Goal: Answer question/provide support: Share knowledge or assist other users

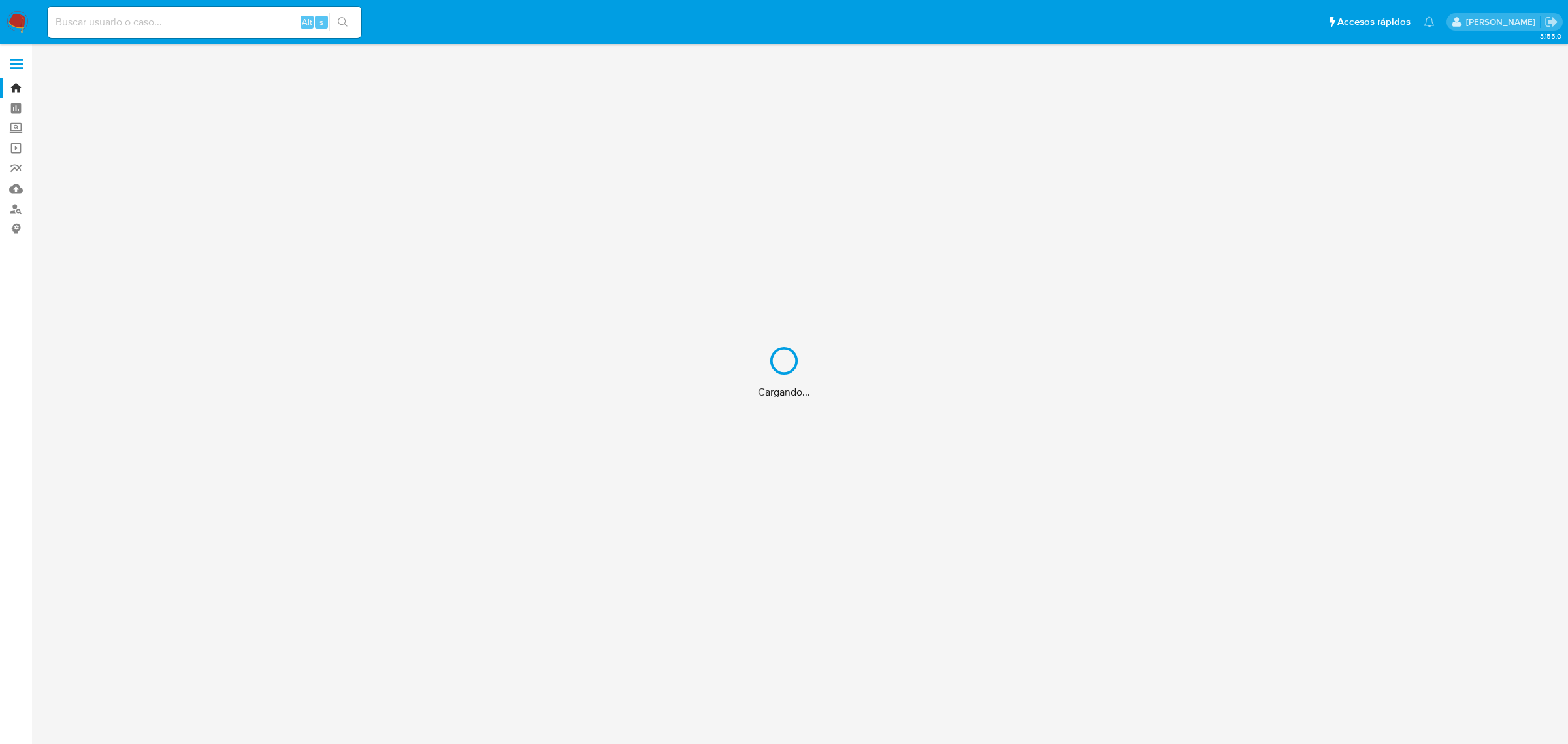
click at [241, 23] on div "Cargando..." at bounding box center [784, 372] width 1568 height 744
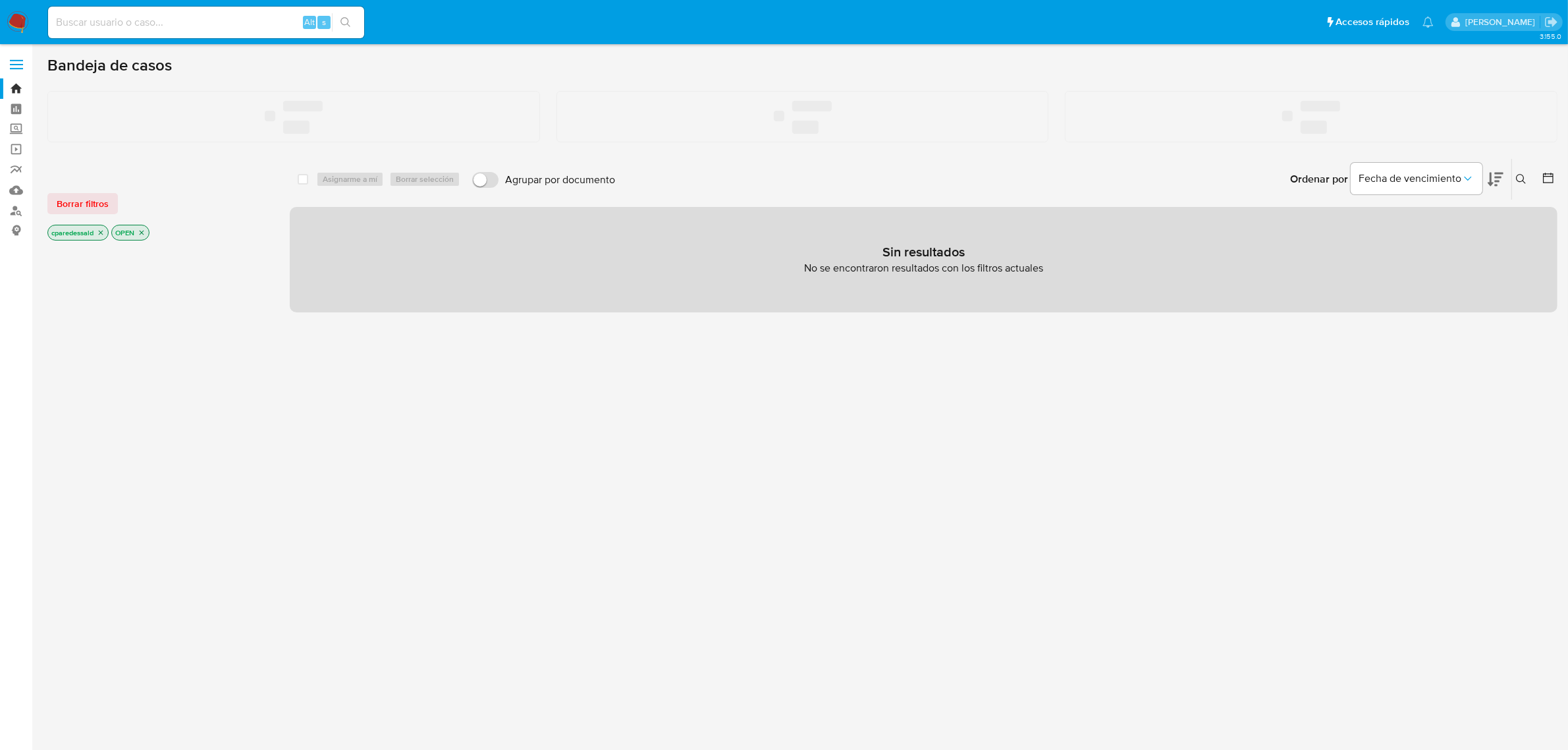
click at [103, 20] on input at bounding box center [205, 22] width 316 height 17
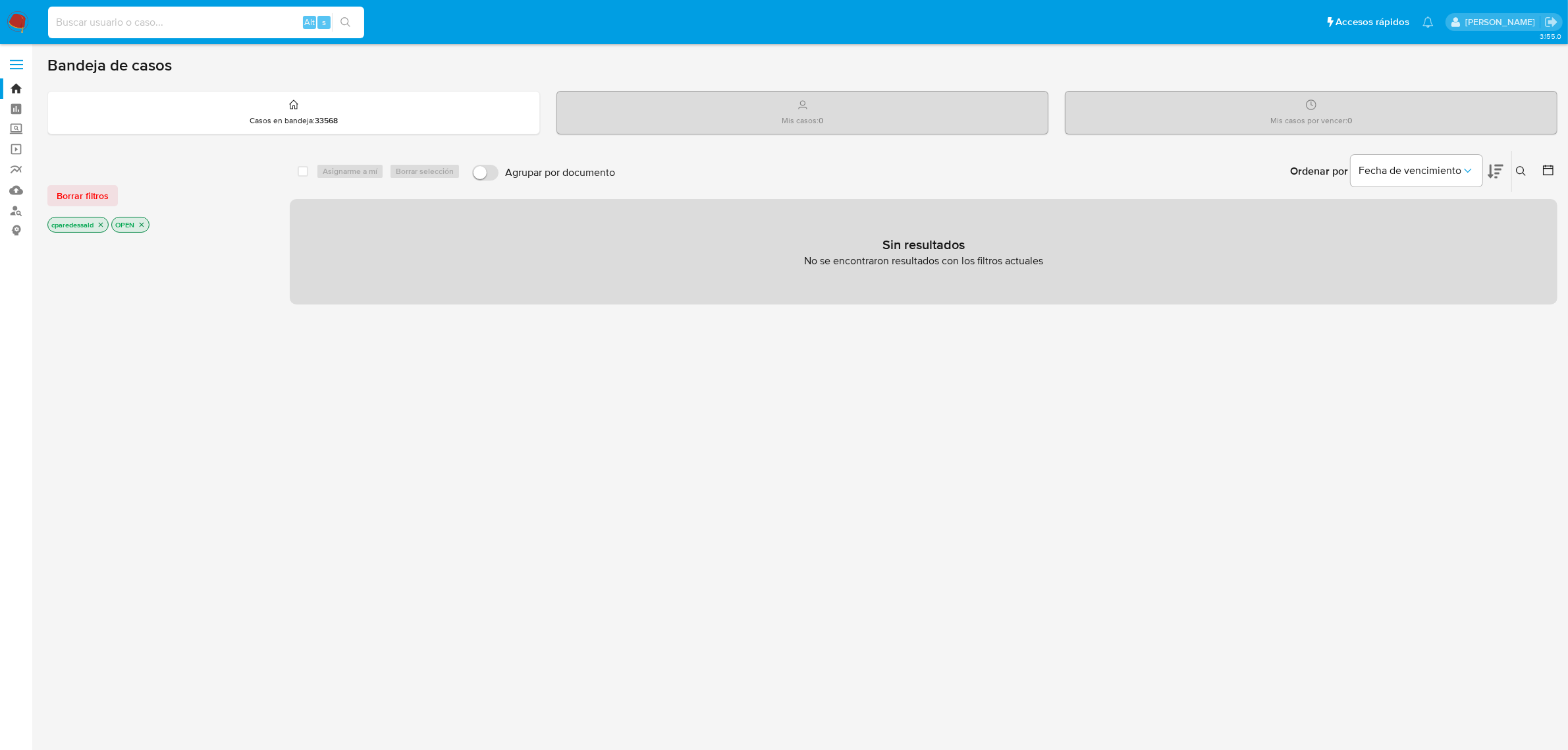
paste input "46275067"
type input "46275067"
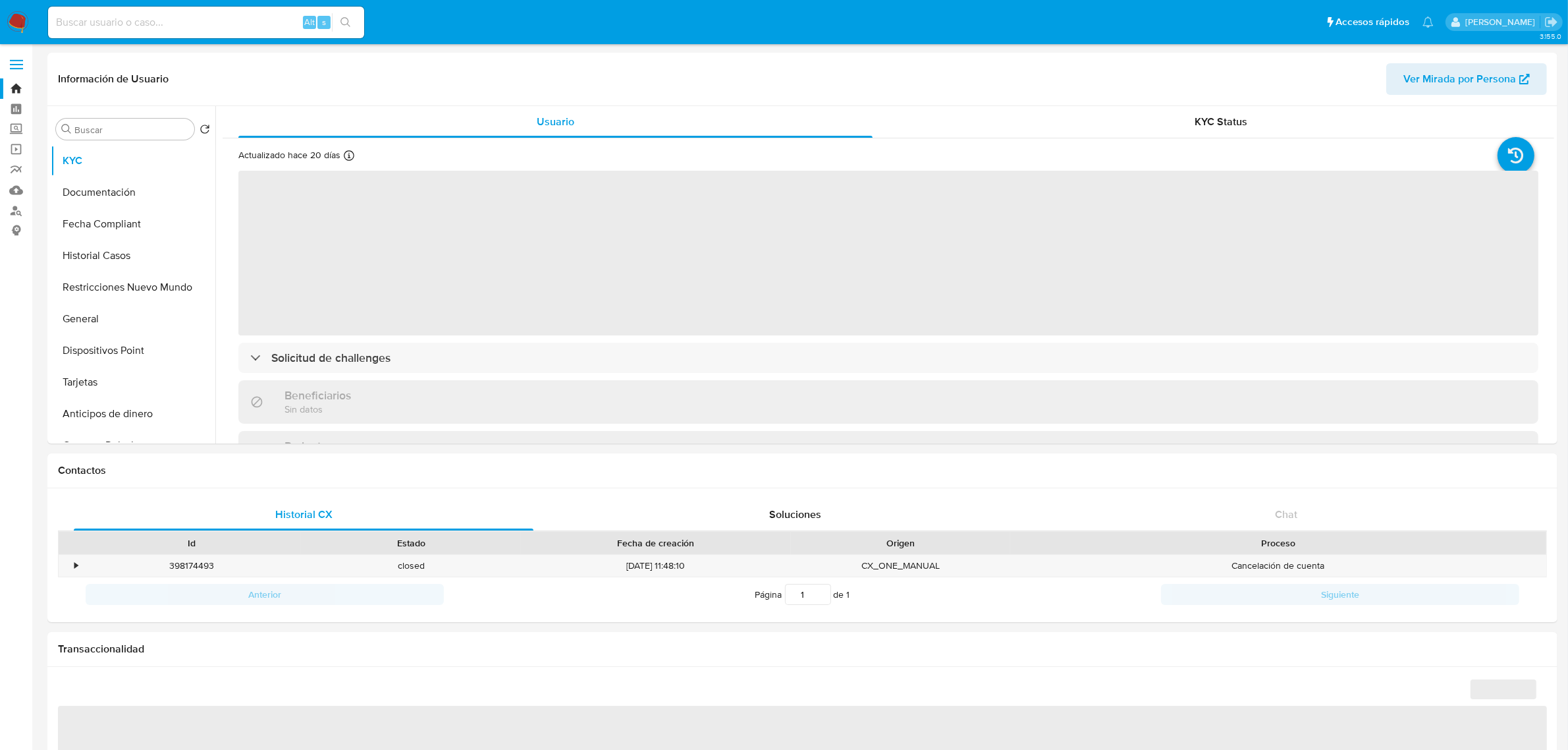
select select "10"
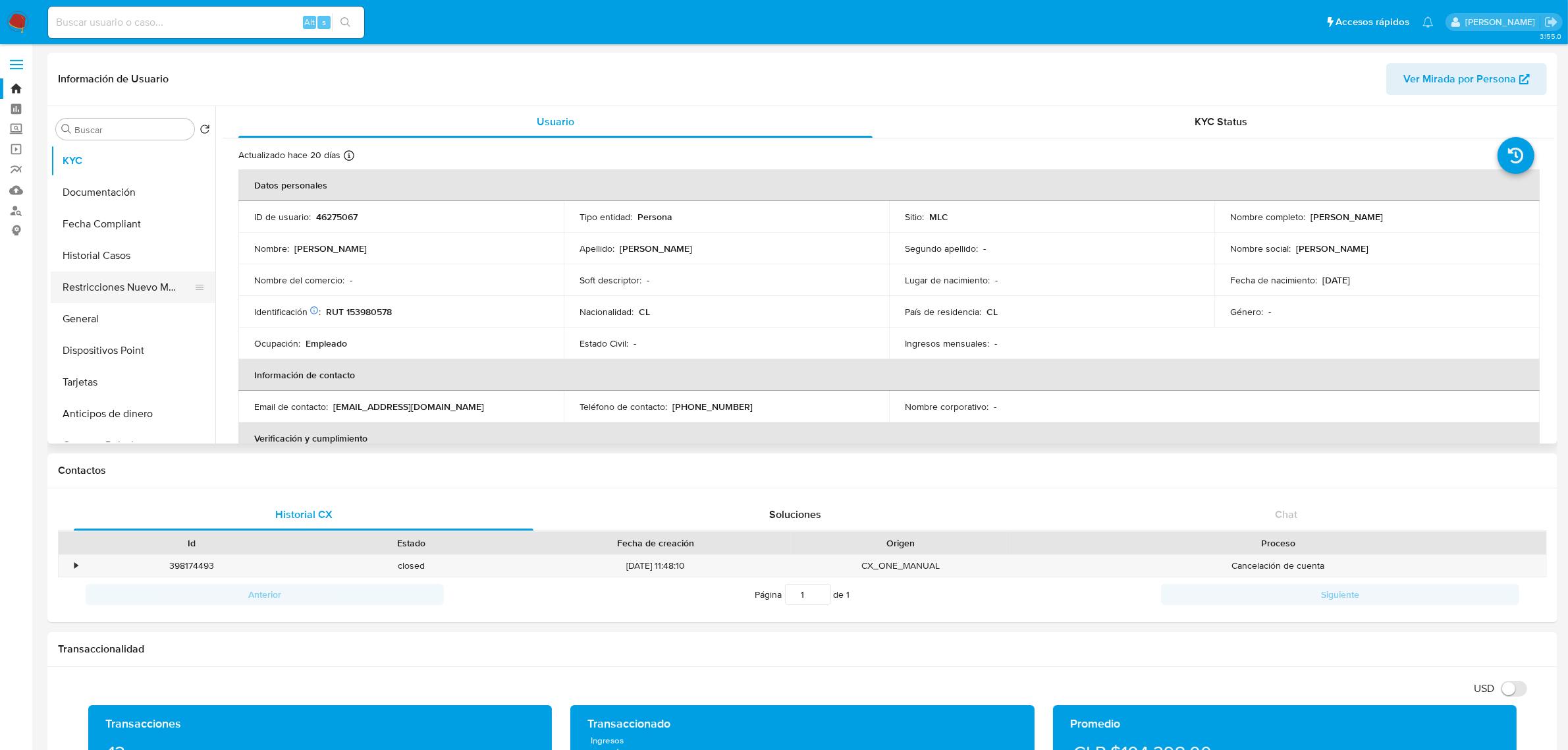
click at [133, 281] on button "Restricciones Nuevo Mundo" at bounding box center [127, 287] width 154 height 32
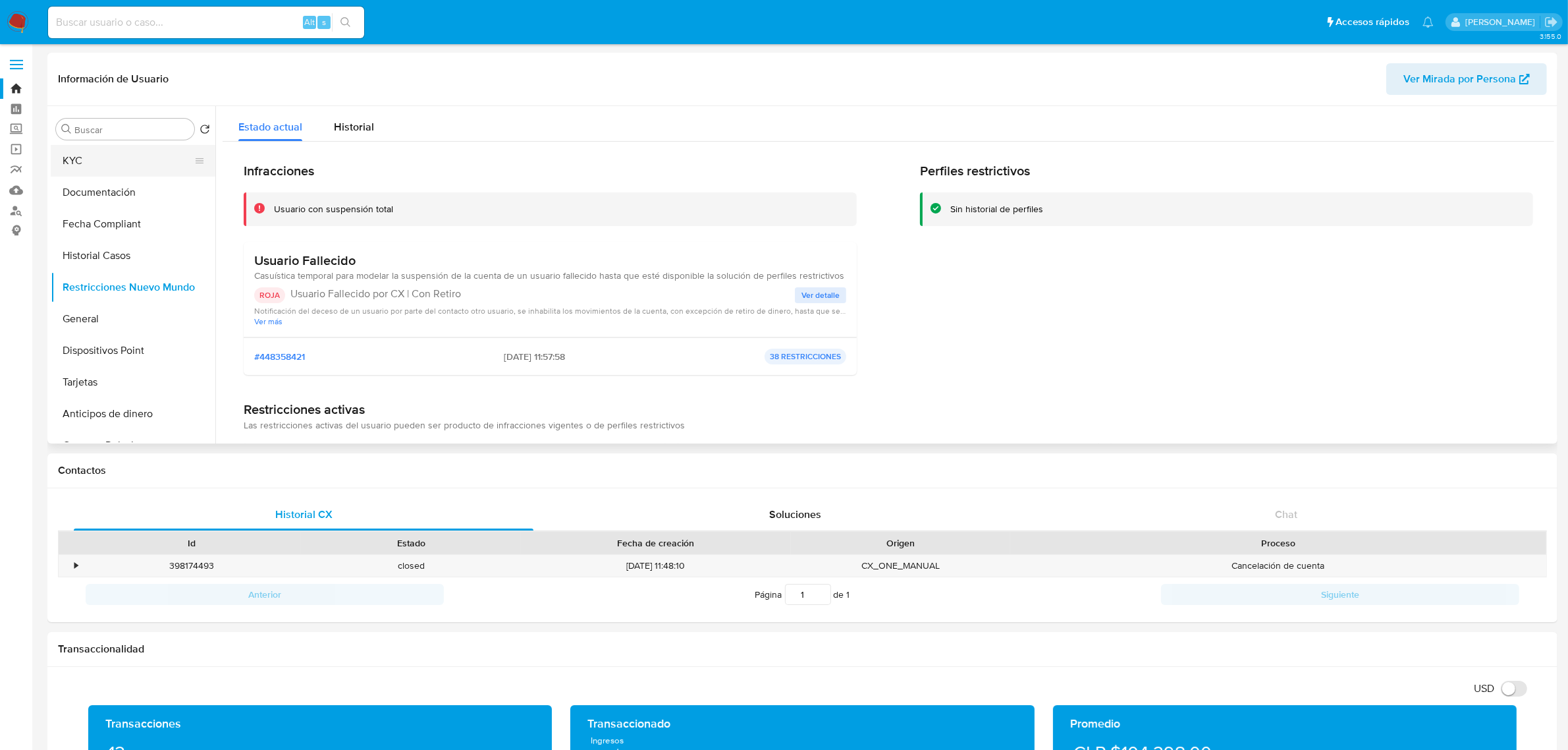
click at [134, 155] on button "KYC" at bounding box center [127, 161] width 154 height 32
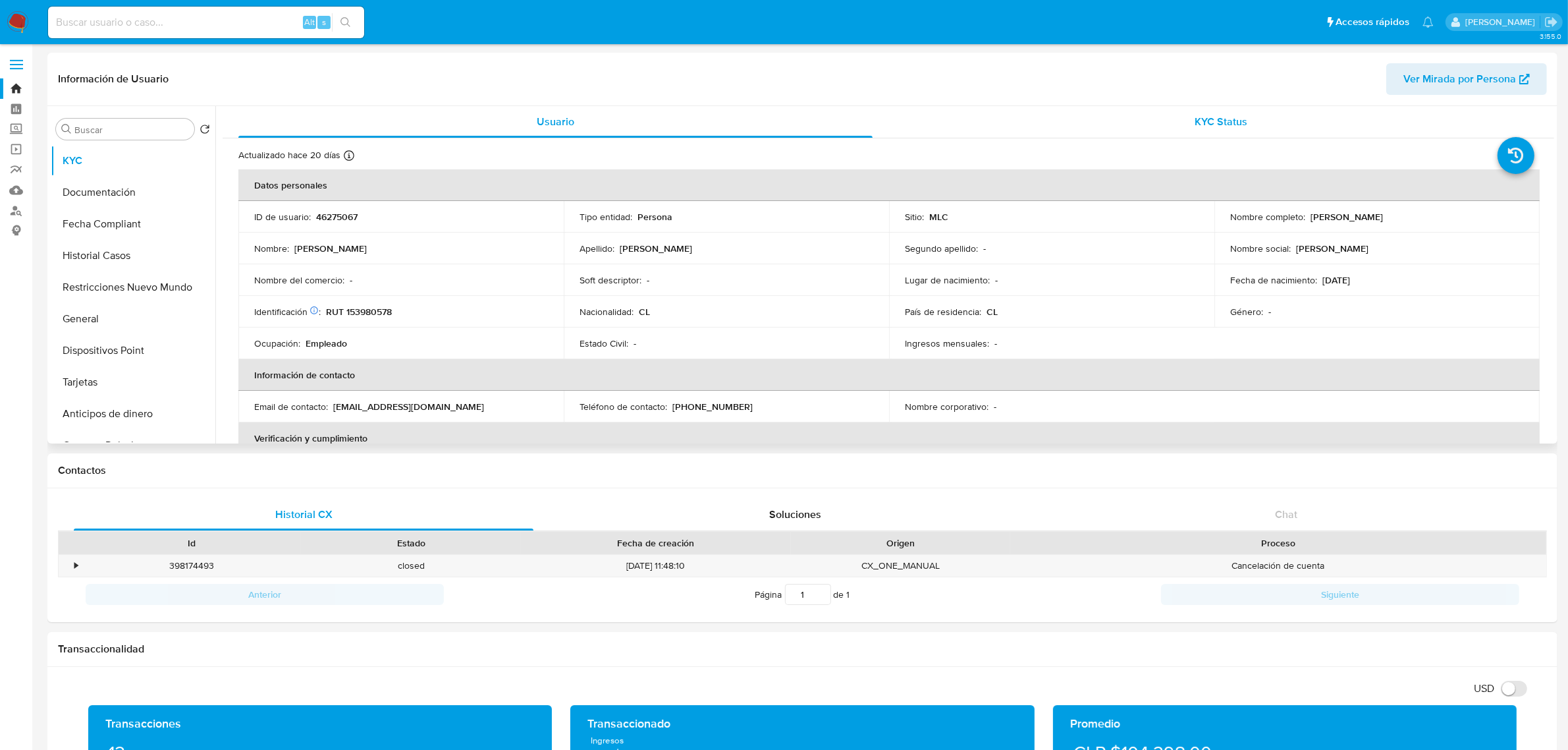
click at [1173, 112] on div "KYC Status" at bounding box center [1222, 121] width 634 height 32
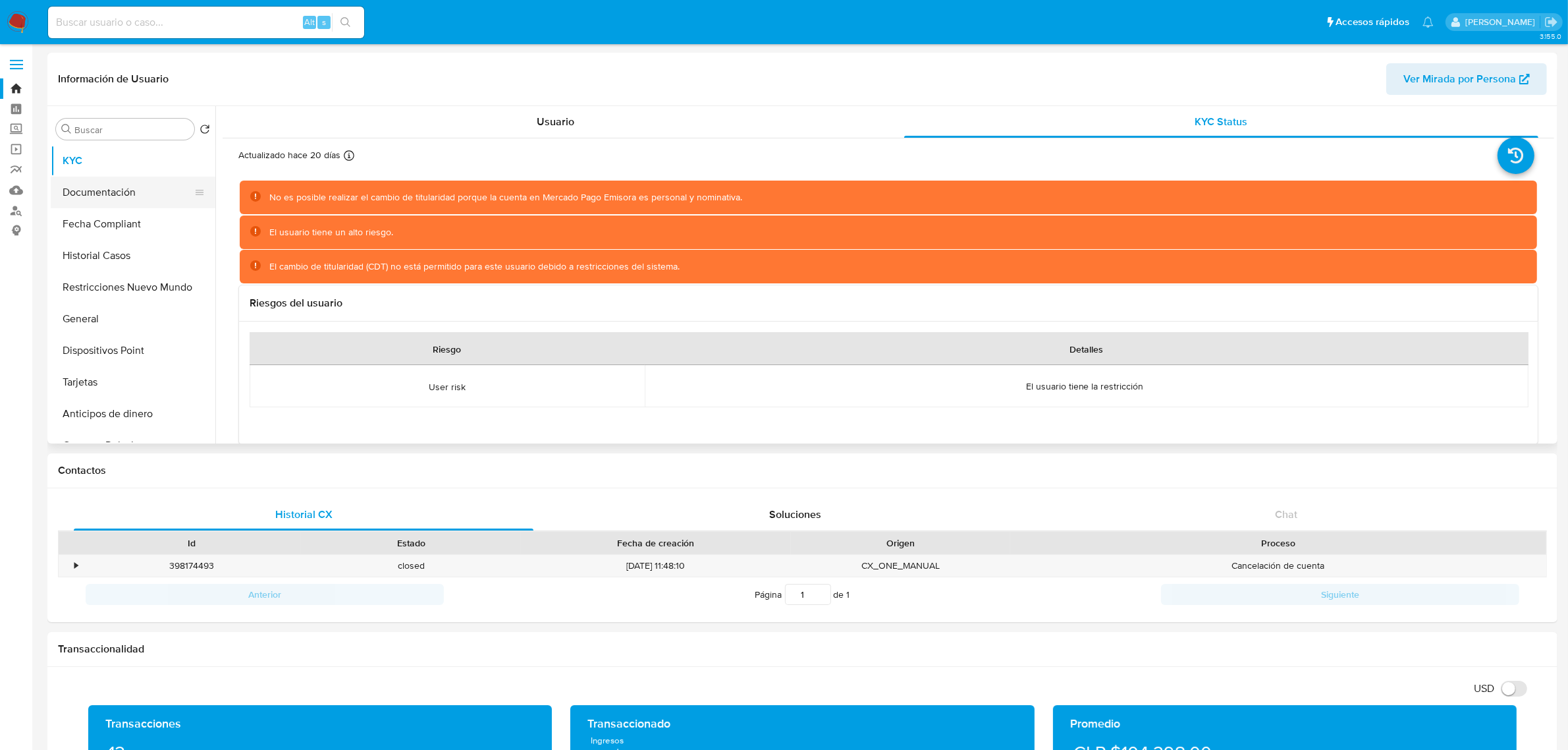
click at [90, 201] on button "Documentación" at bounding box center [127, 192] width 154 height 32
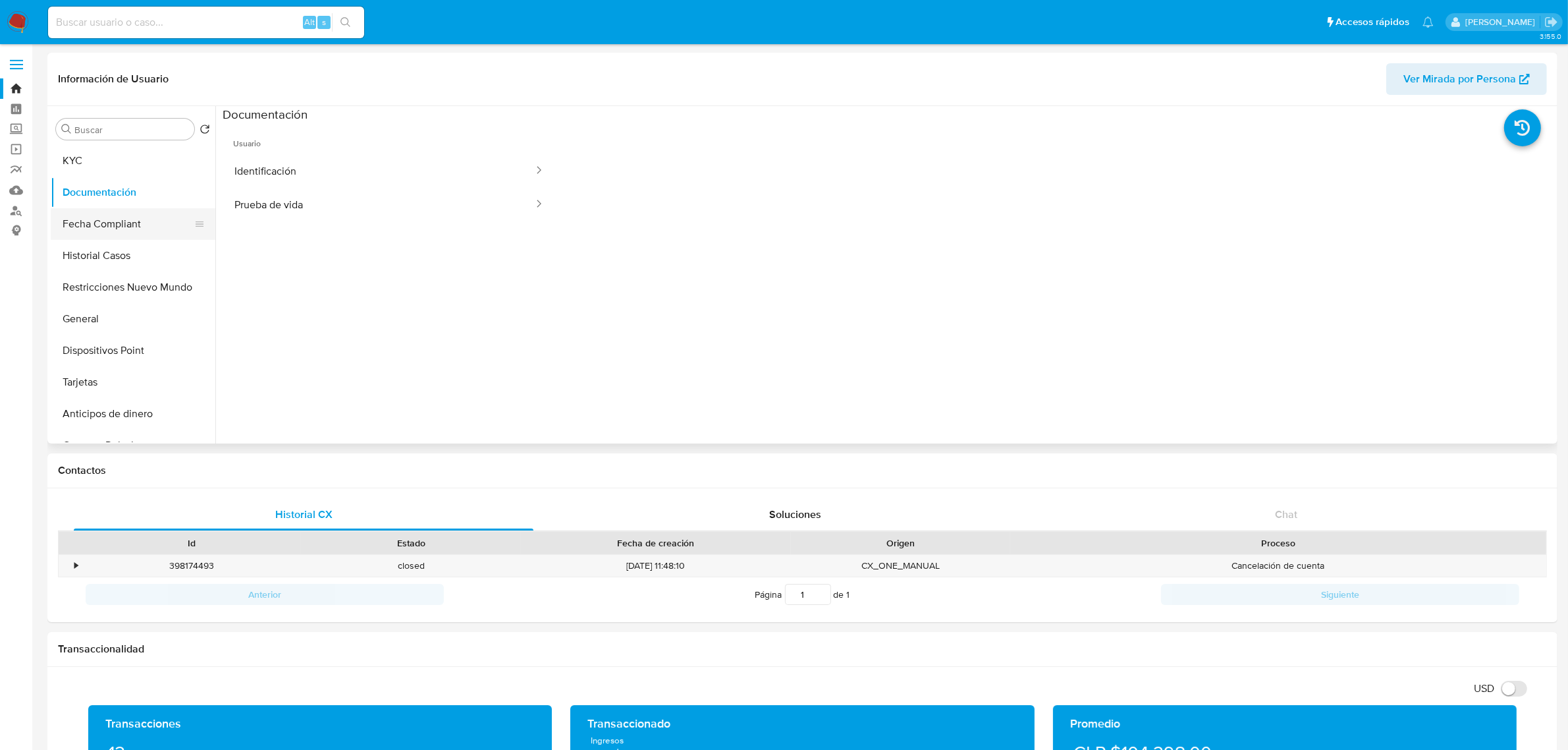
click at [109, 215] on button "Fecha Compliant" at bounding box center [127, 224] width 154 height 32
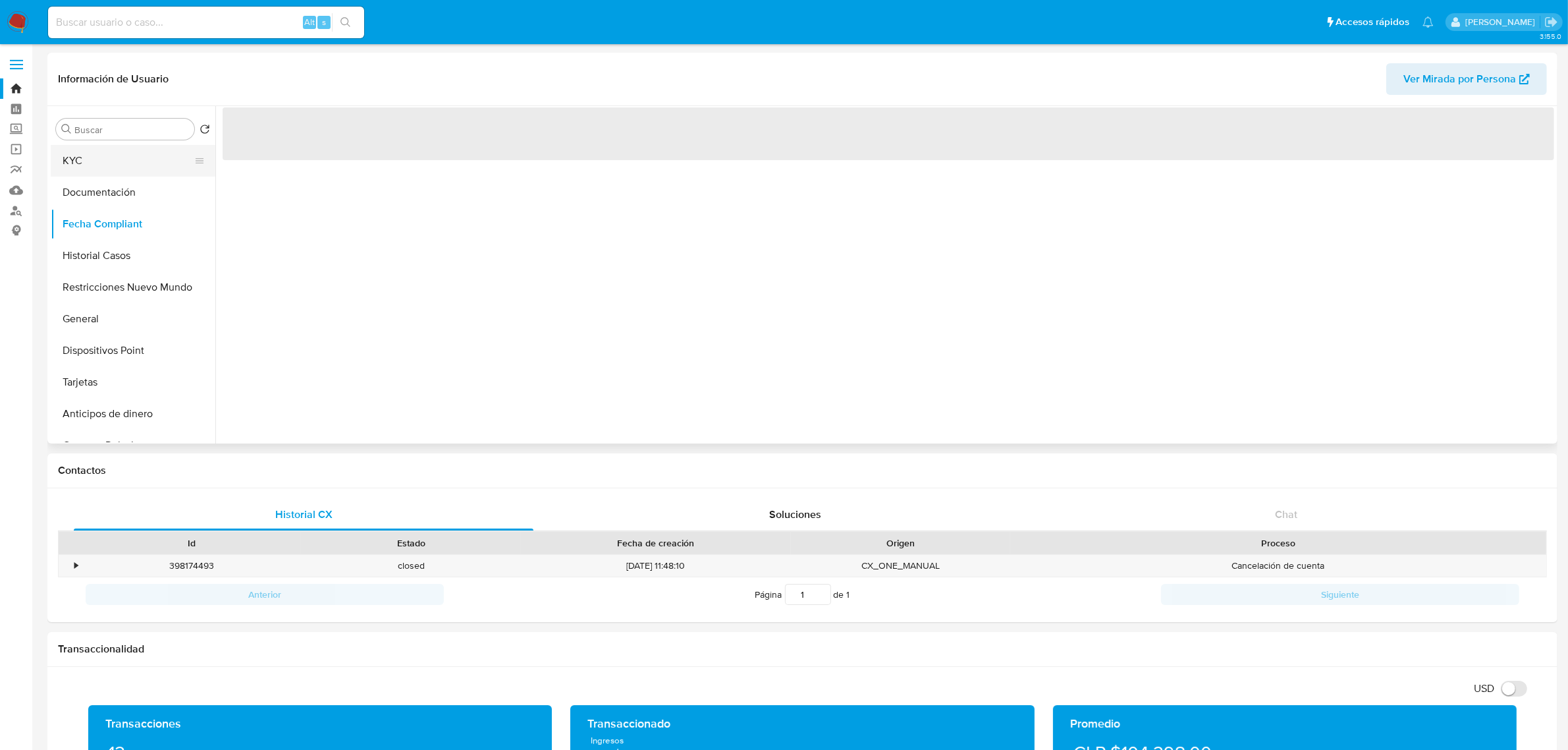
click at [153, 175] on button "KYC" at bounding box center [127, 161] width 154 height 32
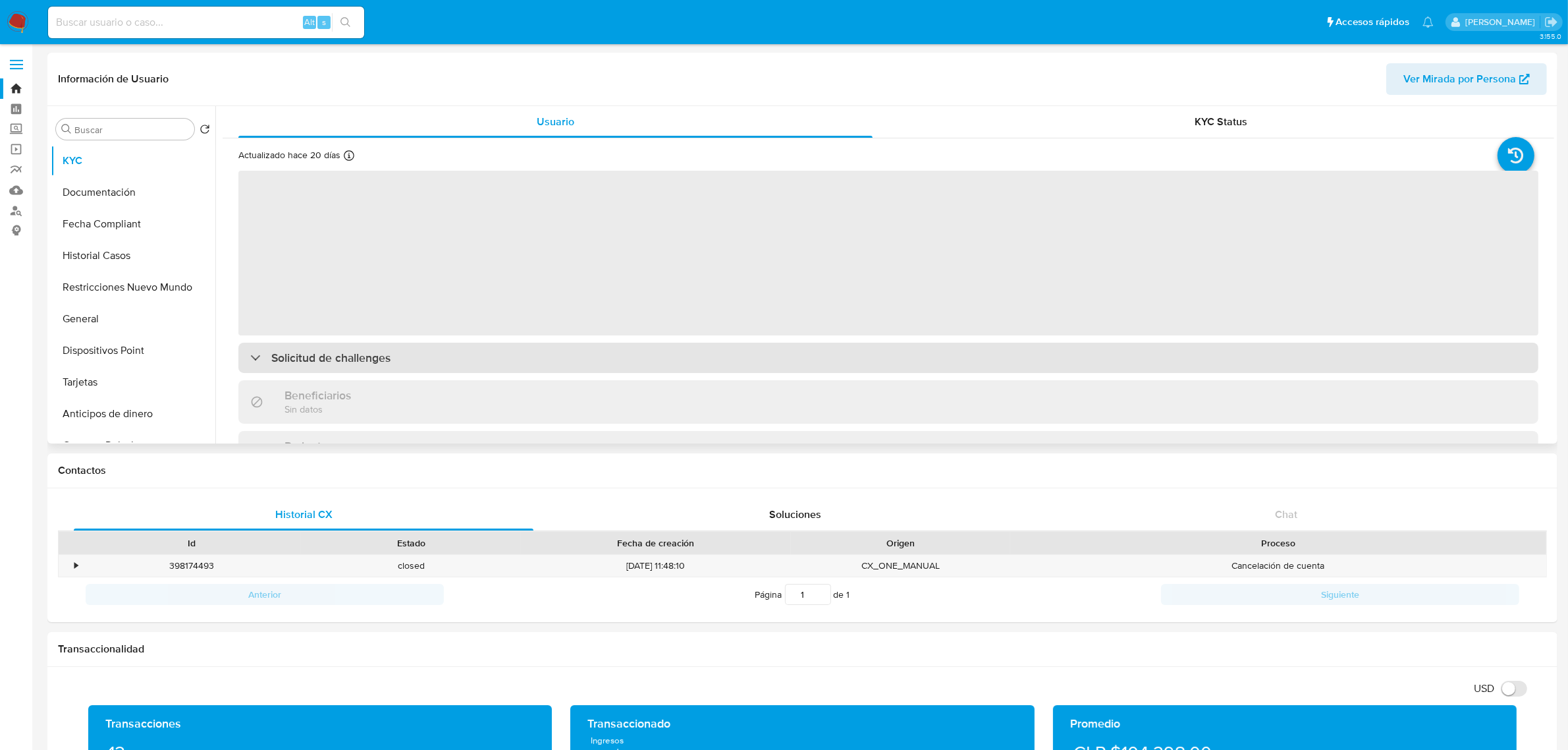
click at [591, 353] on div "Solicitud de challenges" at bounding box center [889, 357] width 1300 height 31
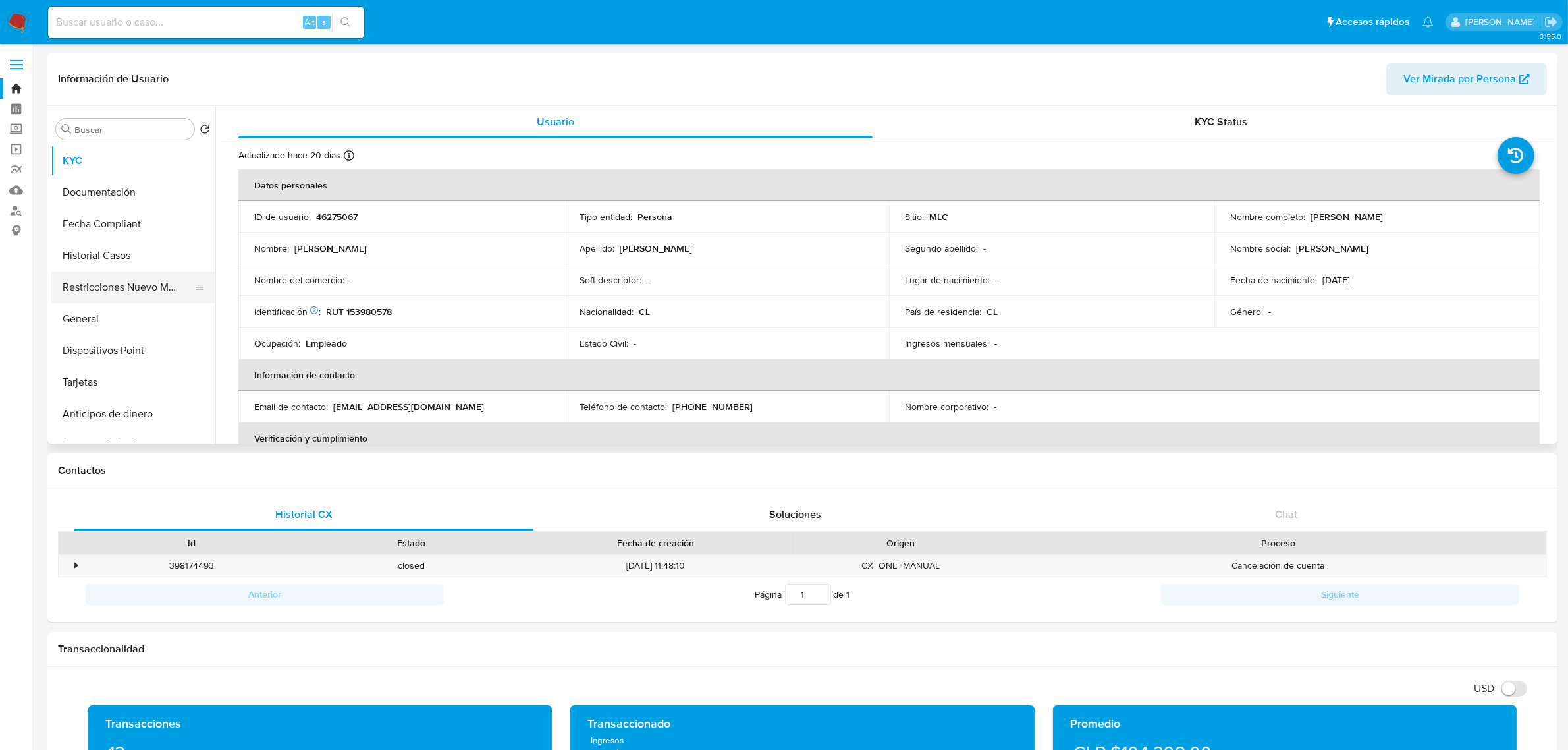
click at [128, 291] on button "Restricciones Nuevo Mundo" at bounding box center [127, 287] width 154 height 32
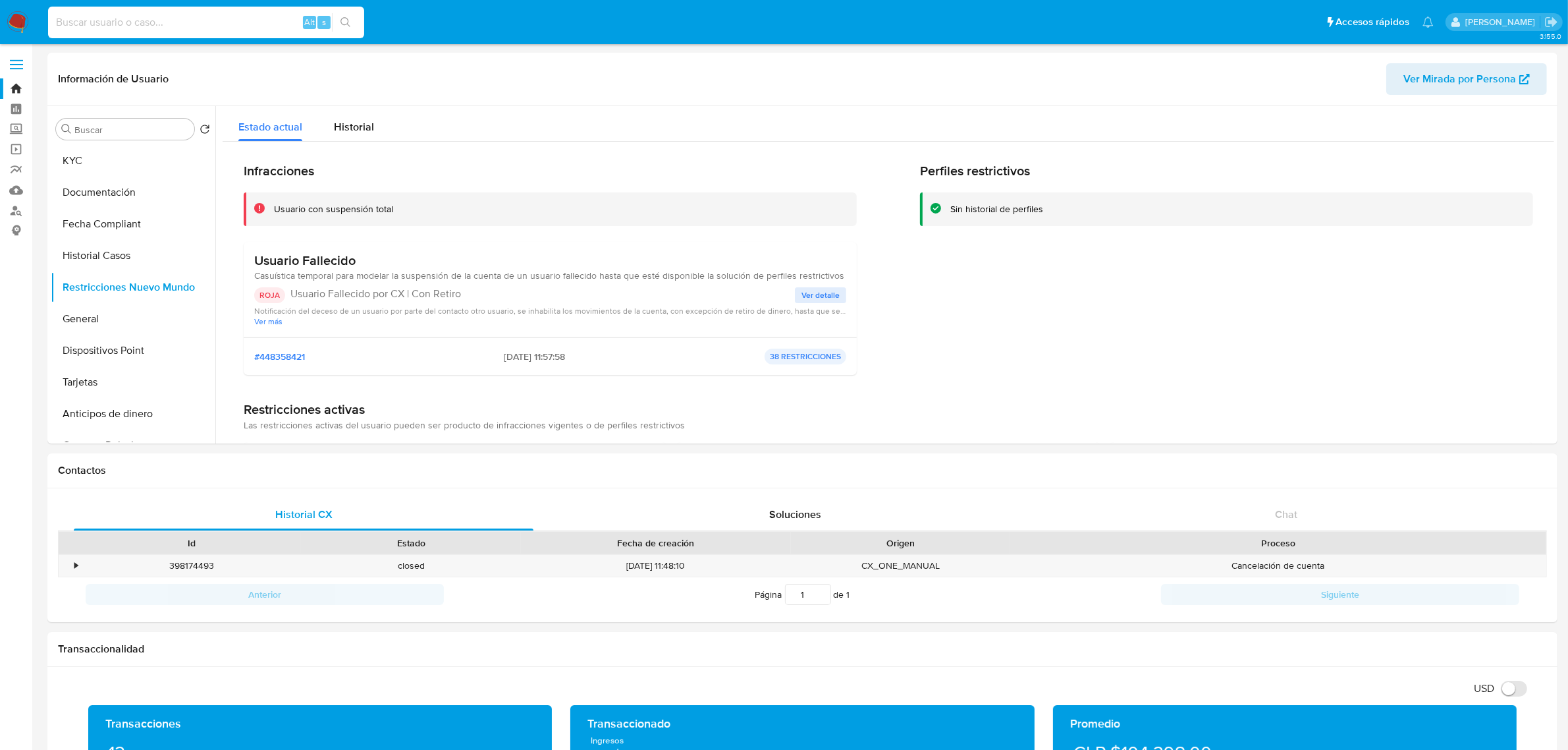
click at [166, 20] on input at bounding box center [205, 22] width 316 height 17
paste input "44520396"
type input "44520396"
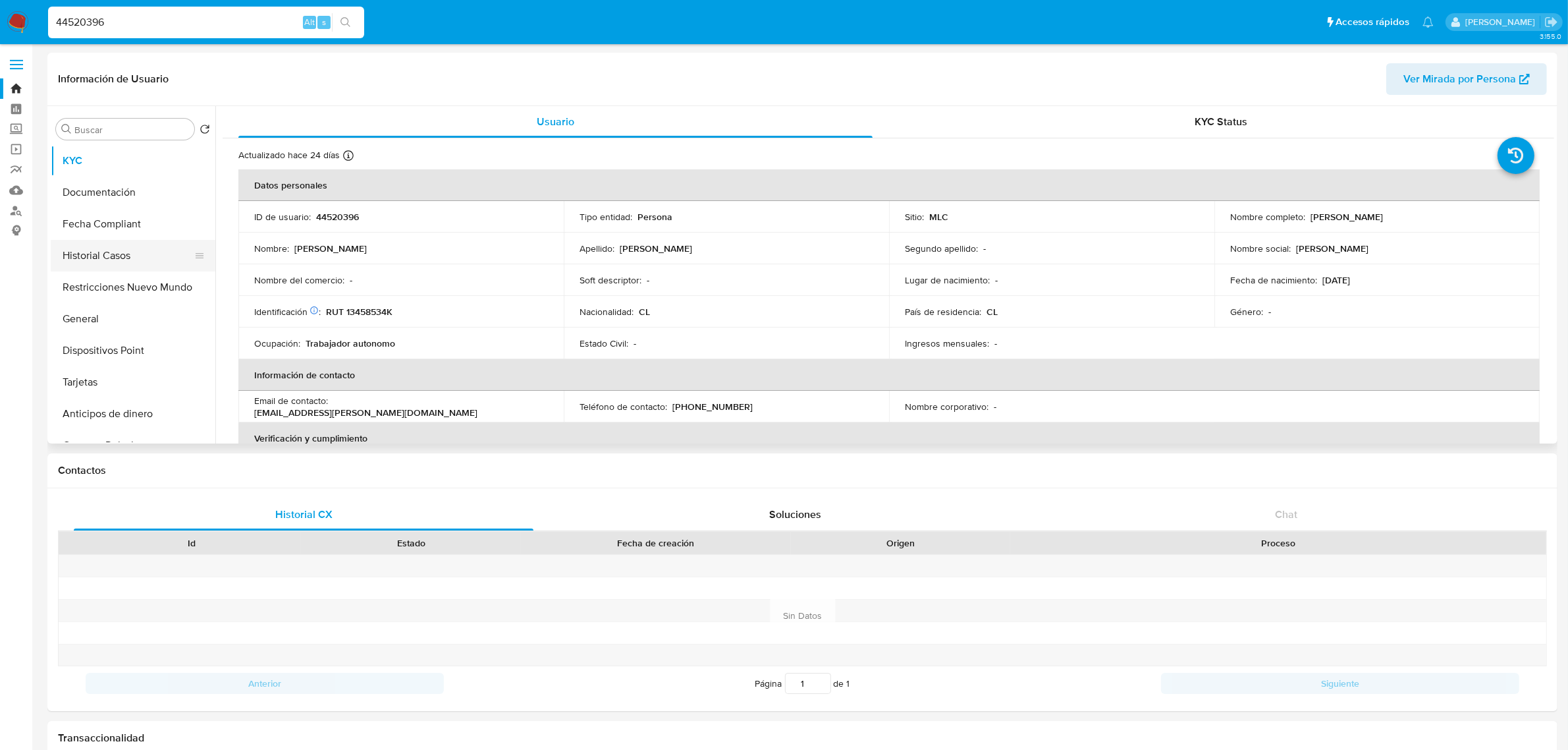
select select "10"
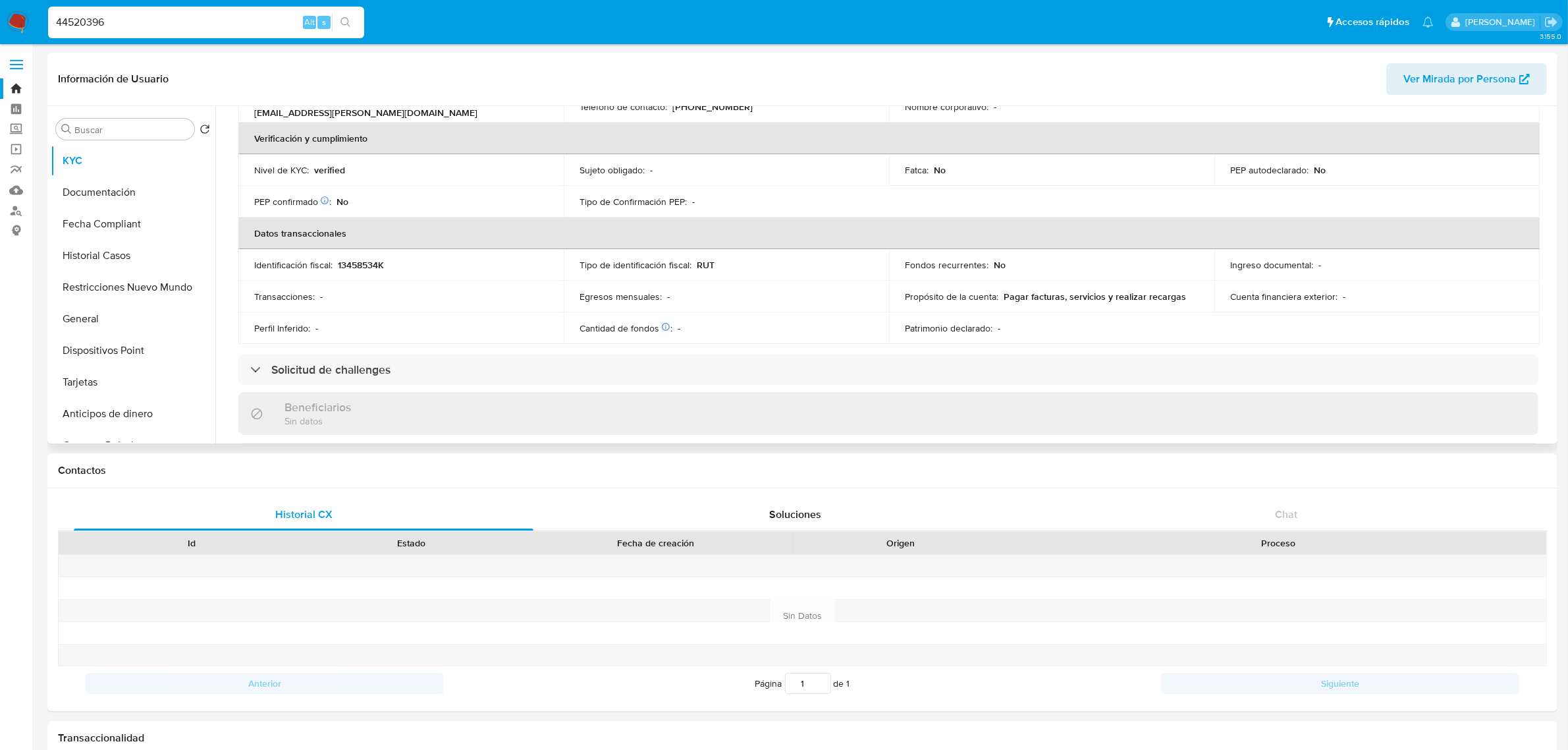
scroll to position [330, 0]
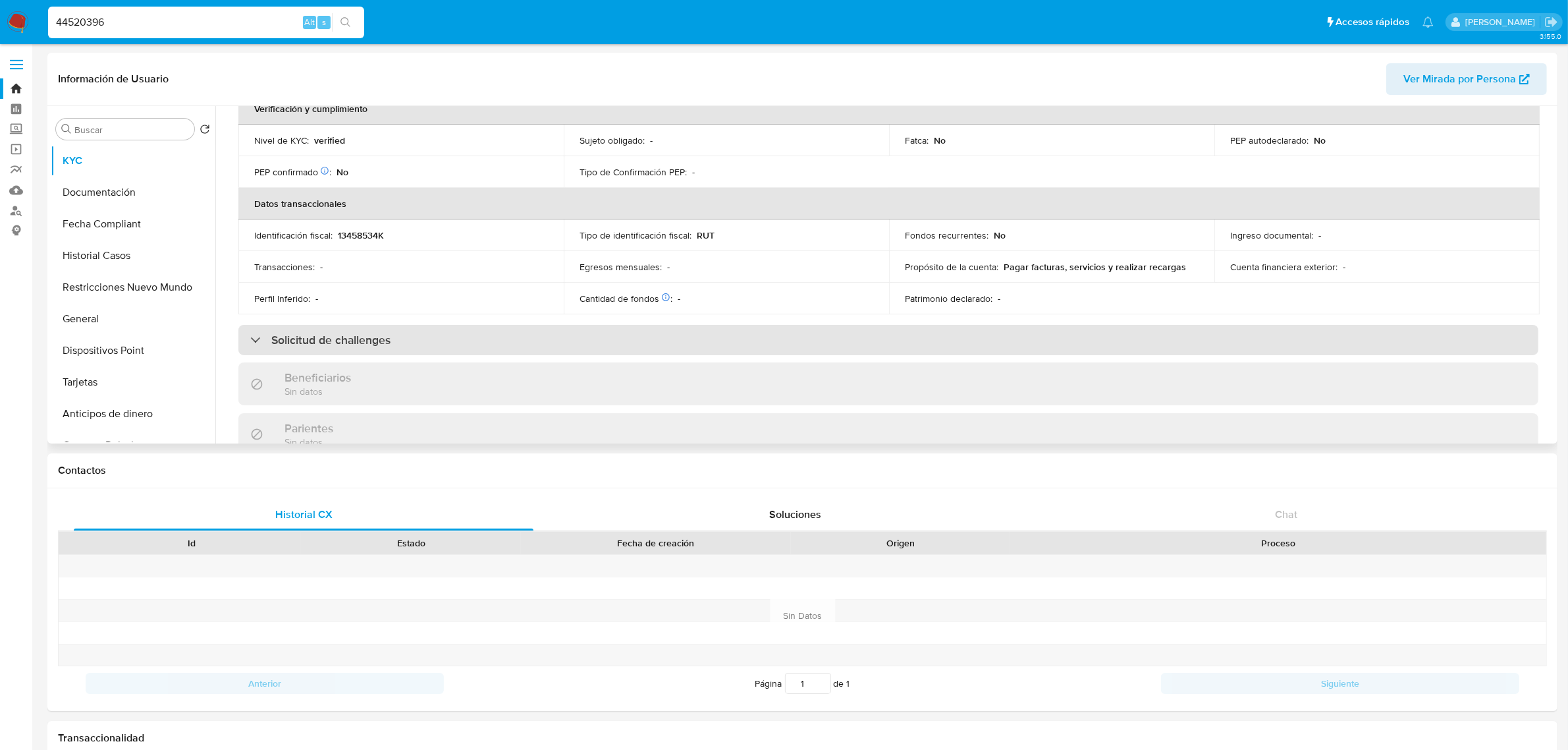
click at [380, 332] on h3 "Solicitud de challenges" at bounding box center [331, 339] width 119 height 14
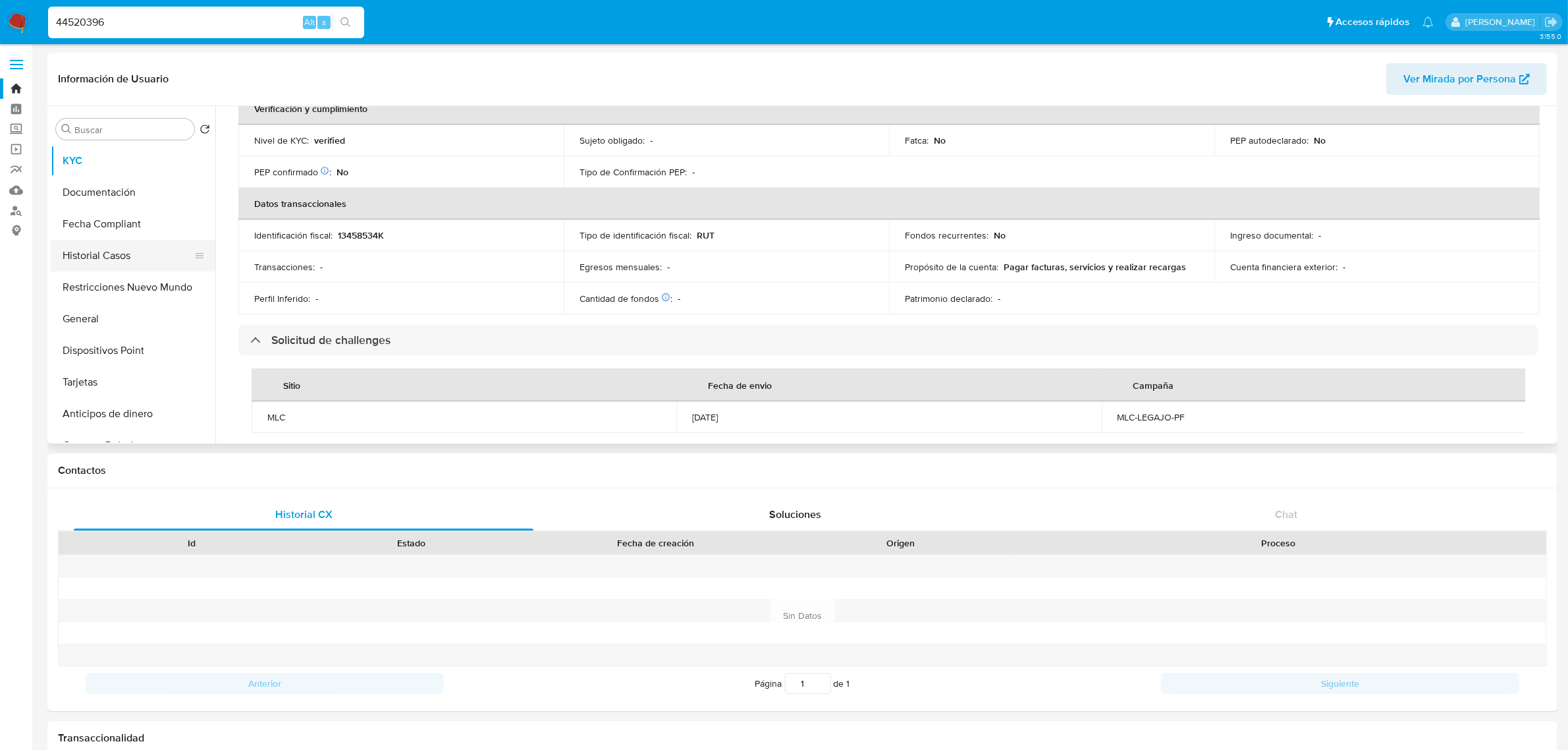
click at [132, 252] on button "Historial Casos" at bounding box center [127, 255] width 154 height 32
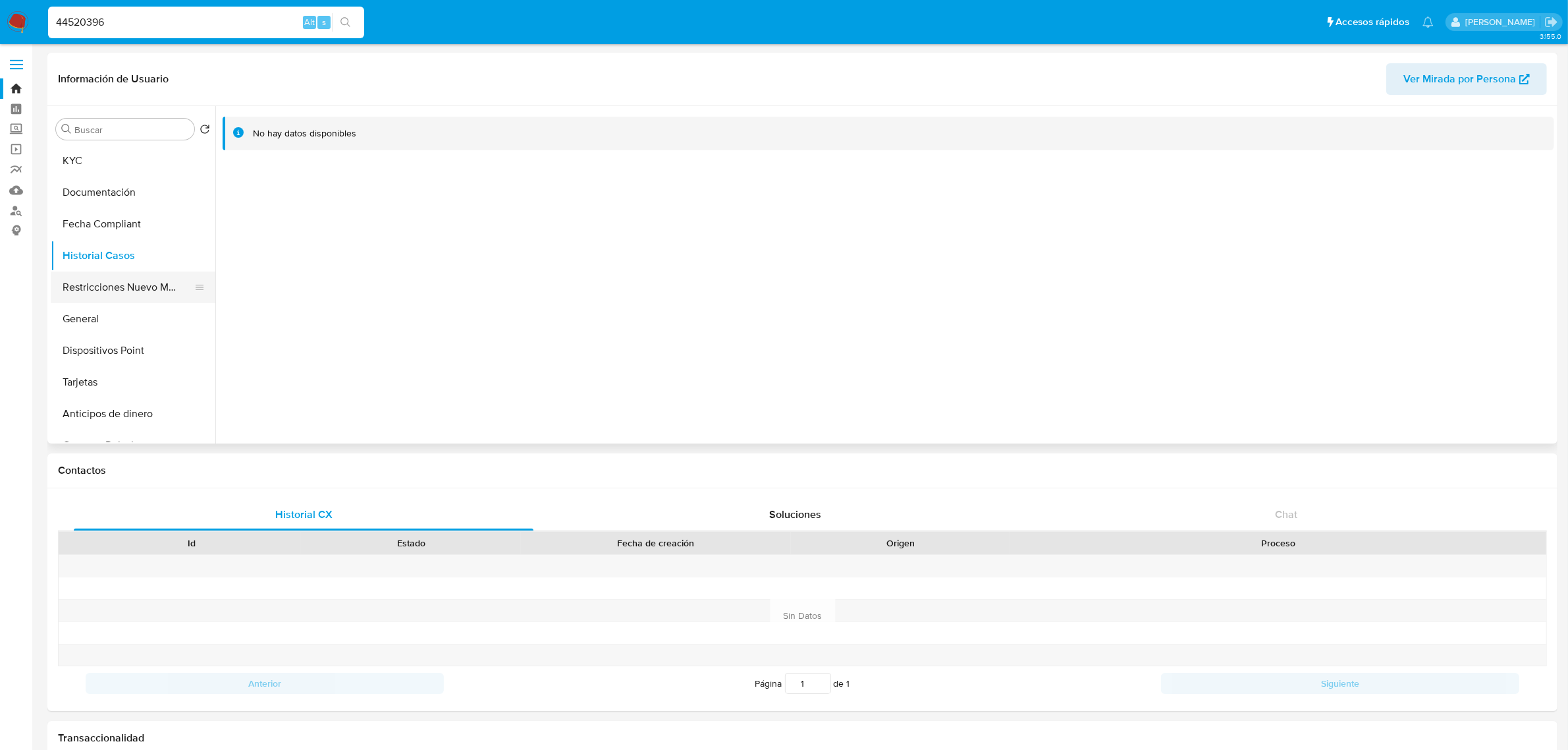
click at [146, 280] on button "Restricciones Nuevo Mundo" at bounding box center [127, 287] width 154 height 32
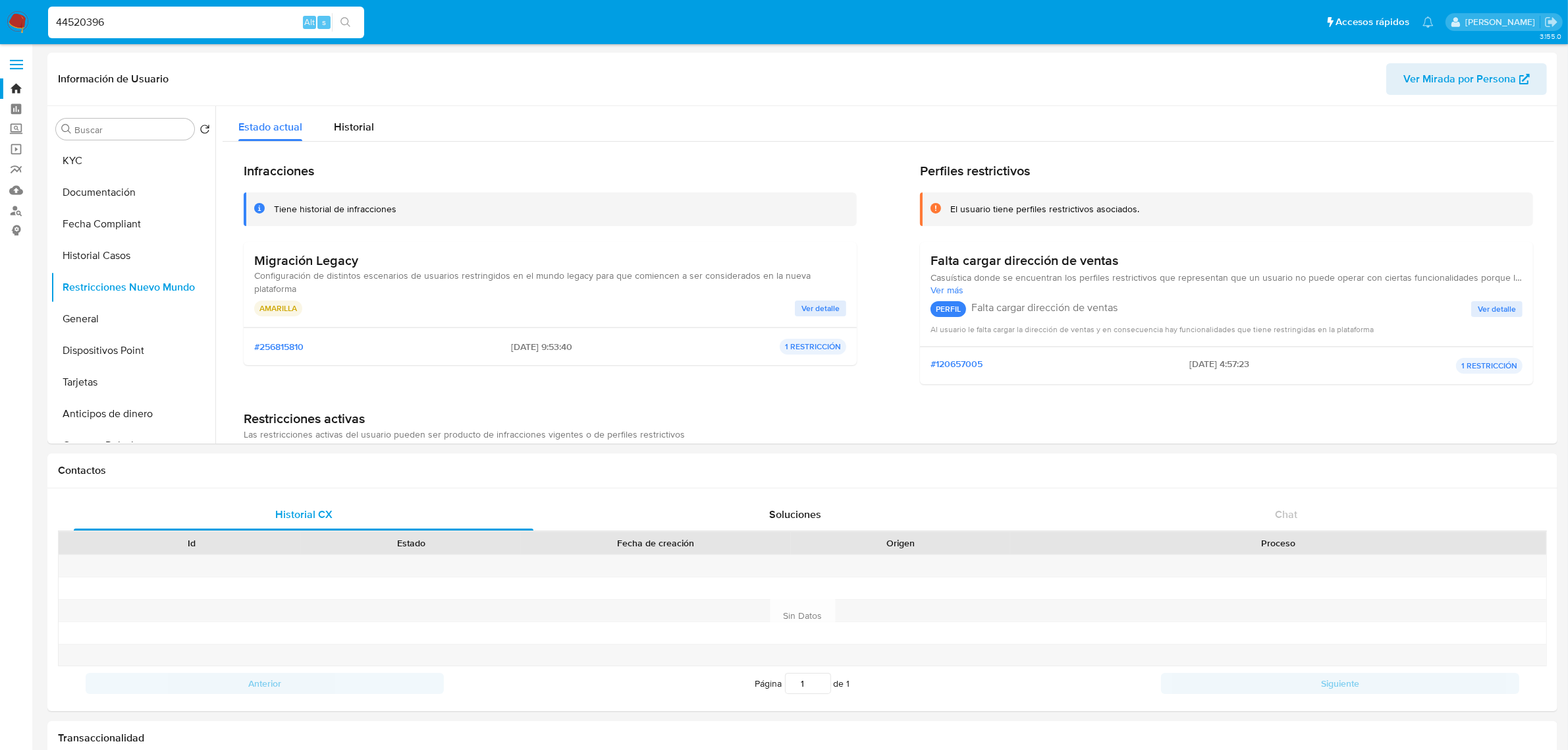
drag, startPoint x: 126, startPoint y: 29, endPoint x: -13, endPoint y: 18, distance: 139.4
paste input "245784"
type input "44245784"
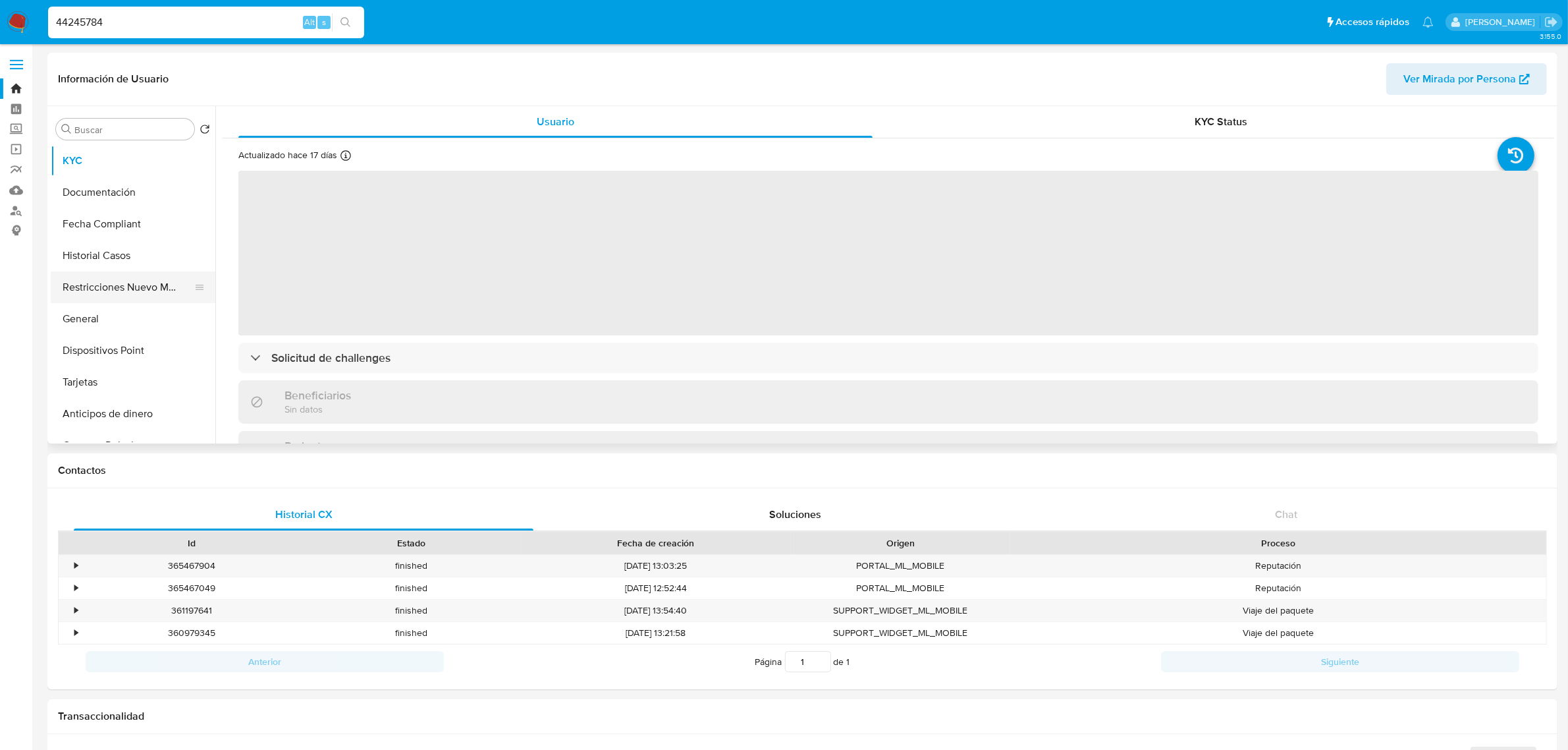
click at [154, 288] on button "Restricciones Nuevo Mundo" at bounding box center [127, 287] width 154 height 32
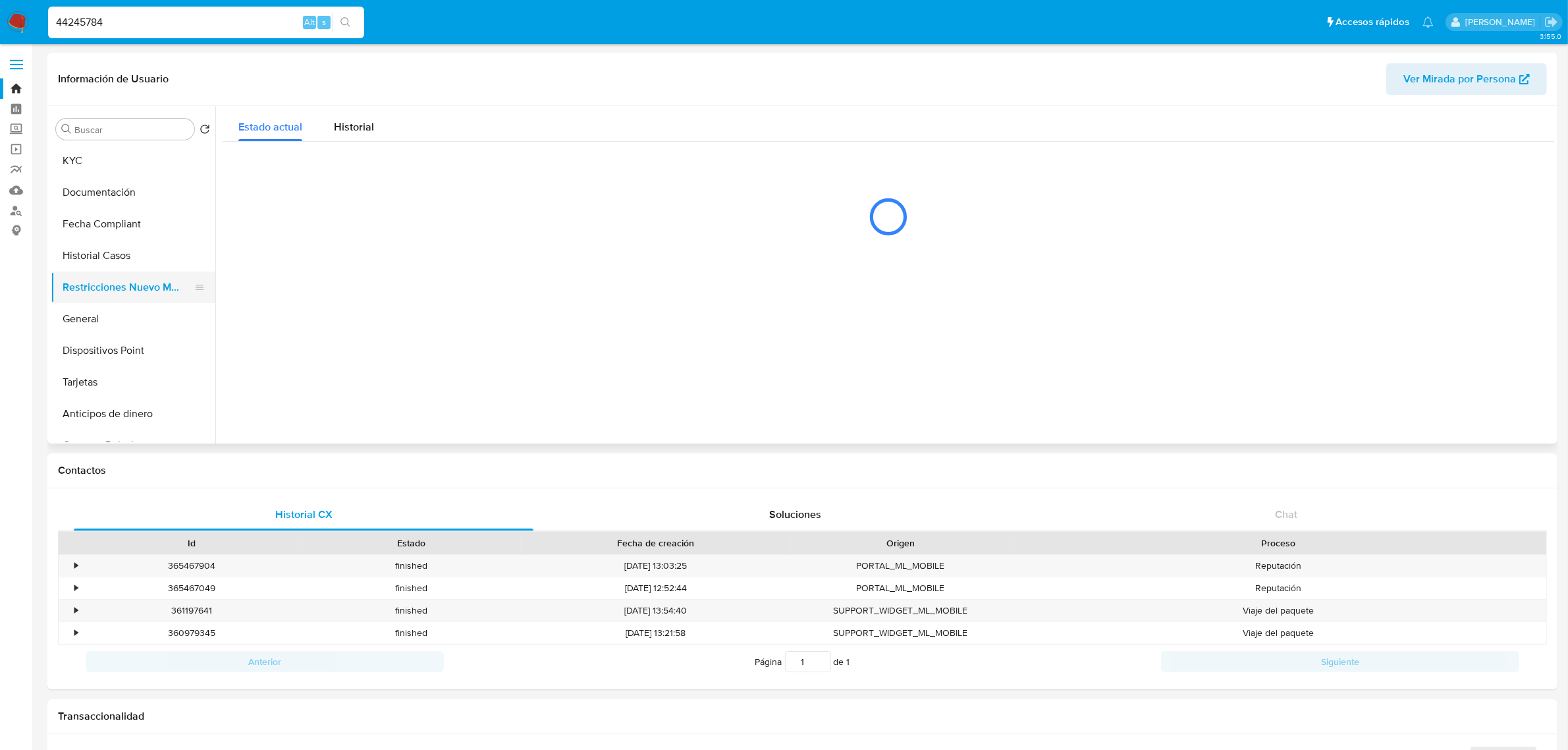
select select "10"
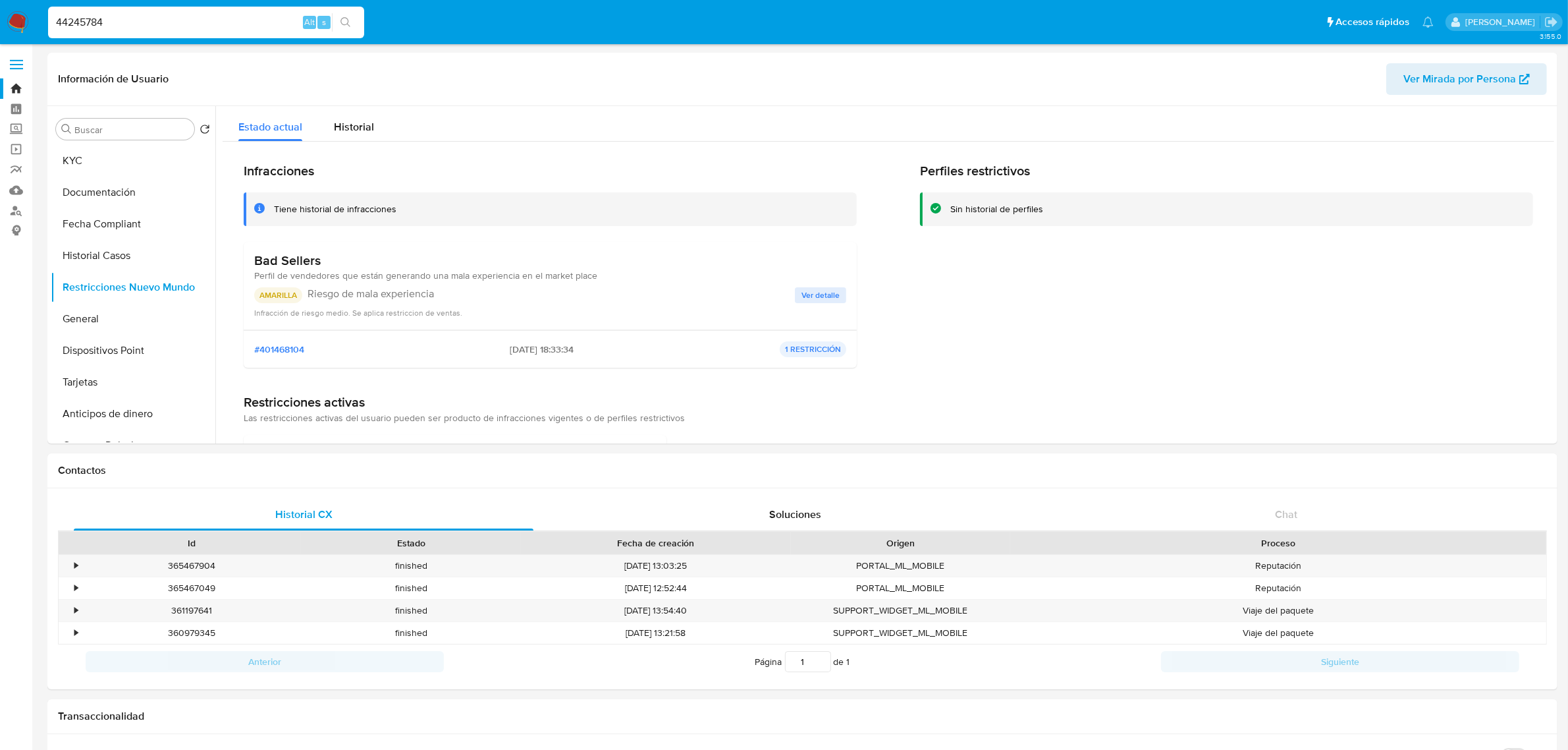
drag, startPoint x: 162, startPoint y: 23, endPoint x: -15, endPoint y: 20, distance: 177.0
paste input "37565688"
type input "37565688"
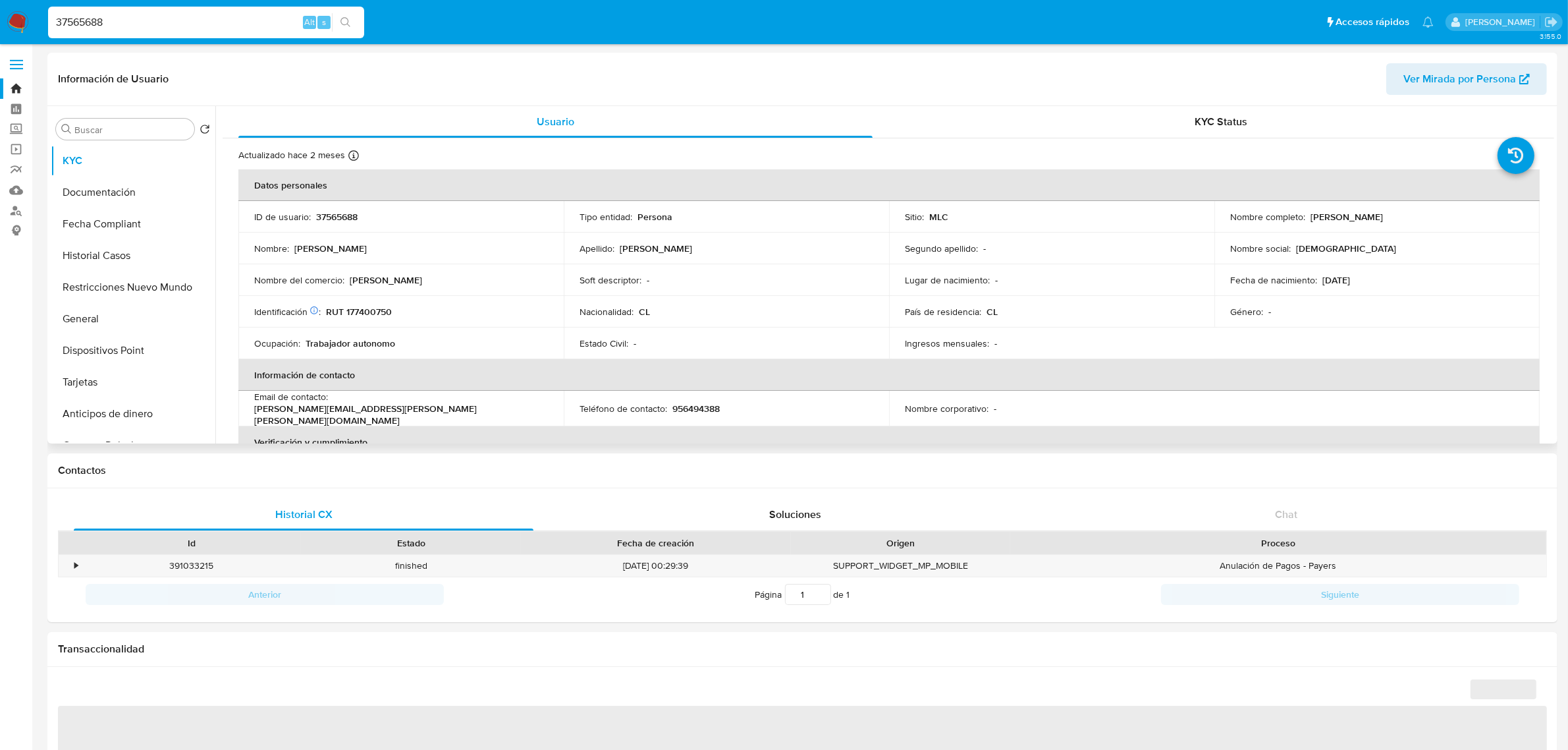
select select "10"
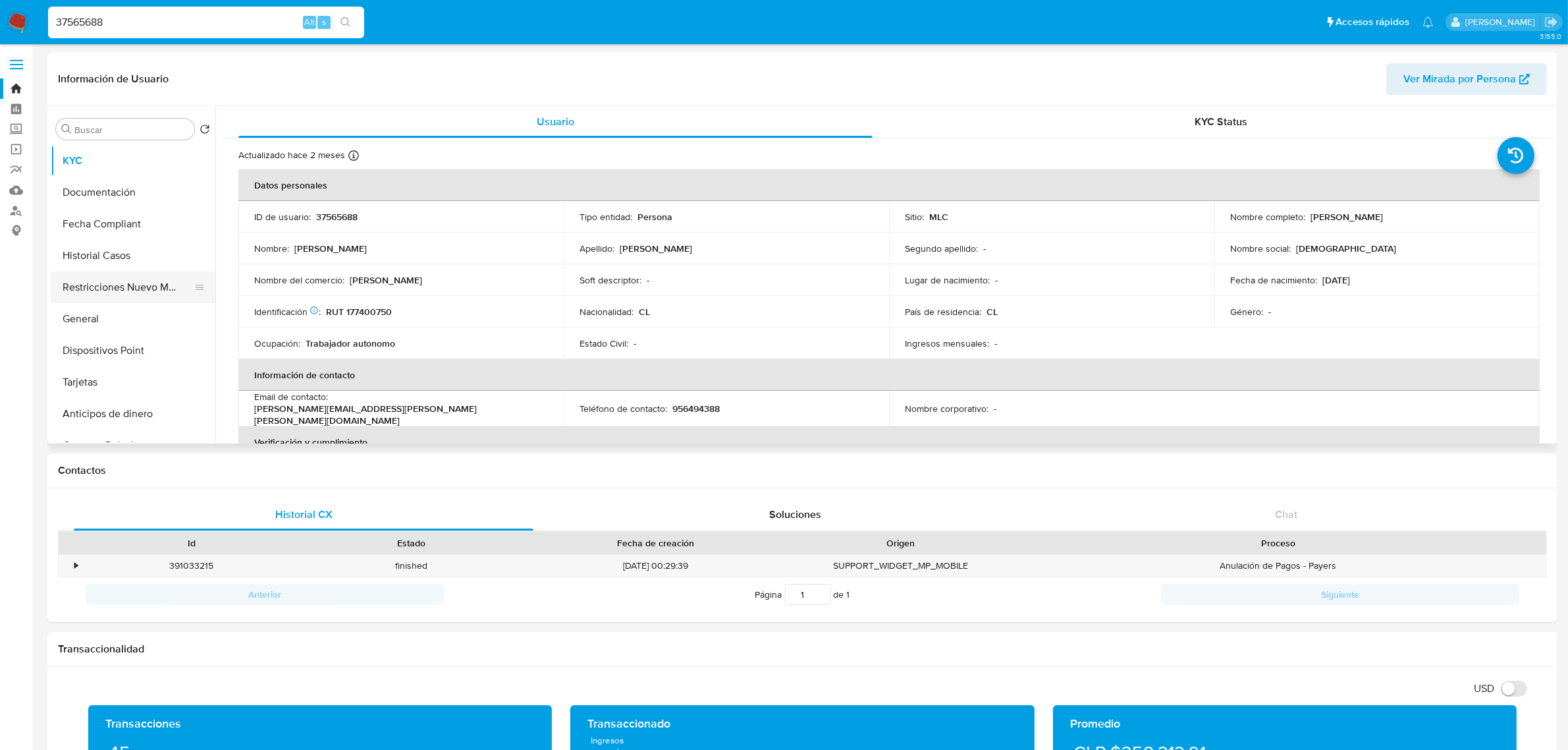
click at [122, 282] on button "Restricciones Nuevo Mundo" at bounding box center [127, 287] width 154 height 32
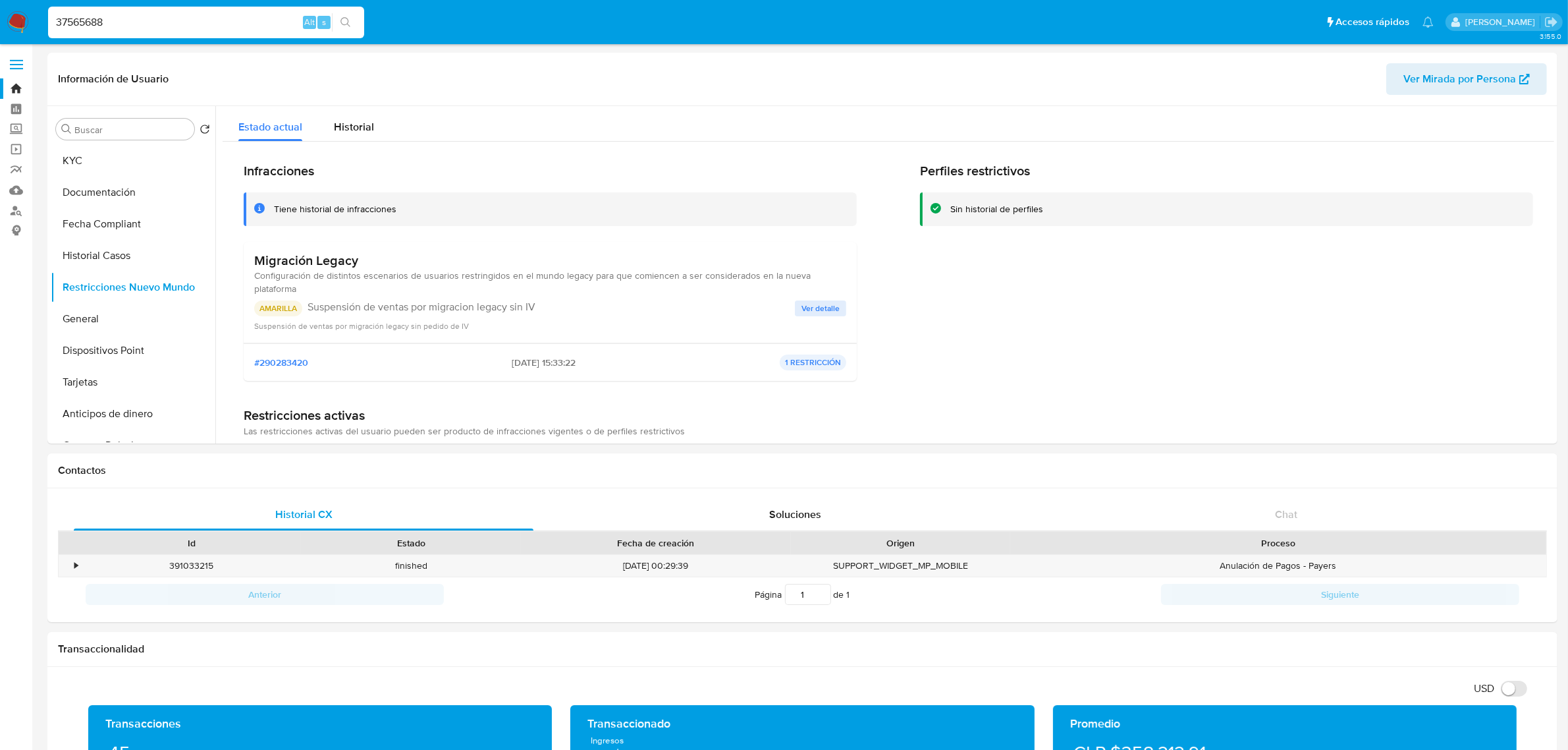
drag, startPoint x: 161, startPoint y: 13, endPoint x: 44, endPoint y: 5, distance: 117.3
click at [44, 6] on ul "Pausado Ver notificaciones 37565688 Alt s Accesos rápidos Presiona las siguient…" at bounding box center [741, 22] width 1399 height 32
paste input "6048230"
type input "36048230"
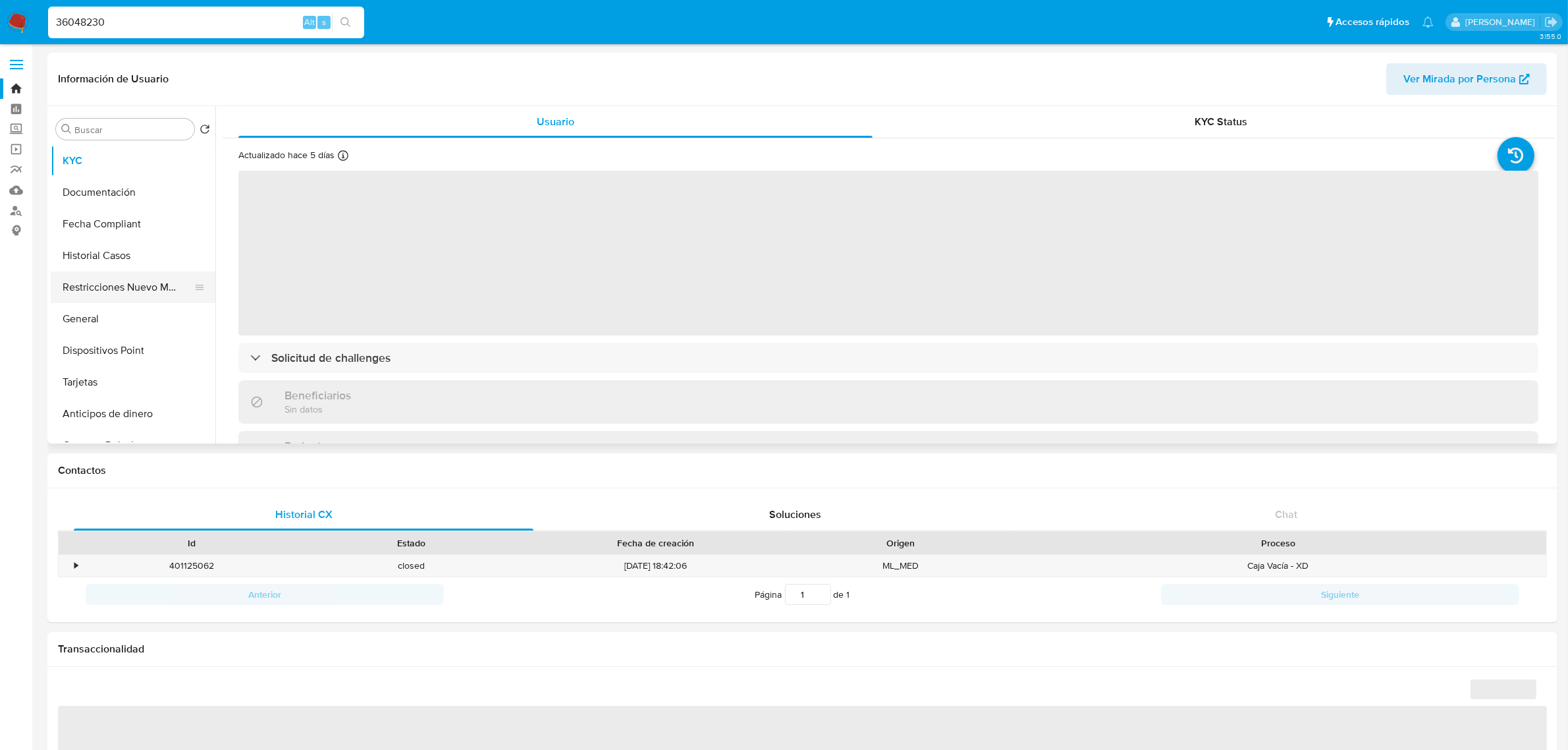
click at [143, 281] on button "Restricciones Nuevo Mundo" at bounding box center [127, 287] width 154 height 32
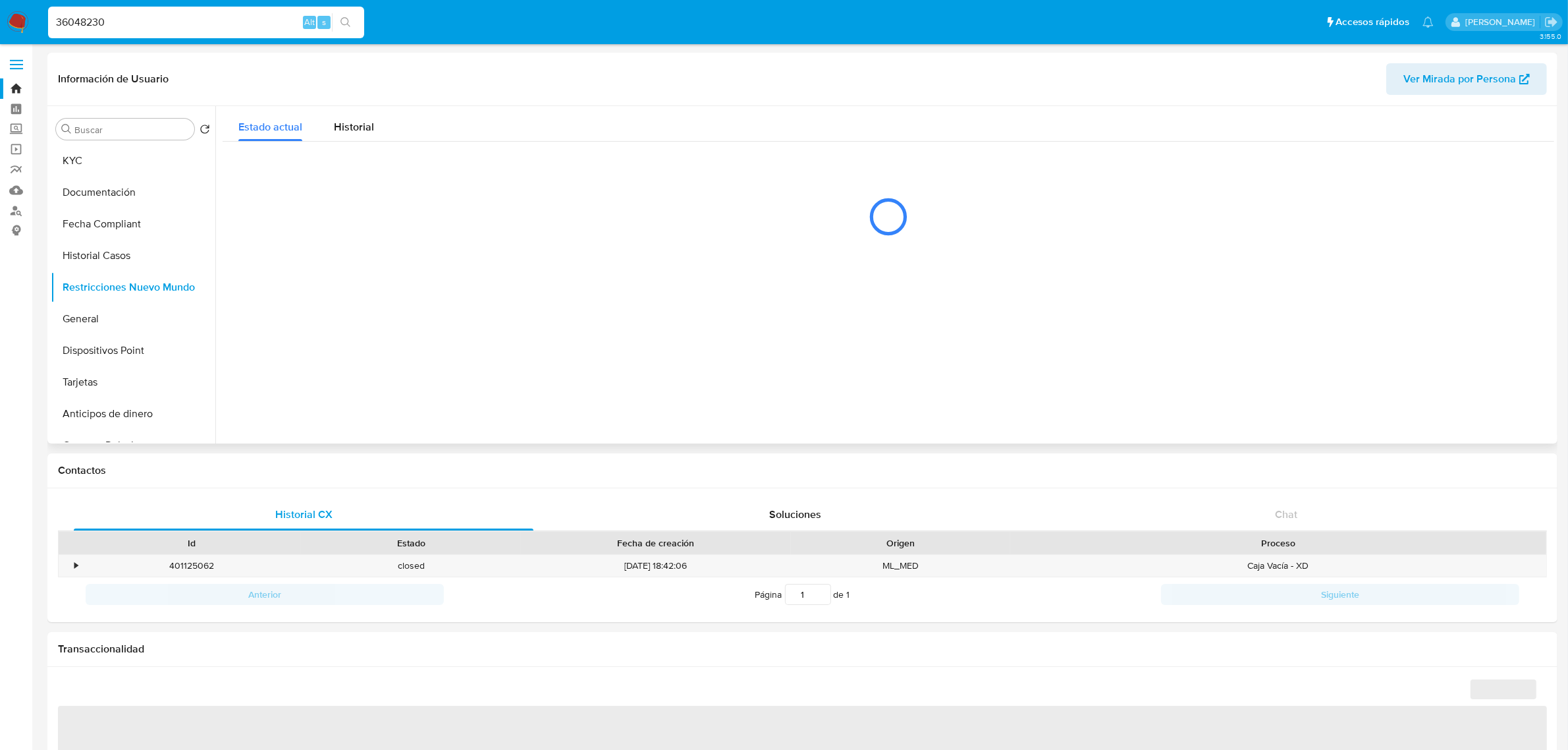
select select "10"
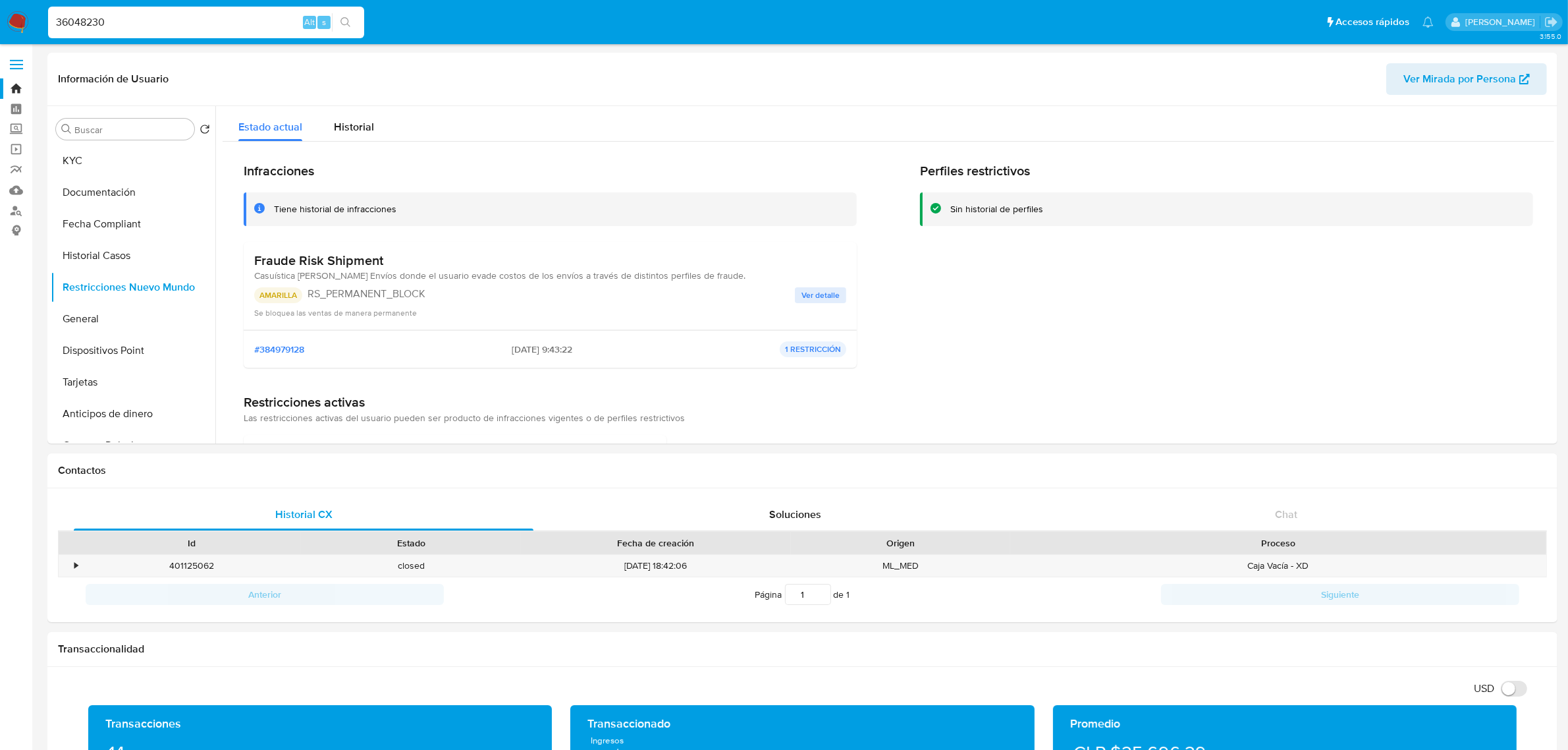
drag, startPoint x: 173, startPoint y: 23, endPoint x: -21, endPoint y: 13, distance: 194.3
paste input "4837624"
type input "34837624"
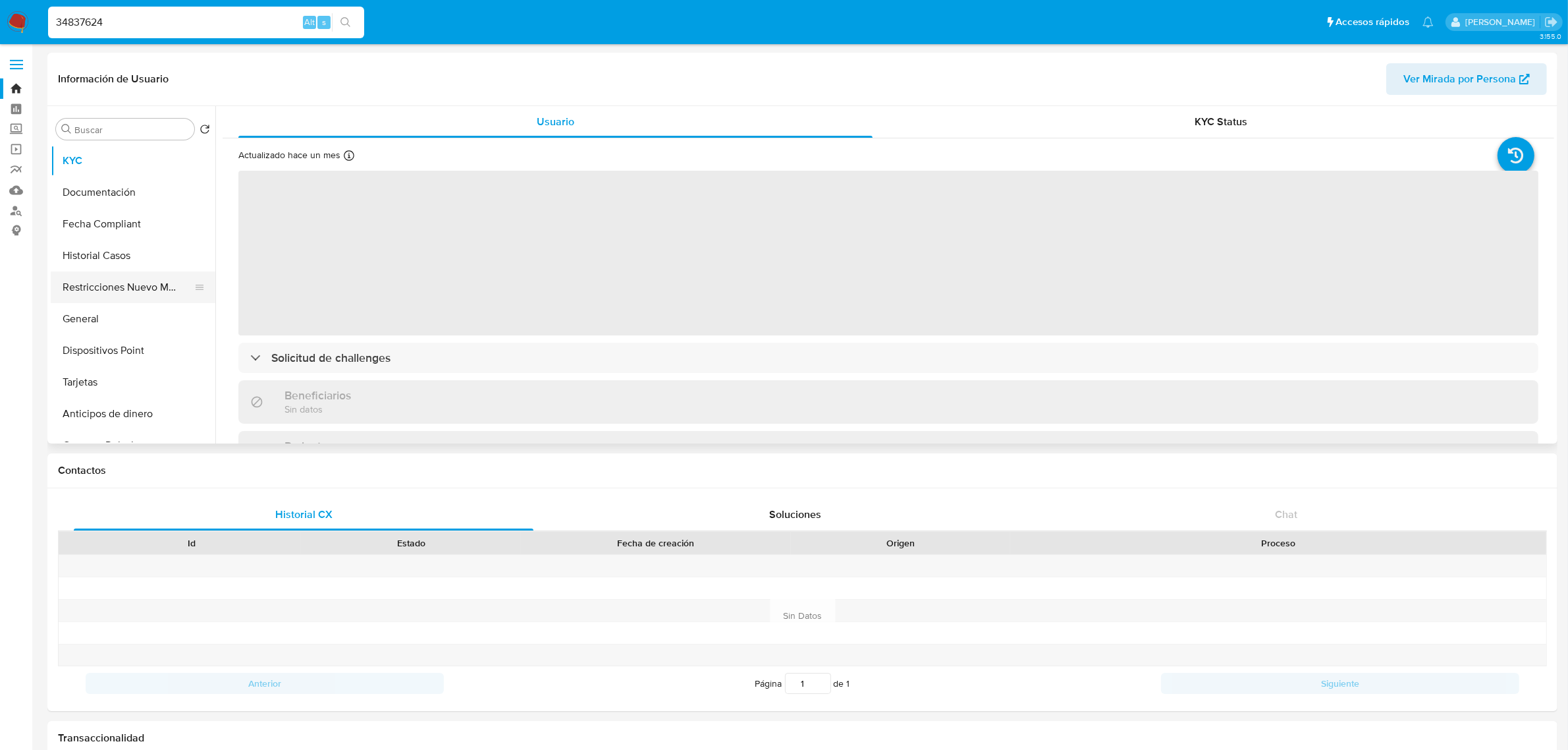
click at [124, 285] on button "Restricciones Nuevo Mundo" at bounding box center [127, 287] width 154 height 32
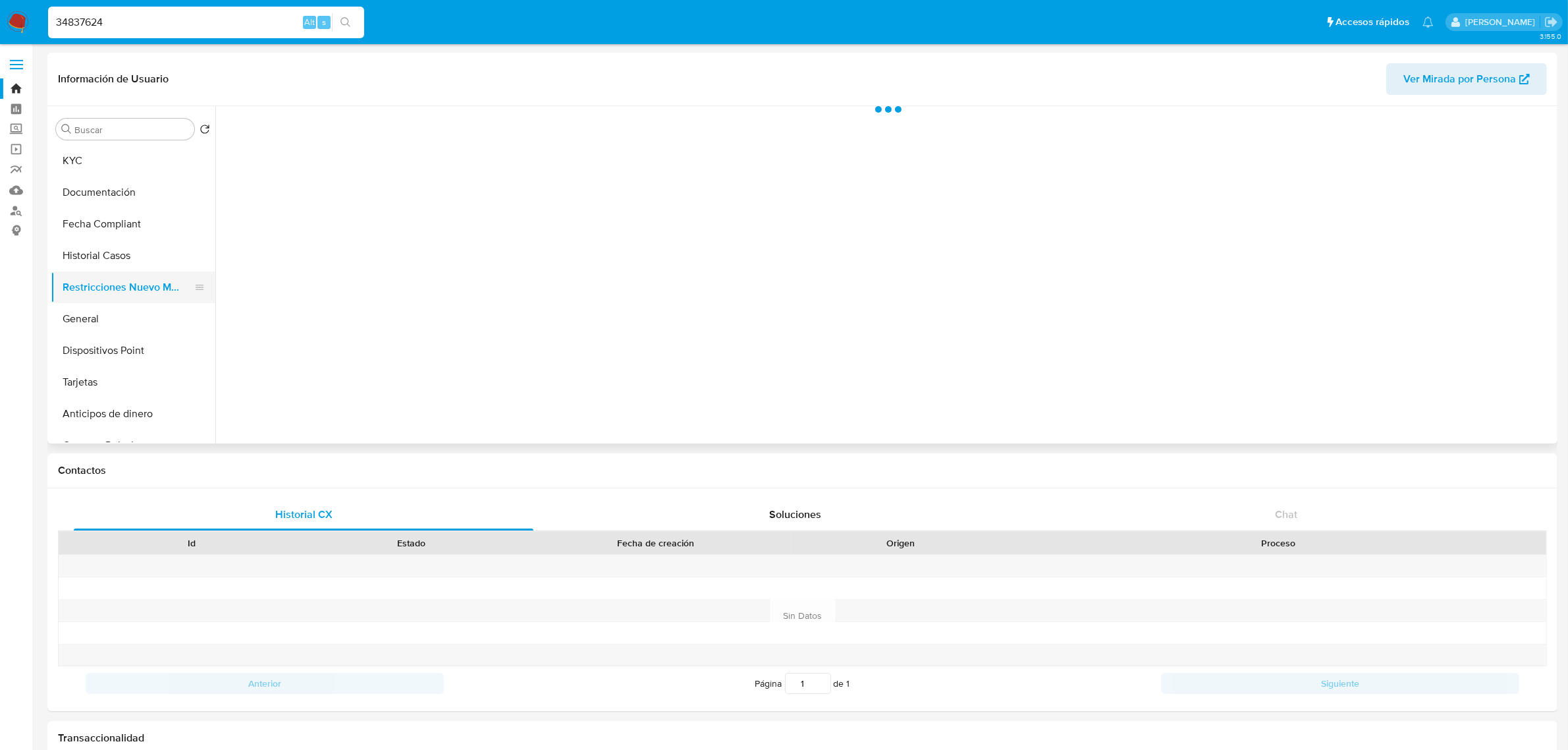
select select "10"
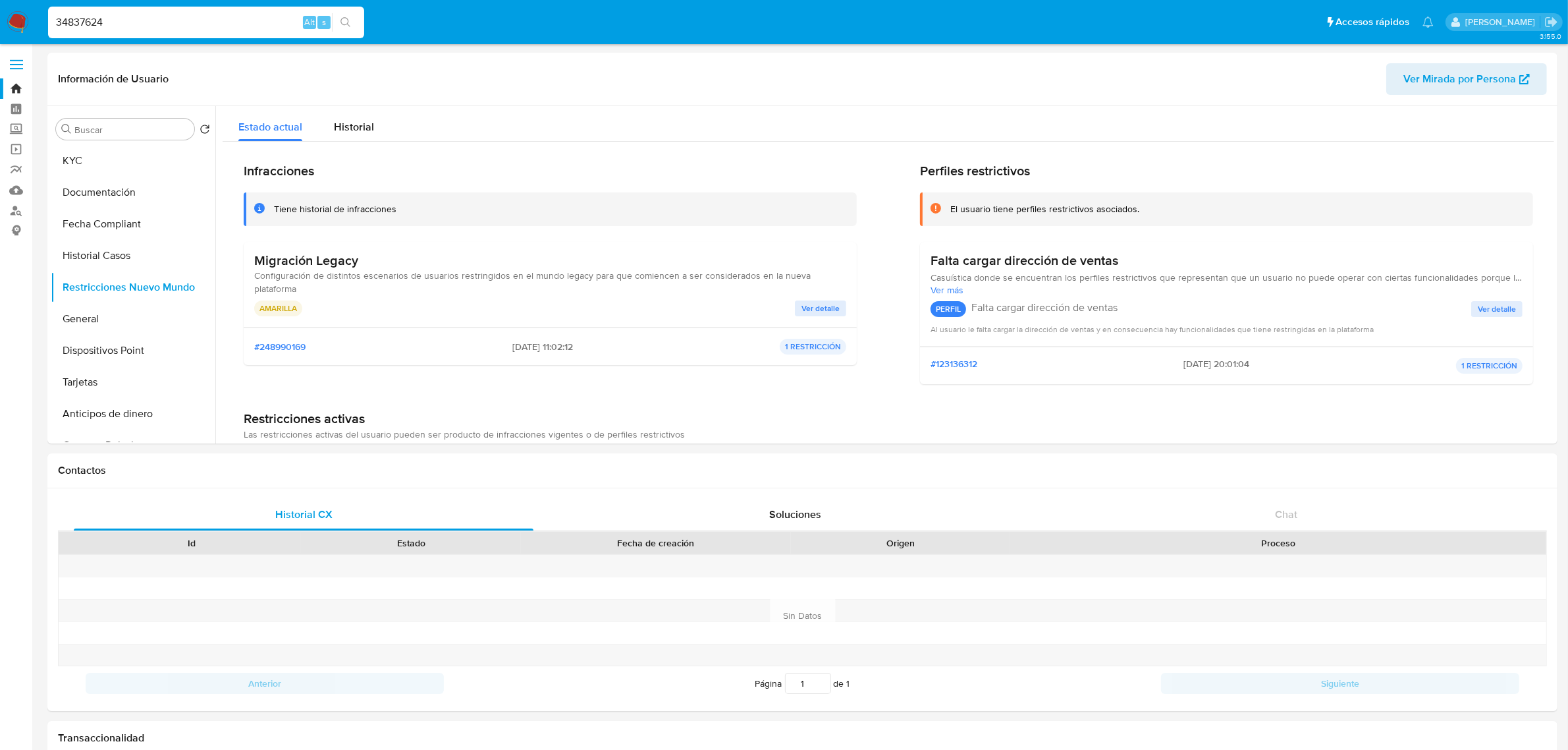
drag, startPoint x: 168, startPoint y: 24, endPoint x: 11, endPoint y: 20, distance: 157.1
click at [11, 20] on nav "Pausado Ver notificaciones 34837624 Alt s Accesos rápidos Presiona las siguient…" at bounding box center [784, 22] width 1568 height 44
paste input "1360642"
type input "31360642"
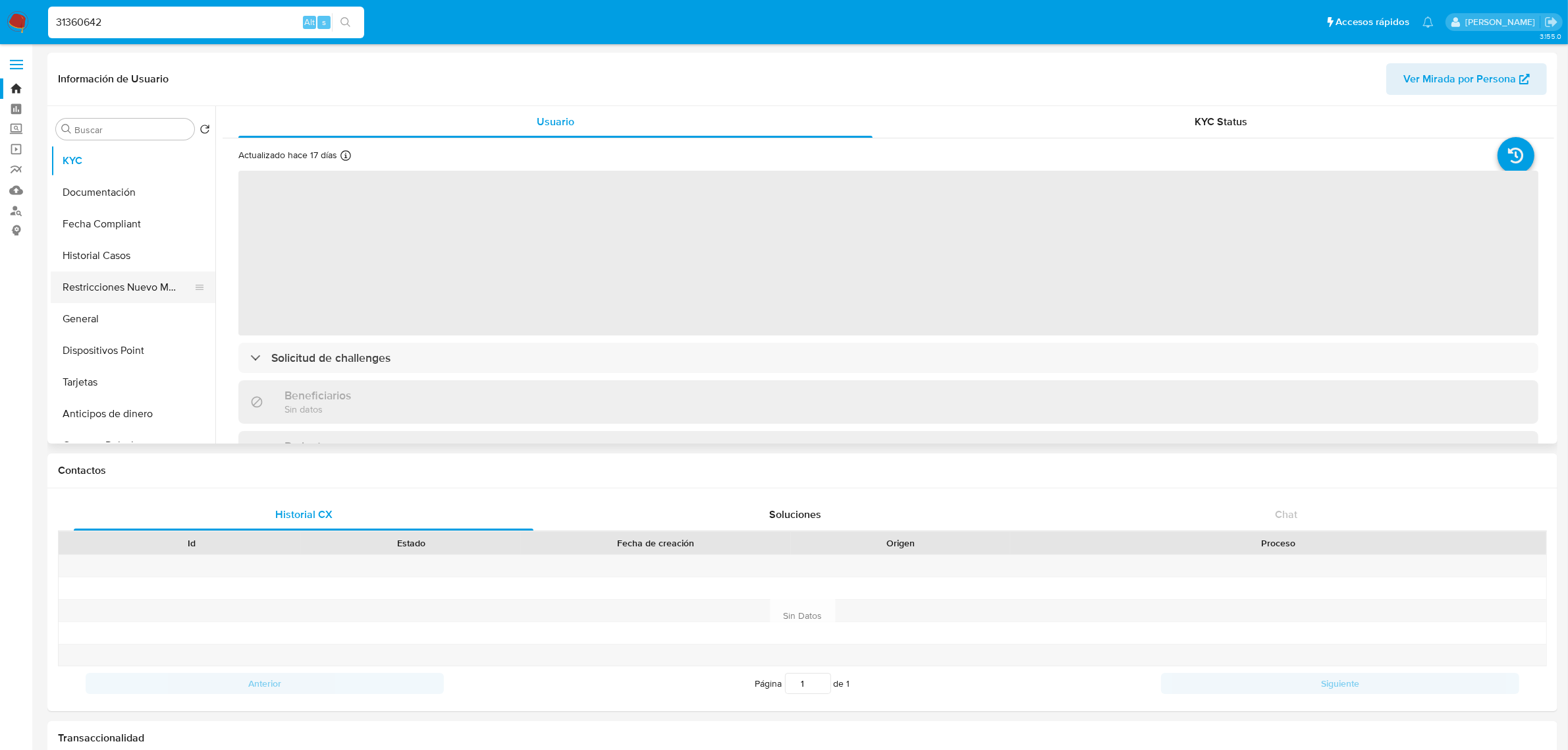
select select "10"
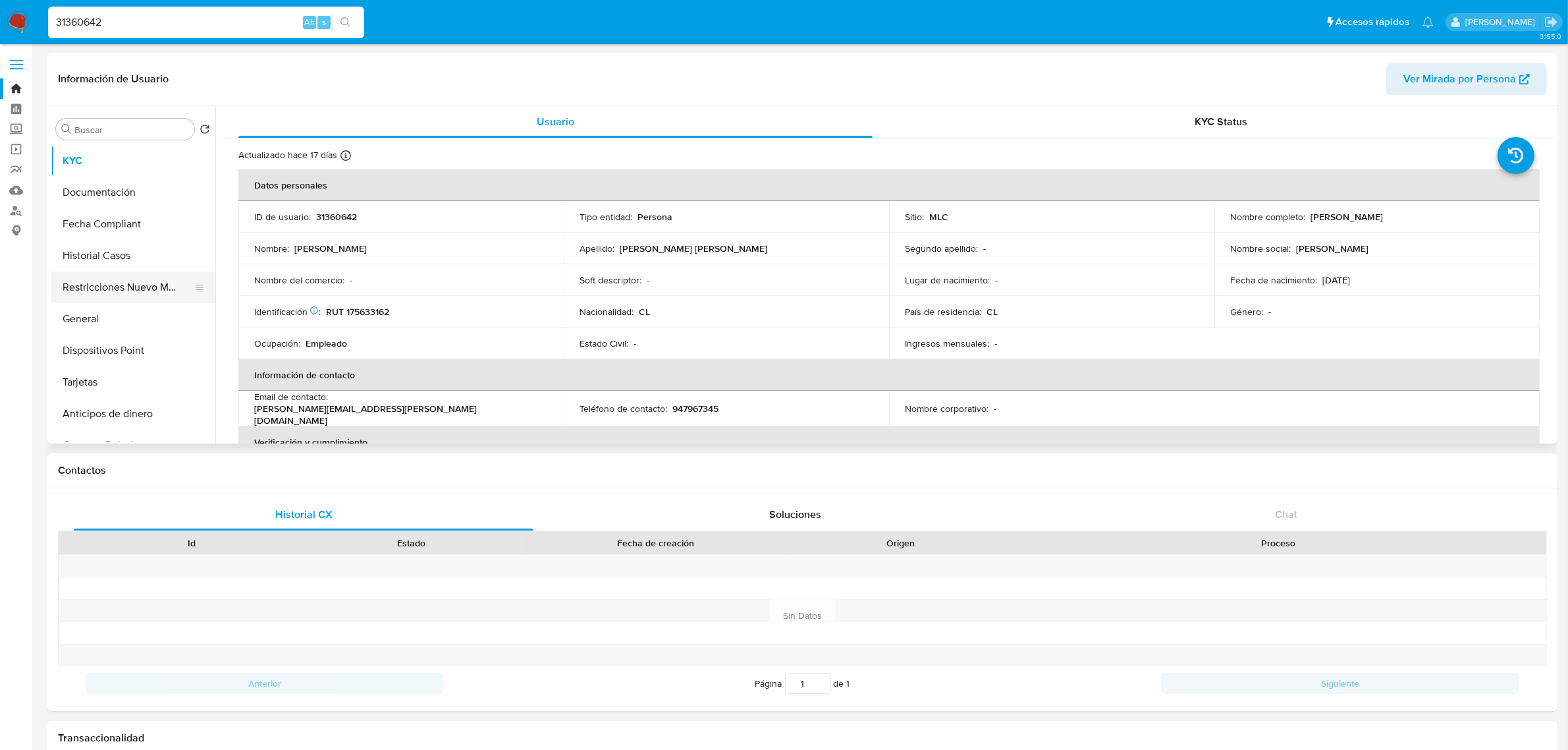
click at [140, 273] on button "Restricciones Nuevo Mundo" at bounding box center [127, 287] width 154 height 32
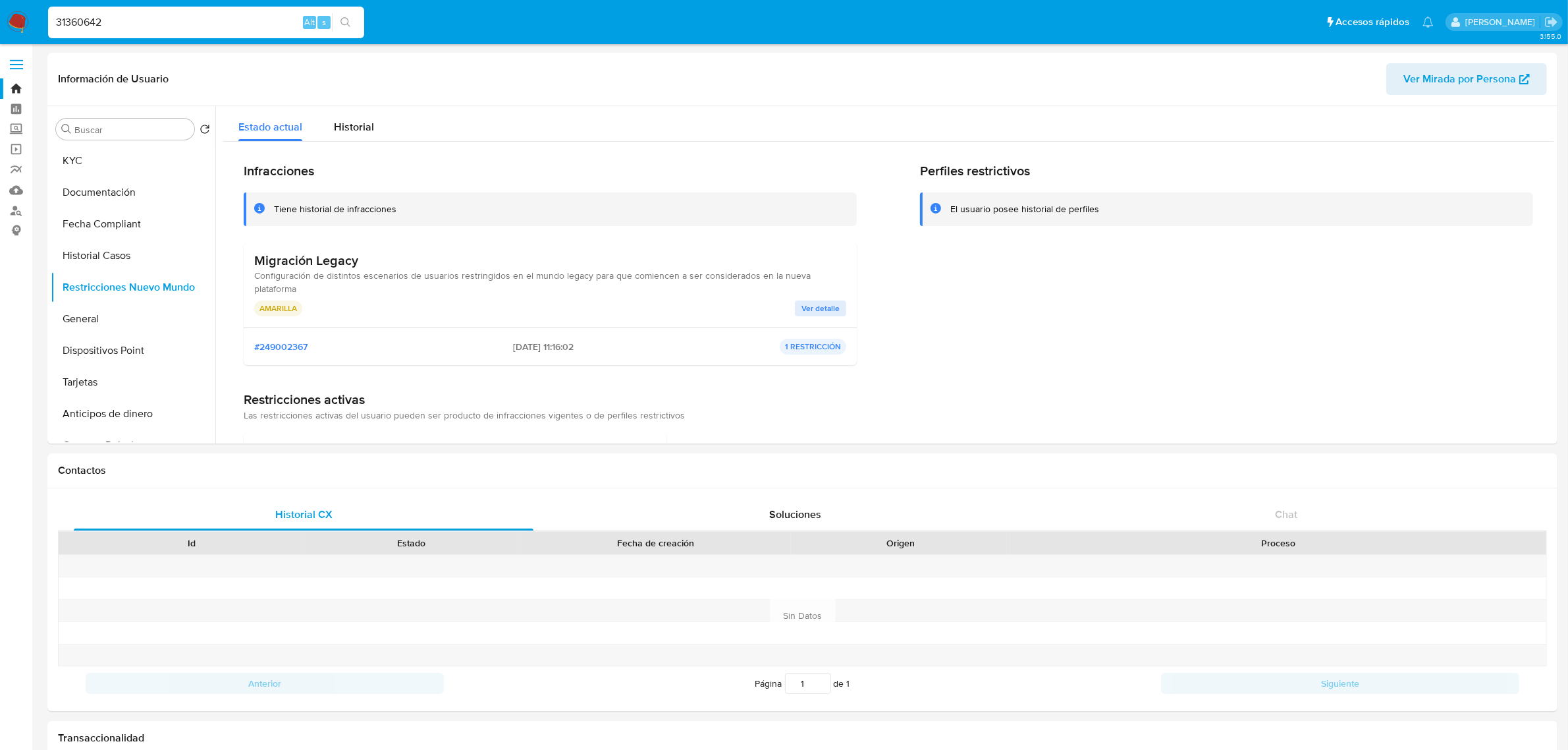
drag, startPoint x: 168, startPoint y: 13, endPoint x: 13, endPoint y: 23, distance: 155.3
click at [13, 23] on nav "Pausado Ver notificaciones 31360642 Alt s Accesos rápidos Presiona las siguient…" at bounding box center [784, 22] width 1568 height 44
paste input "16922907"
type input "16922907"
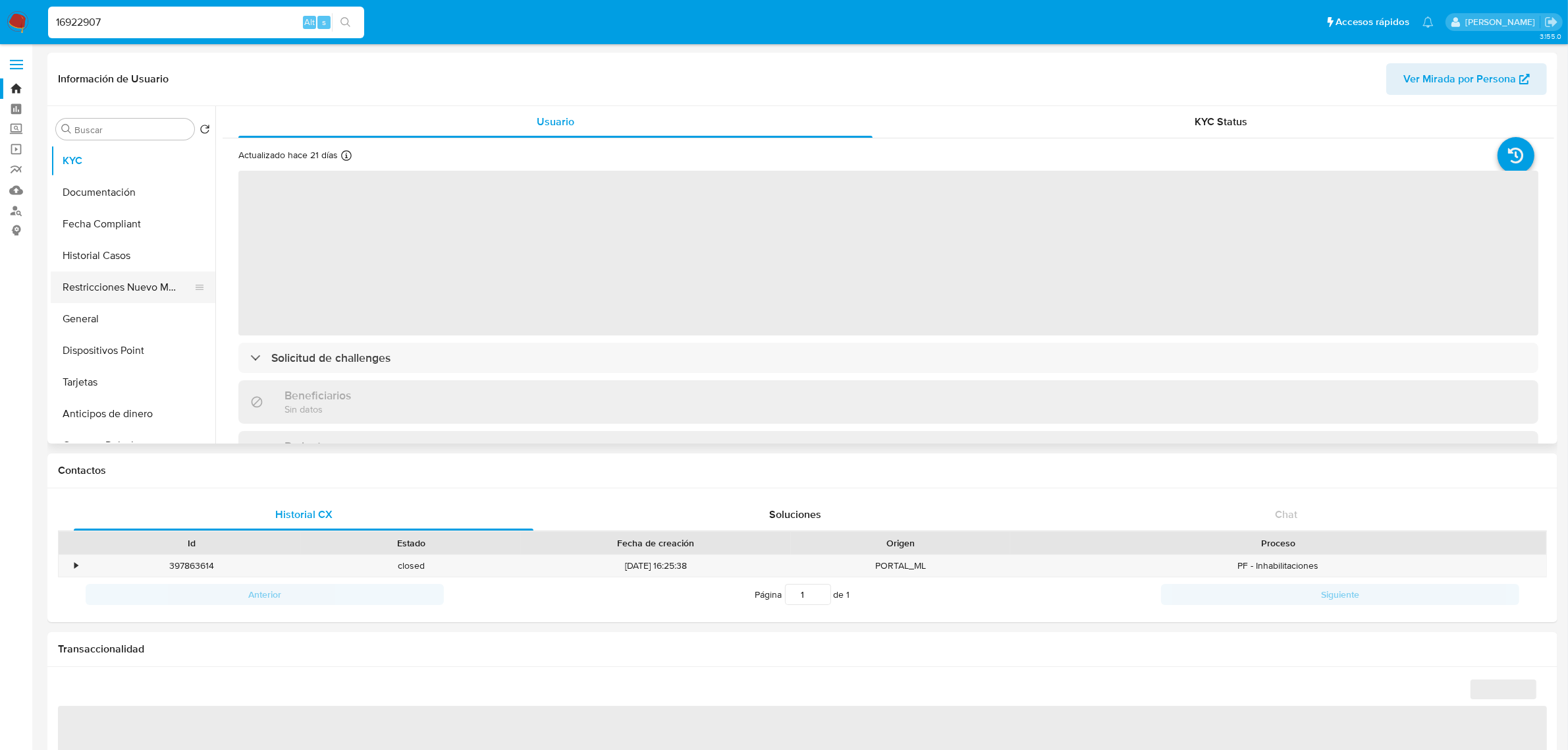
click at [107, 282] on button "Restricciones Nuevo Mundo" at bounding box center [127, 287] width 154 height 32
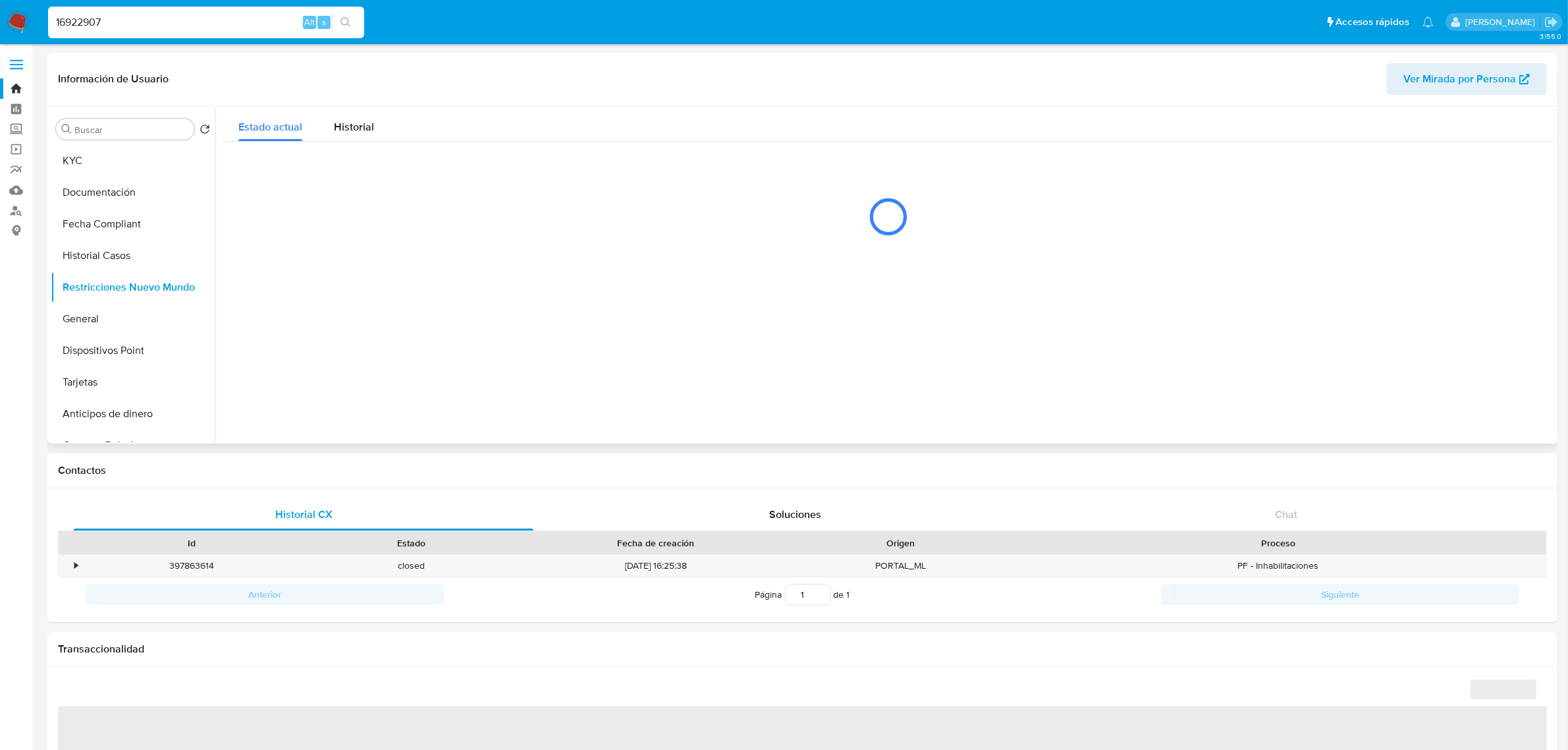
select select "10"
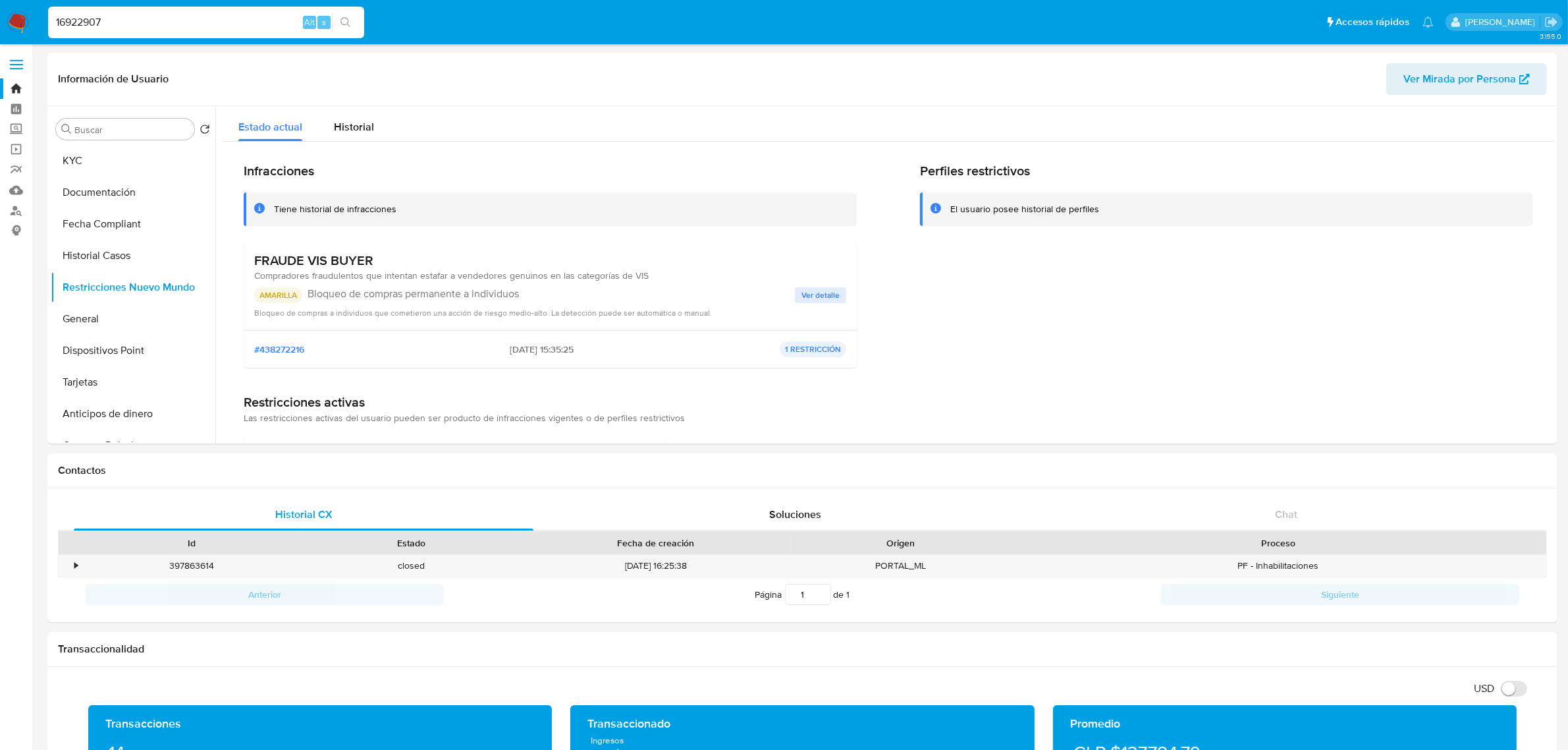
drag, startPoint x: 202, startPoint y: 30, endPoint x: 18, endPoint y: 18, distance: 184.4
click at [18, 18] on nav "Pausado Ver notificaciones 16922907 Alt s Accesos rápidos Presiona las siguient…" at bounding box center [784, 22] width 1568 height 44
paste input "0596003"
type input "10596003"
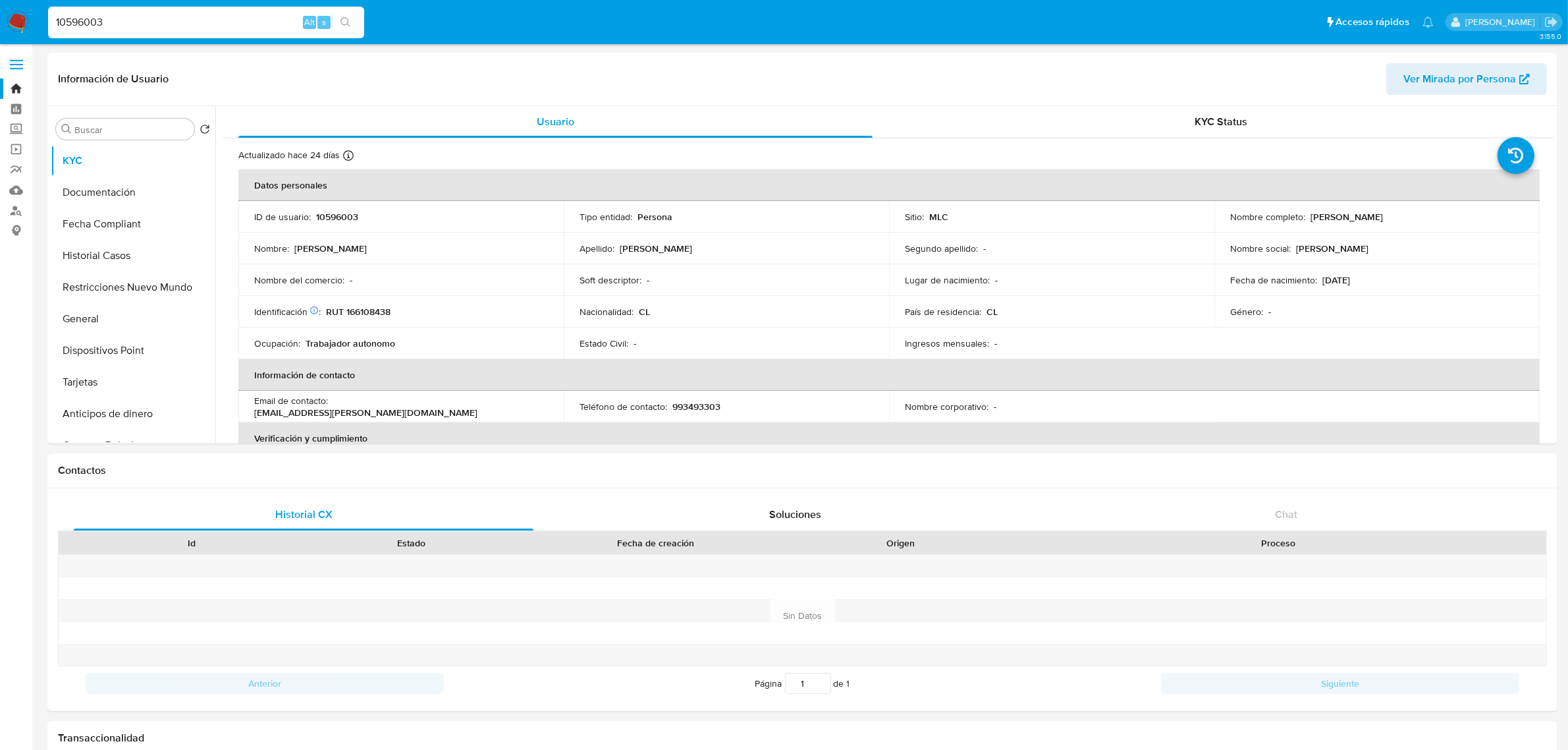
select select "10"
click at [133, 291] on button "Restricciones Nuevo Mundo" at bounding box center [127, 287] width 154 height 32
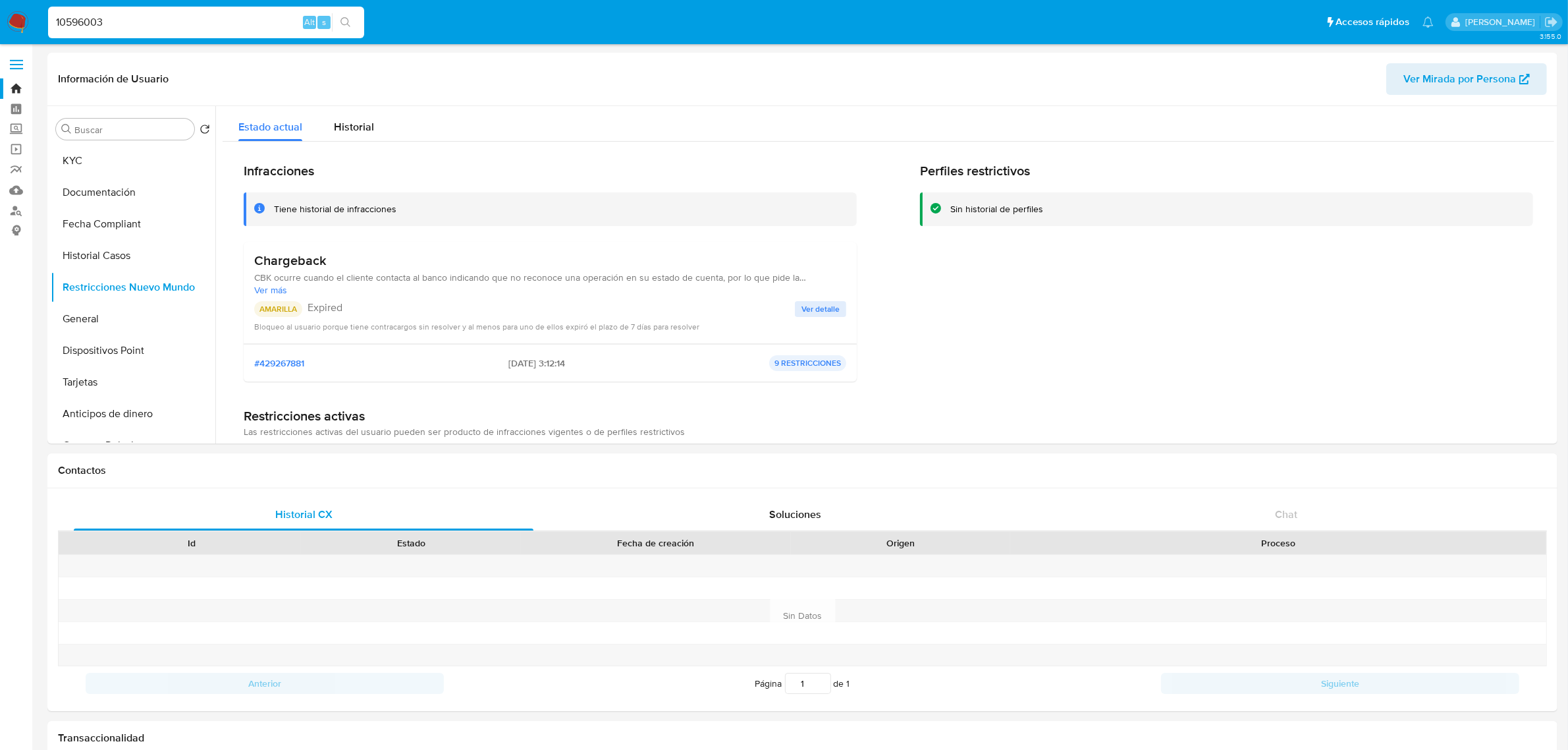
drag, startPoint x: 179, startPoint y: 13, endPoint x: 45, endPoint y: 11, distance: 134.0
click at [45, 11] on li "10596003 Alt s" at bounding box center [206, 22] width 323 height 32
paste input "920960"
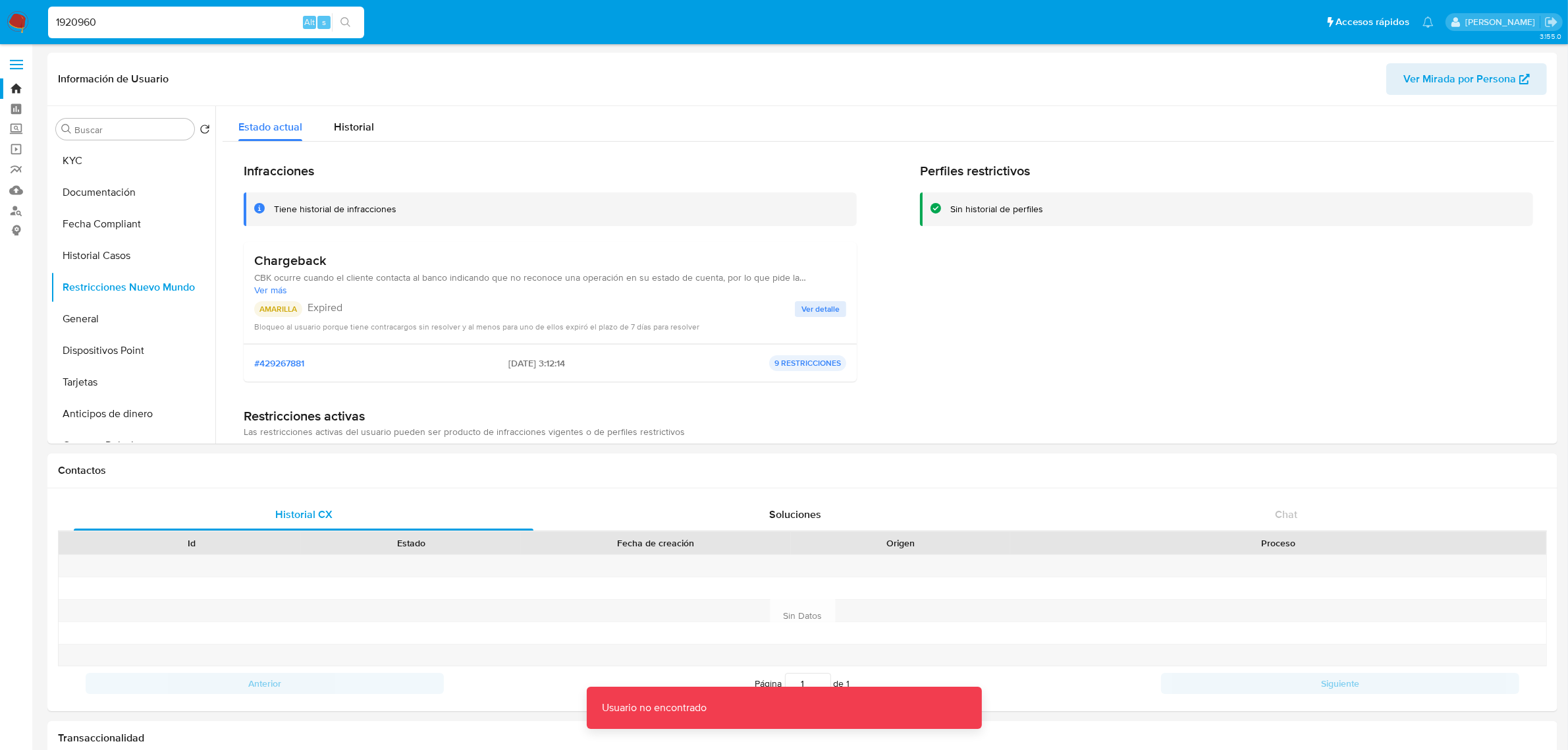
drag, startPoint x: 156, startPoint y: 45, endPoint x: 152, endPoint y: 31, distance: 14.6
click at [152, 15] on input "1920960" at bounding box center [205, 22] width 316 height 17
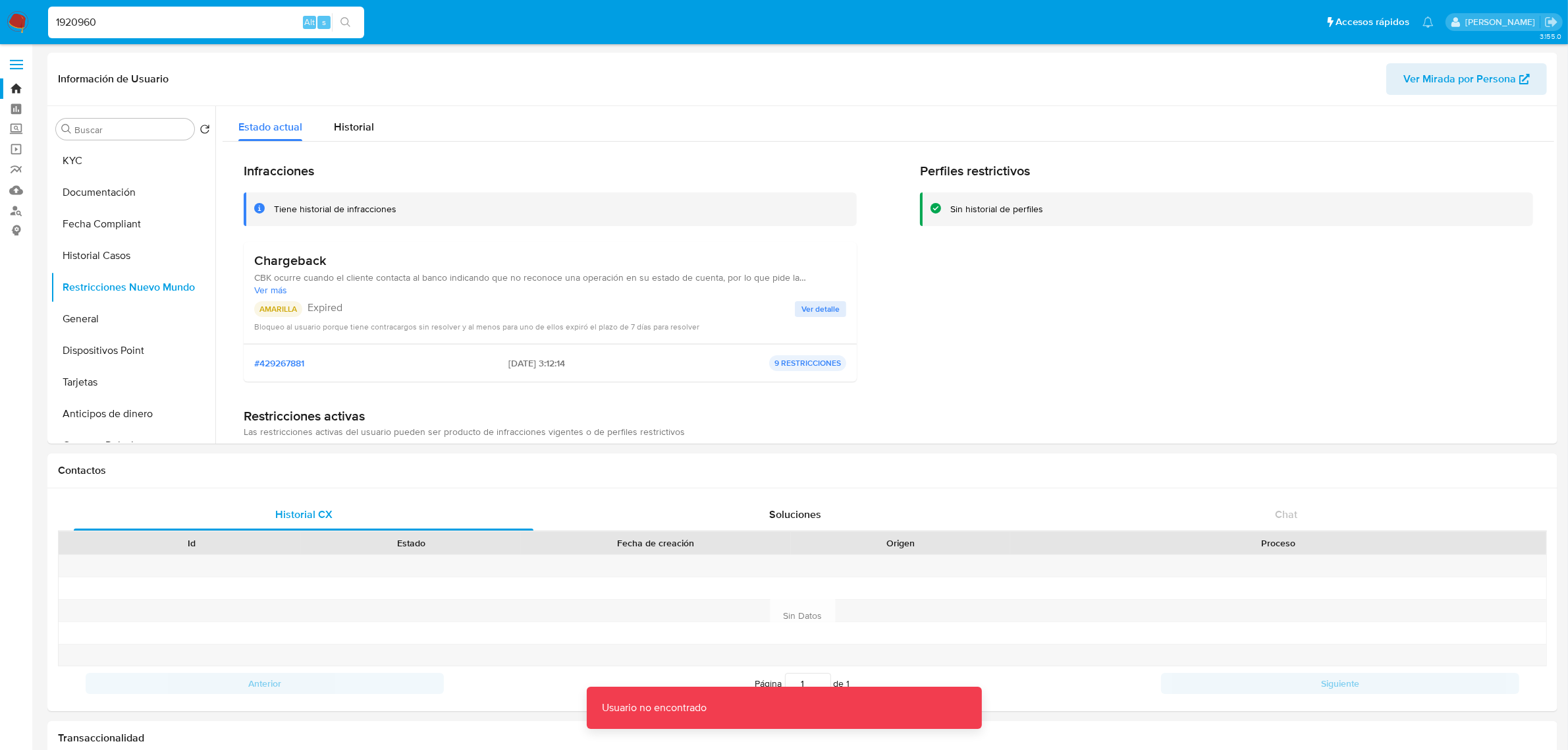
click at [145, 16] on input "1920960" at bounding box center [205, 22] width 316 height 17
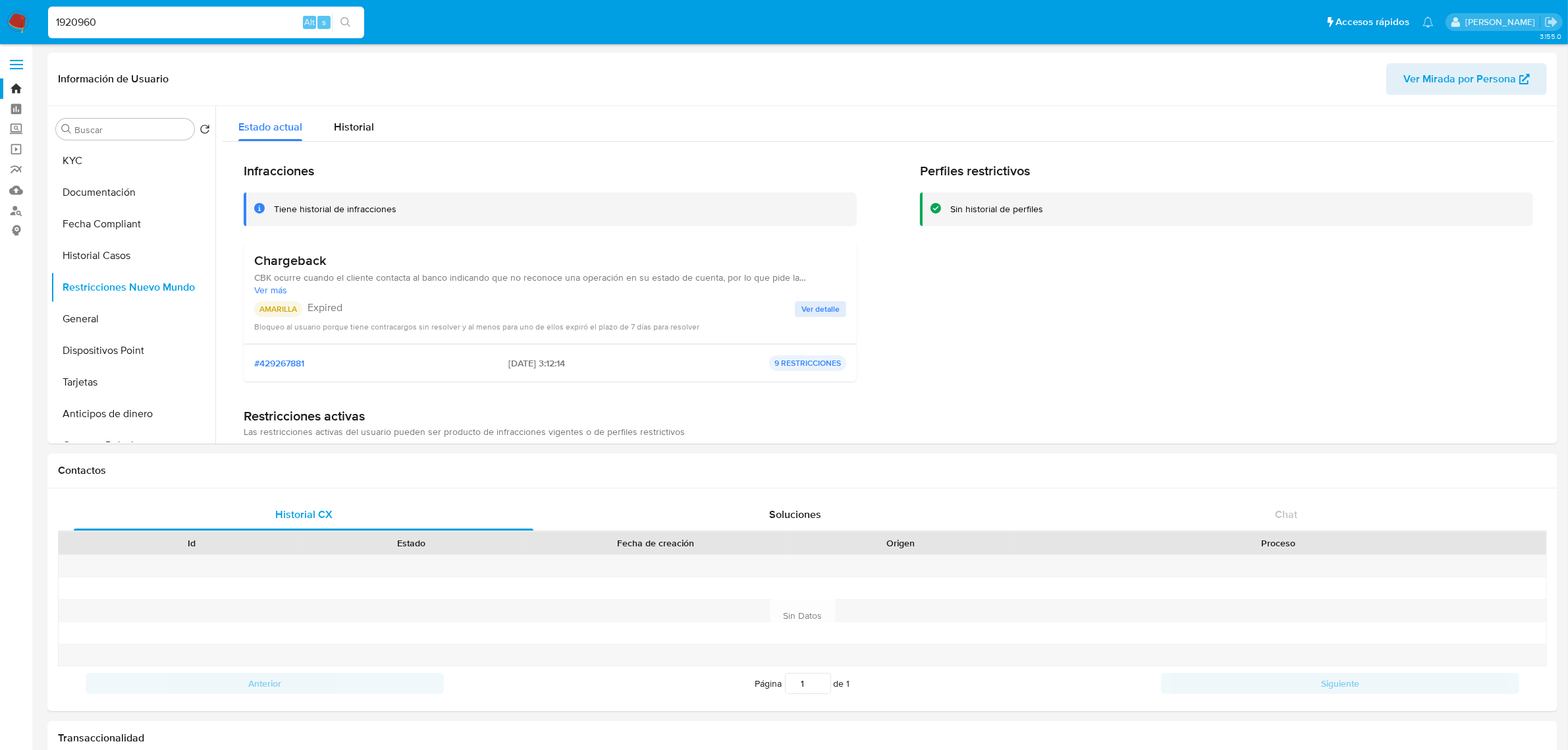
type input "1920960"
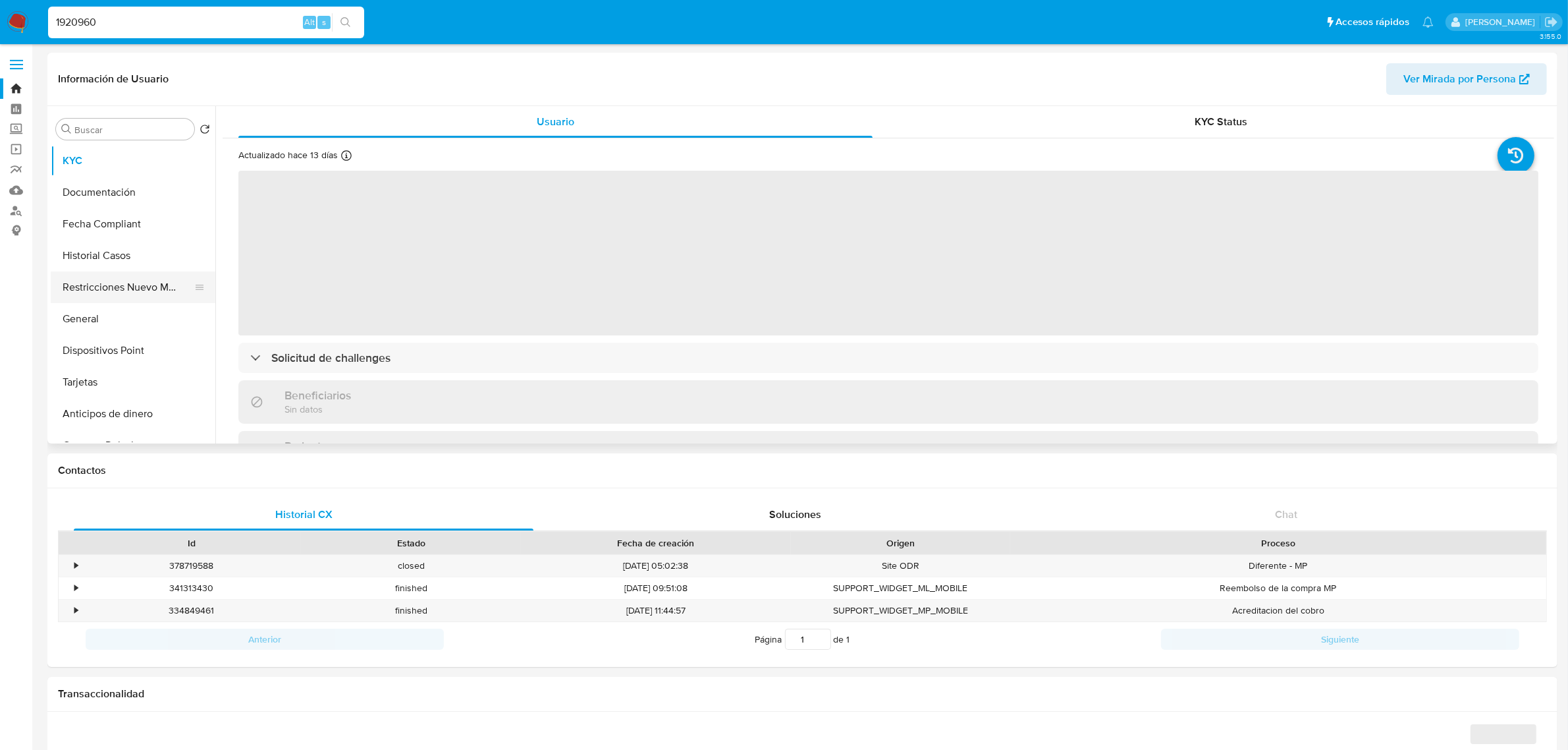
click at [99, 274] on button "Restricciones Nuevo Mundo" at bounding box center [127, 287] width 154 height 32
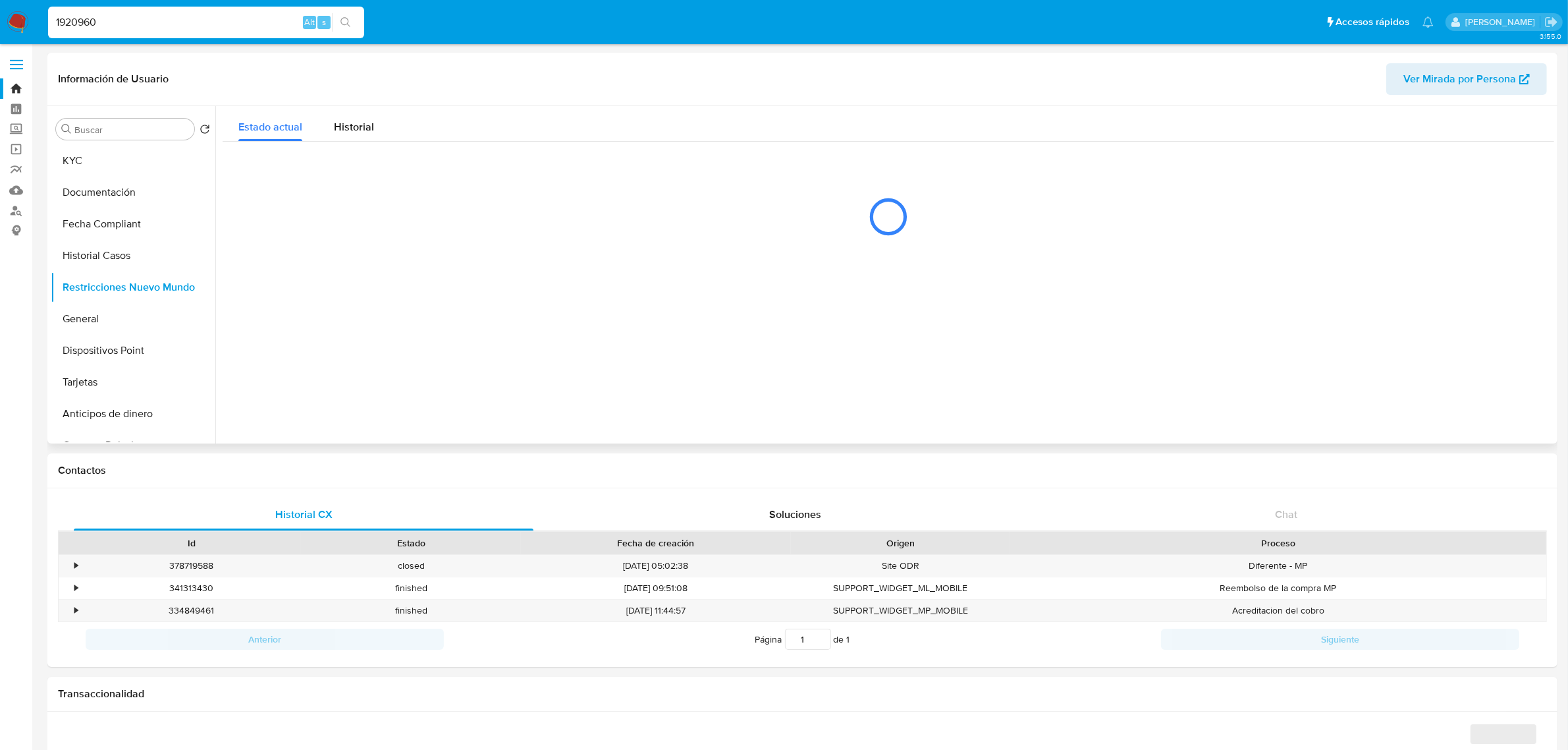
select select "10"
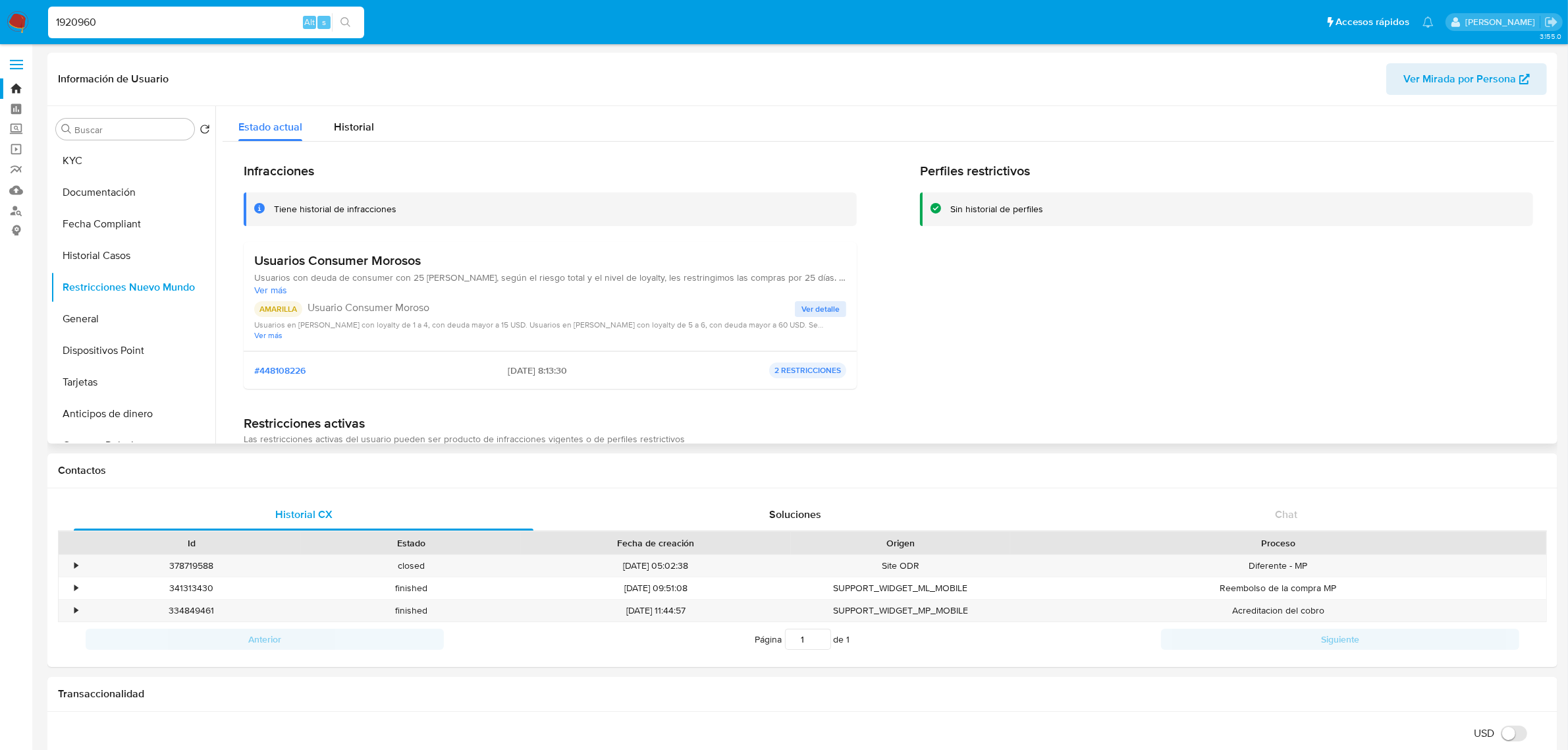
click at [270, 334] on span "Ver más" at bounding box center [550, 334] width 592 height 10
click at [116, 184] on button "Documentación" at bounding box center [127, 192] width 154 height 32
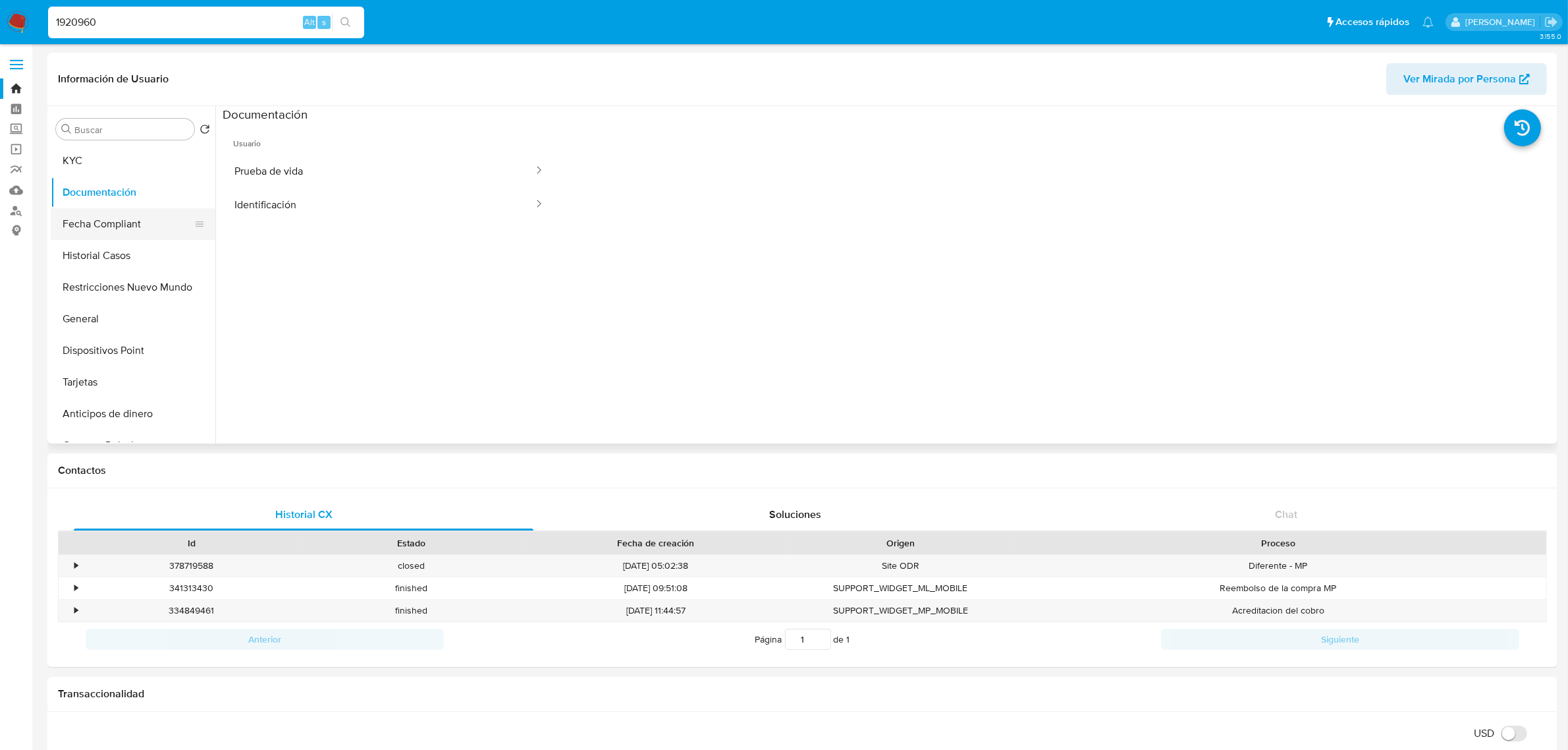
click at [120, 222] on button "Fecha Compliant" at bounding box center [127, 224] width 154 height 32
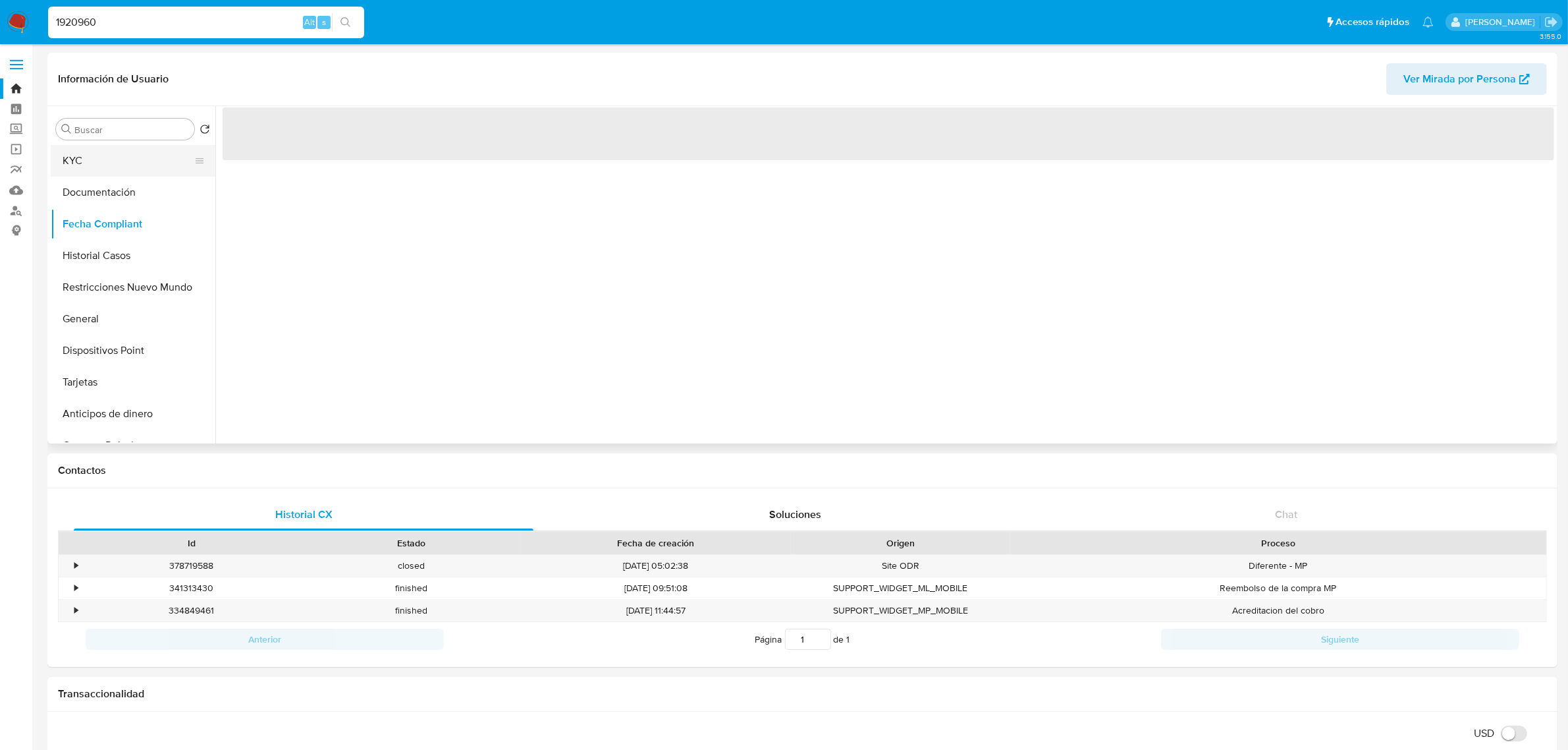
click at [119, 160] on button "KYC" at bounding box center [127, 161] width 154 height 32
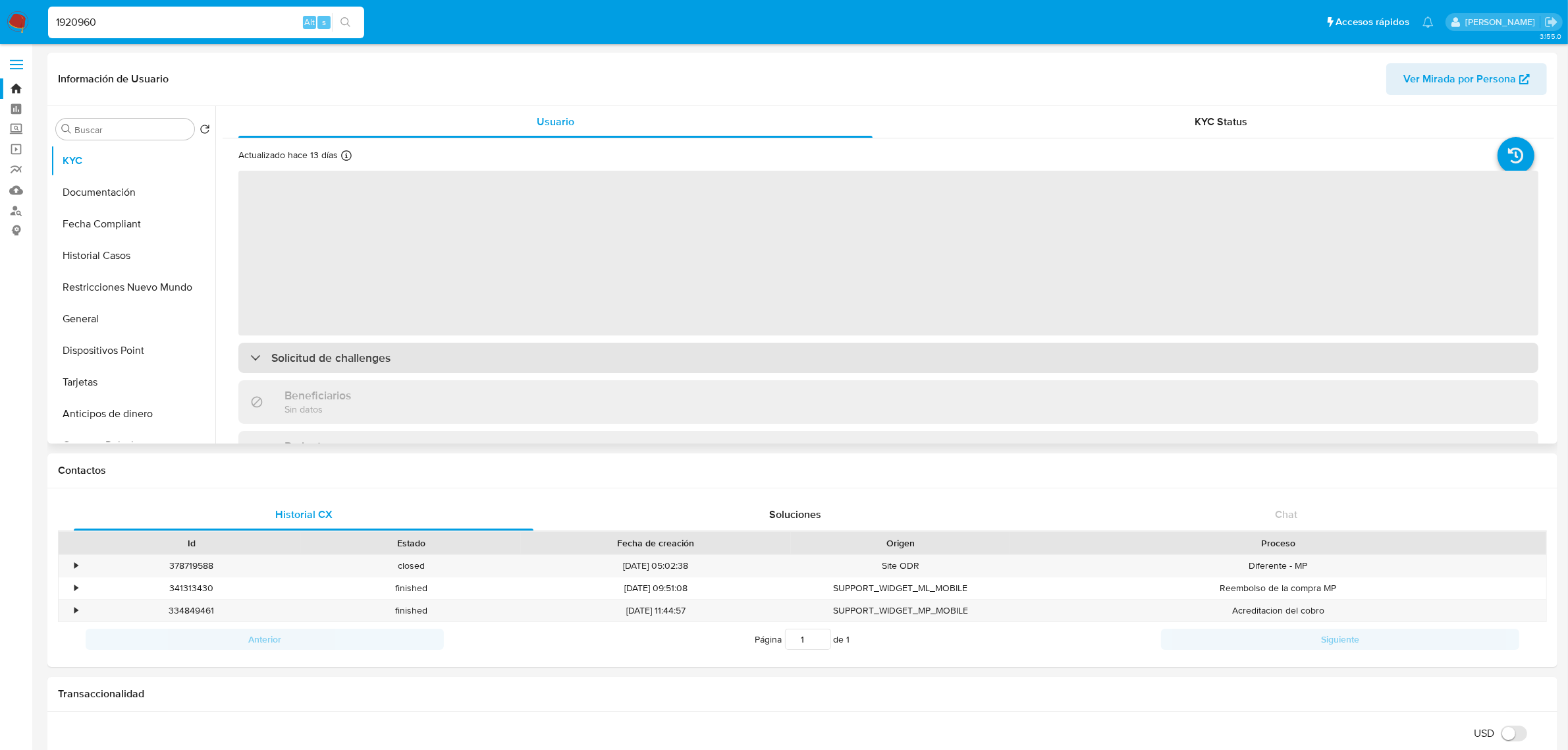
click at [455, 354] on div "Solicitud de challenges" at bounding box center [889, 357] width 1300 height 31
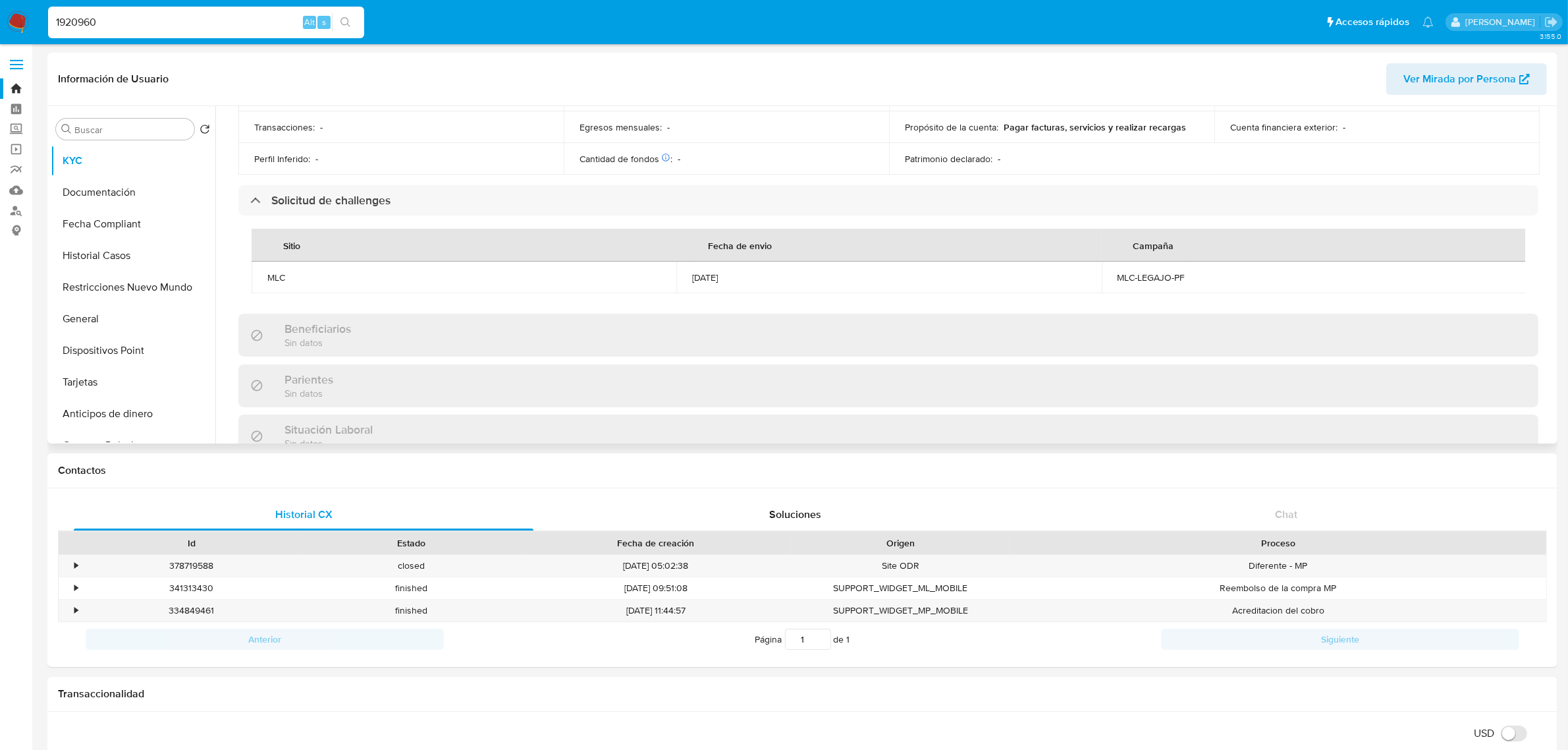
scroll to position [494, 0]
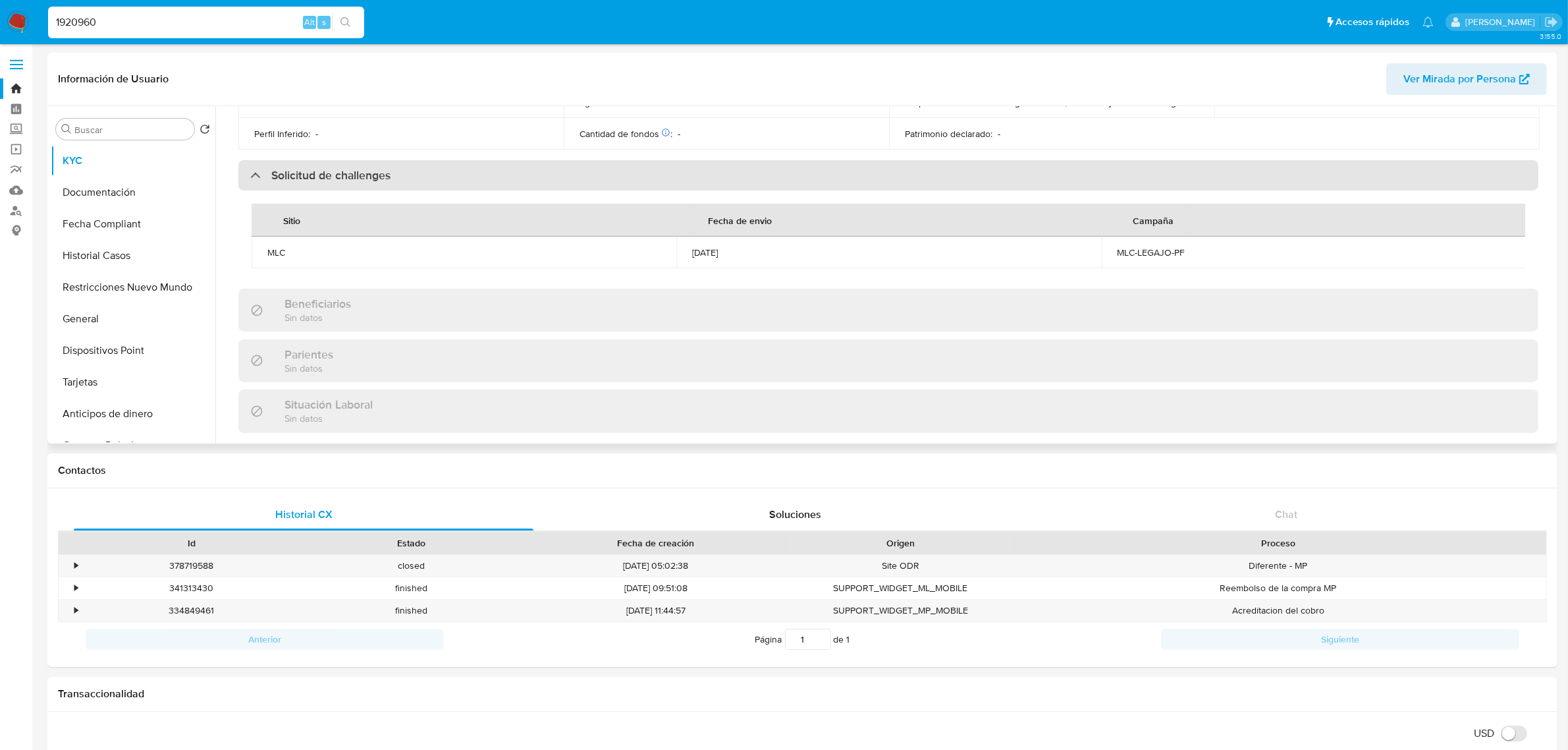
click at [510, 171] on div "Solicitud de challenges" at bounding box center [889, 176] width 1300 height 31
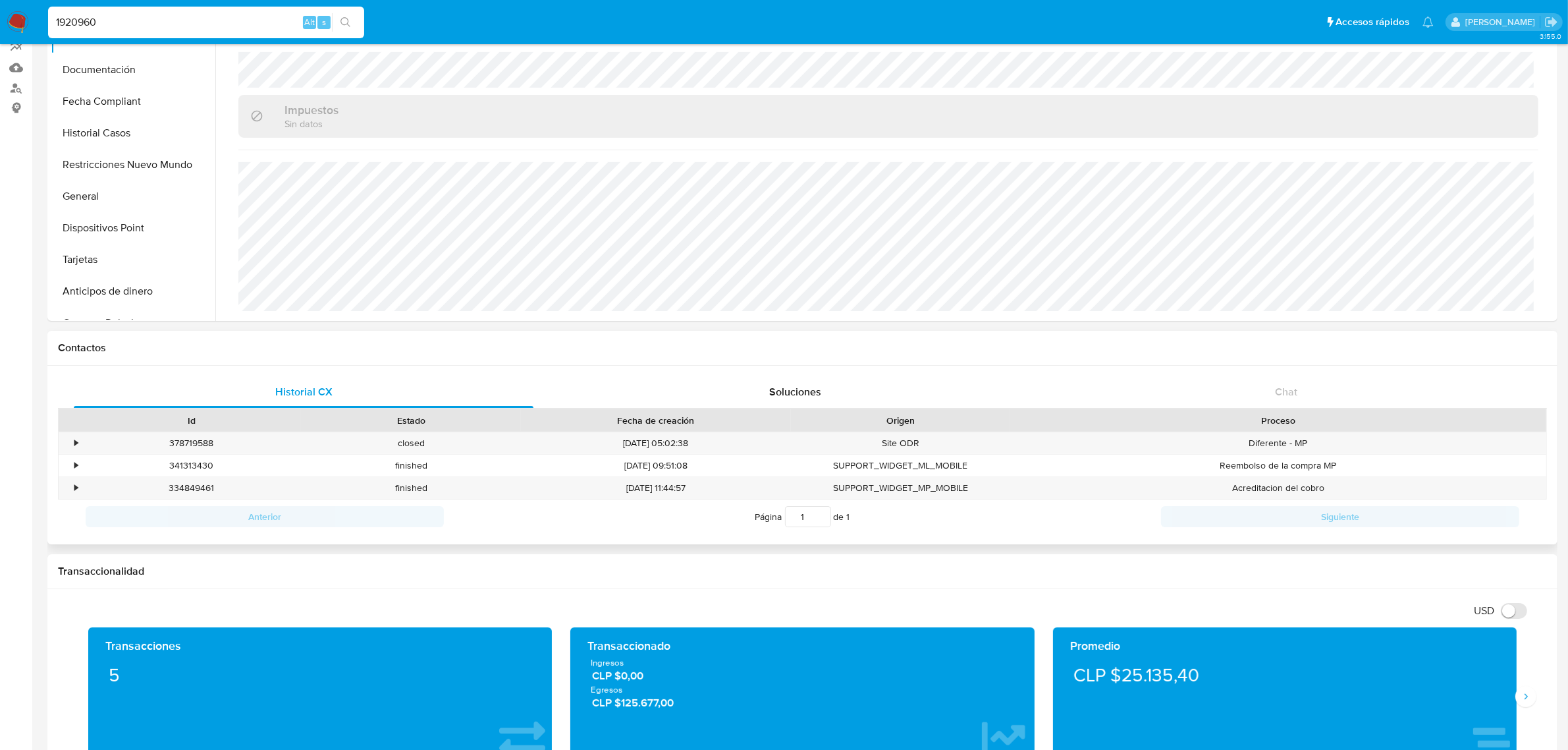
scroll to position [247, 0]
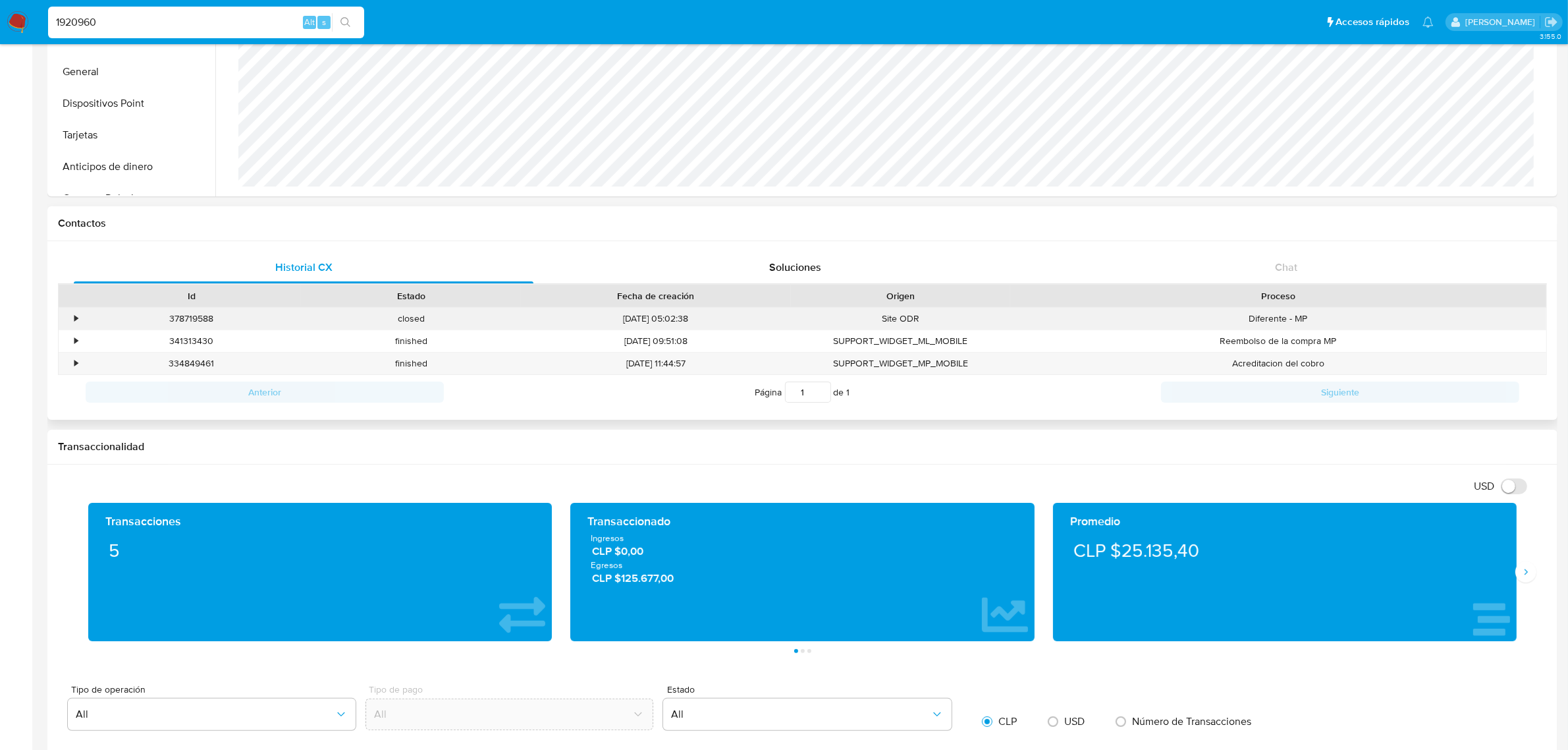
click at [75, 316] on div "•" at bounding box center [75, 318] width 3 height 12
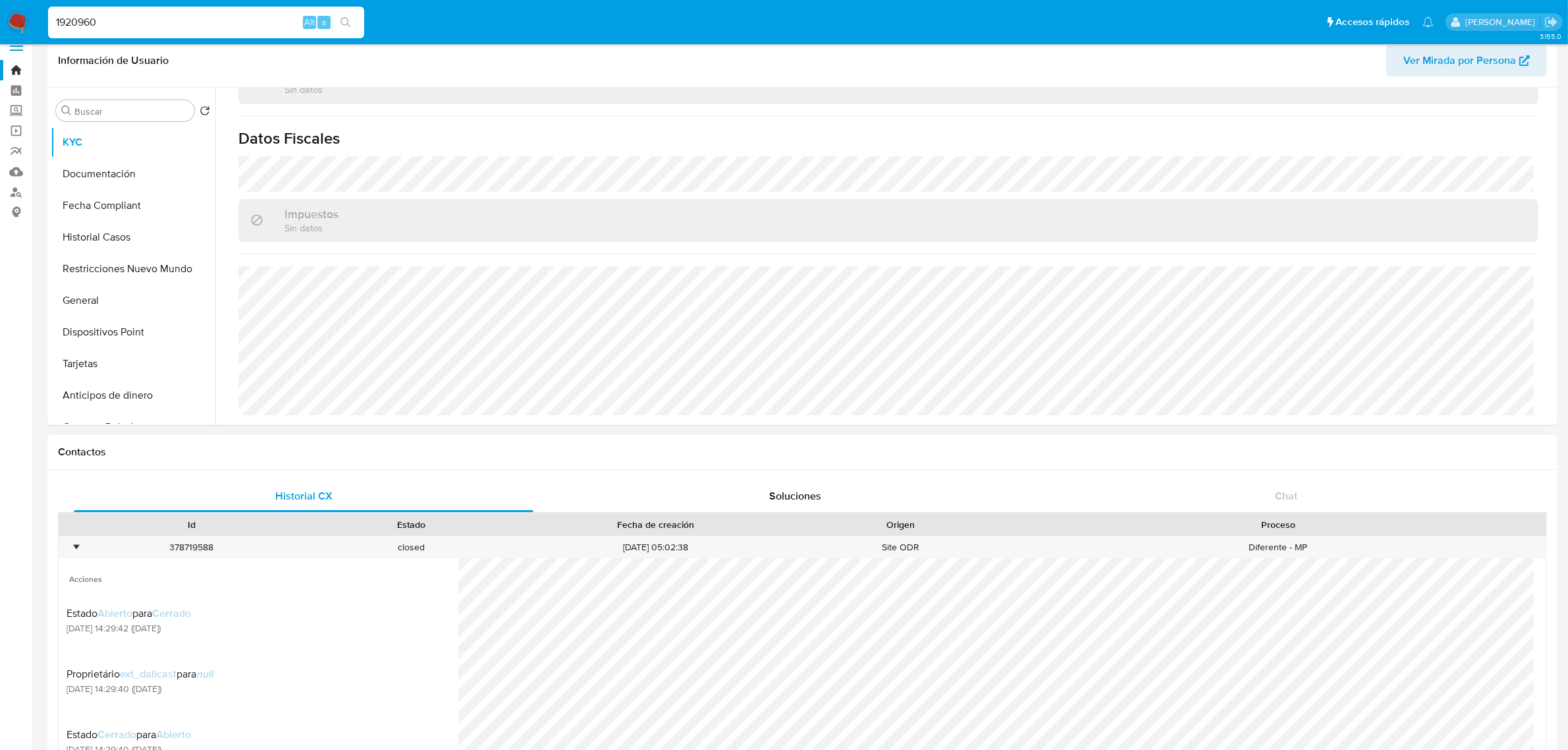
scroll to position [0, 0]
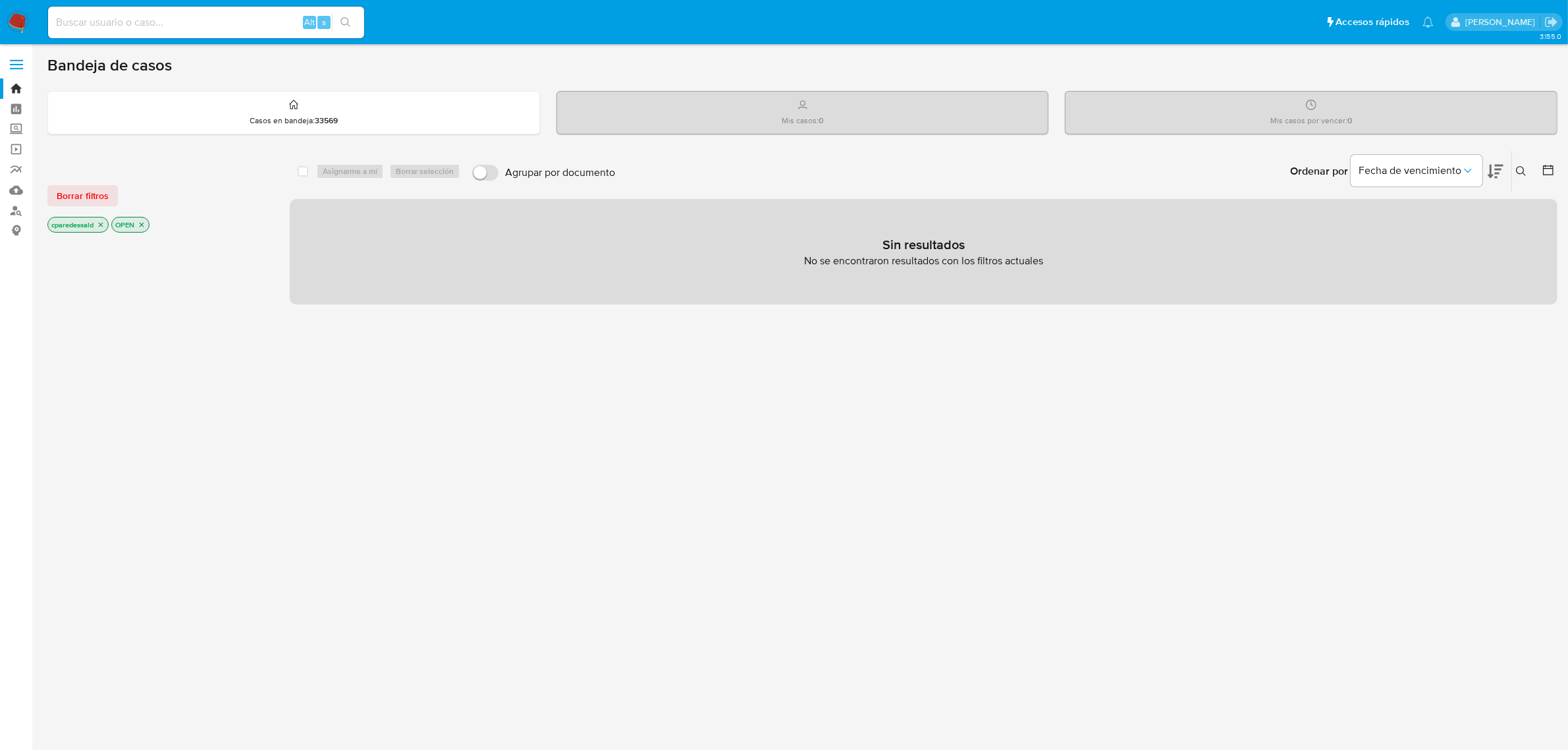
click at [212, 16] on input at bounding box center [205, 22] width 316 height 17
paste input "89ZC6Ml5Q1DPp5lwIX5SFEG4"
type input "89ZC6Ml5Q1DPp5lwIX5SFEG4"
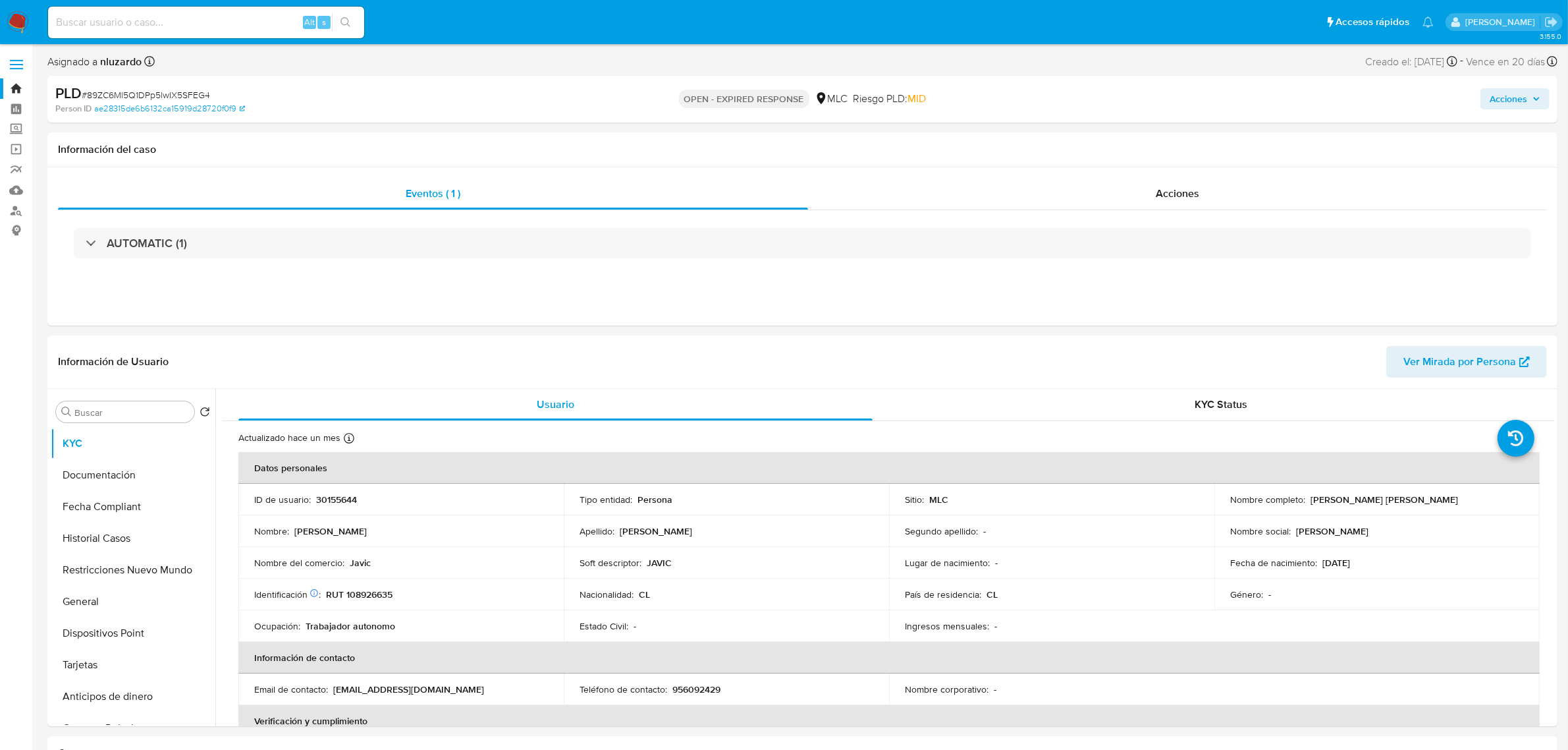
select select "10"
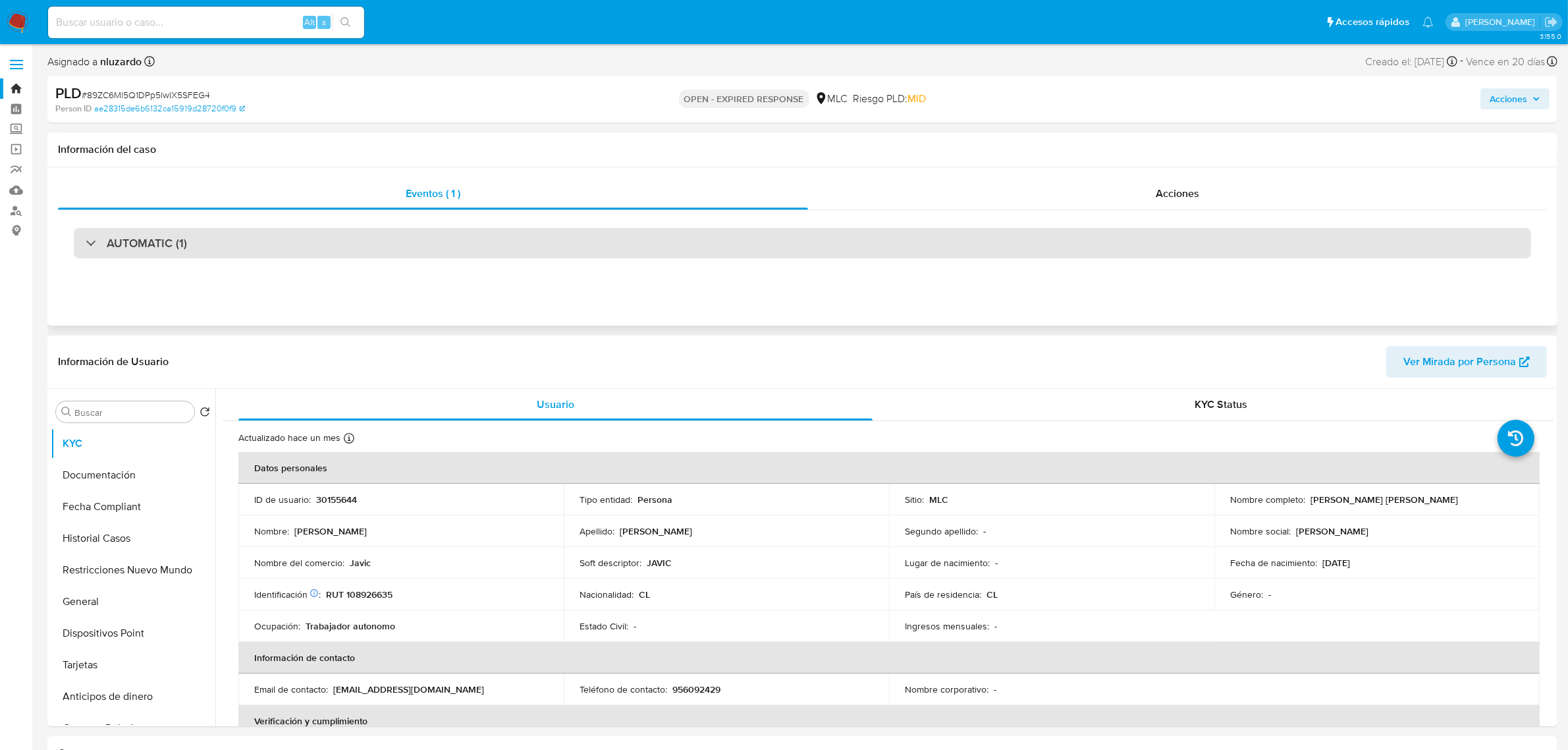
click at [589, 234] on div "AUTOMATIC (1)" at bounding box center [803, 244] width 1458 height 31
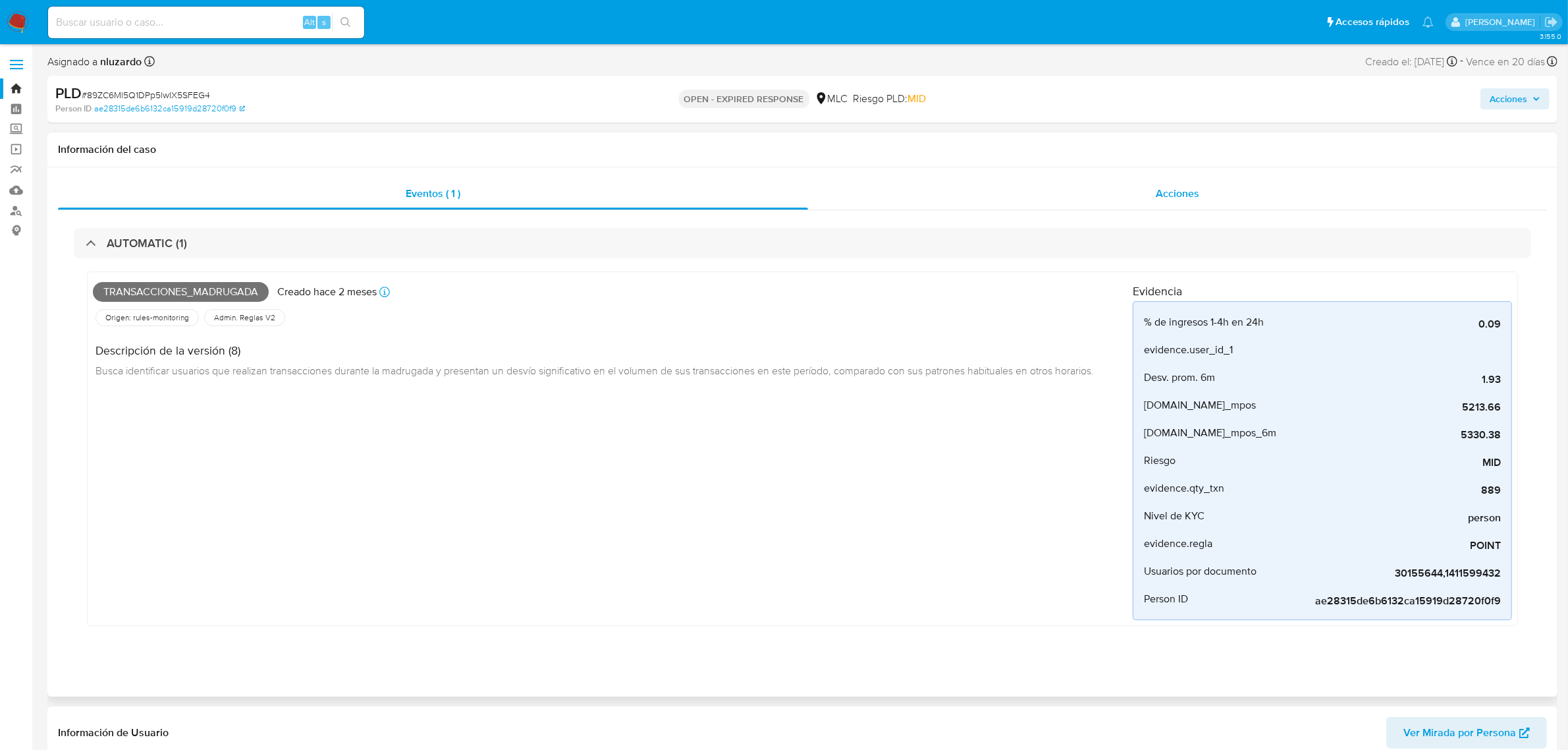
click at [1161, 186] on span "Acciones" at bounding box center [1178, 193] width 44 height 15
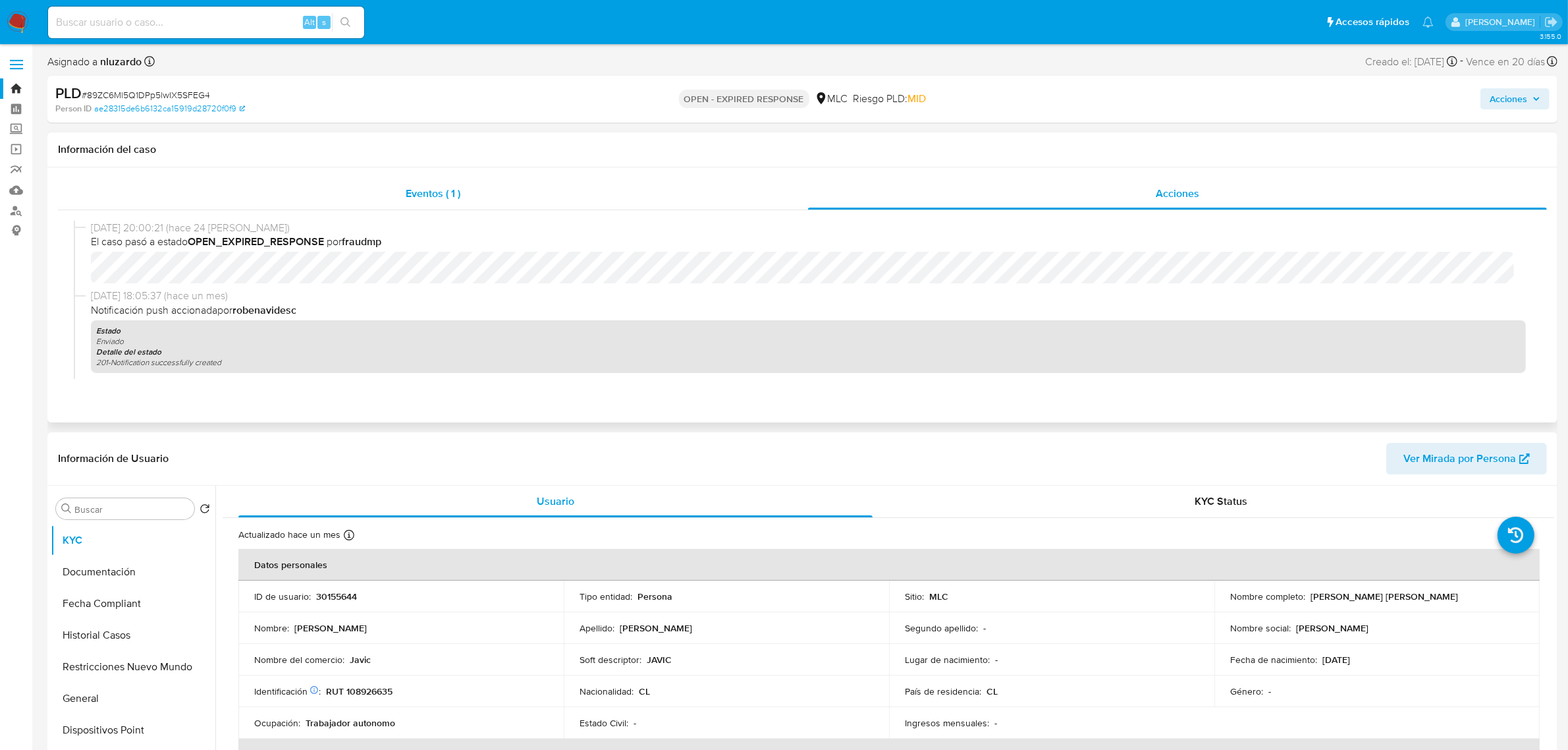
click at [616, 180] on div "Eventos ( 1 )" at bounding box center [433, 193] width 750 height 32
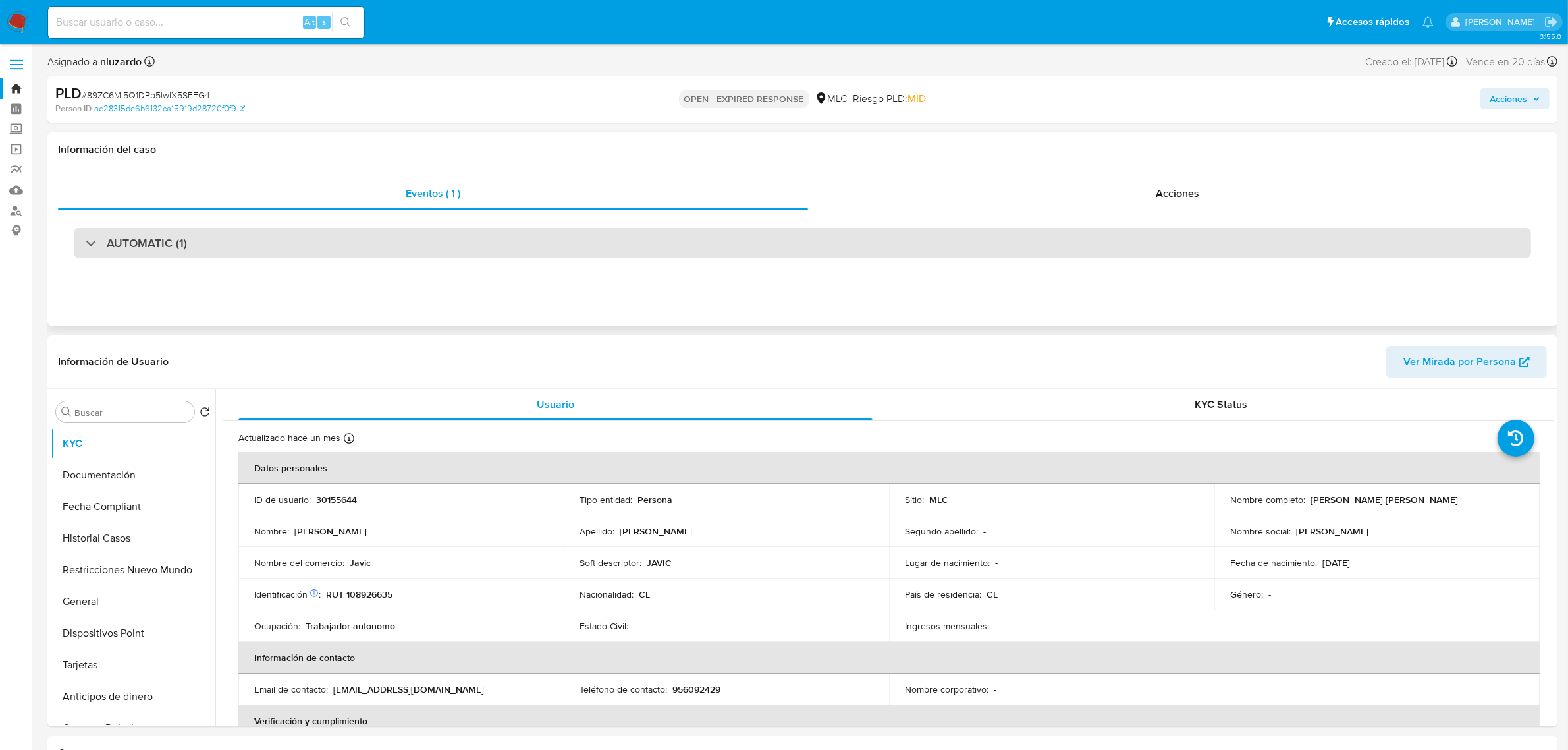
click at [326, 230] on div "AUTOMATIC (1)" at bounding box center [803, 244] width 1458 height 31
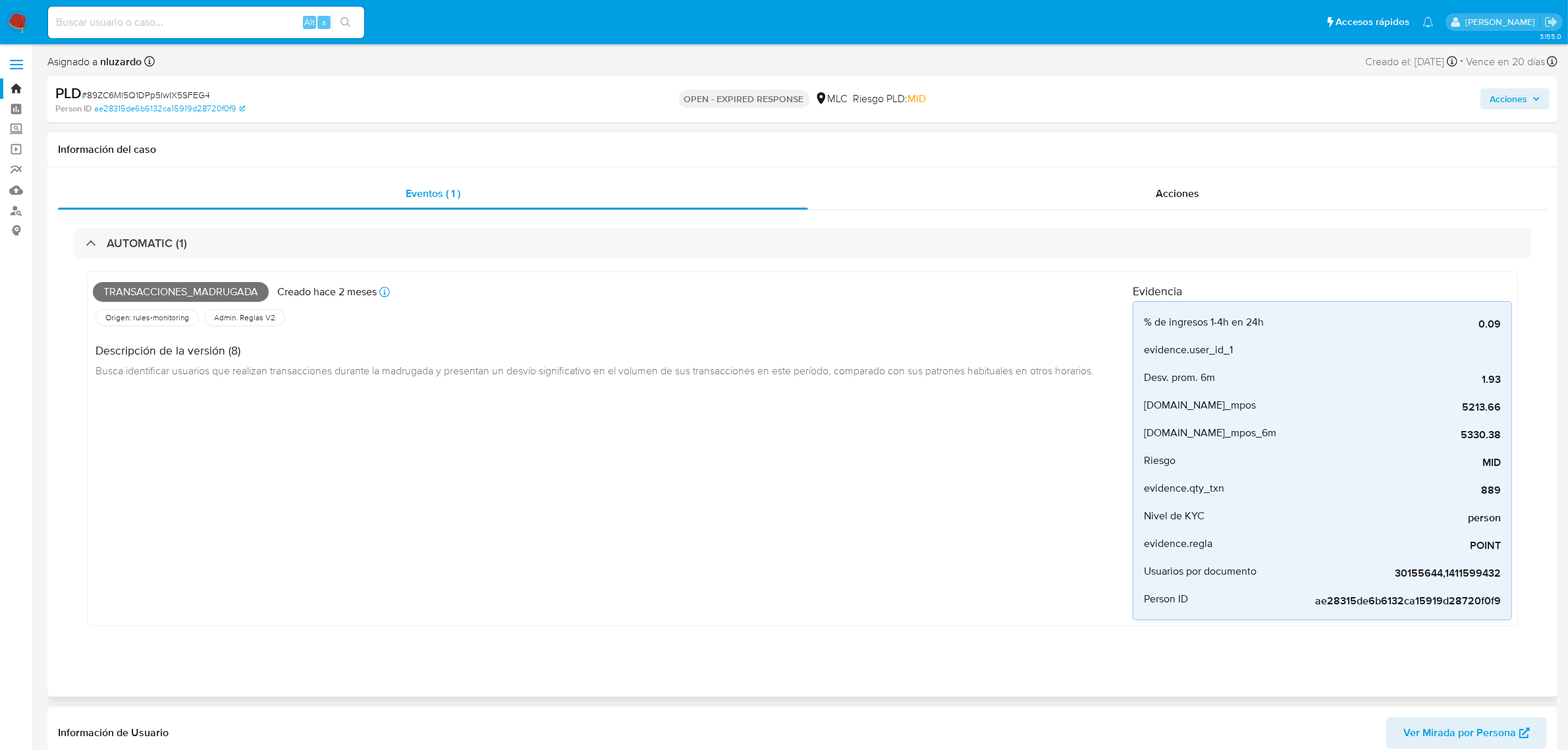
scroll to position [82, 0]
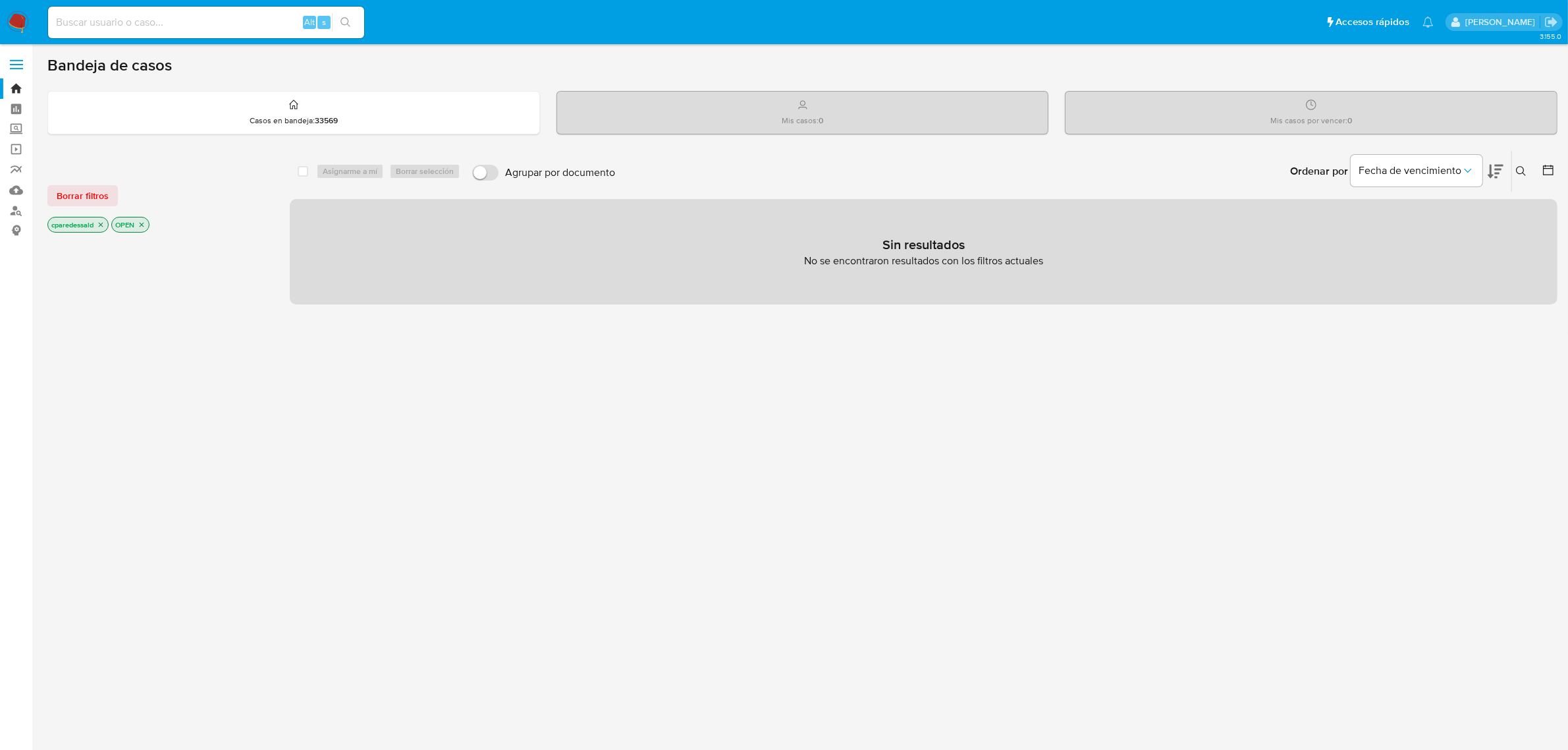
click at [215, 24] on input at bounding box center [205, 22] width 316 height 17
paste input "kAd6jBgKW5lZYQuQBMfmOwsA"
type input "kAd6jBgKW5lZYQuQBMfmOwsA"
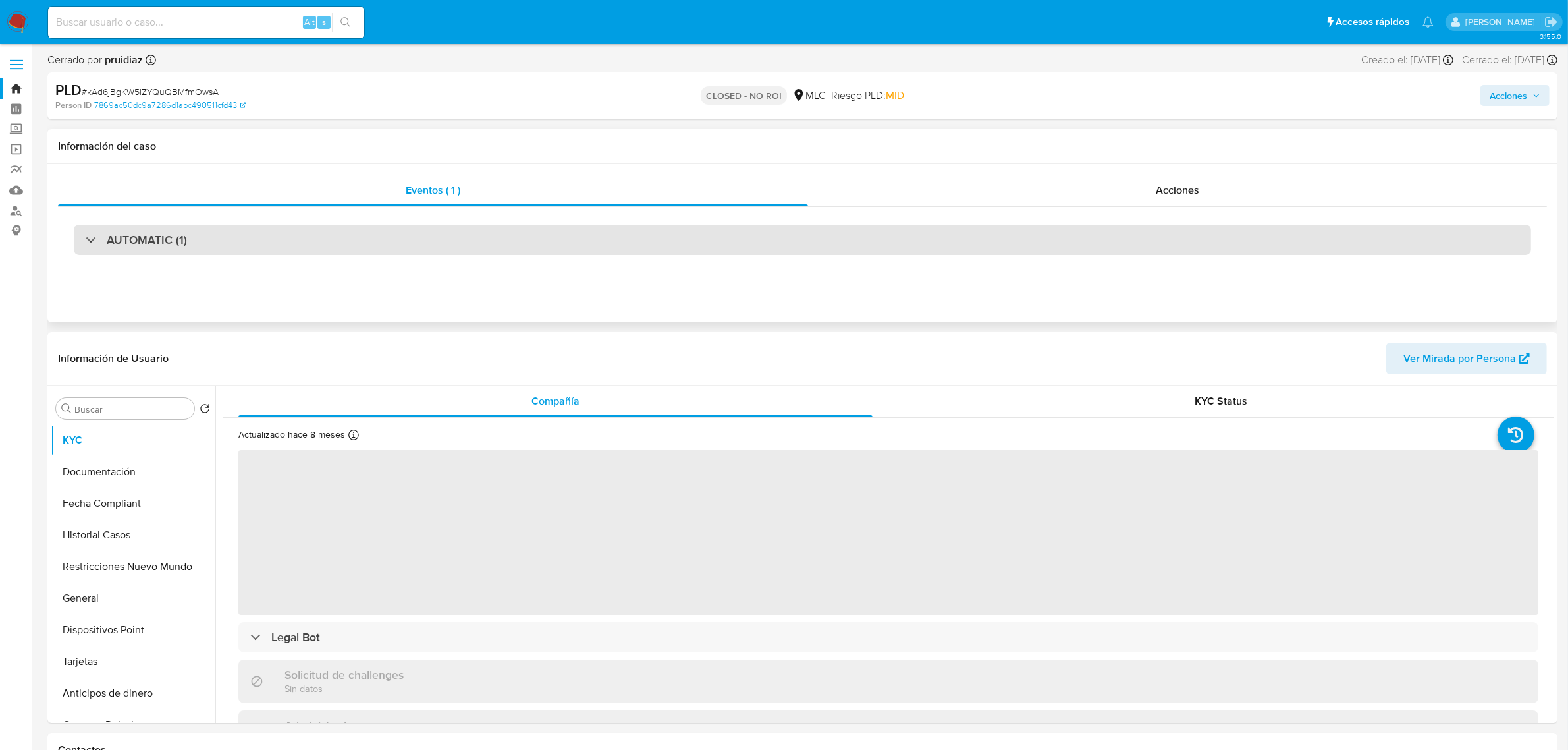
click at [346, 248] on div "AUTOMATIC (1)" at bounding box center [803, 240] width 1458 height 31
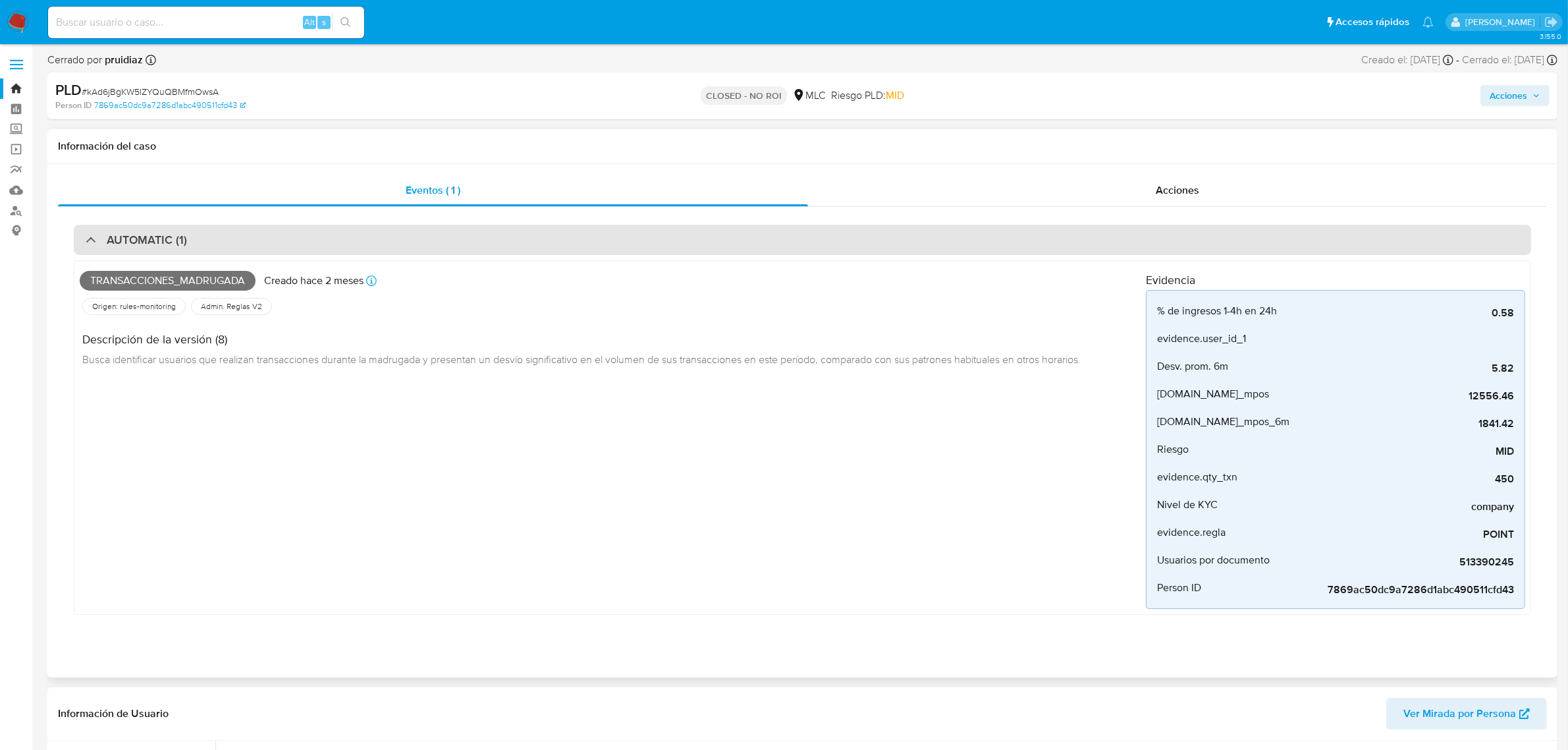
select select "10"
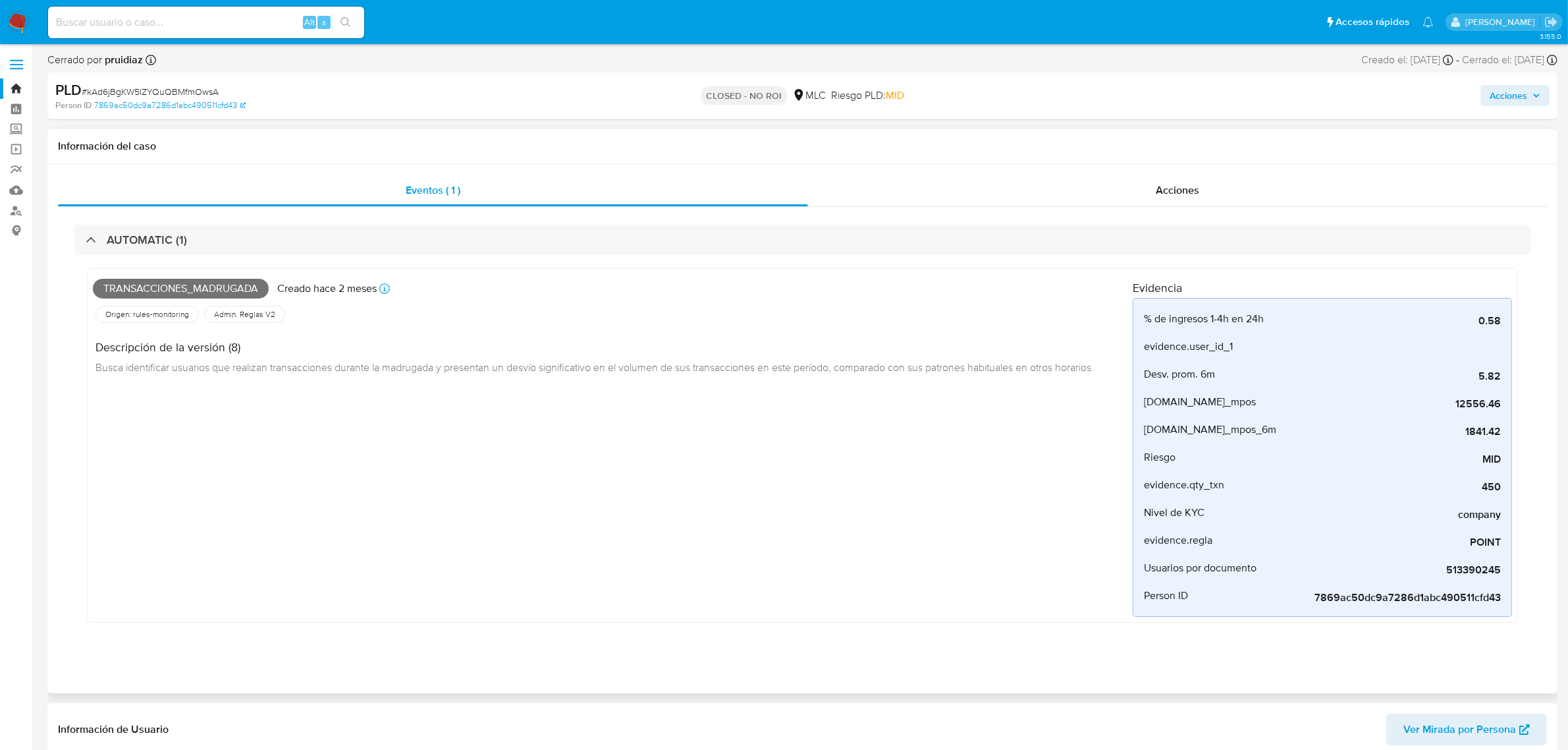
click at [1143, 175] on div "Eventos ( 1 ) Acciones AUTOMATIC (1) Transacciones_madrugada Creado hace 2 mese…" at bounding box center [803, 429] width 1511 height 529
click at [1154, 199] on div "Acciones" at bounding box center [1178, 190] width 740 height 32
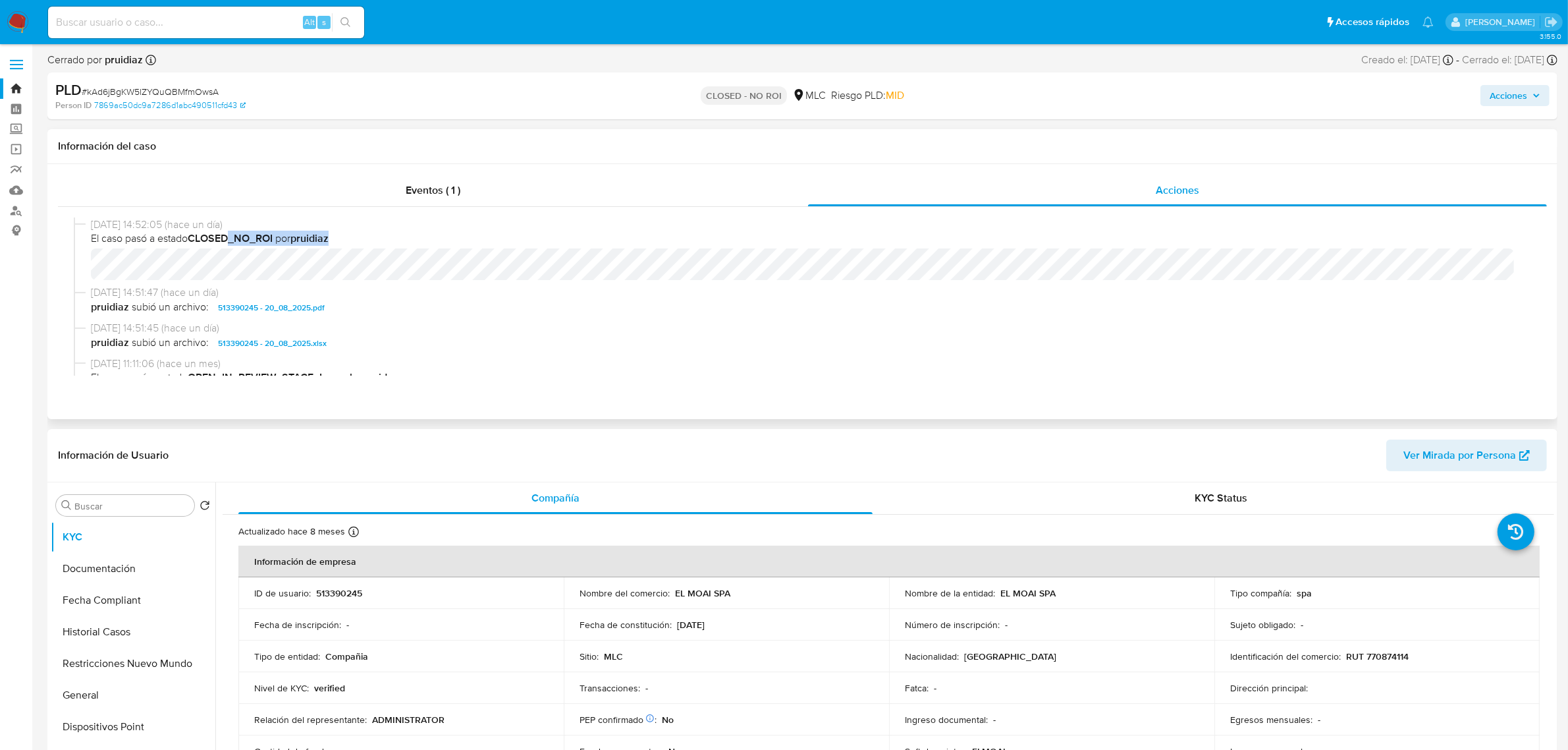
click at [237, 260] on div "20/08/2025 14:52:05 (hace un día) El caso pasó a estado CLOSED_NO_ROI por pruid…" at bounding box center [808, 249] width 1435 height 63
click at [186, 25] on input at bounding box center [205, 22] width 316 height 17
paste input "AtWQyQ5wGFuoZJSpYeQnJVLy"
type input "AtWQyQ5wGFuoZJSpYeQnJVLy"
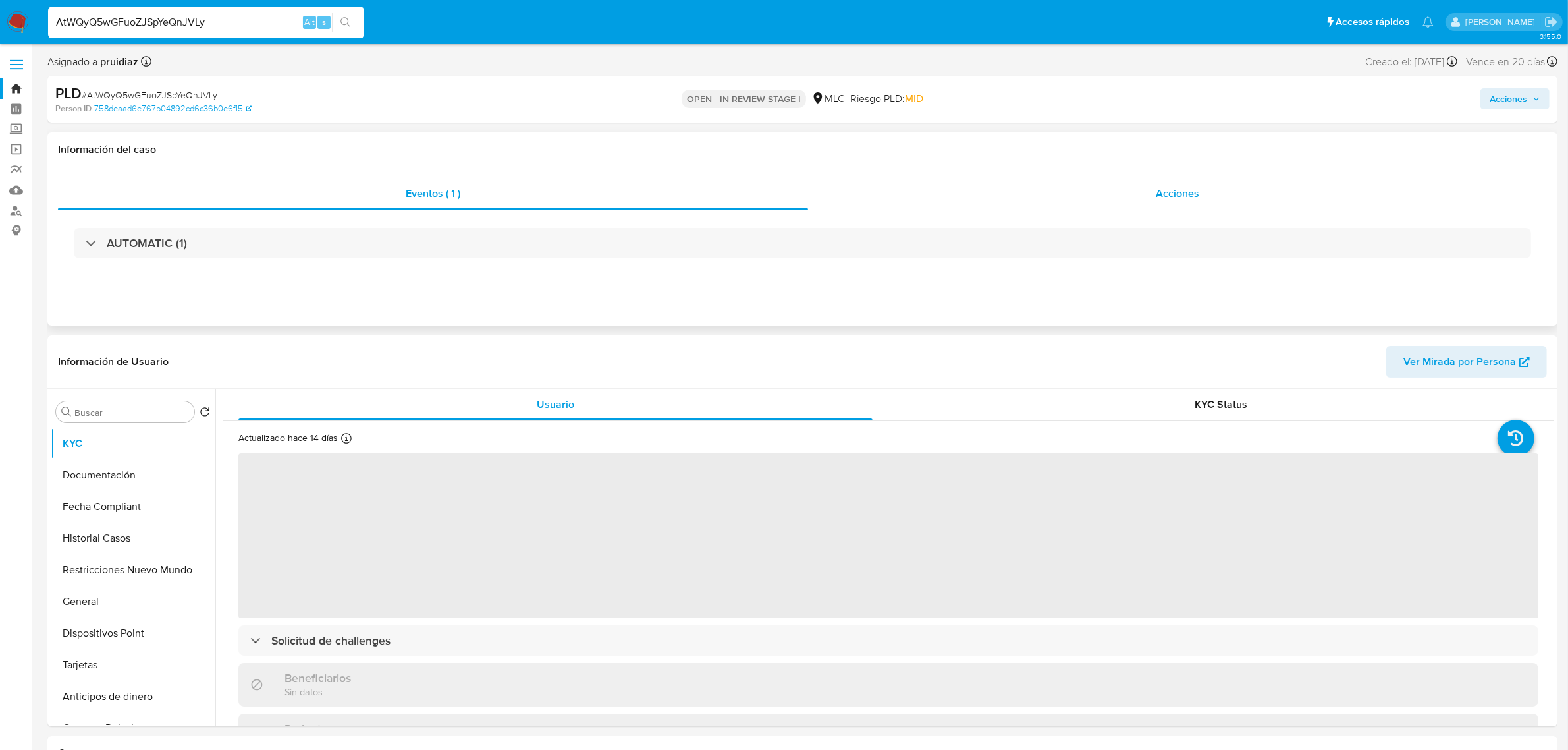
click at [1178, 199] on span "Acciones" at bounding box center [1178, 193] width 44 height 15
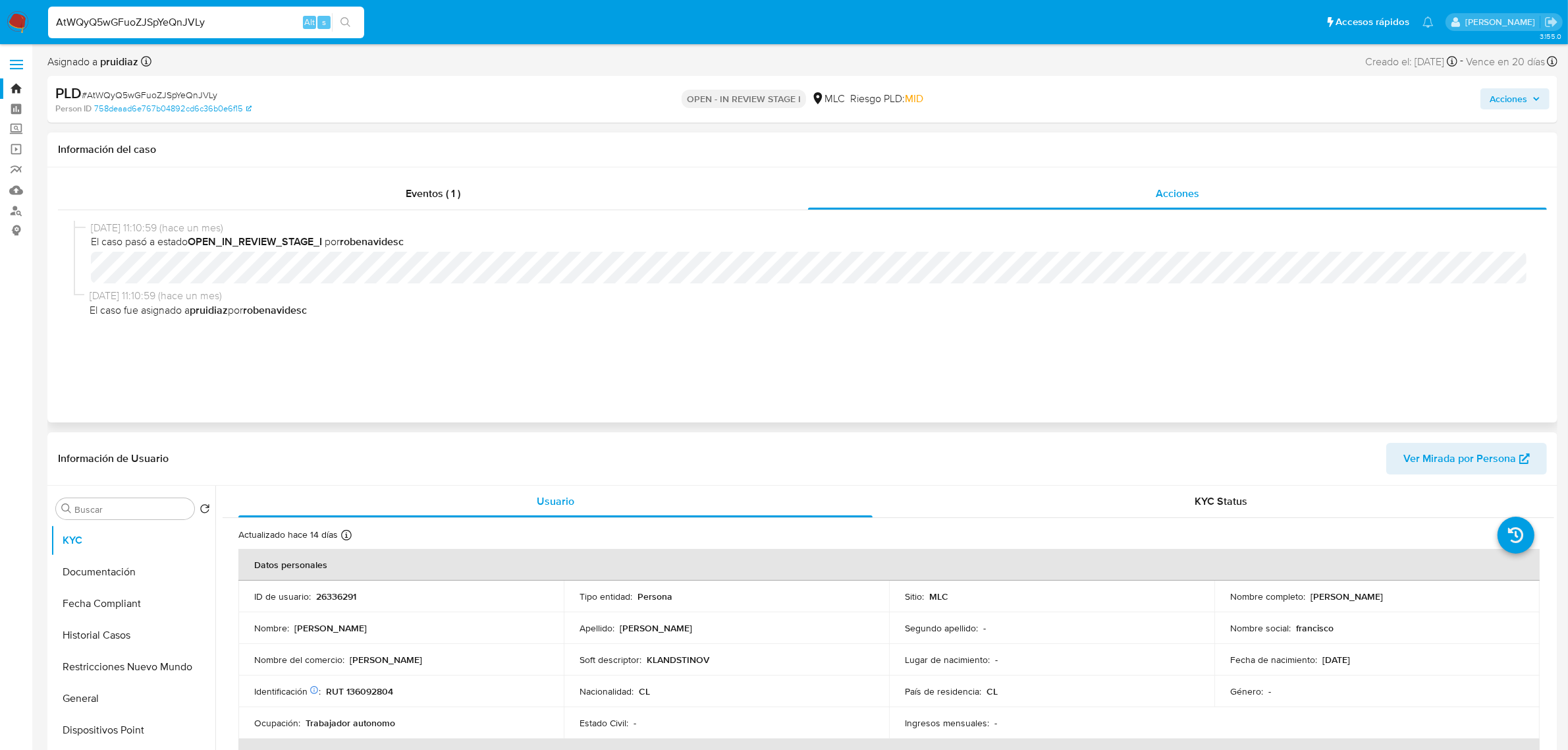
select select "10"
click at [422, 208] on div "Eventos ( 1 )" at bounding box center [433, 193] width 750 height 32
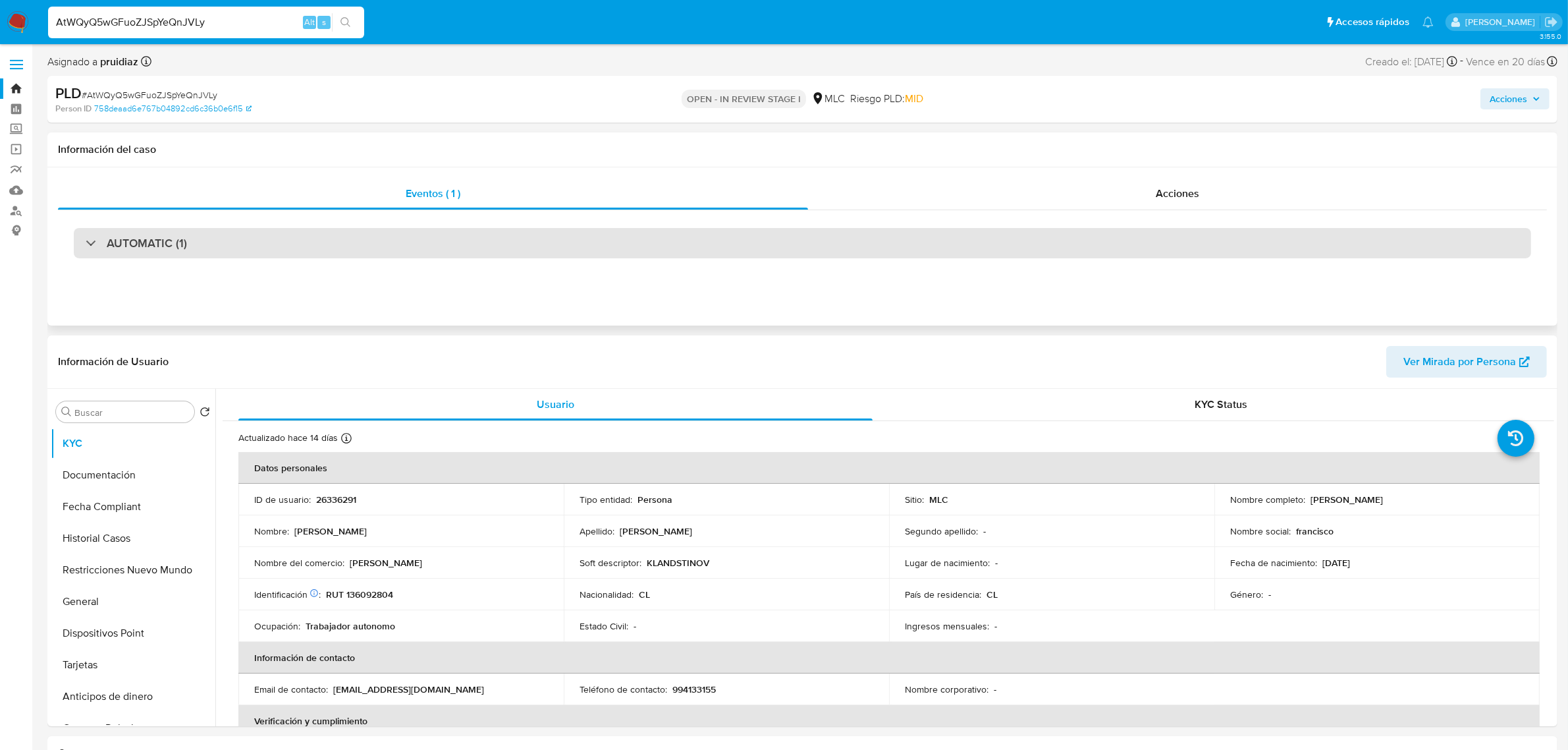
click at [125, 228] on div "AUTOMATIC (1)" at bounding box center [803, 244] width 1458 height 31
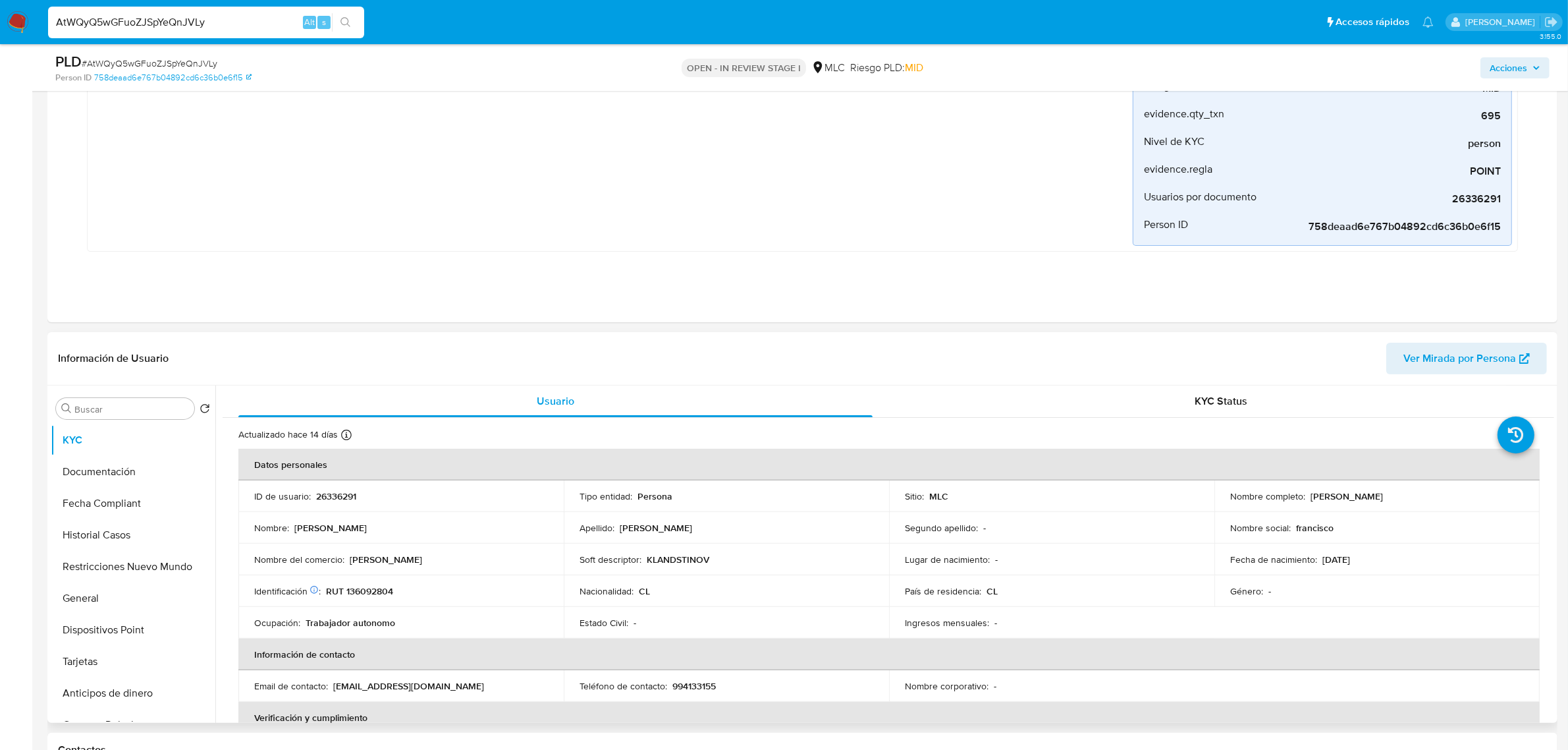
scroll to position [330, 0]
click at [133, 527] on button "Historial Casos" at bounding box center [127, 532] width 154 height 32
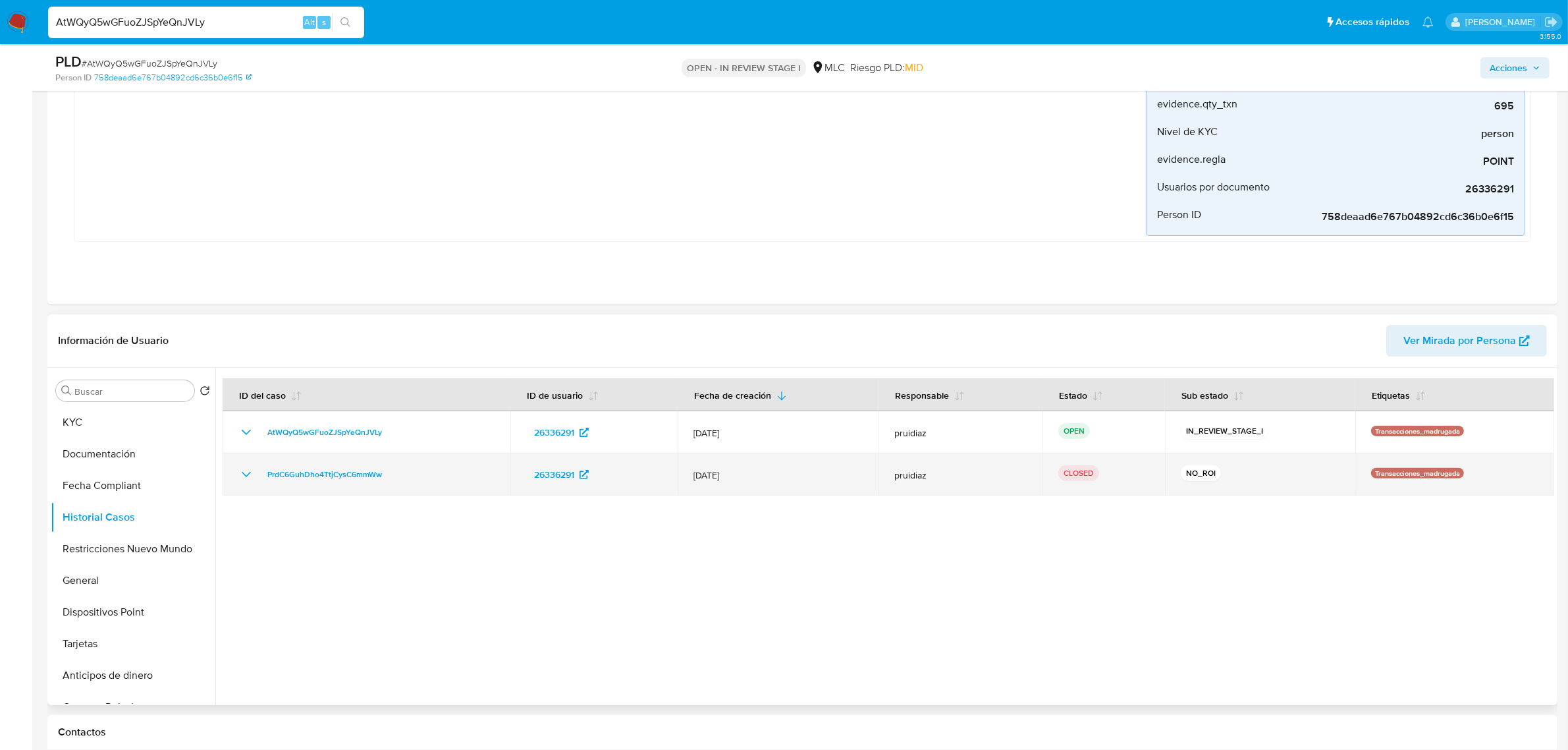
drag, startPoint x: 701, startPoint y: 474, endPoint x: 1229, endPoint y: 481, distance: 528.0
click at [1229, 481] on tr "PrdC6GuhDho4TtjCysC6mmWw 26336291 12/Nov/2024 pruidiaz CLOSED NO_ROI Transaccio…" at bounding box center [889, 474] width 1332 height 42
click at [1229, 481] on div "NO_ROI" at bounding box center [1260, 474] width 159 height 18
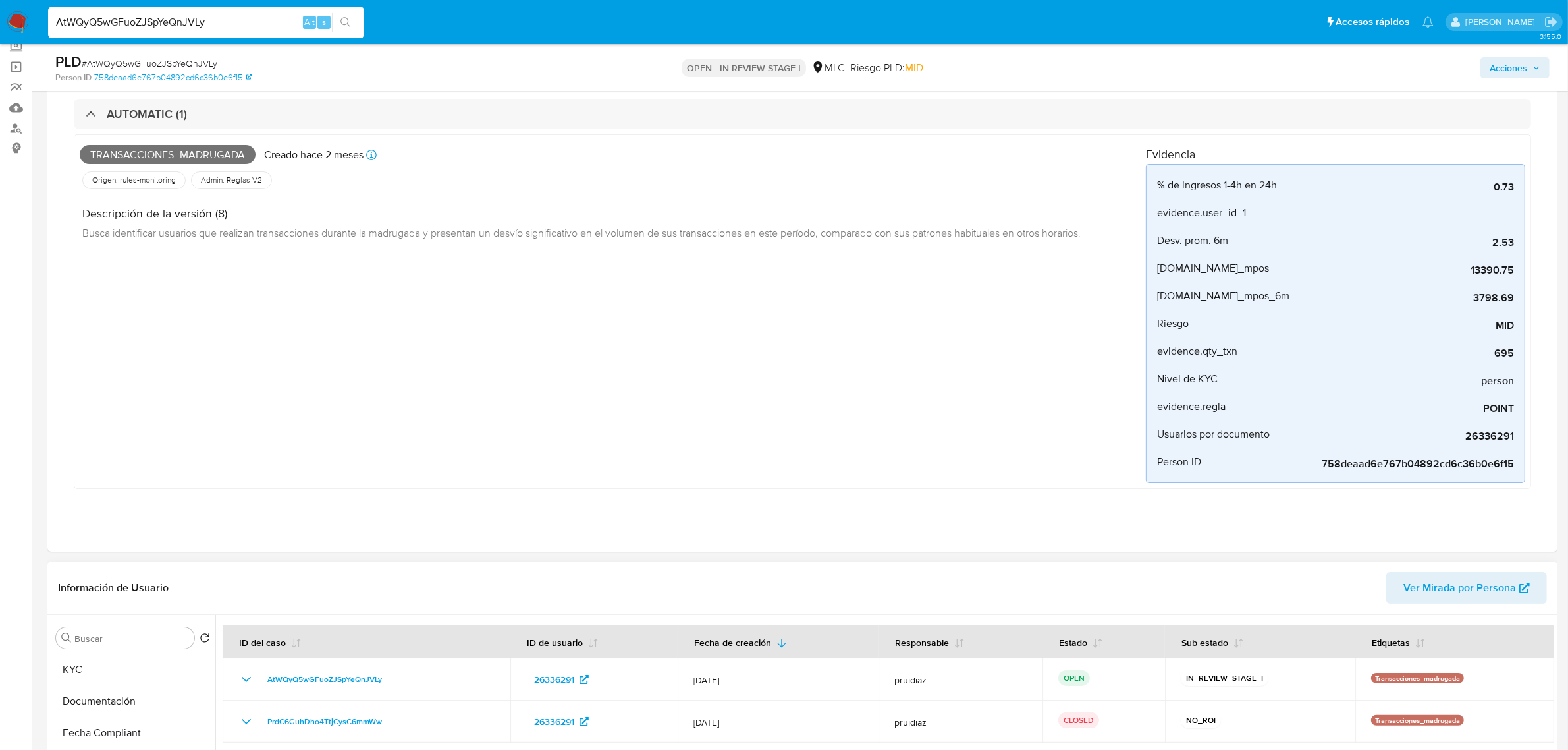
scroll to position [0, 0]
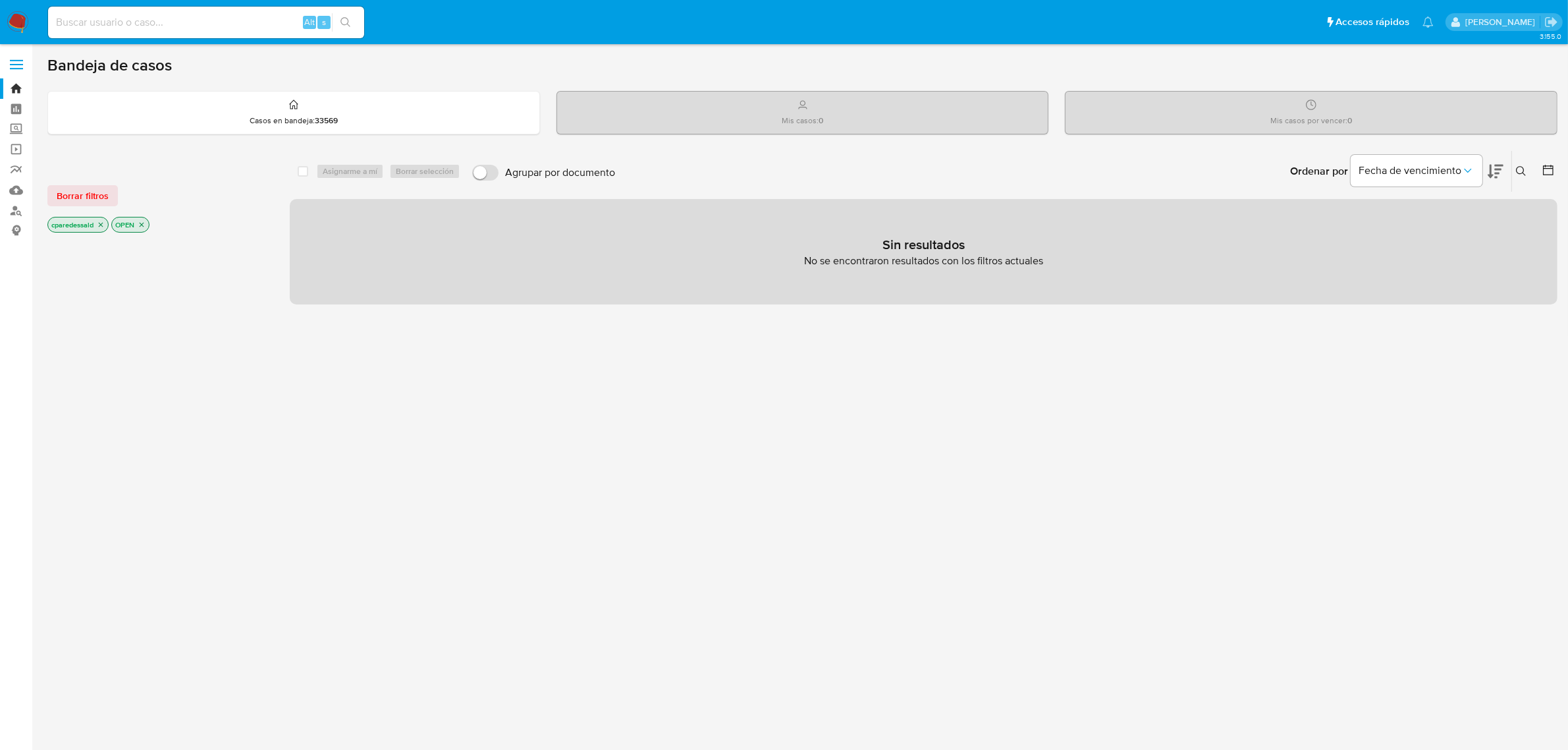
click at [188, 18] on input at bounding box center [205, 22] width 316 height 17
paste input "O1jq53g7n42oUbTElcRvmsYI"
type input "O1jq53g7n42oUbTElcRvmsYI"
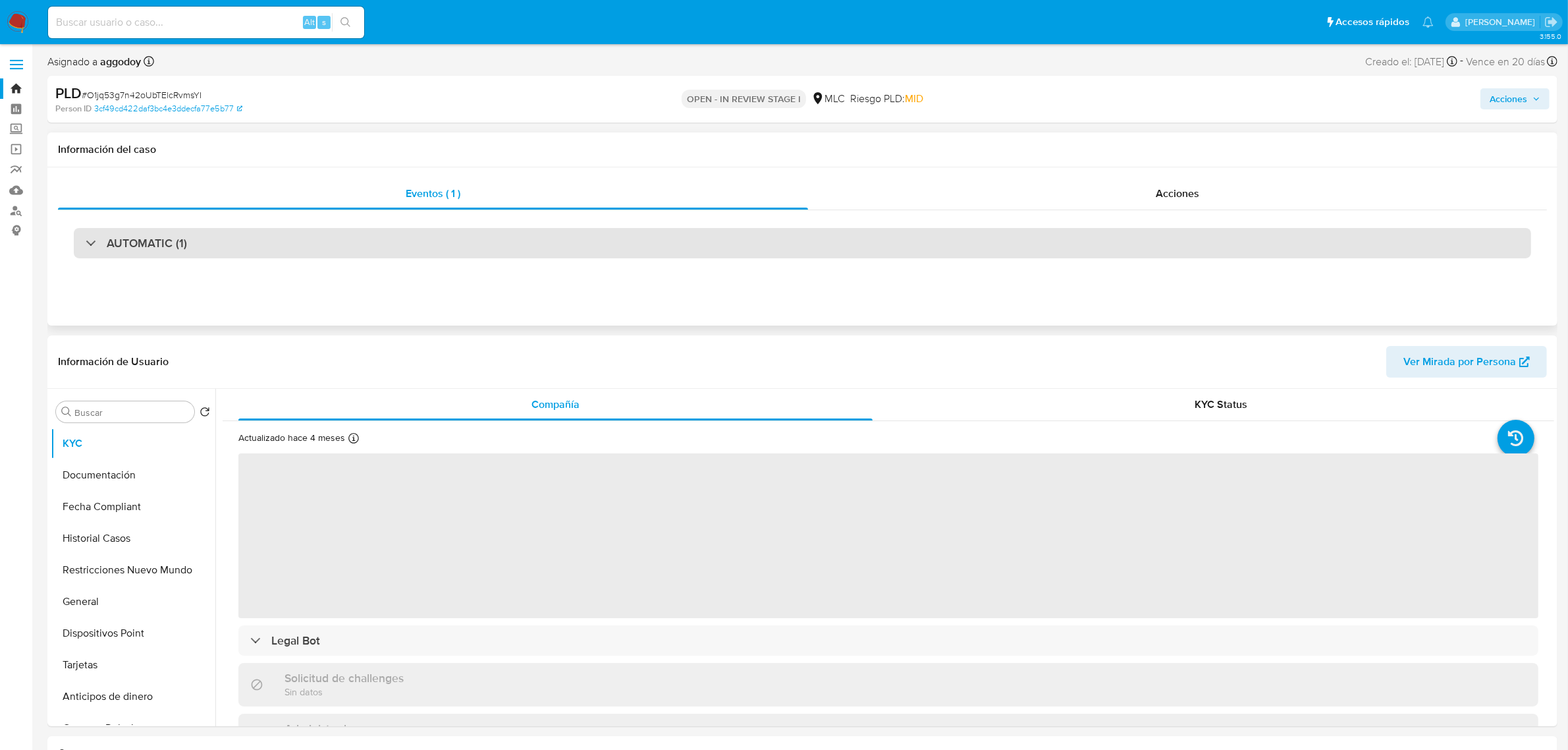
click at [423, 250] on div "AUTOMATIC (1)" at bounding box center [803, 244] width 1458 height 31
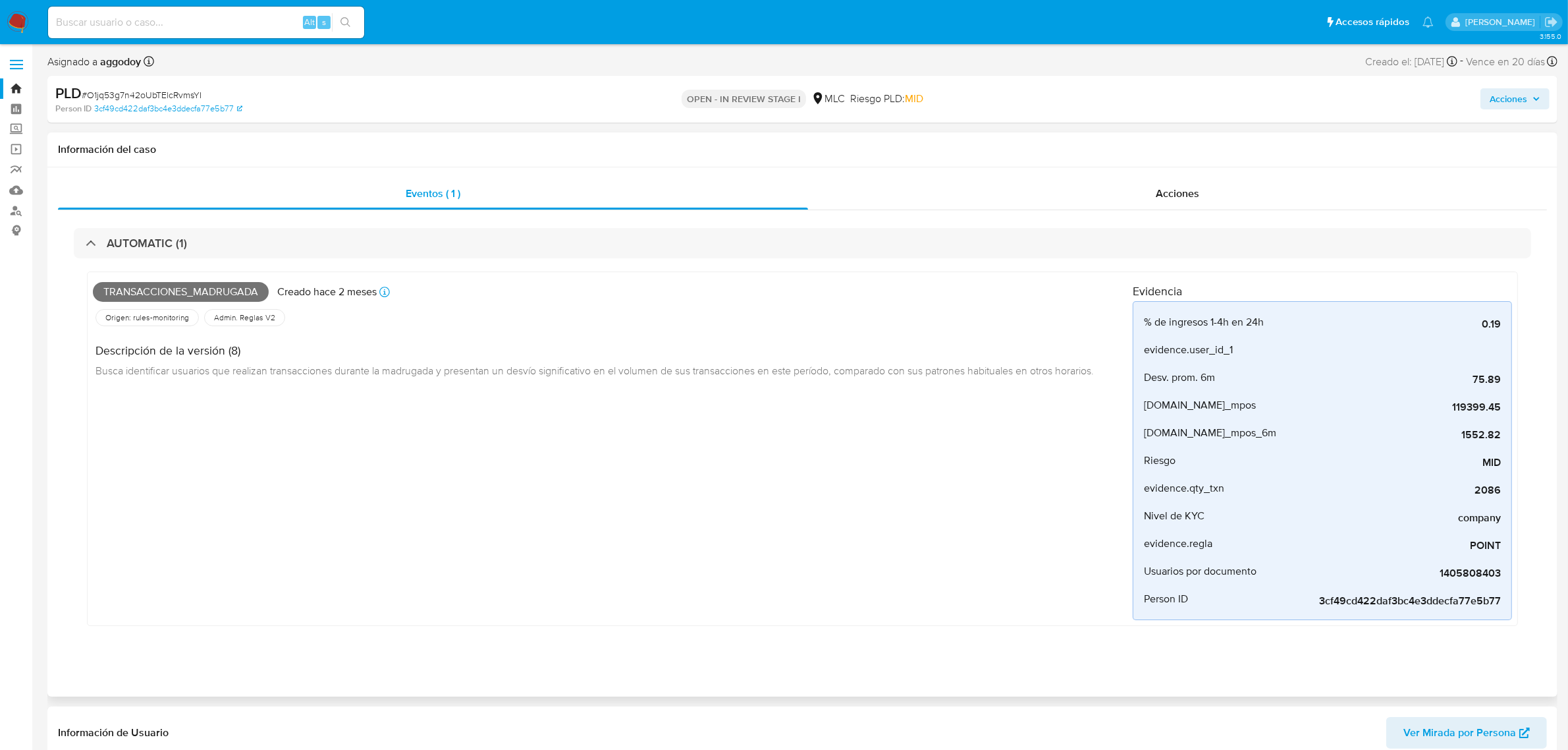
select select "10"
click at [1128, 199] on div "Acciones" at bounding box center [1178, 193] width 740 height 32
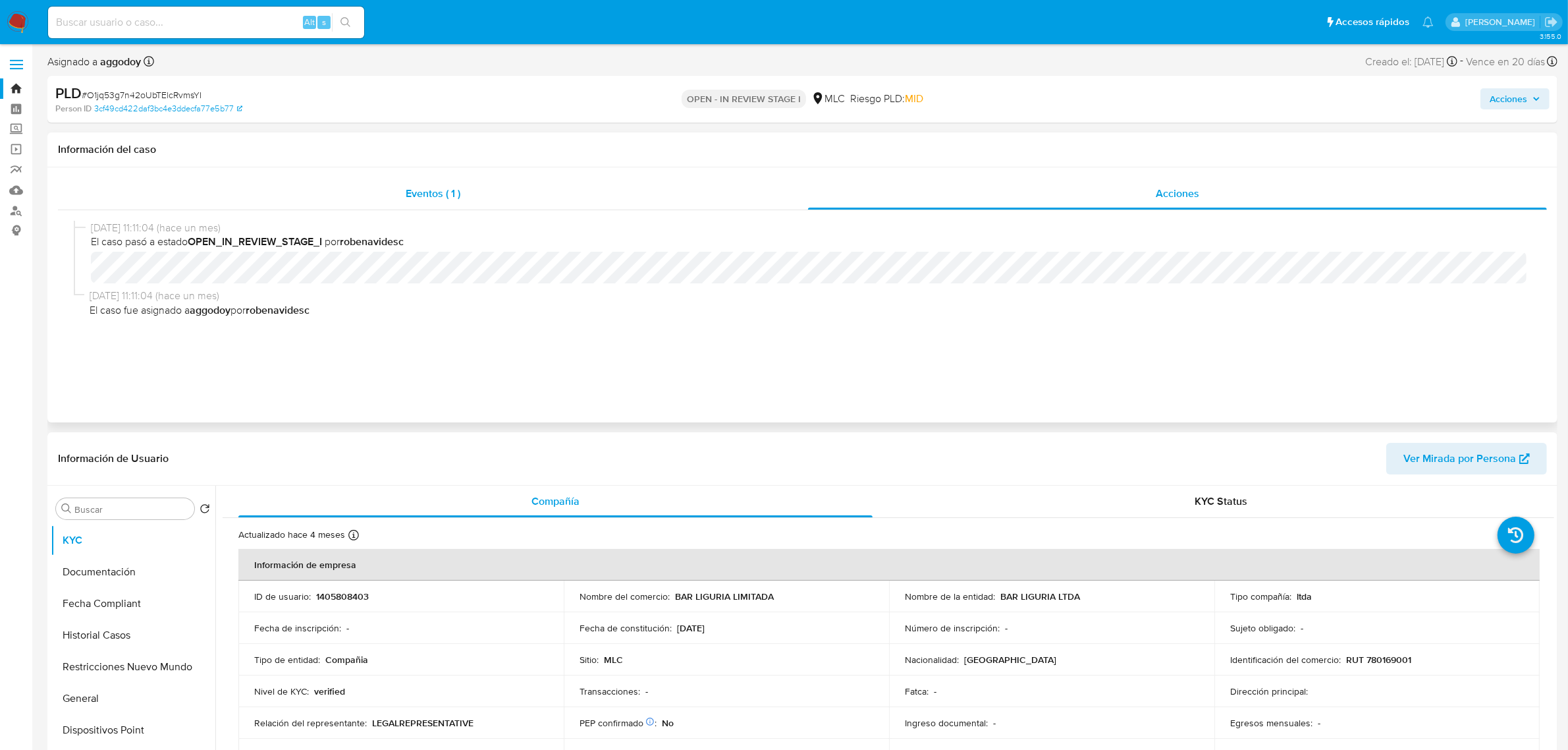
click at [359, 190] on div "Eventos ( 1 )" at bounding box center [433, 193] width 750 height 32
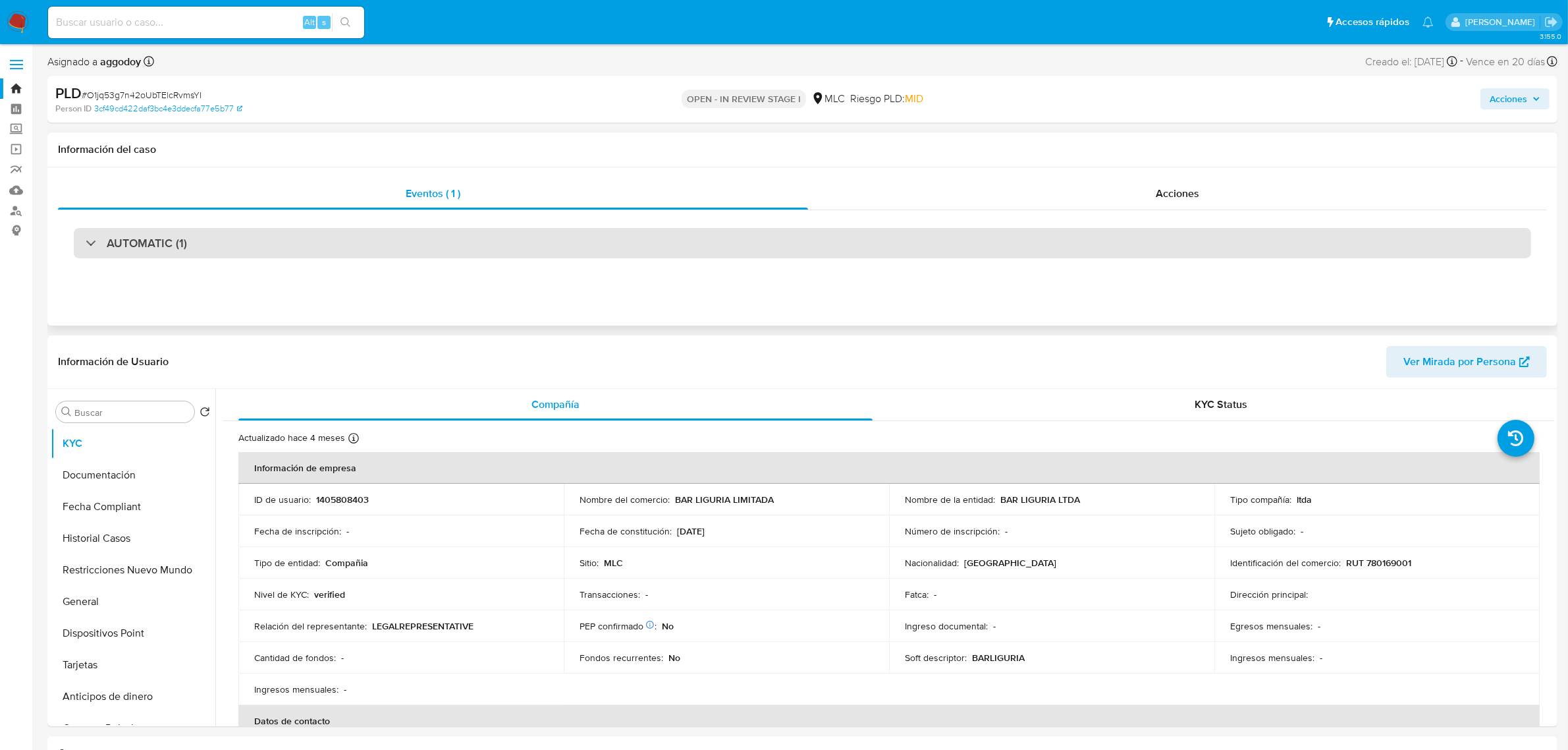
click at [968, 257] on div "AUTOMATIC (1)" at bounding box center [803, 244] width 1458 height 31
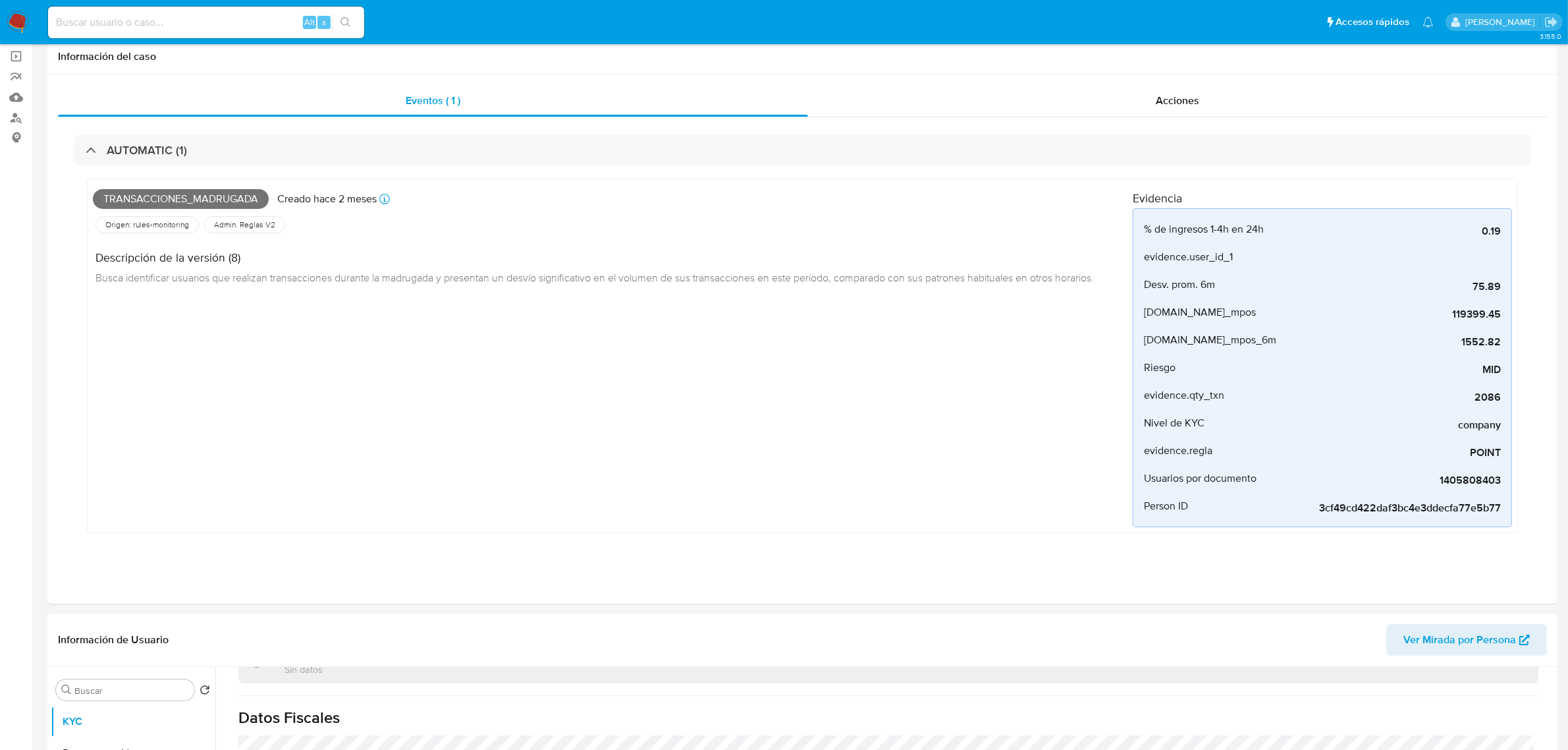
scroll to position [330, 0]
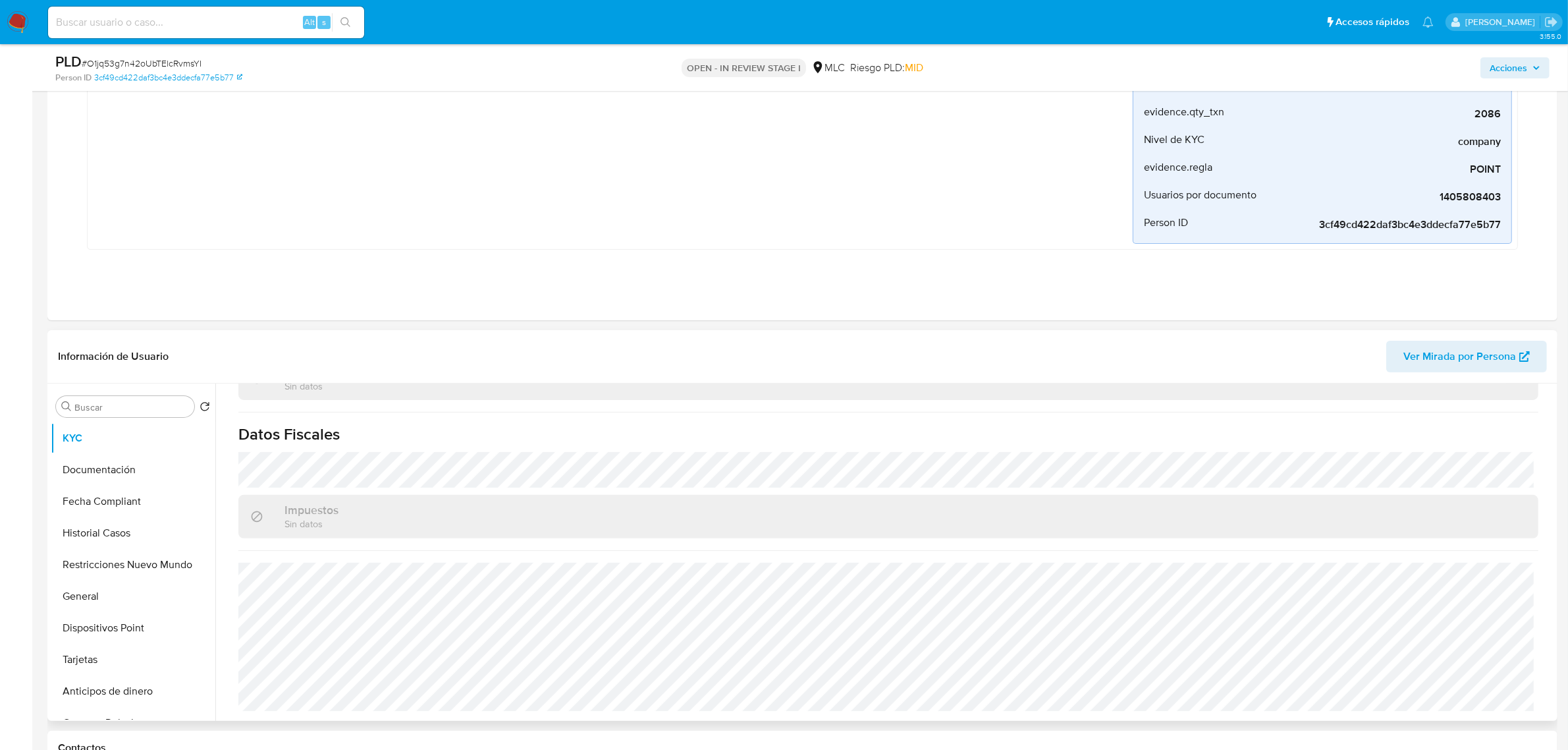
click at [1443, 354] on span "Ver Mirada por Persona" at bounding box center [1460, 355] width 113 height 32
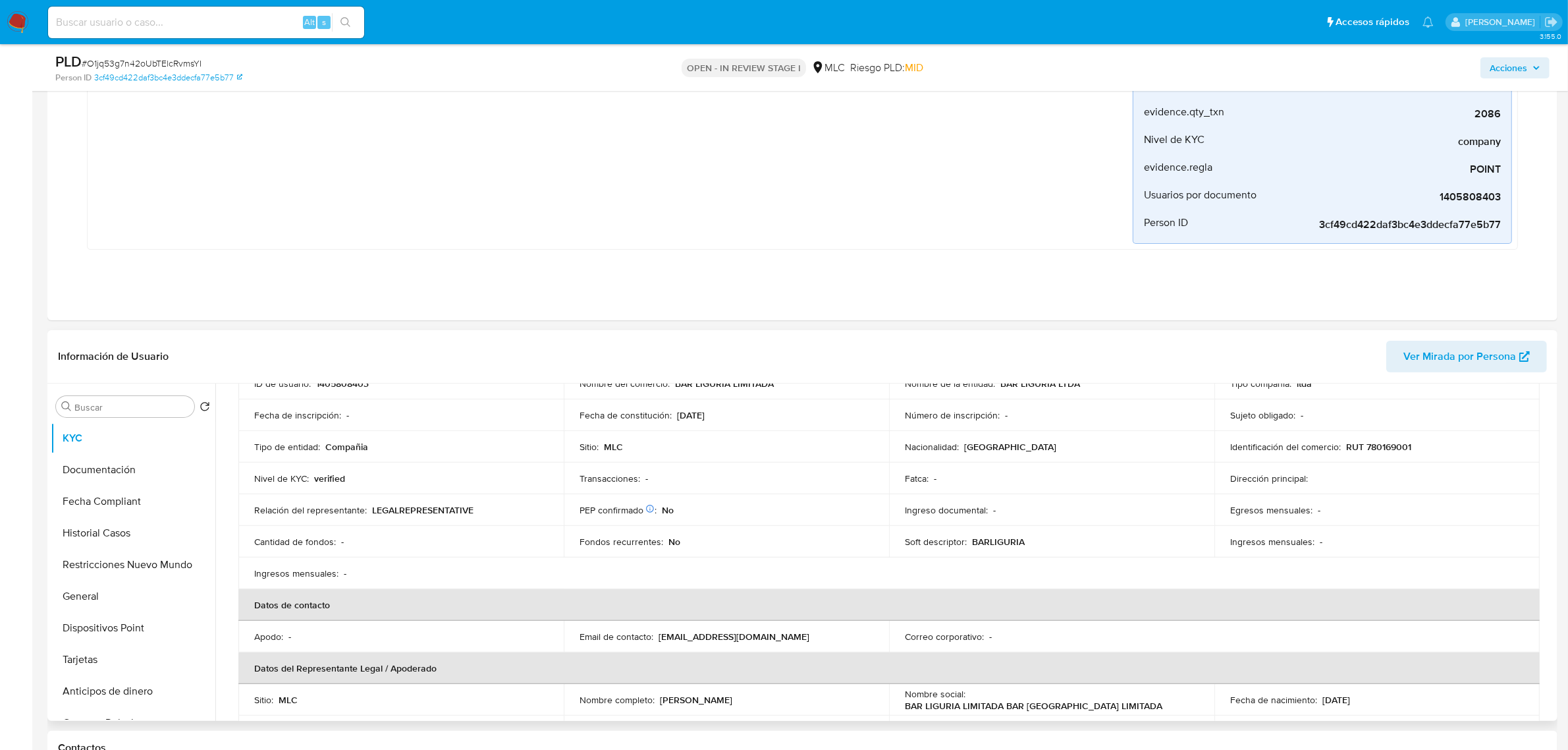
scroll to position [29, 0]
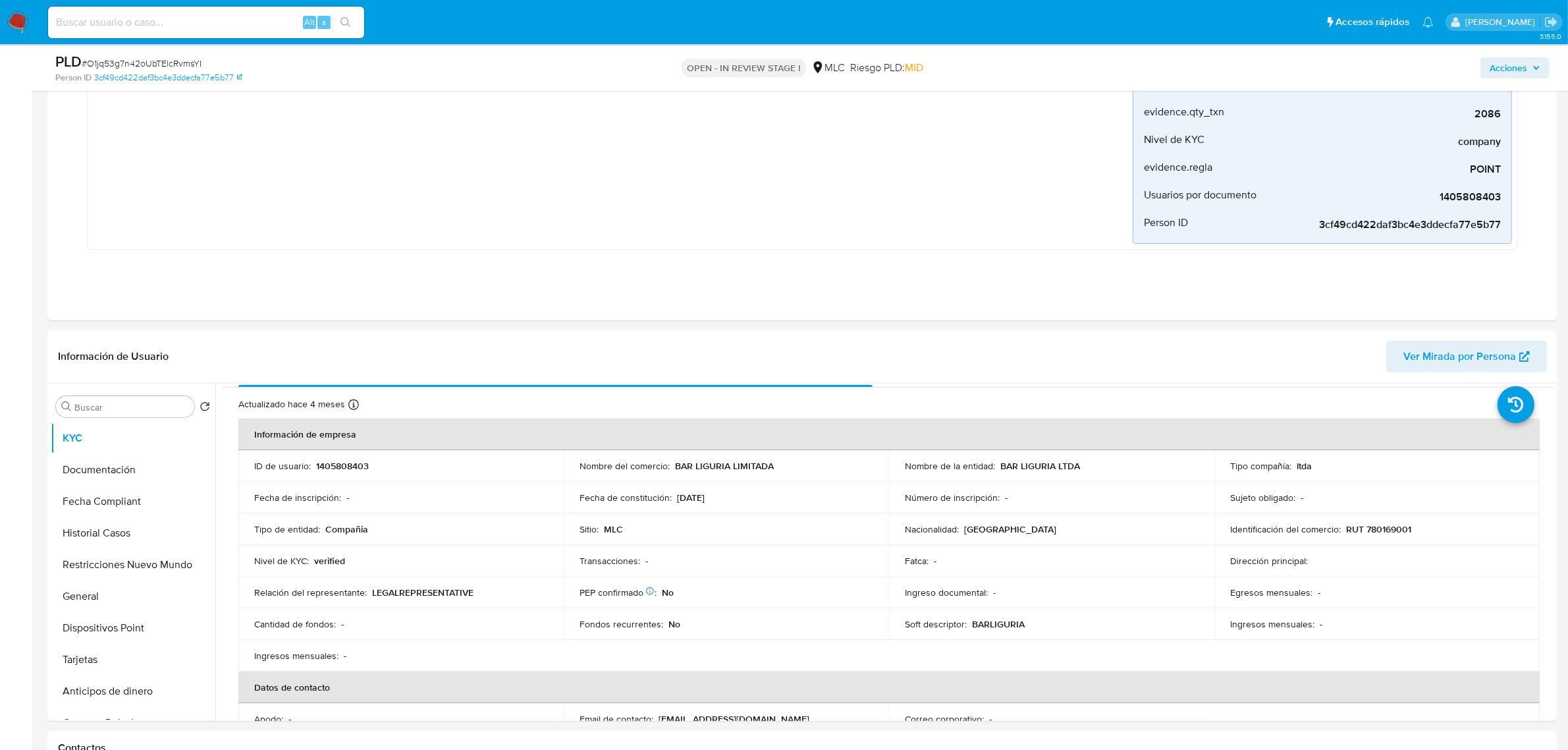
click at [148, 14] on input at bounding box center [205, 22] width 316 height 17
paste input "eGjDIOHSWWhWIMtbCCPvMiYg"
type input "eGjDIOHSWWhWIMtbCCPvMiYg"
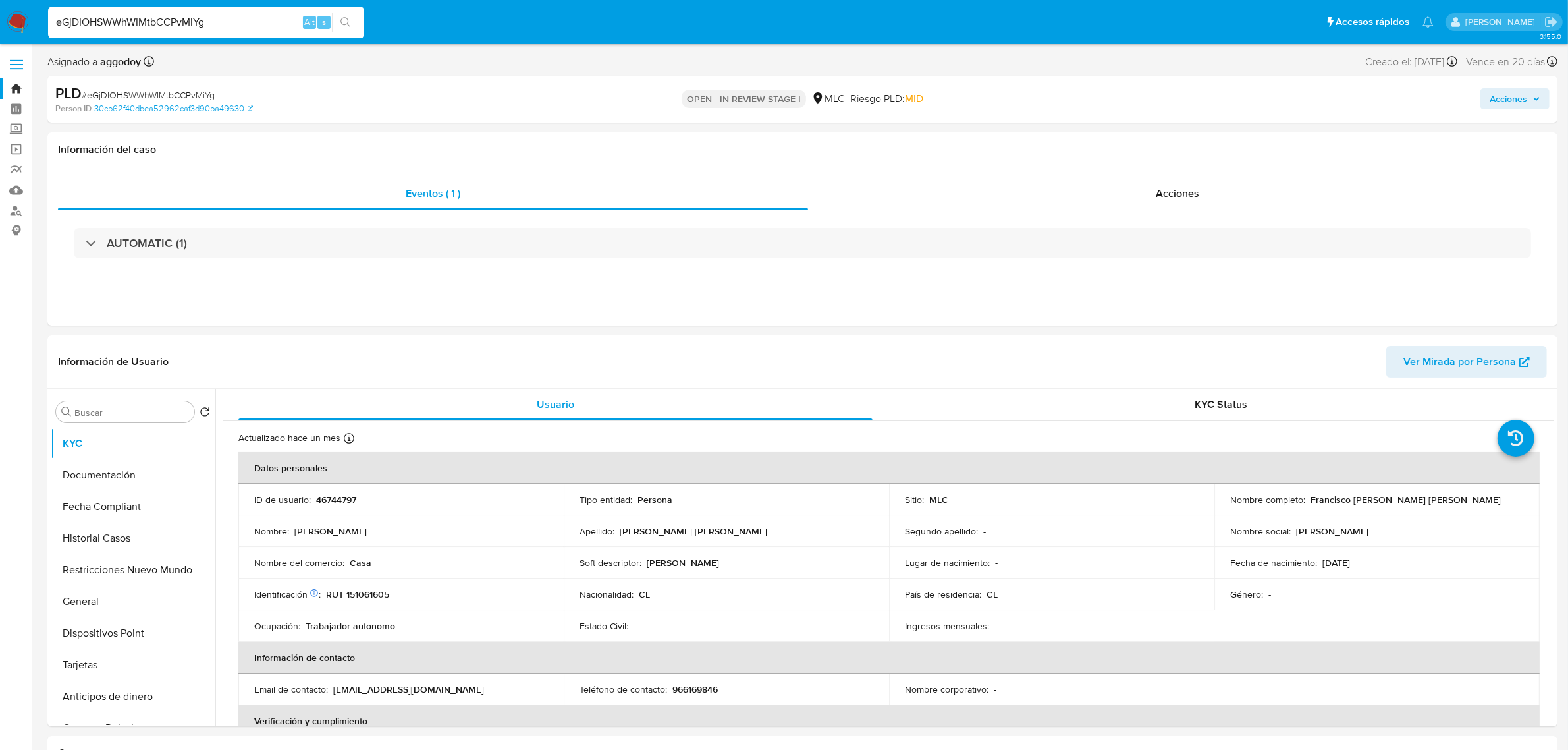
select select "10"
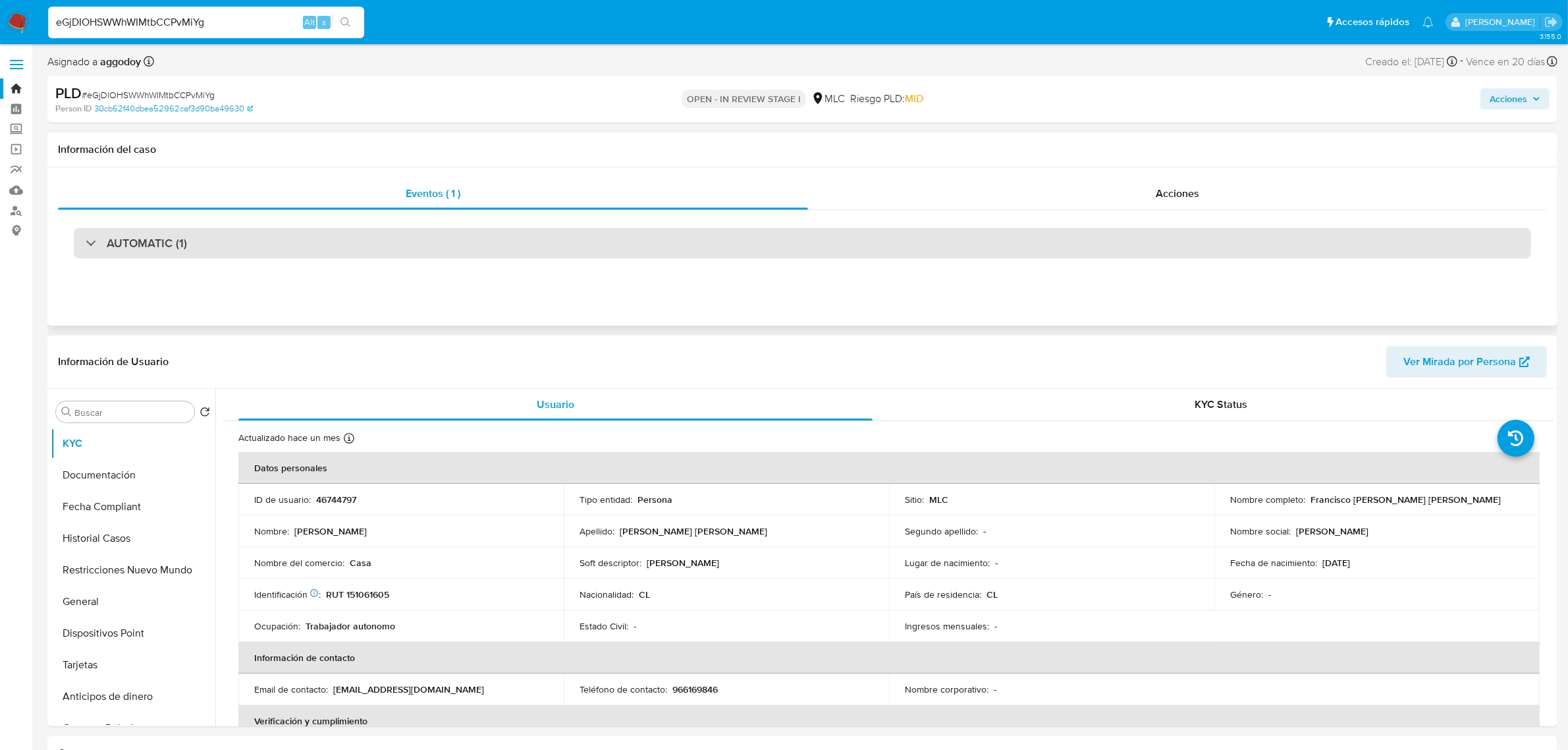
click at [1003, 251] on div "AUTOMATIC (1)" at bounding box center [803, 244] width 1458 height 31
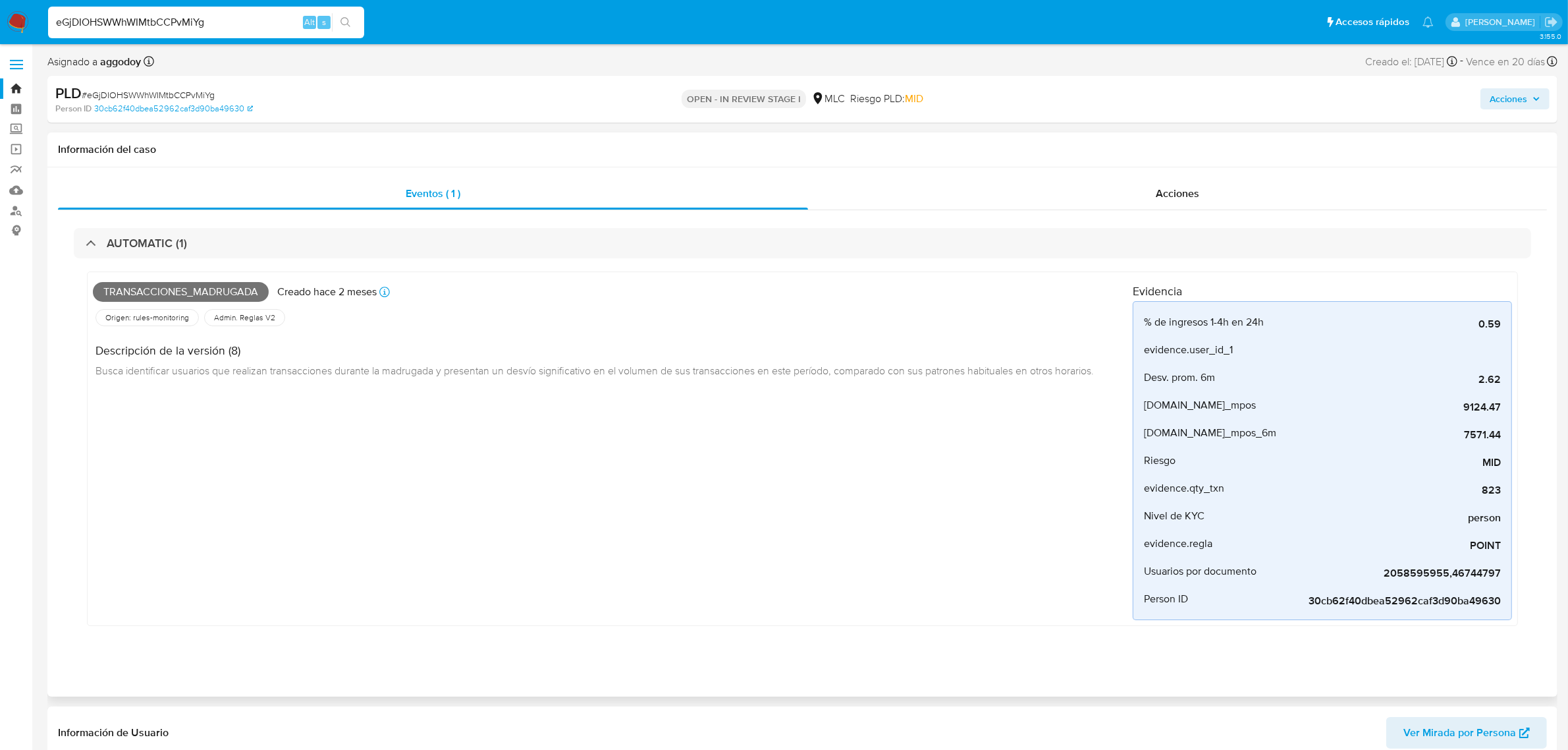
click at [1133, 175] on div "Eventos ( 1 ) Acciones AUTOMATIC (1) Transacciones_madrugada Creado hace 2 mese…" at bounding box center [803, 432] width 1511 height 529
click at [1144, 186] on div "Acciones" at bounding box center [1178, 193] width 740 height 32
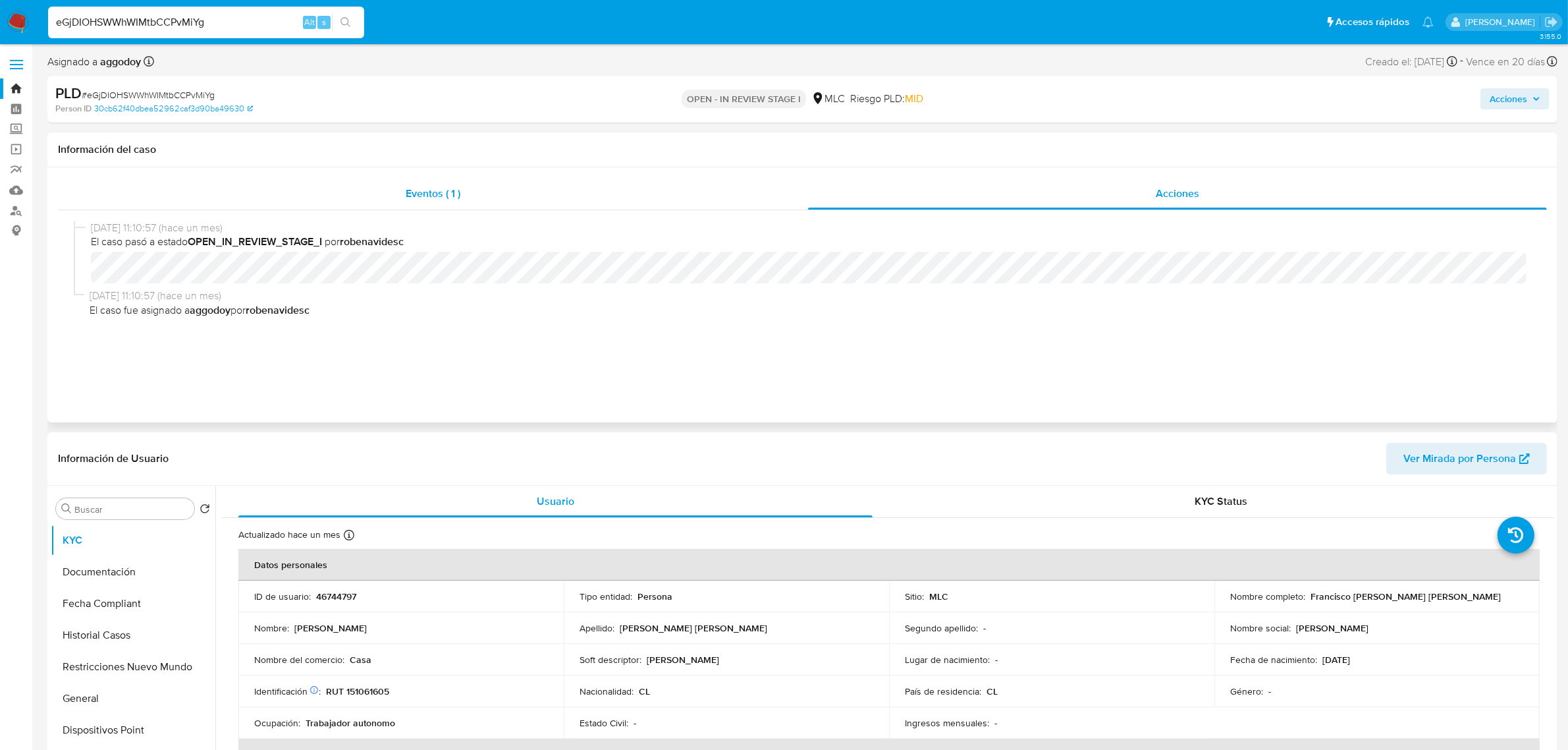
click at [462, 194] on div "Eventos ( 1 )" at bounding box center [433, 193] width 750 height 32
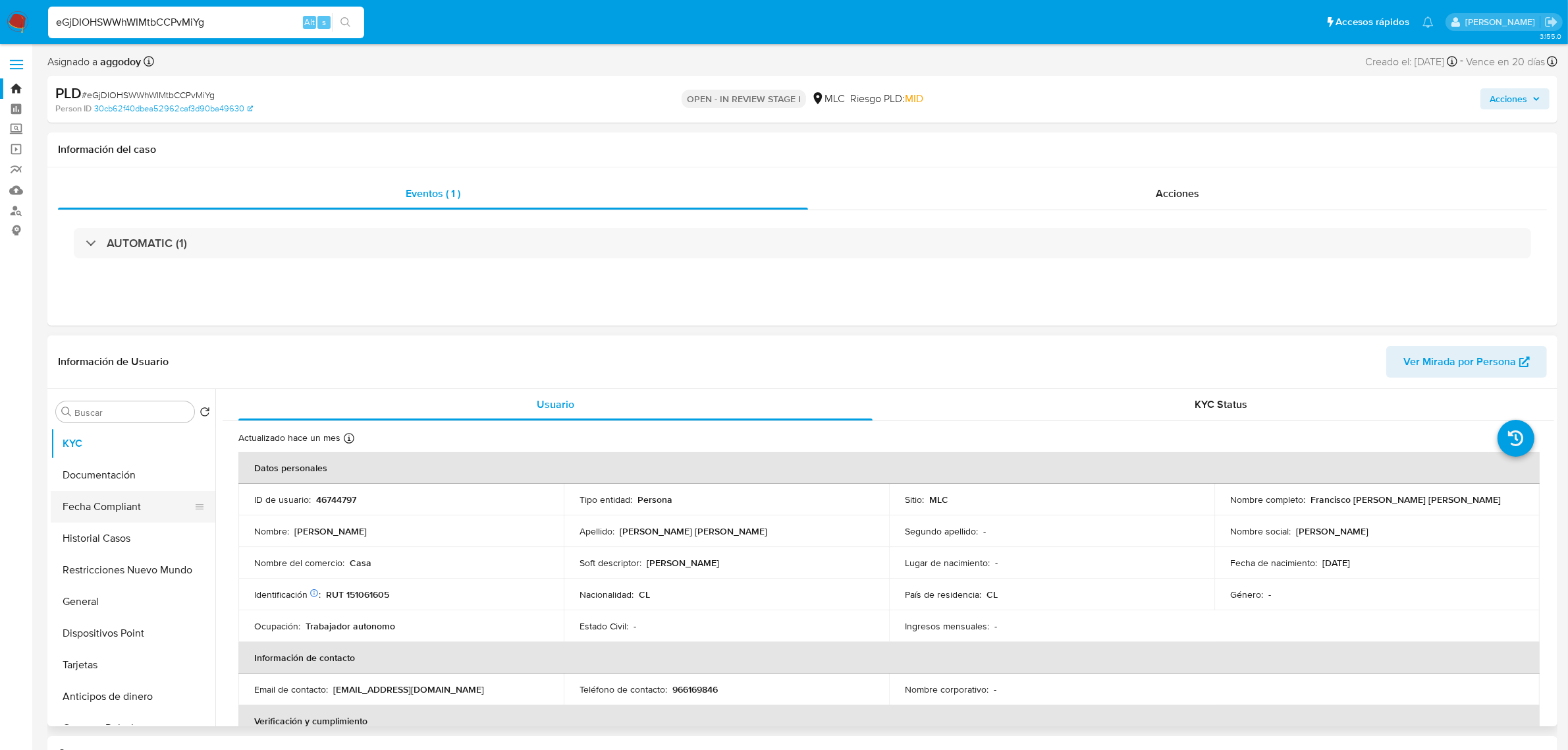
click at [128, 516] on button "Fecha Compliant" at bounding box center [127, 506] width 154 height 32
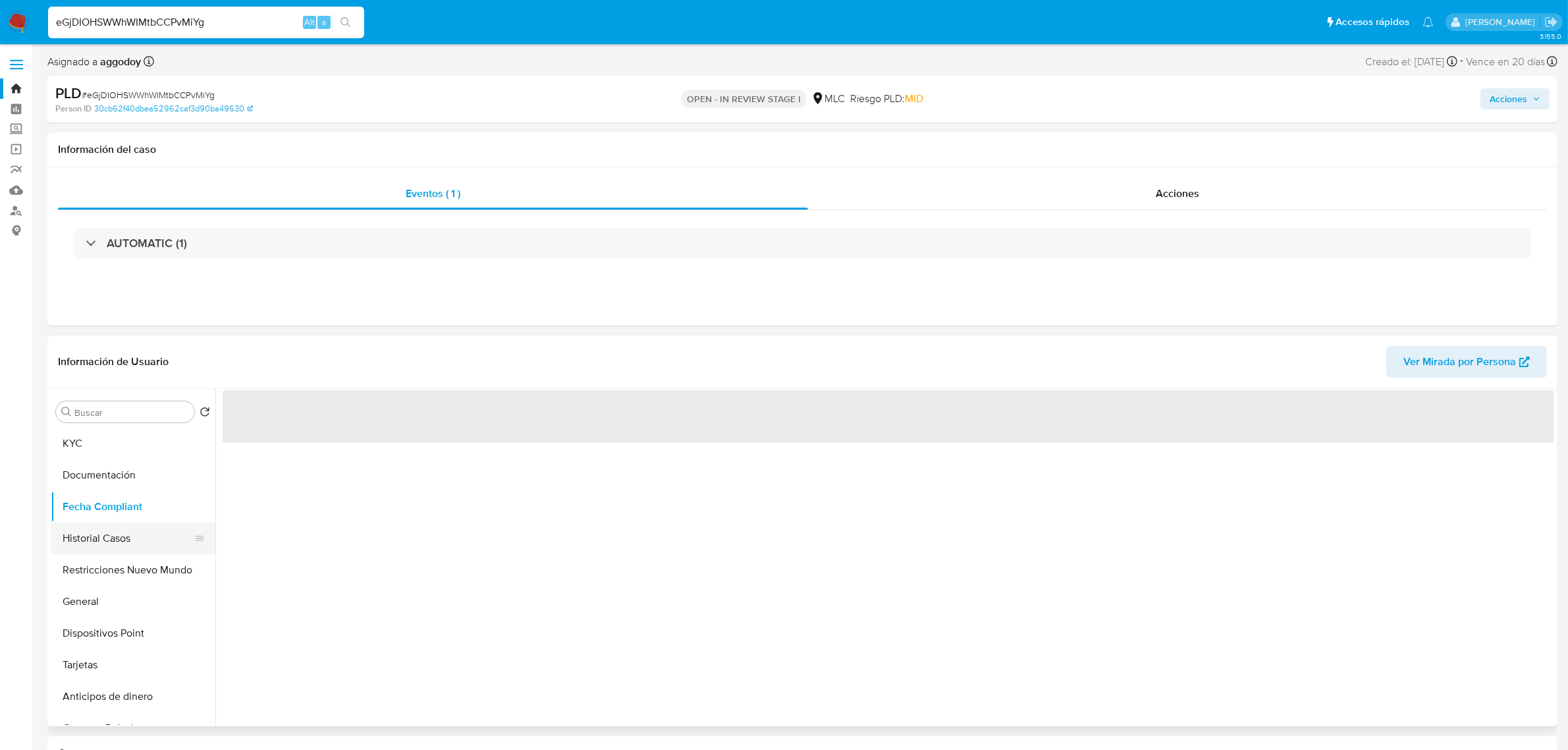
click at [125, 547] on button "Historial Casos" at bounding box center [127, 538] width 154 height 32
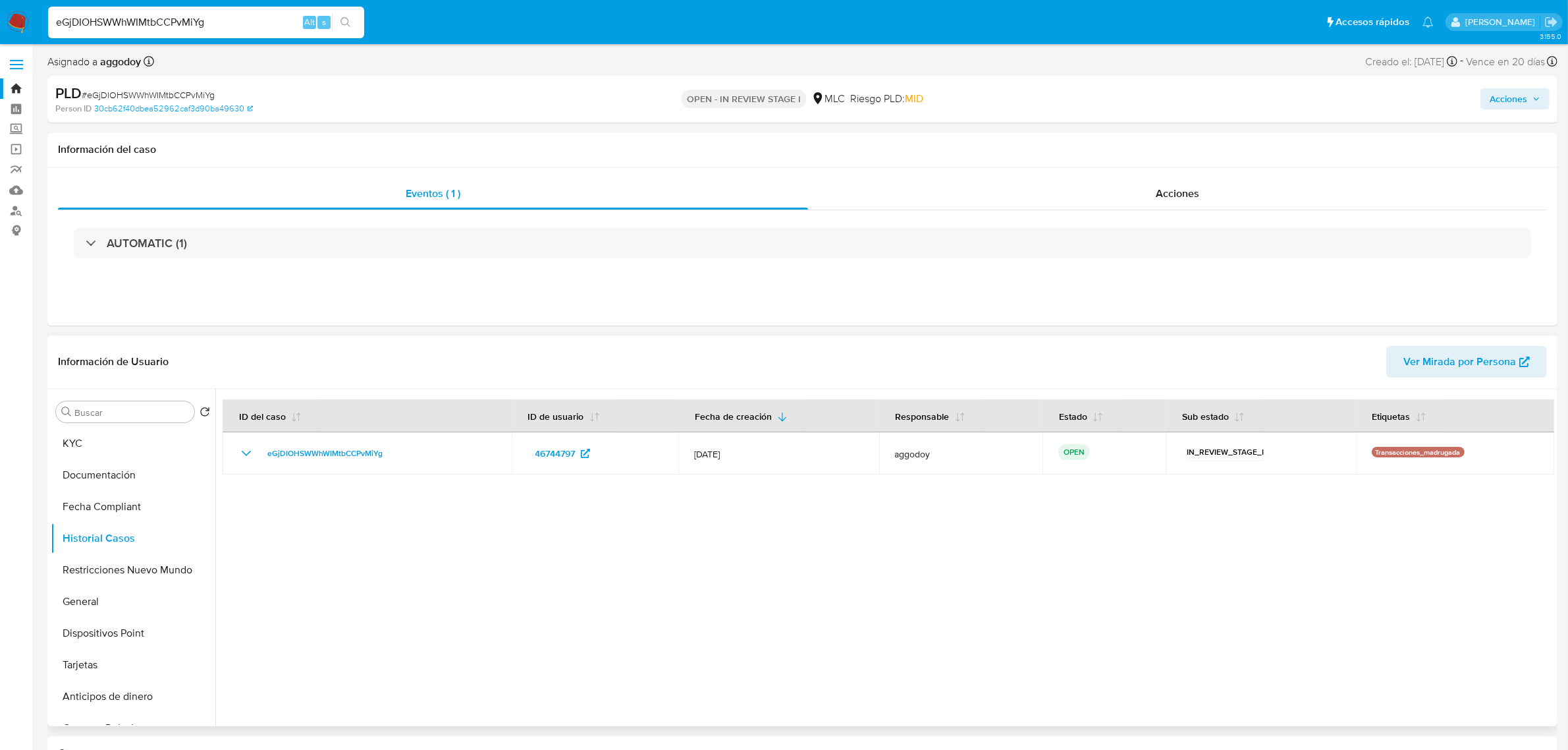
click at [1462, 363] on span "Ver Mirada por Persona" at bounding box center [1460, 361] width 113 height 32
drag, startPoint x: 222, startPoint y: 25, endPoint x: 41, endPoint y: 20, distance: 181.1
click at [41, 20] on ul "Pausado Ver notificaciones eGjDIOHSWWhWIMtbCCPvMiYg Alt s Accesos rápidos Presi…" at bounding box center [741, 22] width 1399 height 32
paste input "QwH9QBQgStxec8sEbzVDX83V"
type input "QwH9QBQgStxec8sEbzVDX83V"
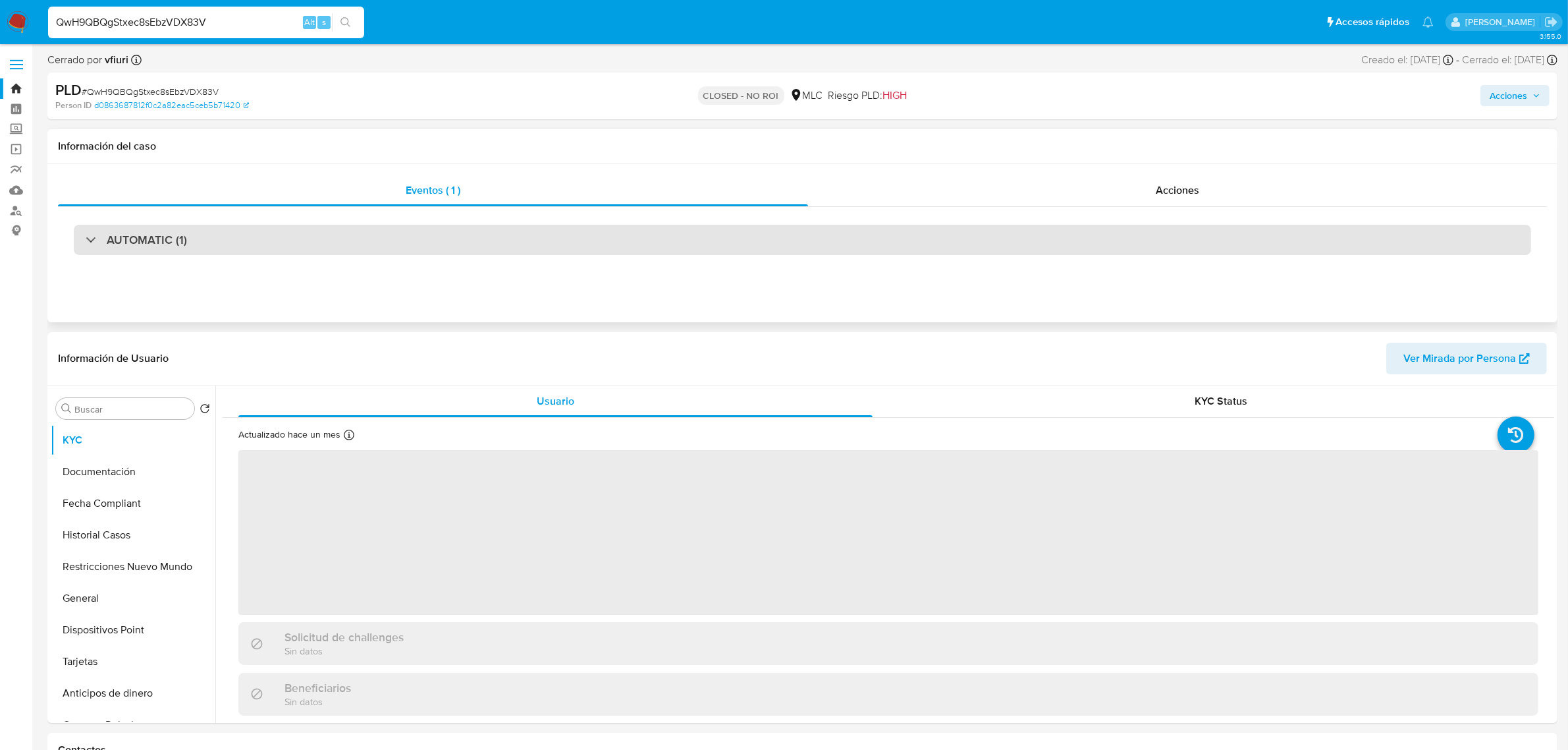
click at [841, 251] on div "AUTOMATIC (1)" at bounding box center [803, 240] width 1458 height 31
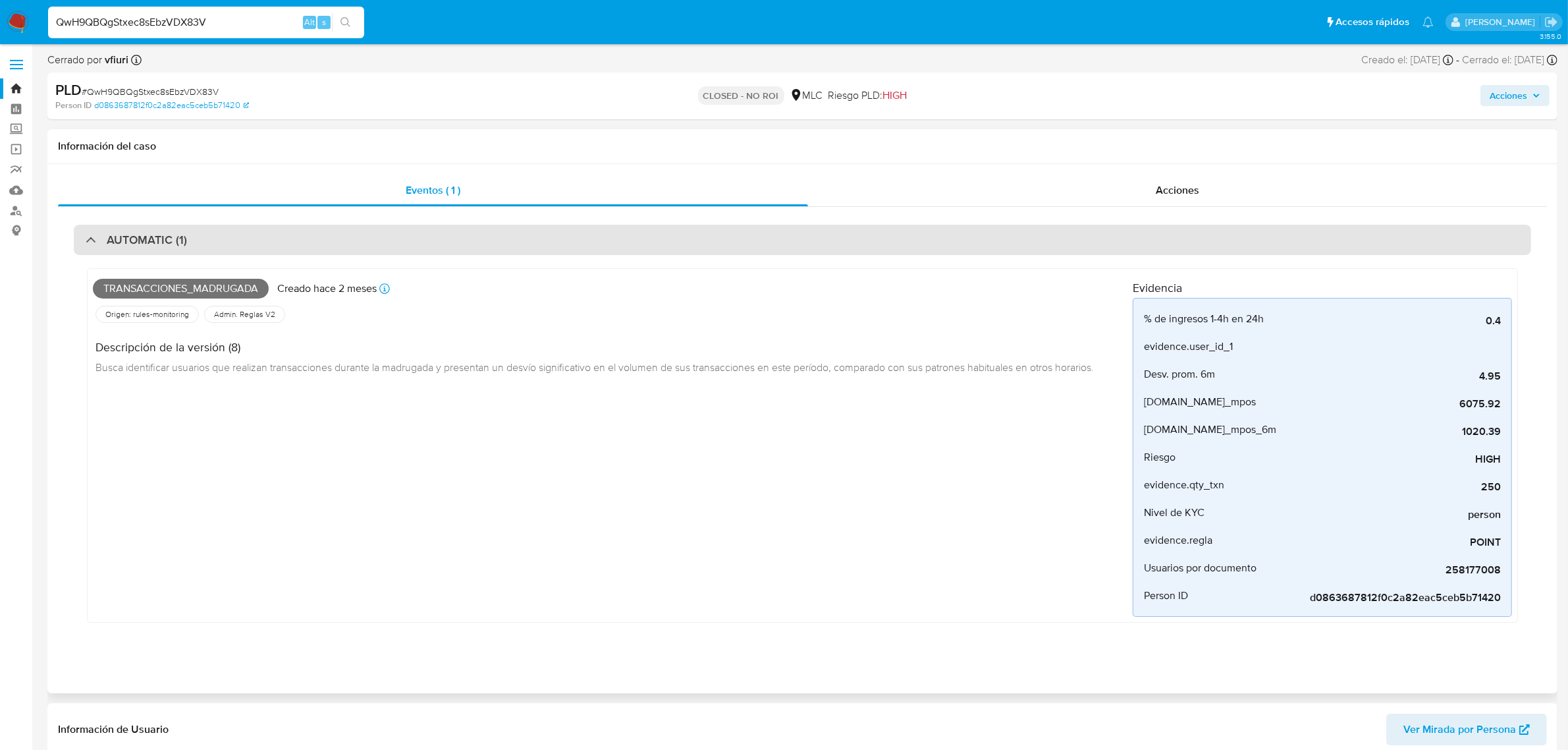
select select "10"
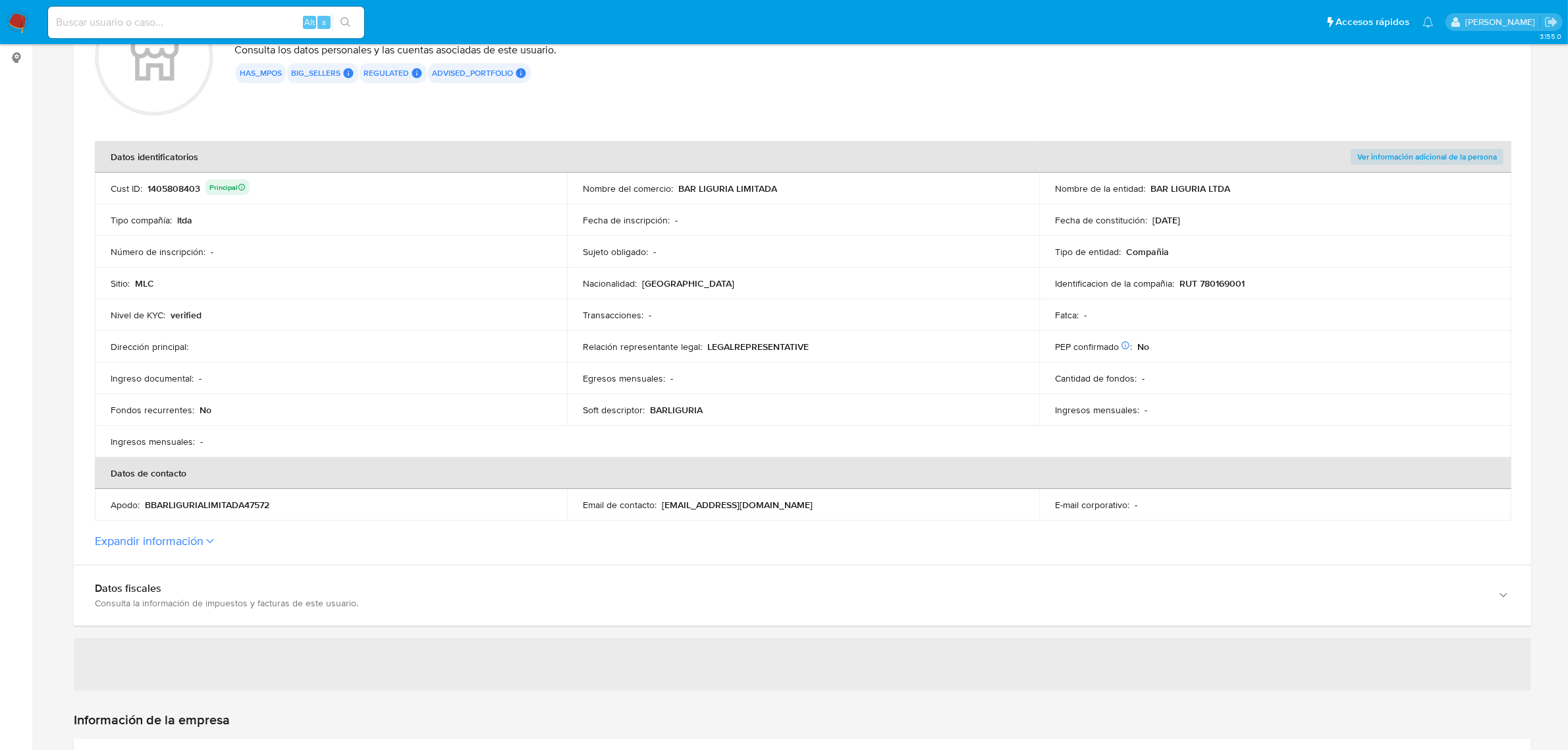
scroll to position [330, 0]
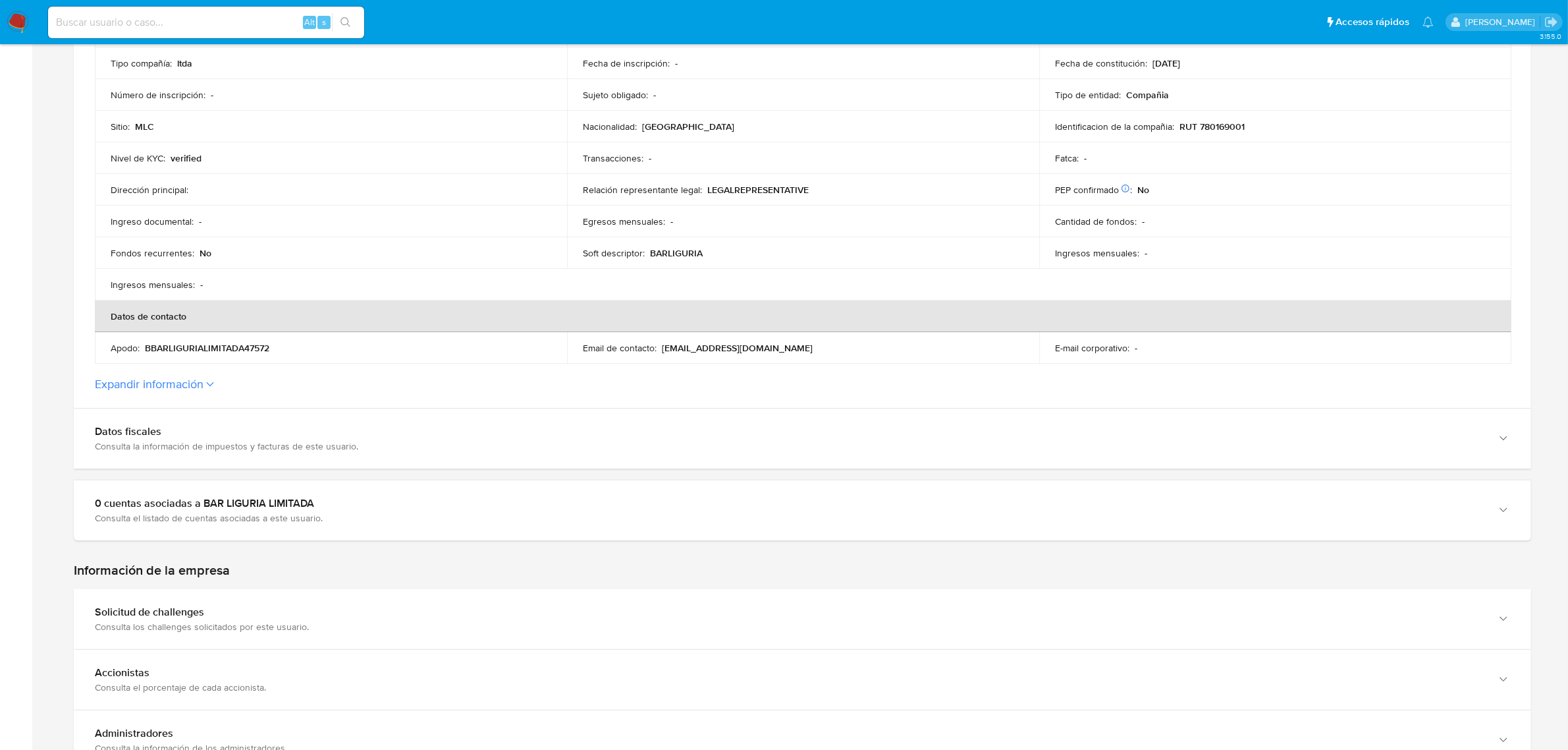
click at [465, 391] on section "ID de la persona : 3cf49cd422daf3bc4e3ddecfa77e5b77 Datos generales de BAR LIGU…" at bounding box center [803, 116] width 1458 height 584
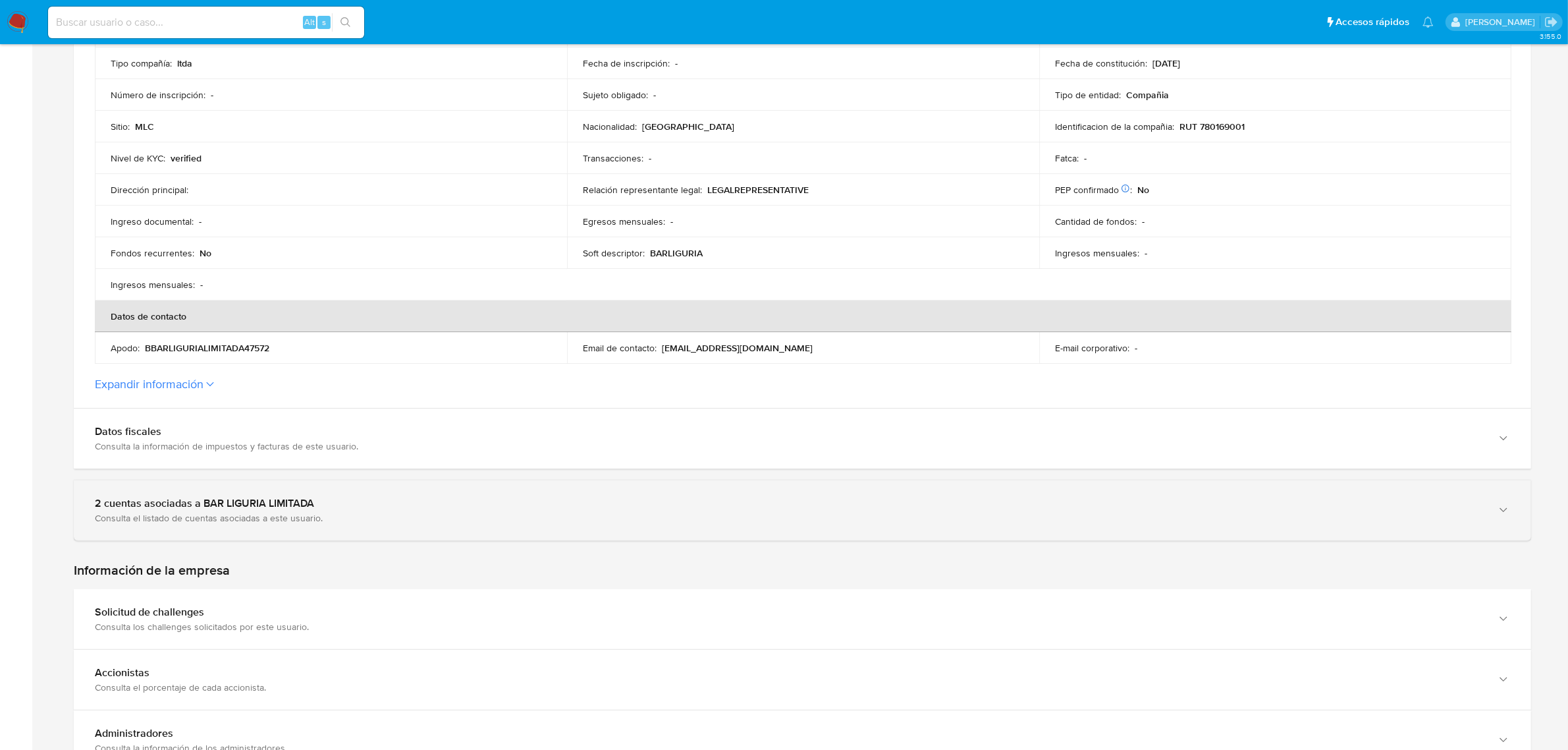
click at [261, 502] on div "2 cuentas asociadas a BAR LIGURIA LIMITADA" at bounding box center [789, 504] width 1389 height 13
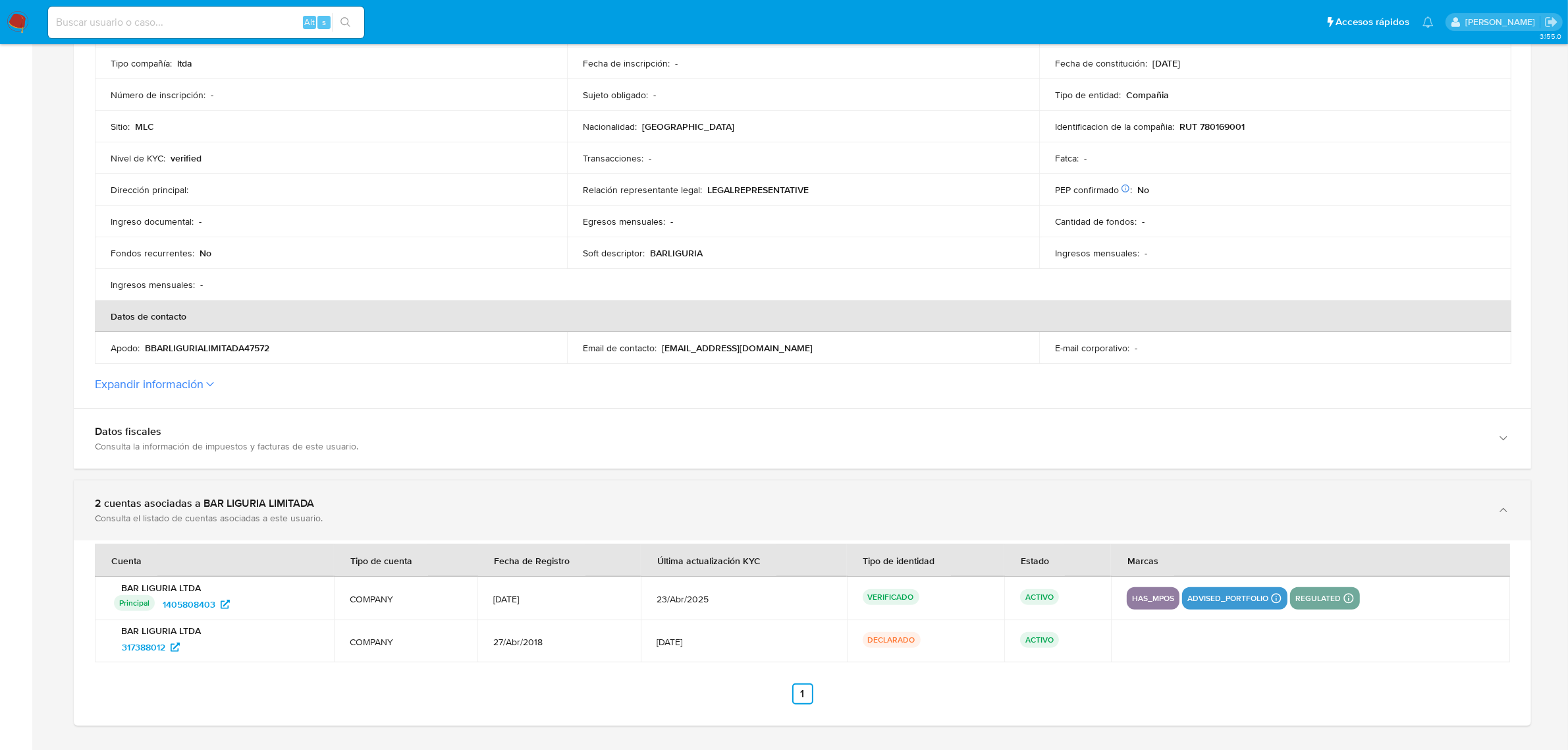
click at [261, 502] on div "2 cuentas asociadas a BAR LIGURIA LIMITADA" at bounding box center [789, 504] width 1389 height 13
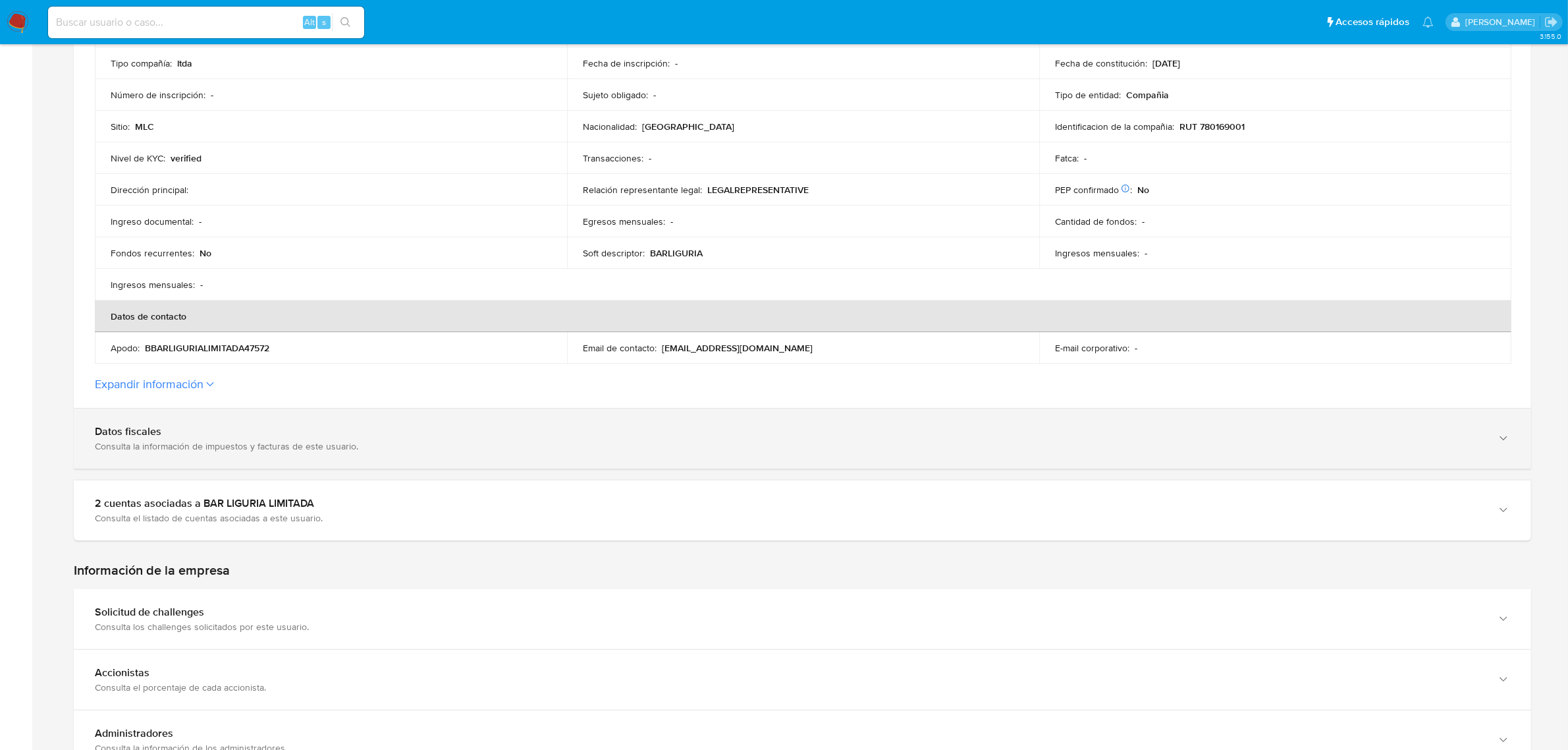
click at [185, 433] on div "Datos fiscales" at bounding box center [789, 432] width 1389 height 13
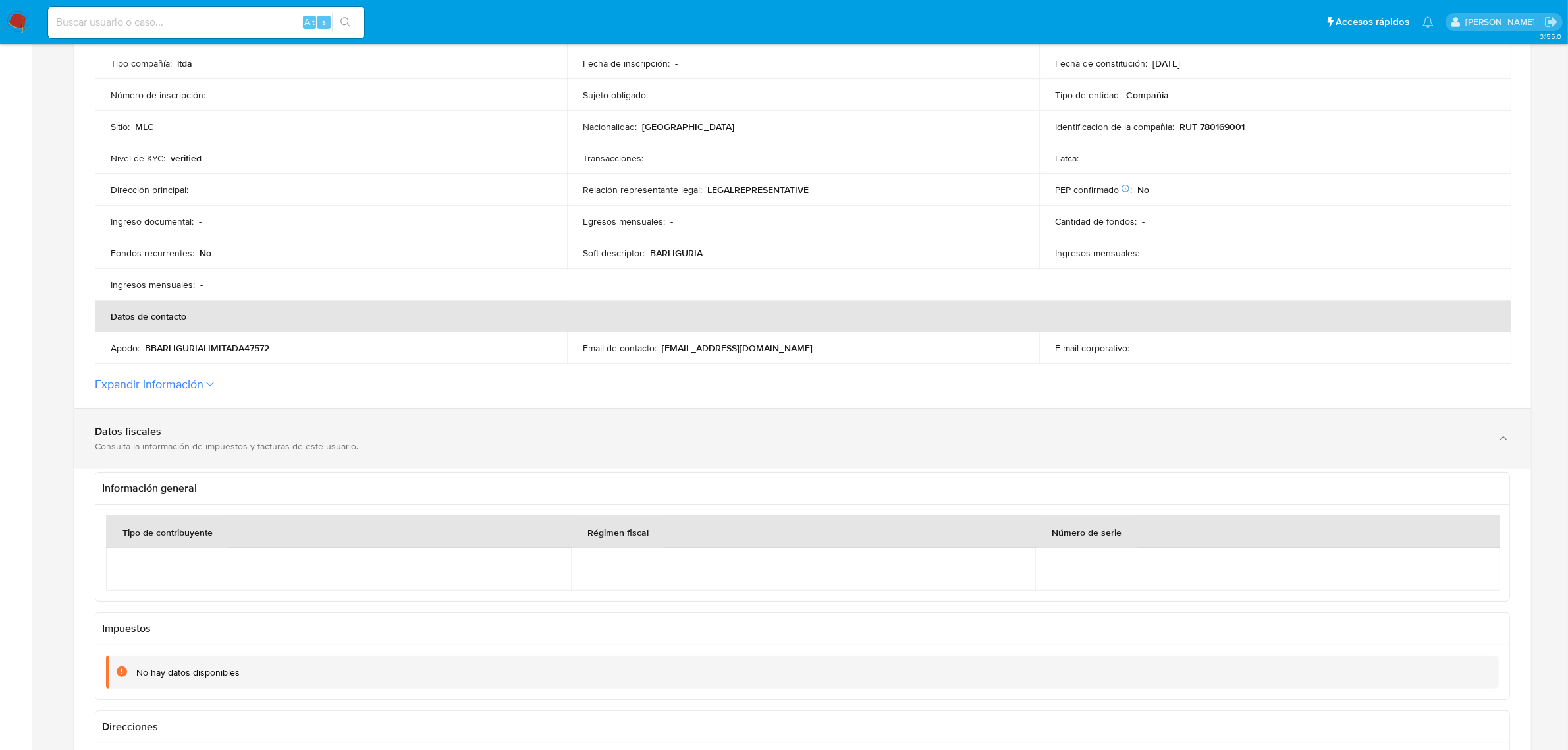
drag, startPoint x: 186, startPoint y: 433, endPoint x: 188, endPoint y: 423, distance: 10.2
click at [188, 433] on div "Datos fiscales" at bounding box center [789, 432] width 1389 height 13
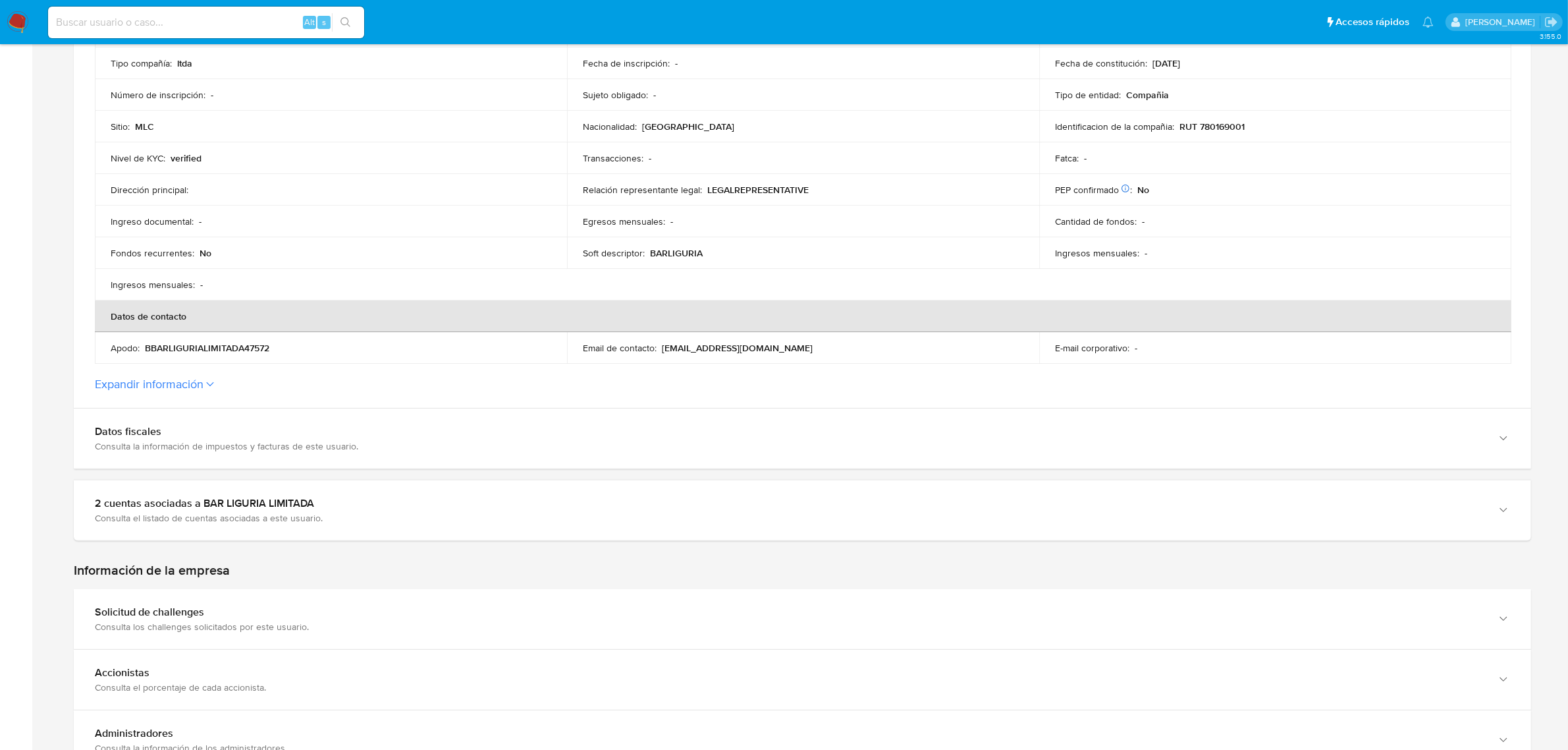
click at [190, 378] on button "Expandir información" at bounding box center [149, 383] width 109 height 14
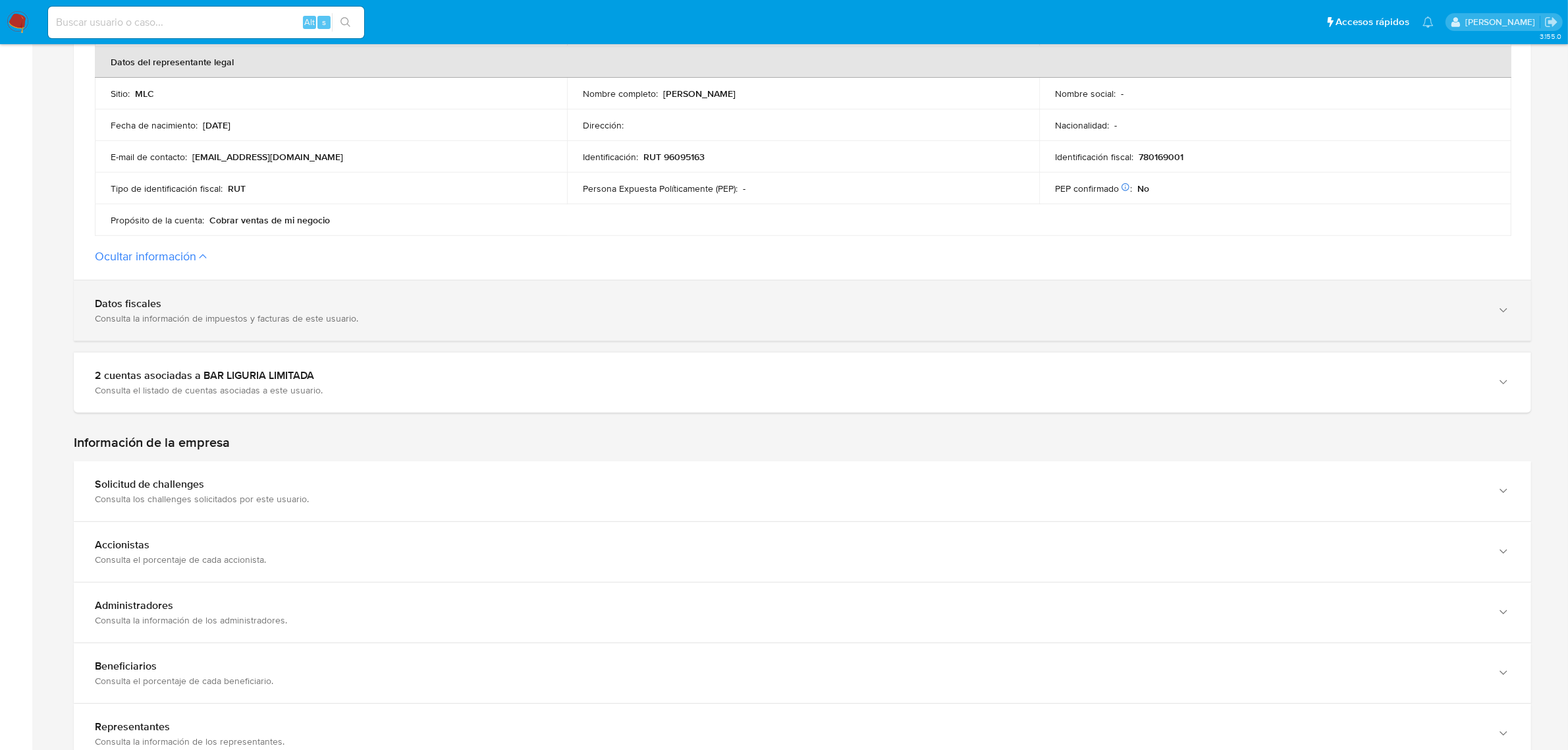
scroll to position [658, 0]
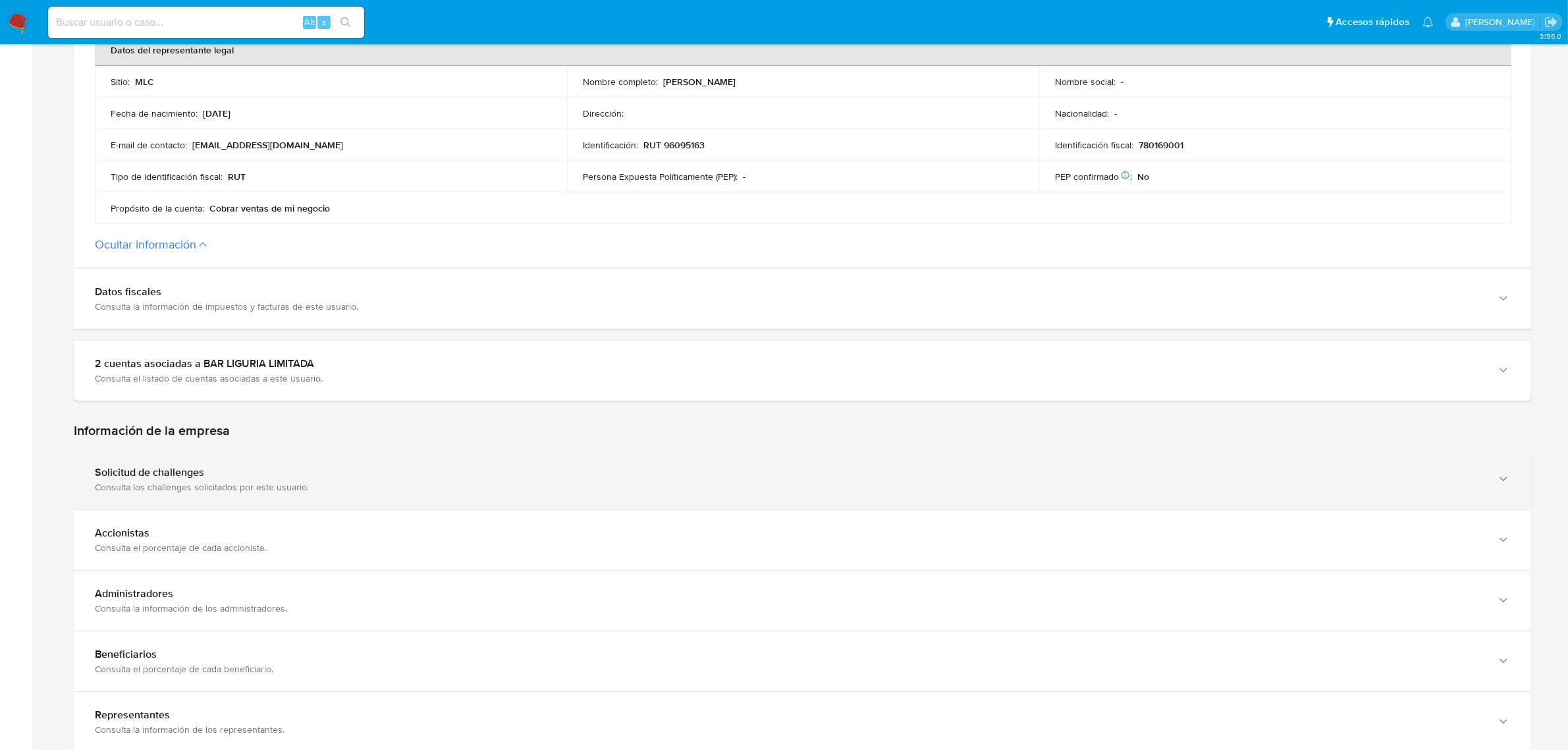
click at [200, 482] on div "Consulta los challenges solicitados por este usuario." at bounding box center [789, 486] width 1389 height 11
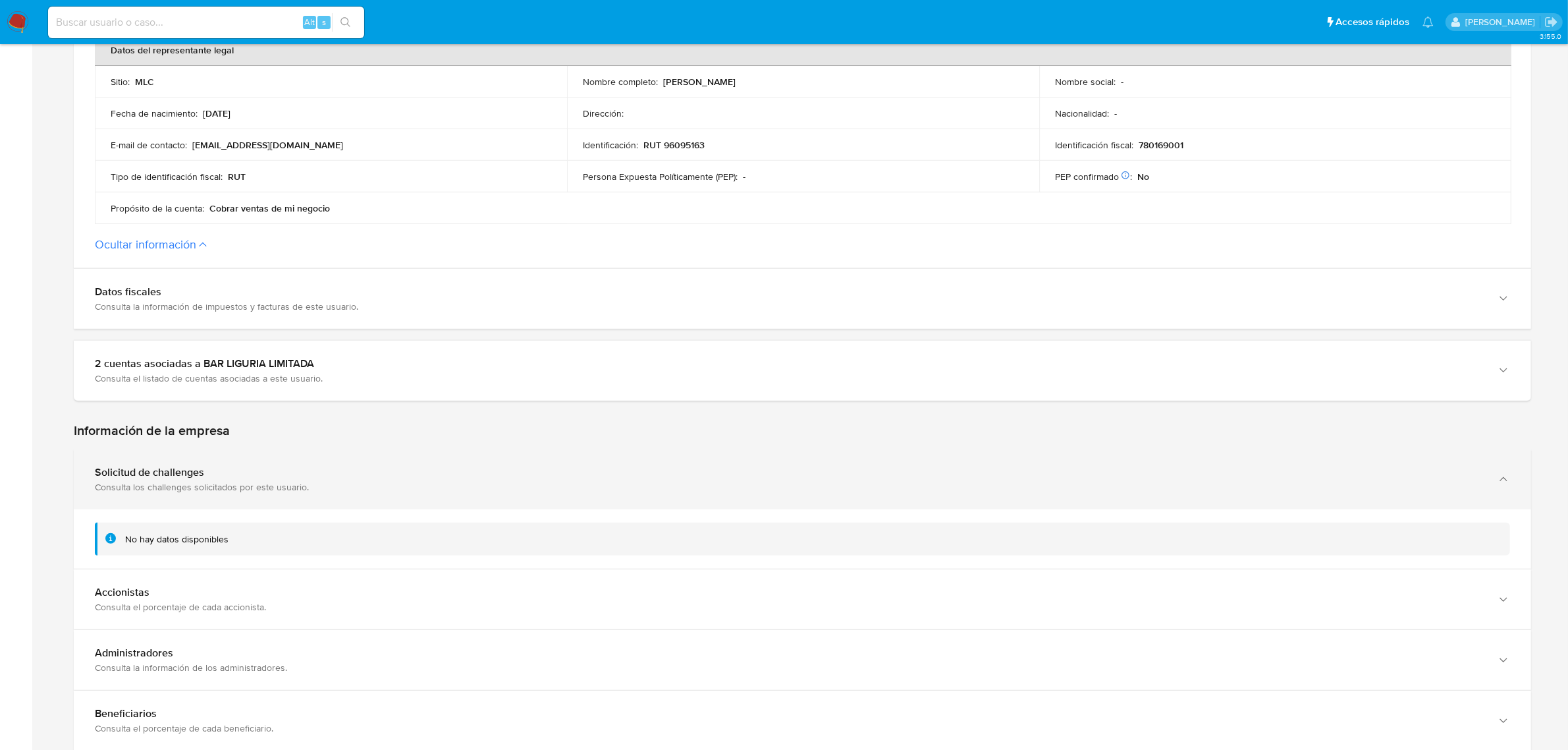
click at [200, 482] on div "Consulta los challenges solicitados por este usuario." at bounding box center [789, 486] width 1389 height 11
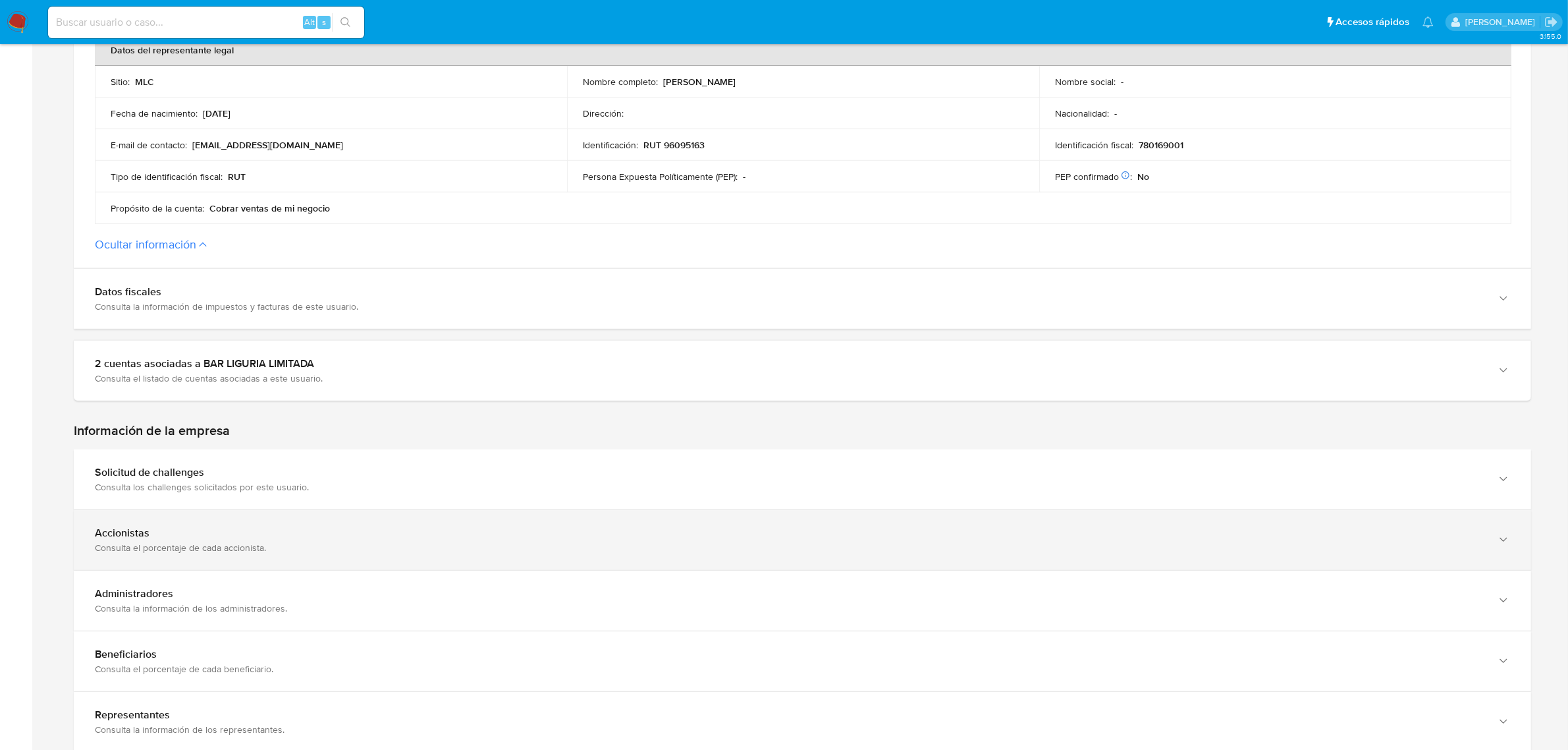
click at [199, 530] on div "Accionistas" at bounding box center [789, 533] width 1389 height 13
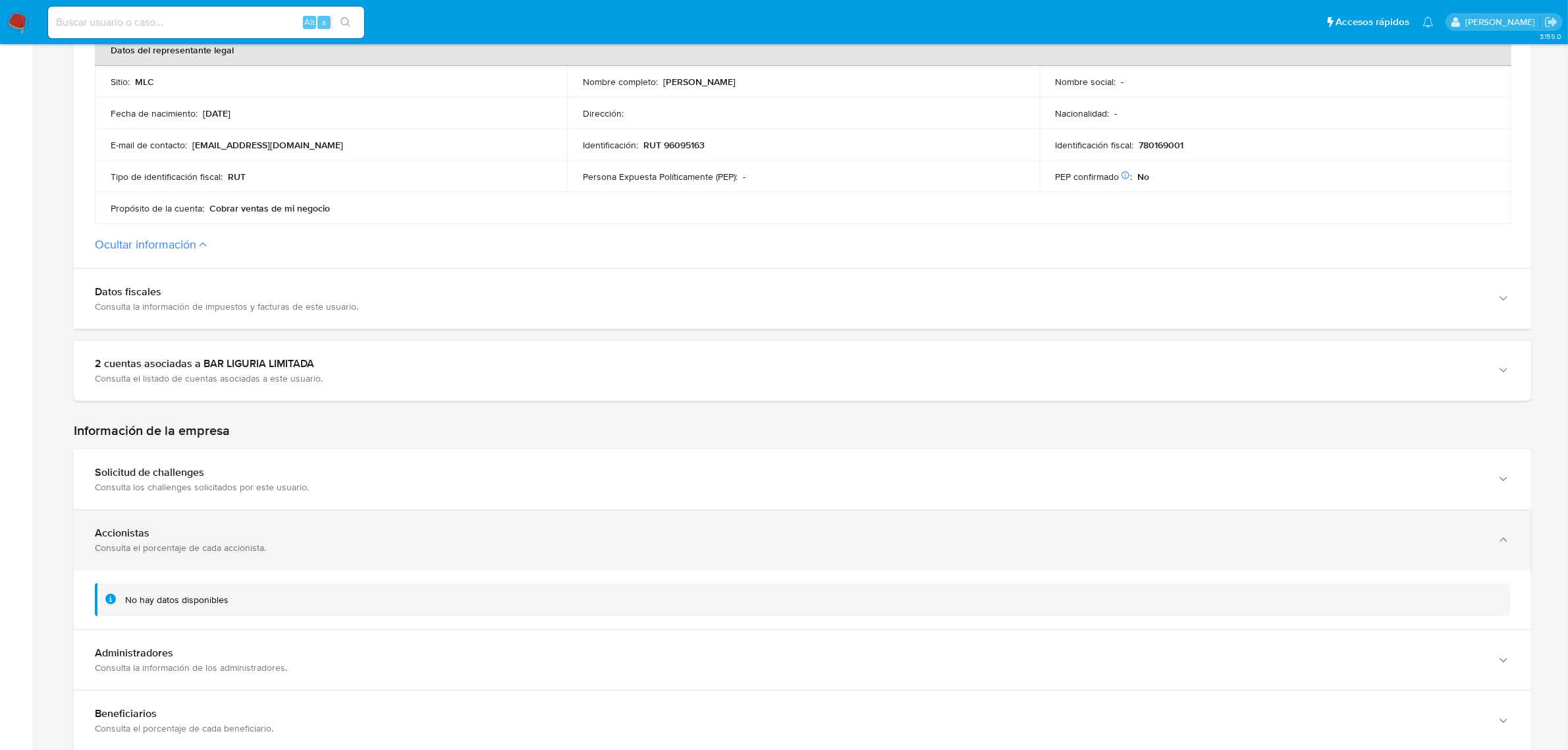
click at [199, 530] on div "Accionistas" at bounding box center [789, 533] width 1389 height 13
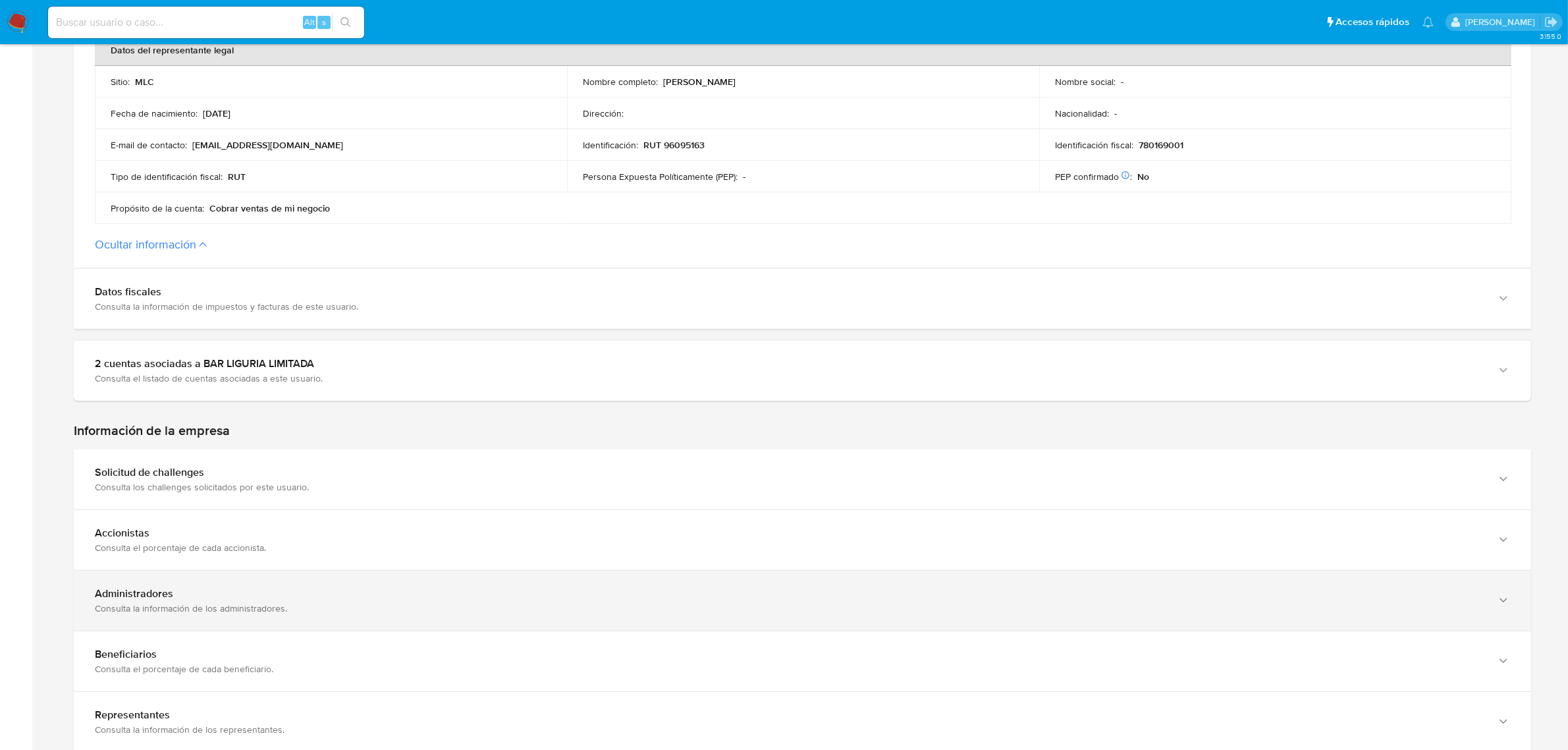
click at [211, 627] on div "Administradores Consulta la información de los administradores." at bounding box center [803, 600] width 1458 height 60
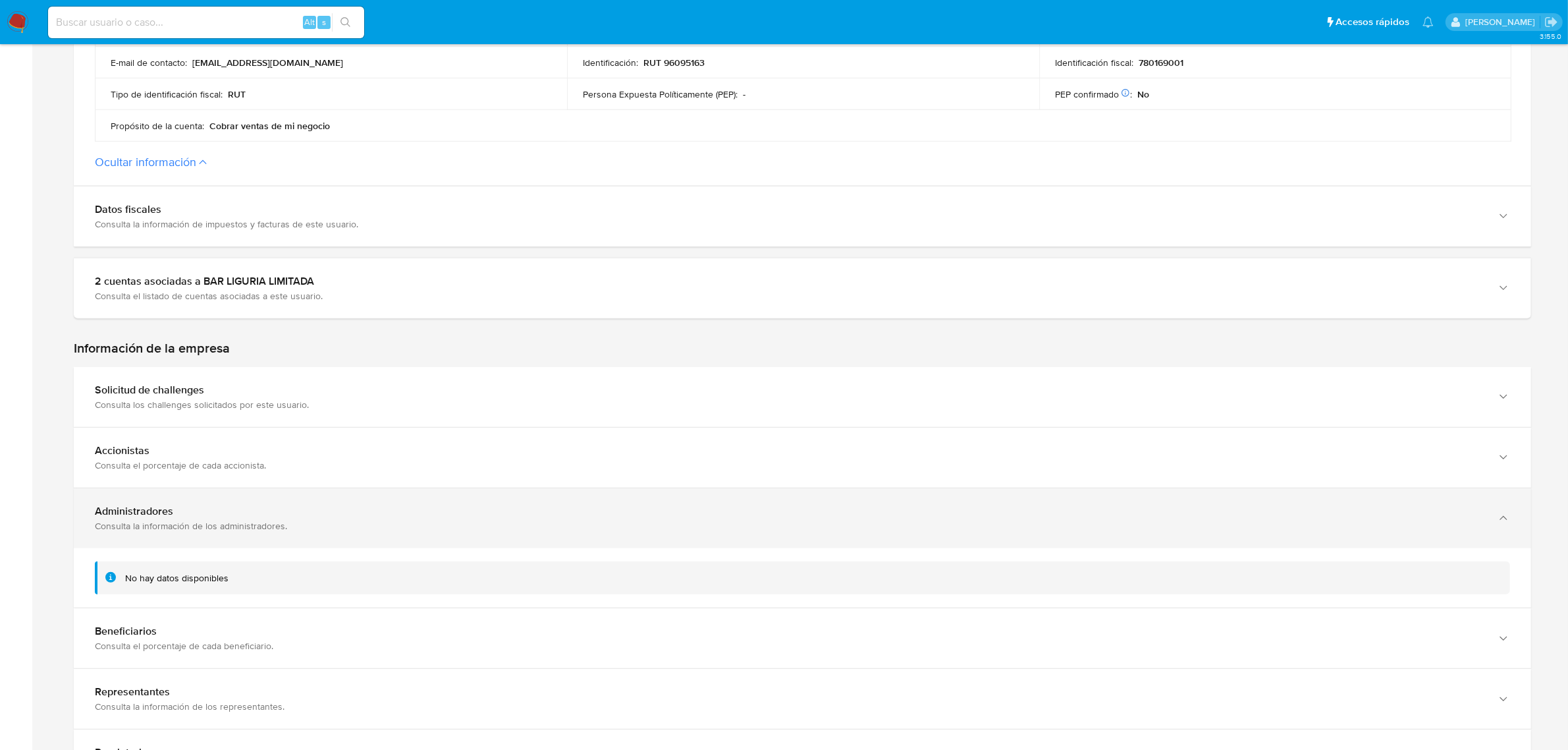
click at [245, 519] on div "Administradores Consulta la información de los administradores." at bounding box center [789, 518] width 1389 height 27
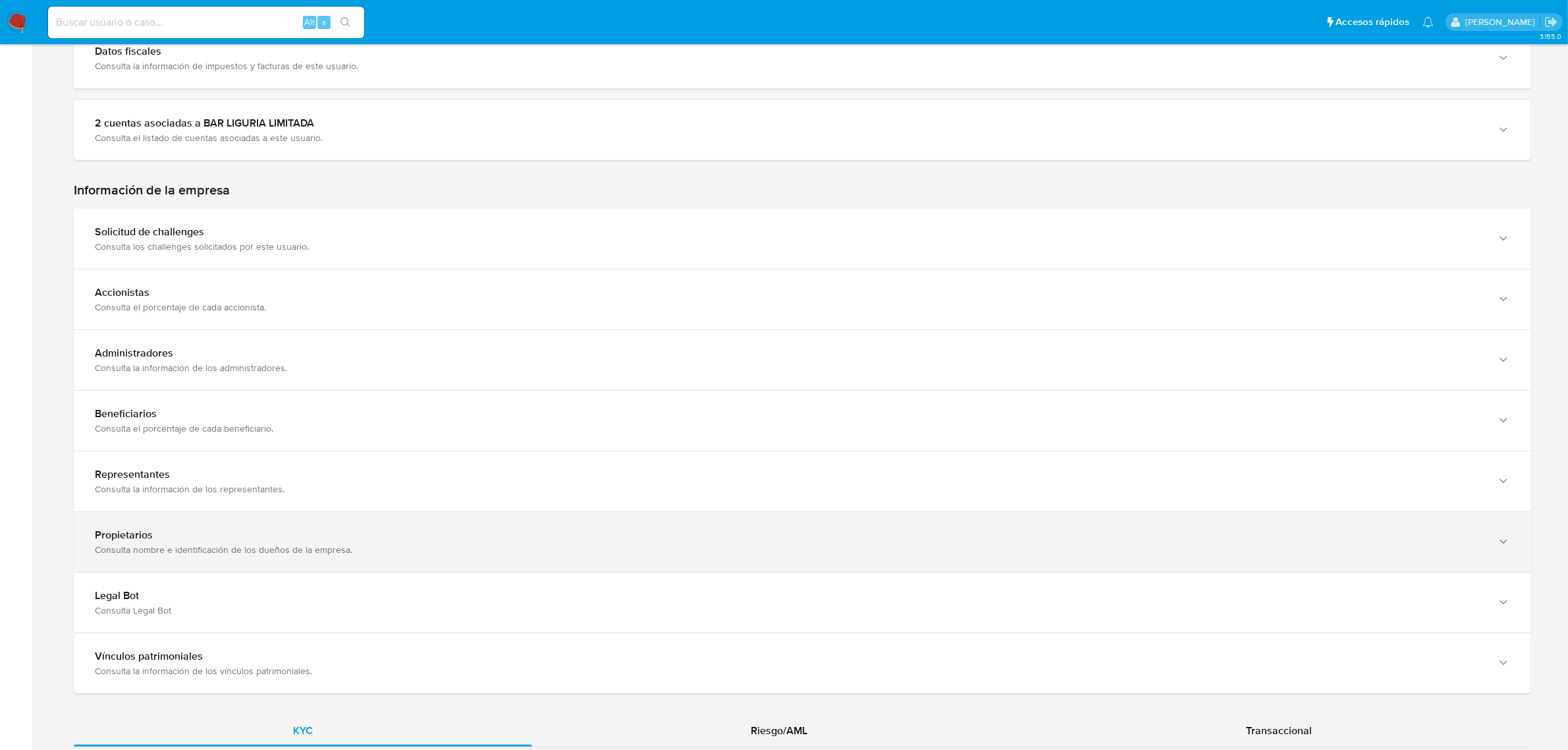
scroll to position [906, 0]
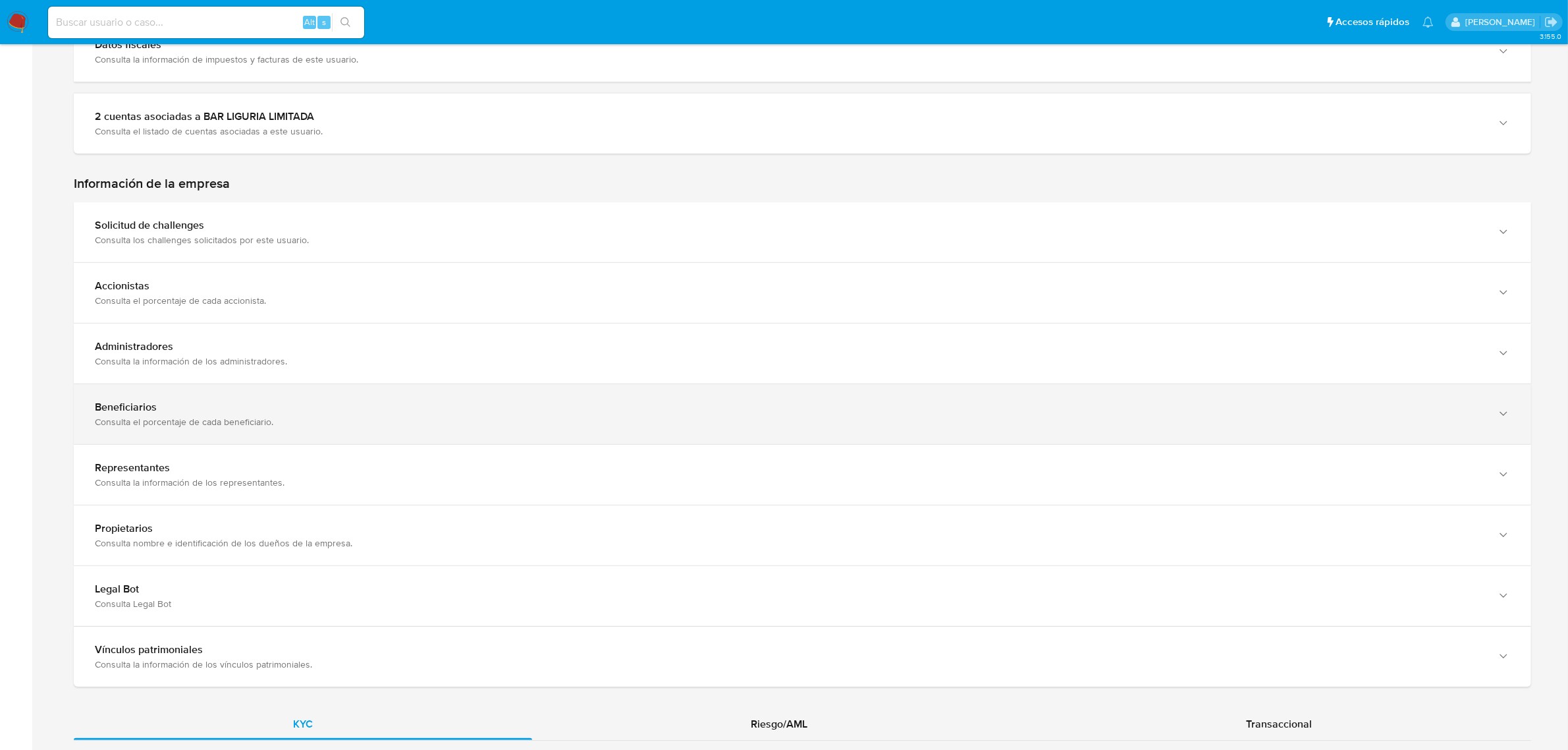
click at [277, 417] on div "Consulta el porcentaje de cada beneficiario." at bounding box center [789, 421] width 1389 height 11
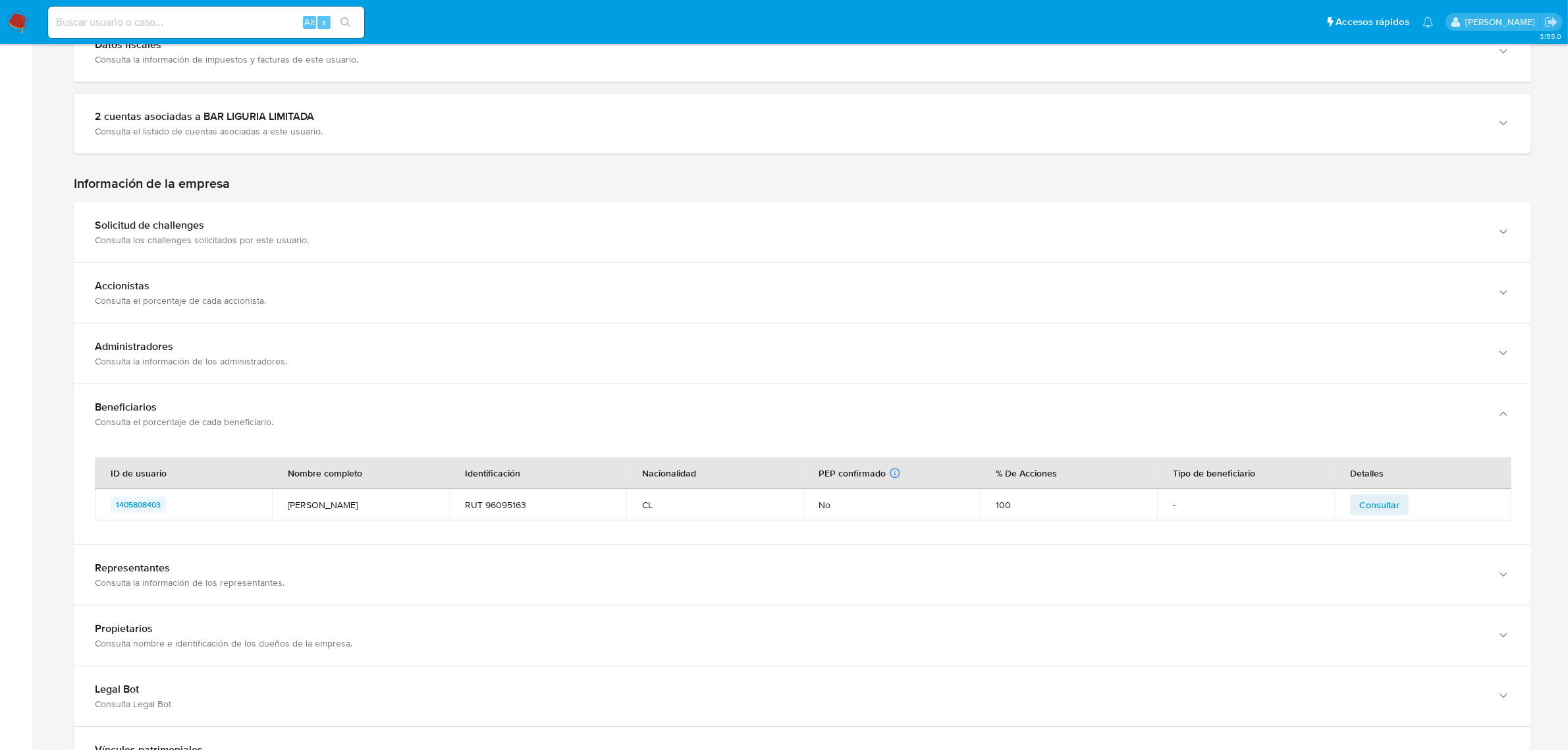
click at [150, 508] on span "1405808403" at bounding box center [138, 504] width 45 height 16
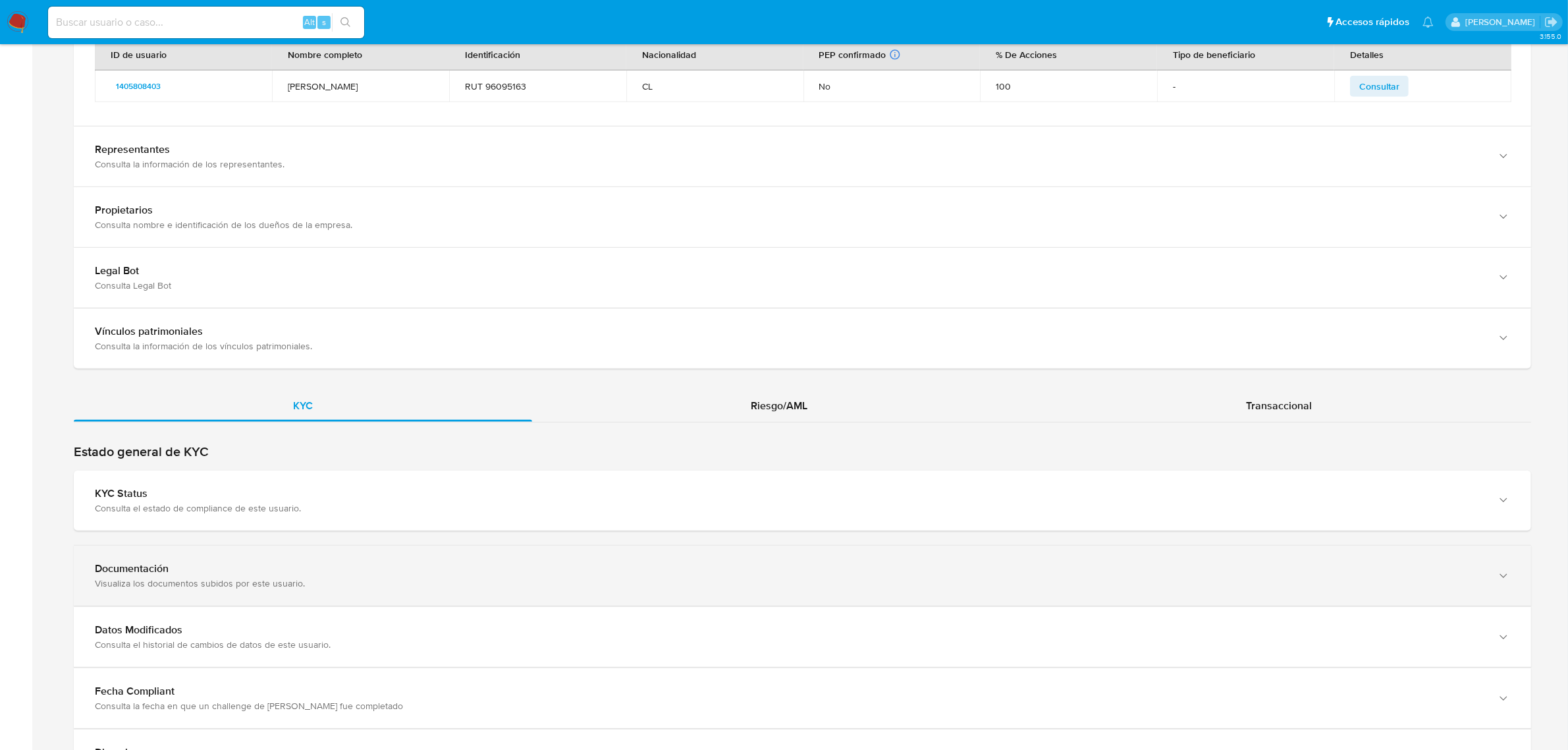
scroll to position [1407, 0]
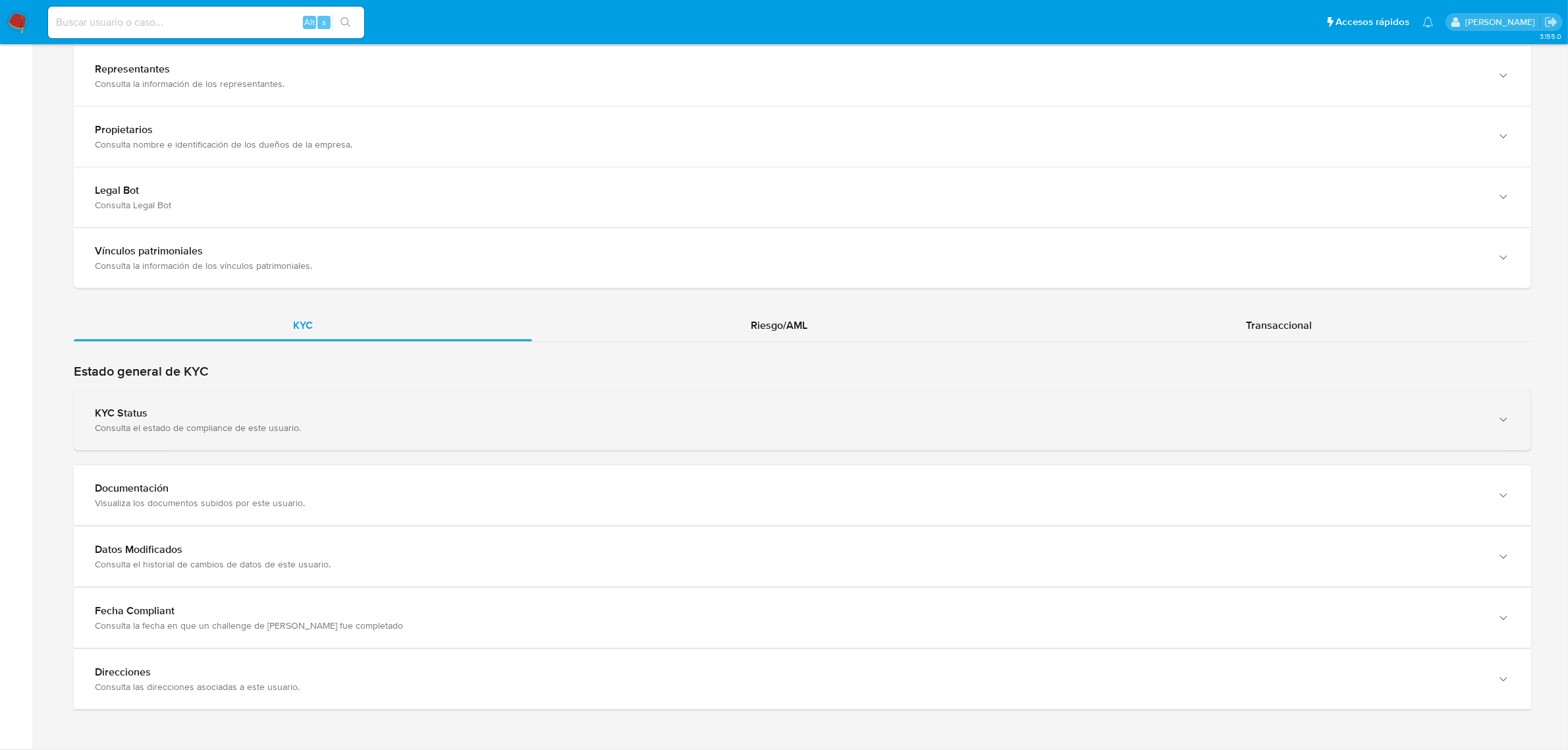
click at [324, 390] on div "KYC Status Consulta el estado de compliance de este usuario." at bounding box center [803, 419] width 1458 height 60
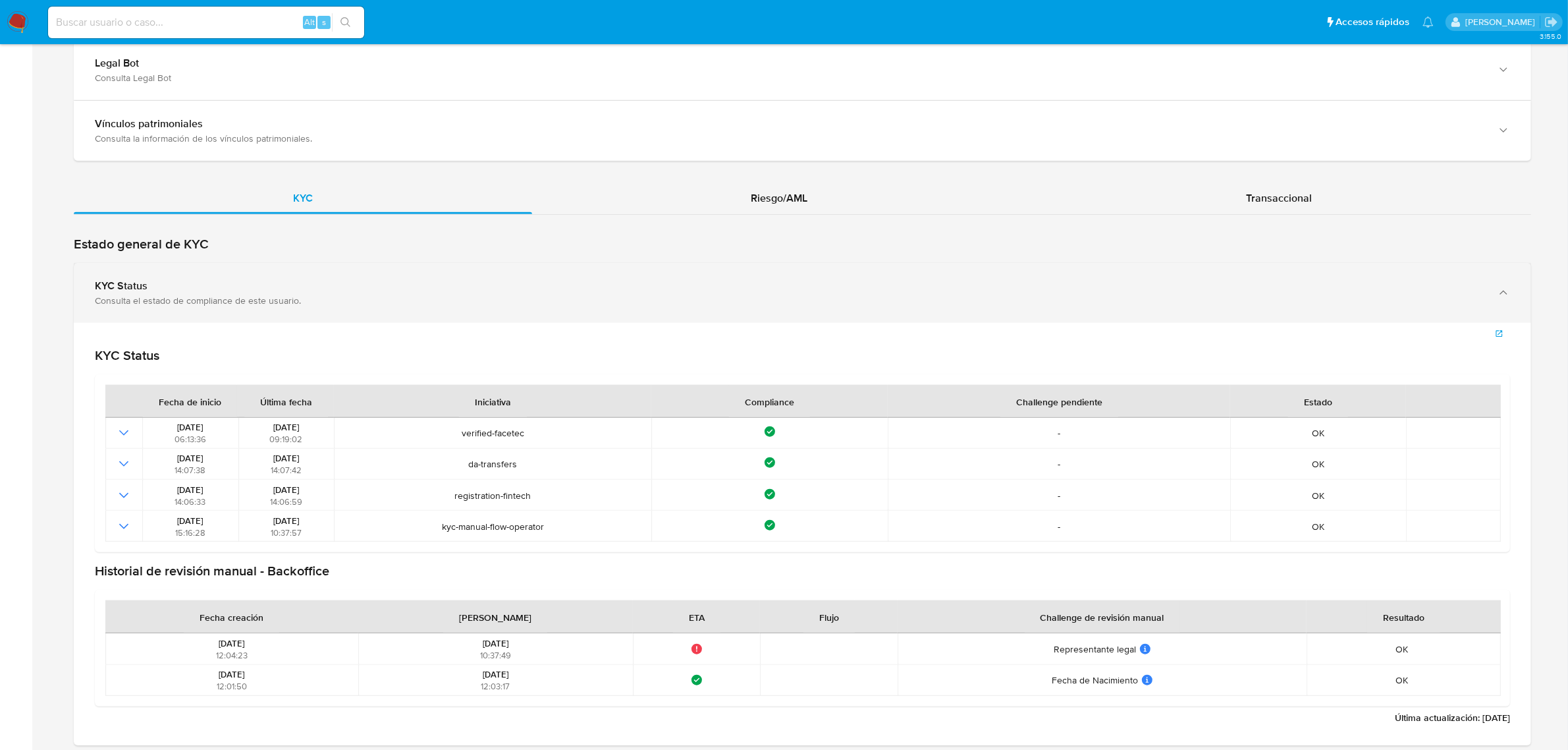
scroll to position [1572, 0]
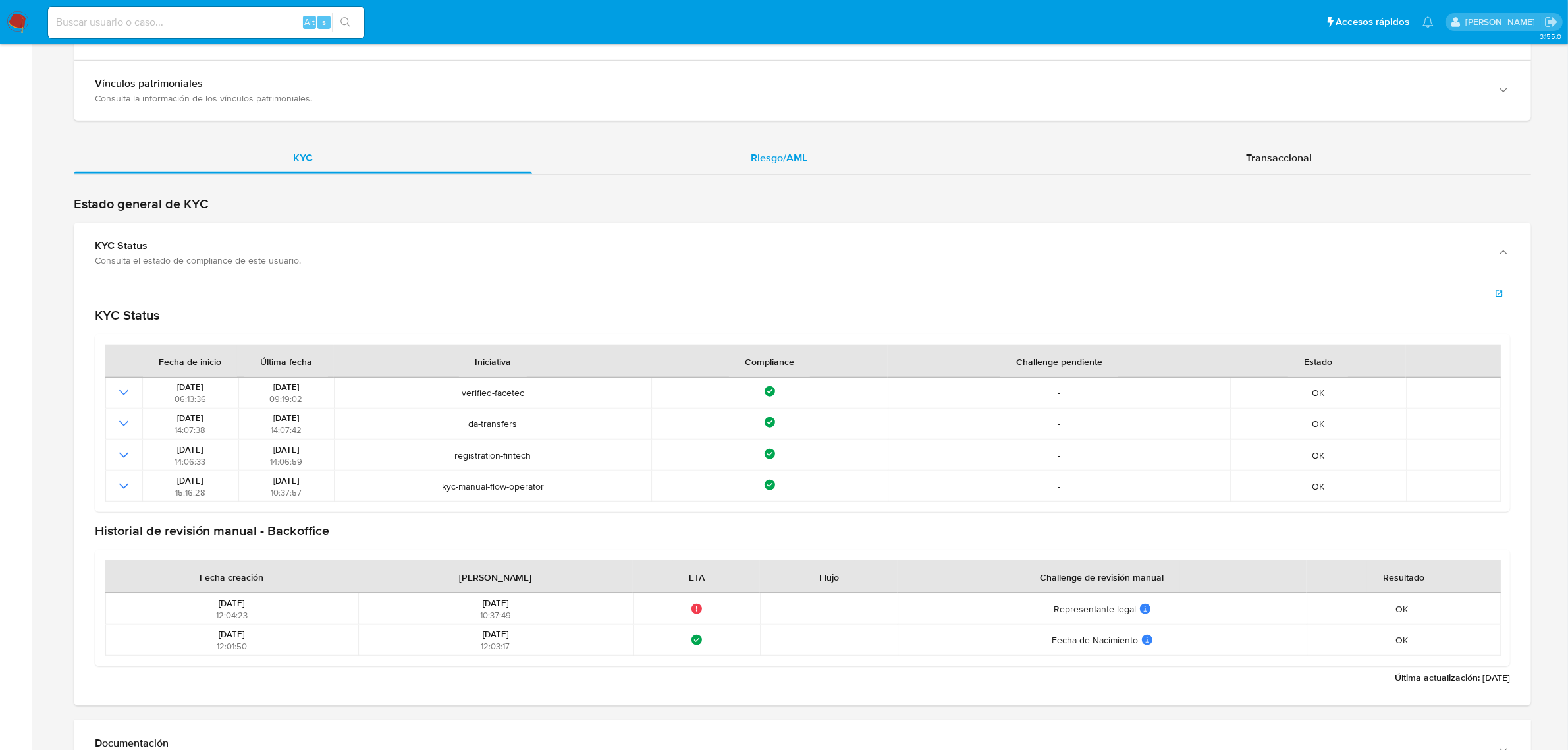
click at [794, 166] on div "Riesgo/AML" at bounding box center [780, 158] width 495 height 32
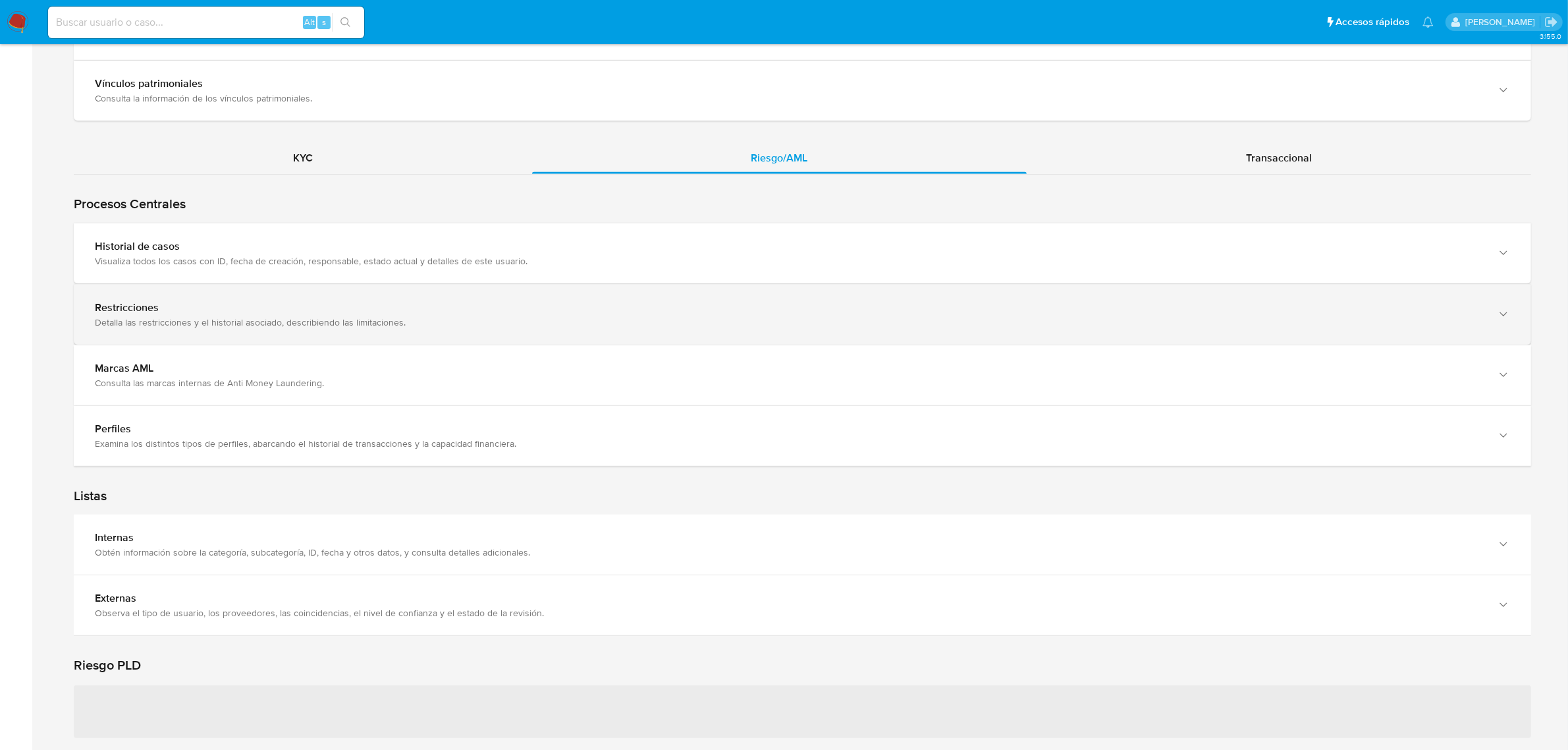
click at [300, 300] on div "Restricciones Detalla las restricciones y el historial asociado, describiendo l…" at bounding box center [803, 314] width 1458 height 60
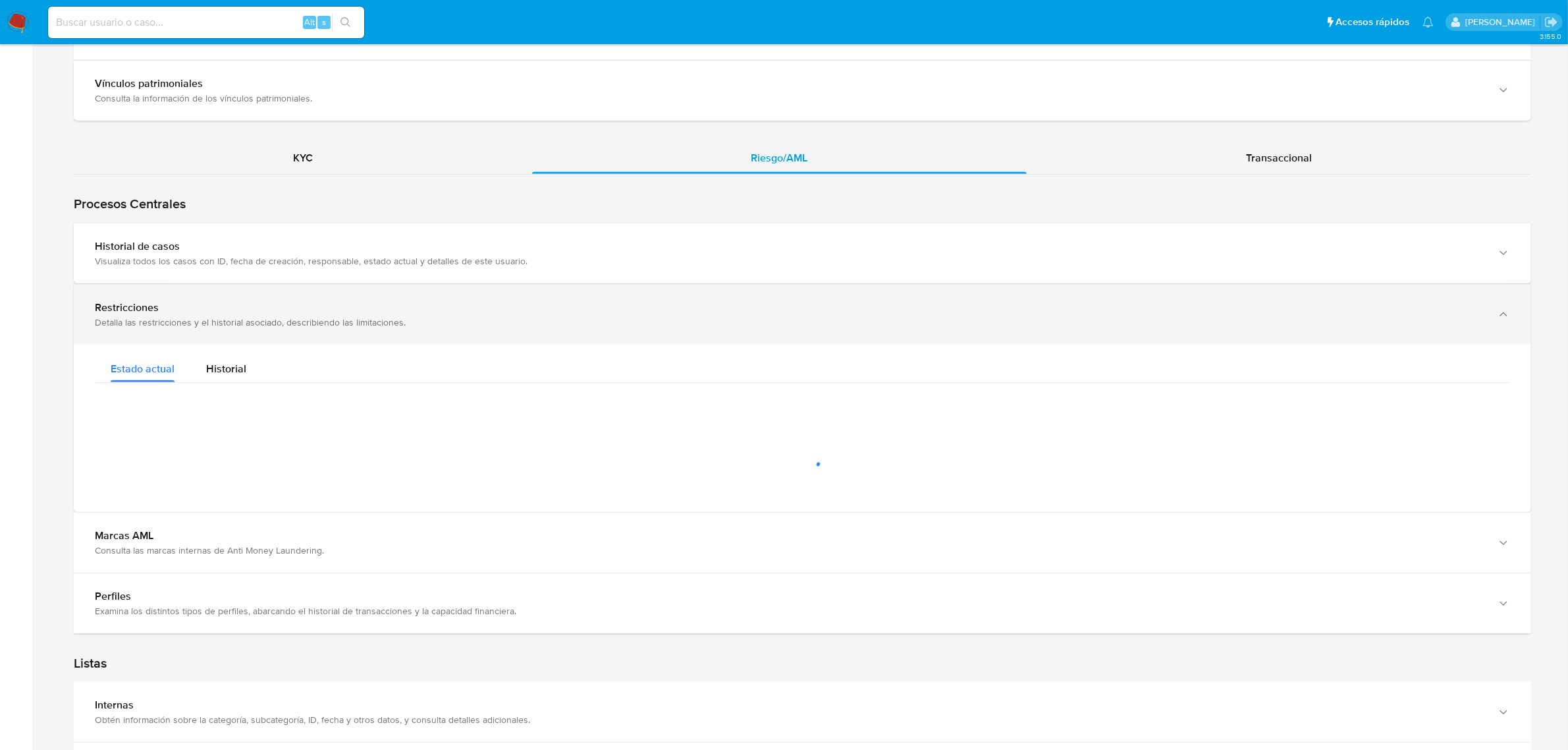
click at [305, 314] on div "Restricciones" at bounding box center [789, 308] width 1389 height 13
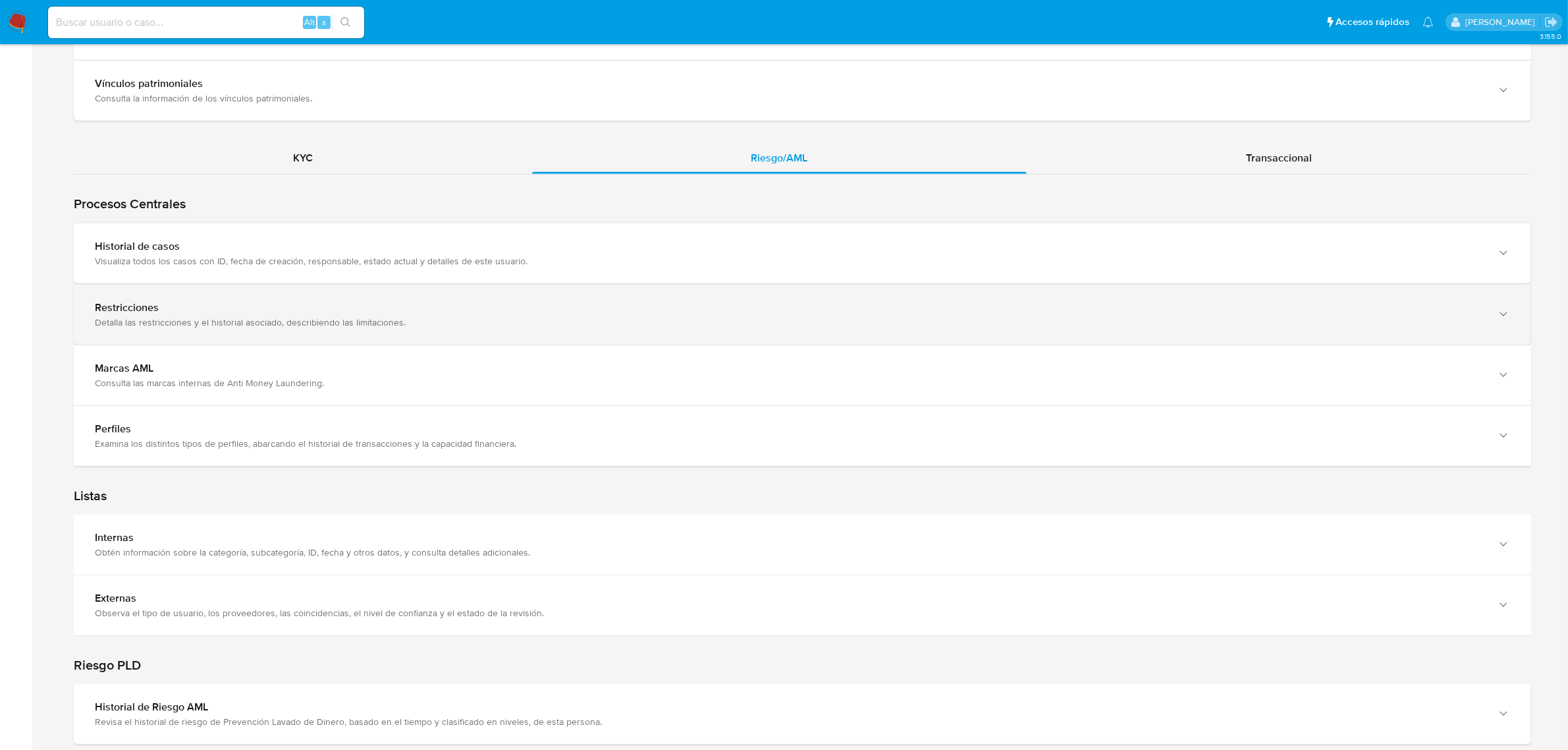
click at [305, 314] on div "Restricciones" at bounding box center [789, 308] width 1389 height 13
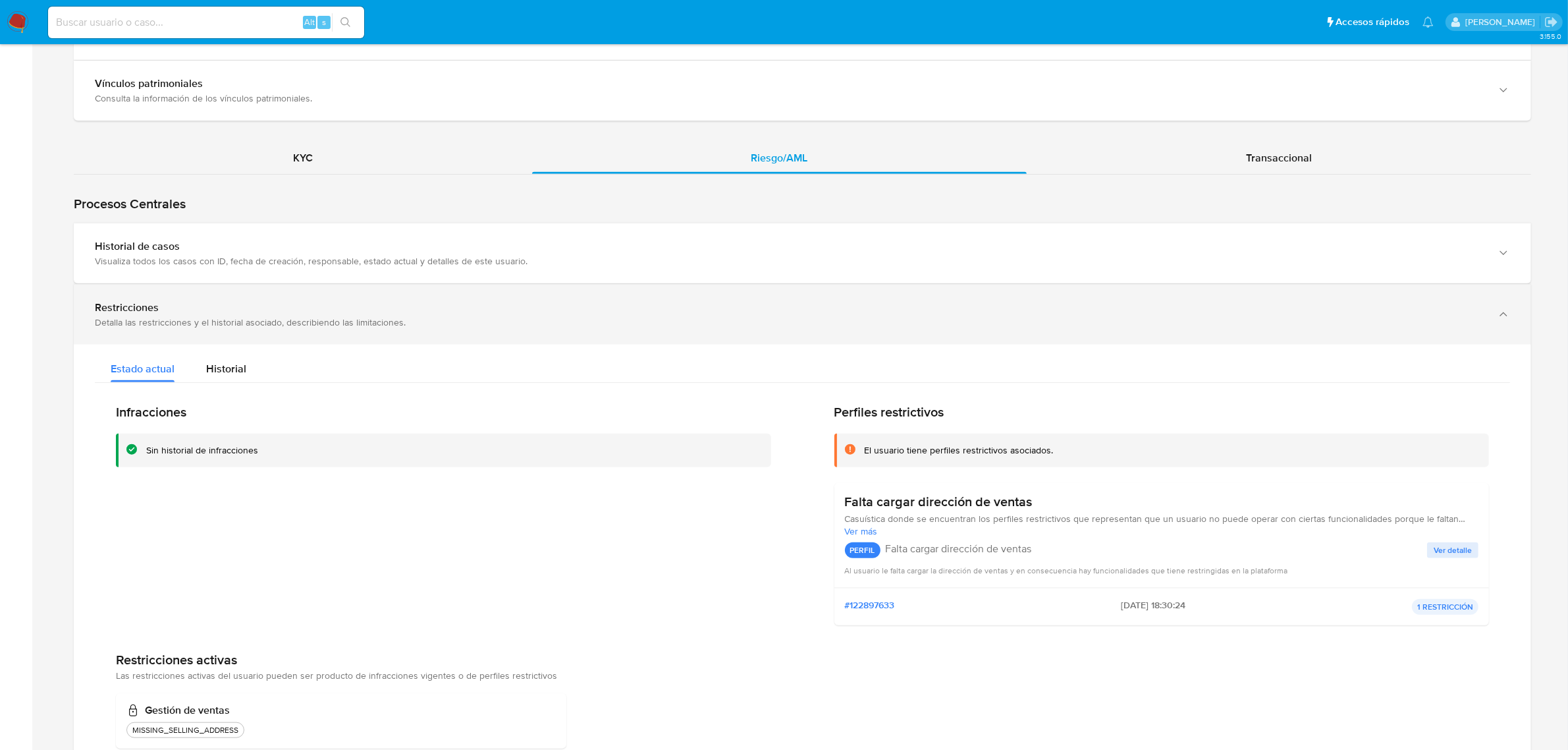
click at [305, 314] on div "Restricciones" at bounding box center [789, 308] width 1389 height 13
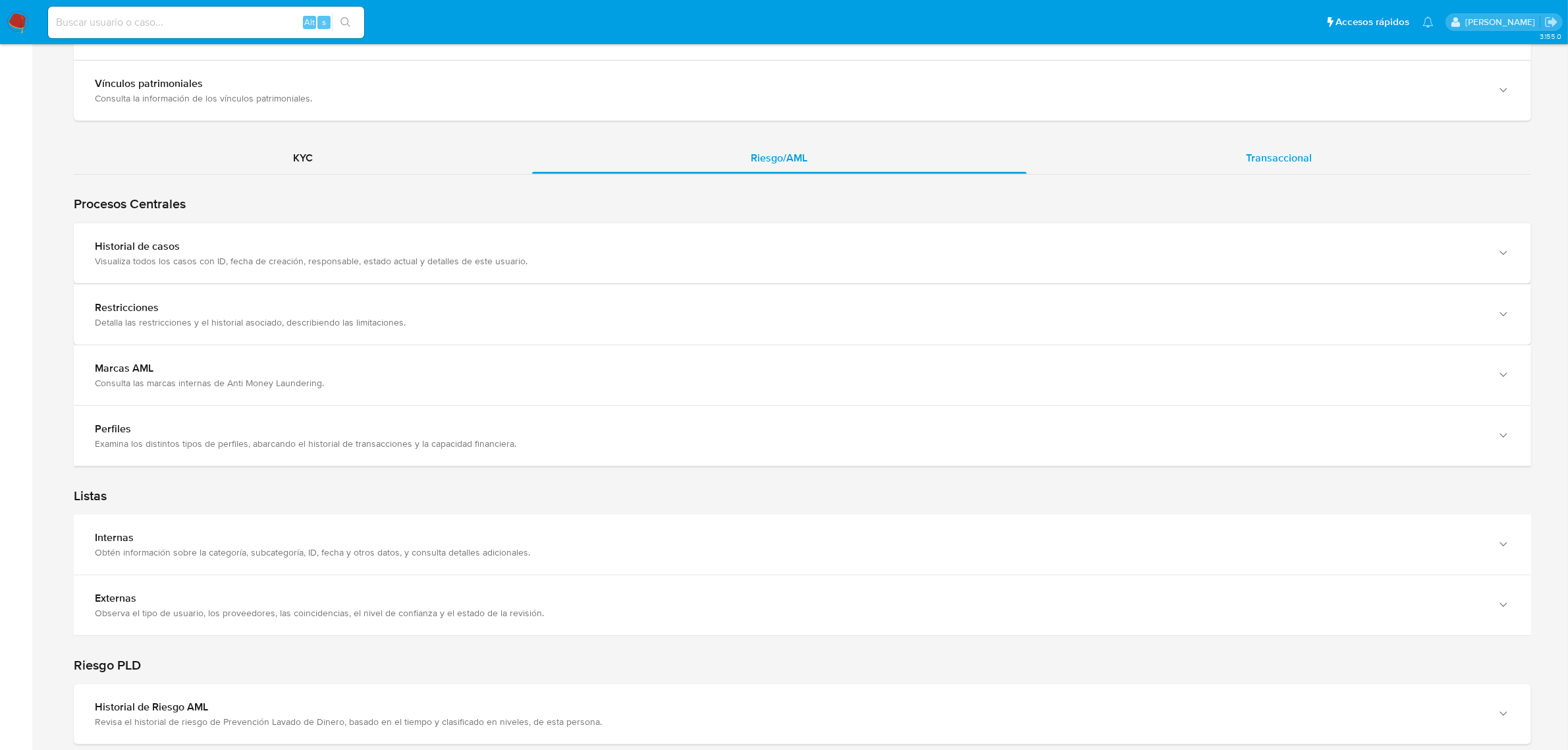
click at [1201, 159] on div "Transaccional" at bounding box center [1279, 158] width 505 height 32
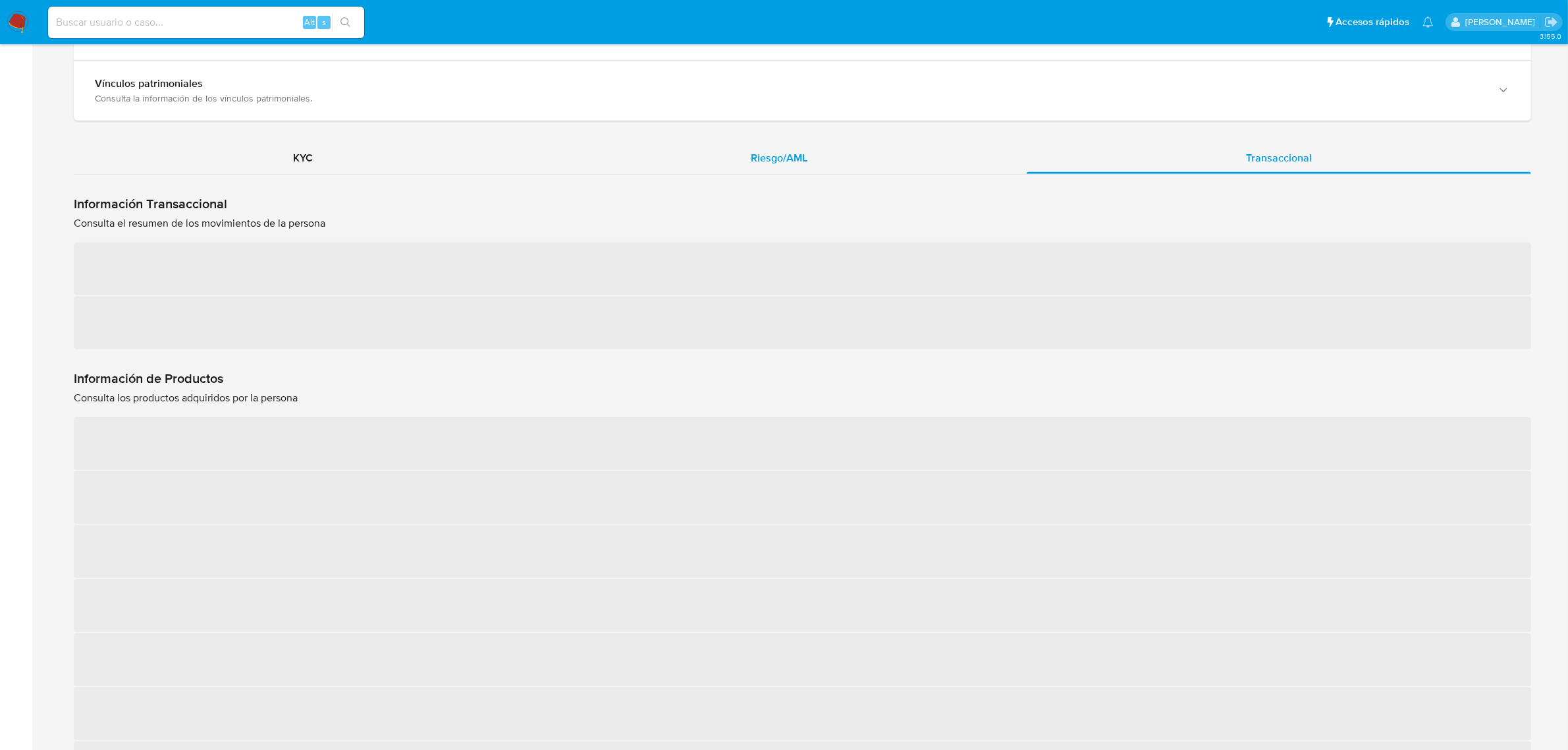
click at [746, 145] on div "Riesgo/AML" at bounding box center [780, 158] width 495 height 32
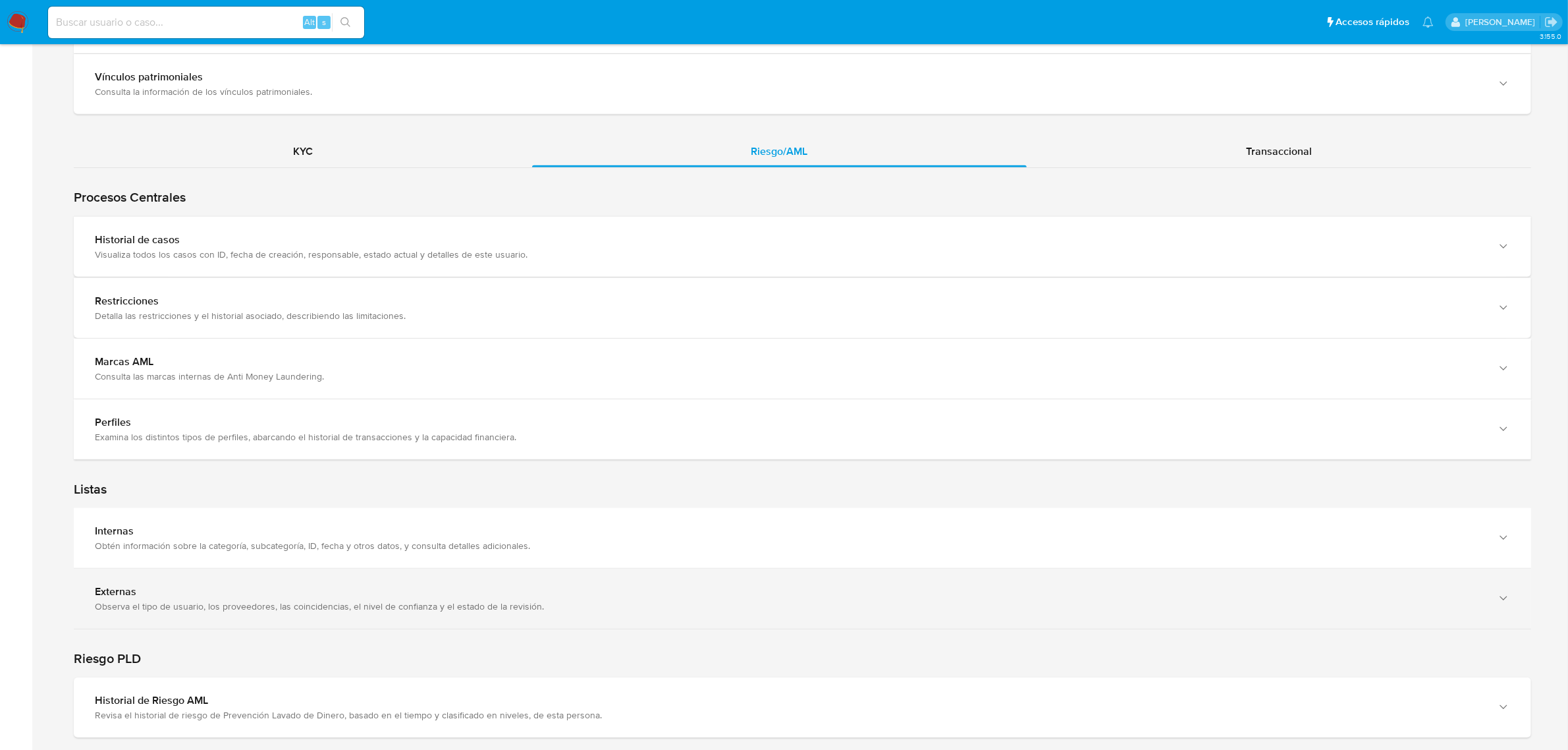
scroll to position [1539, 0]
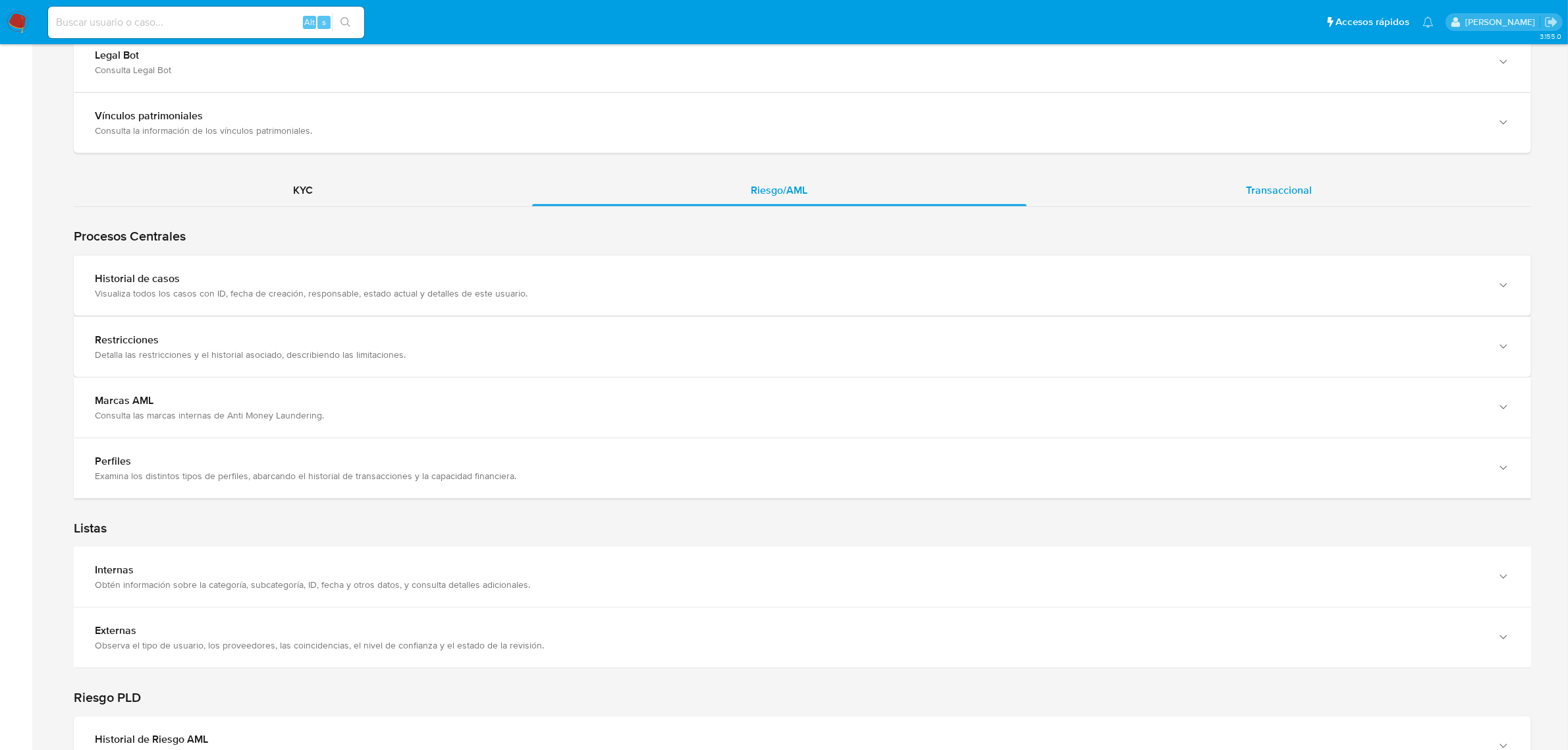
click at [1265, 179] on div "Transaccional" at bounding box center [1279, 190] width 505 height 32
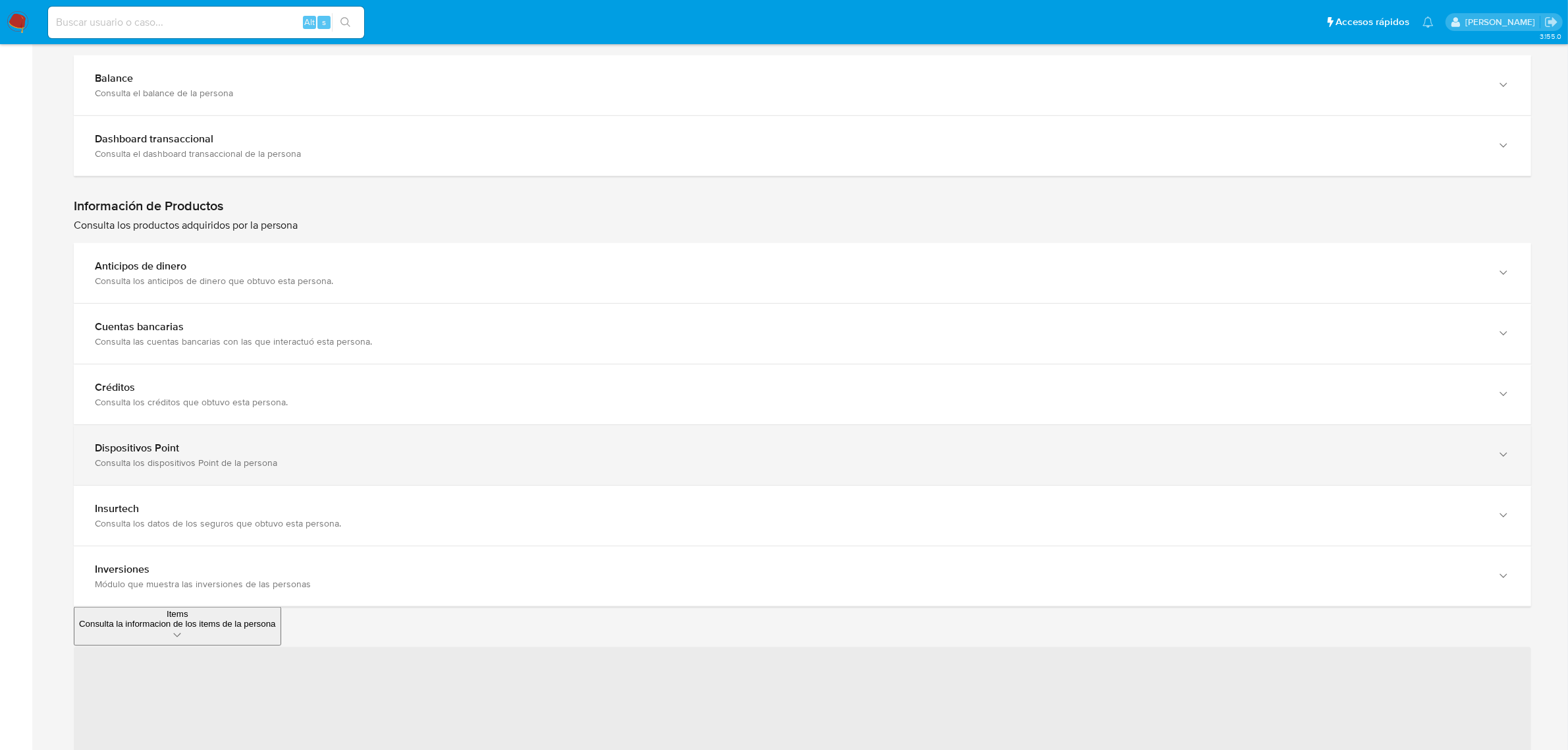
scroll to position [1787, 0]
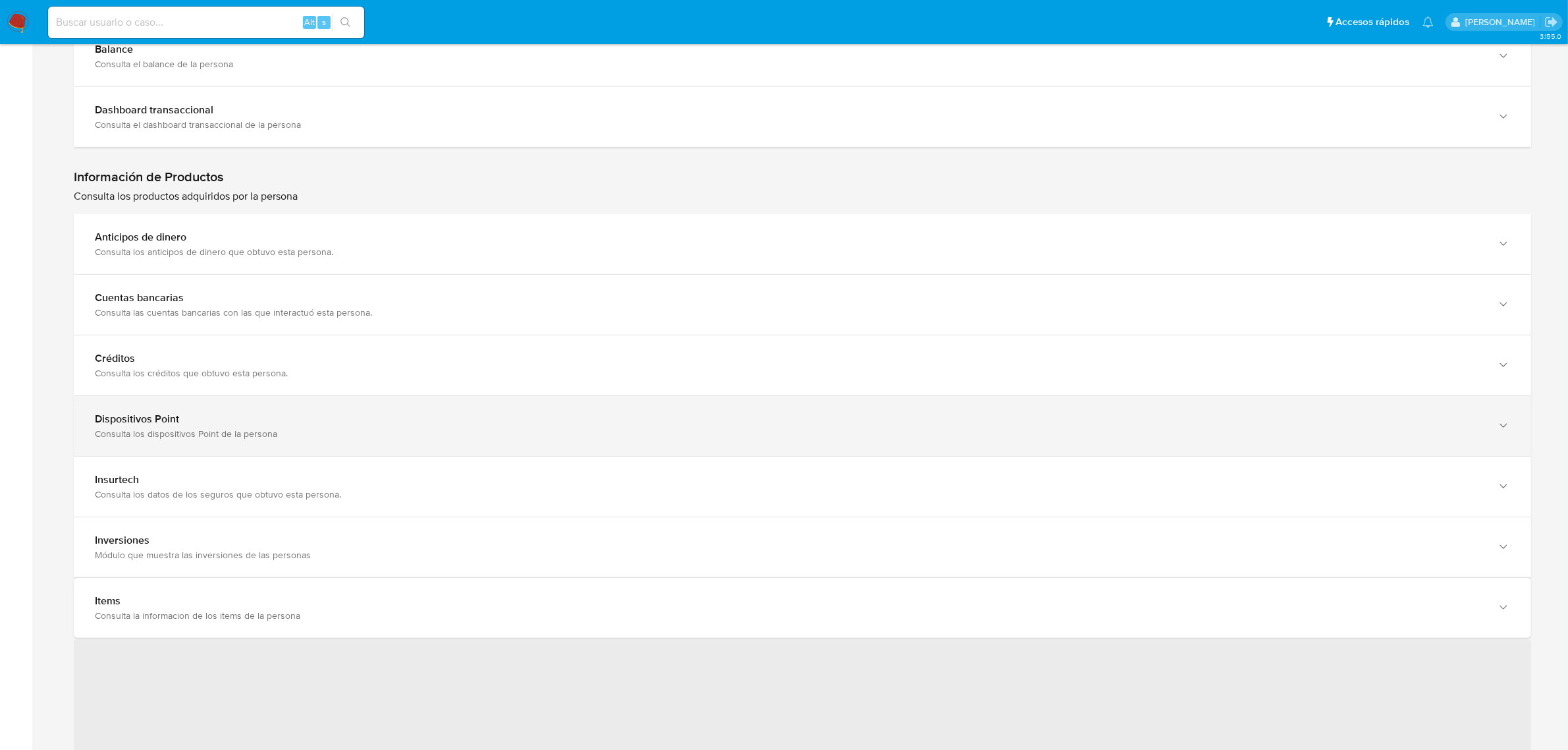
click at [274, 444] on div "Dispositivos Point Consulta los dispositivos Point de la persona" at bounding box center [803, 425] width 1458 height 60
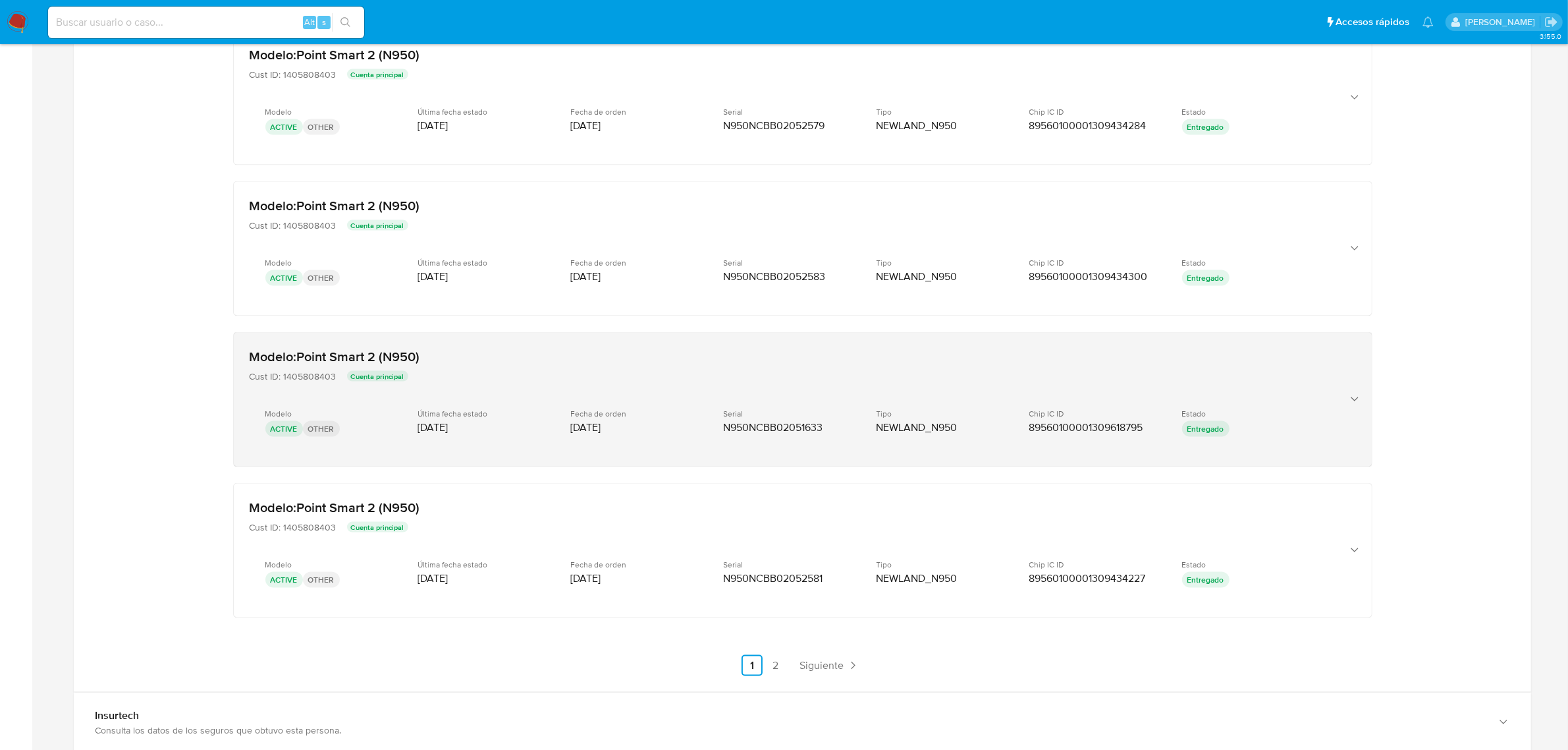
scroll to position [2527, 0]
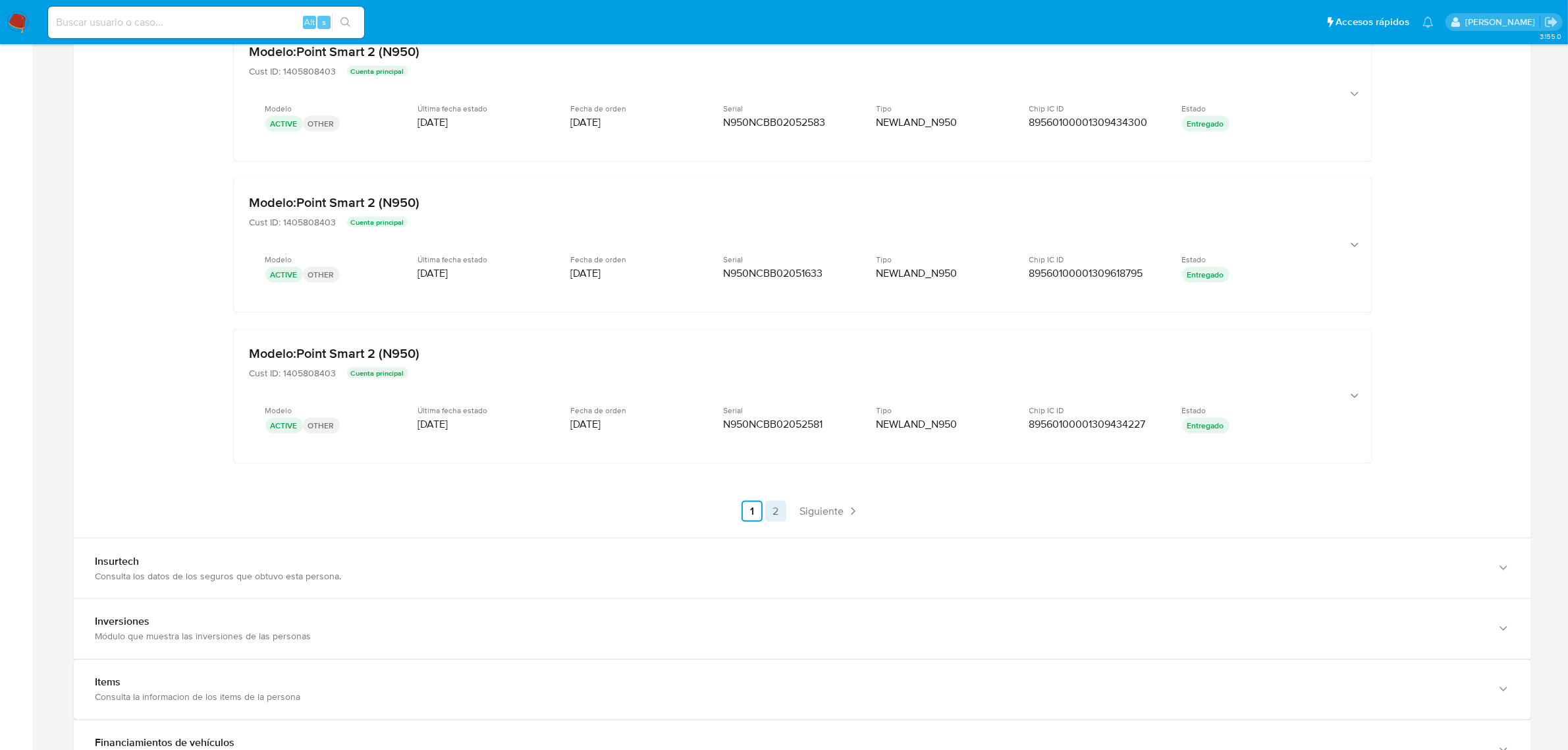
click at [765, 505] on link "2" at bounding box center [776, 511] width 21 height 21
click at [826, 512] on link "1" at bounding box center [826, 511] width 21 height 21
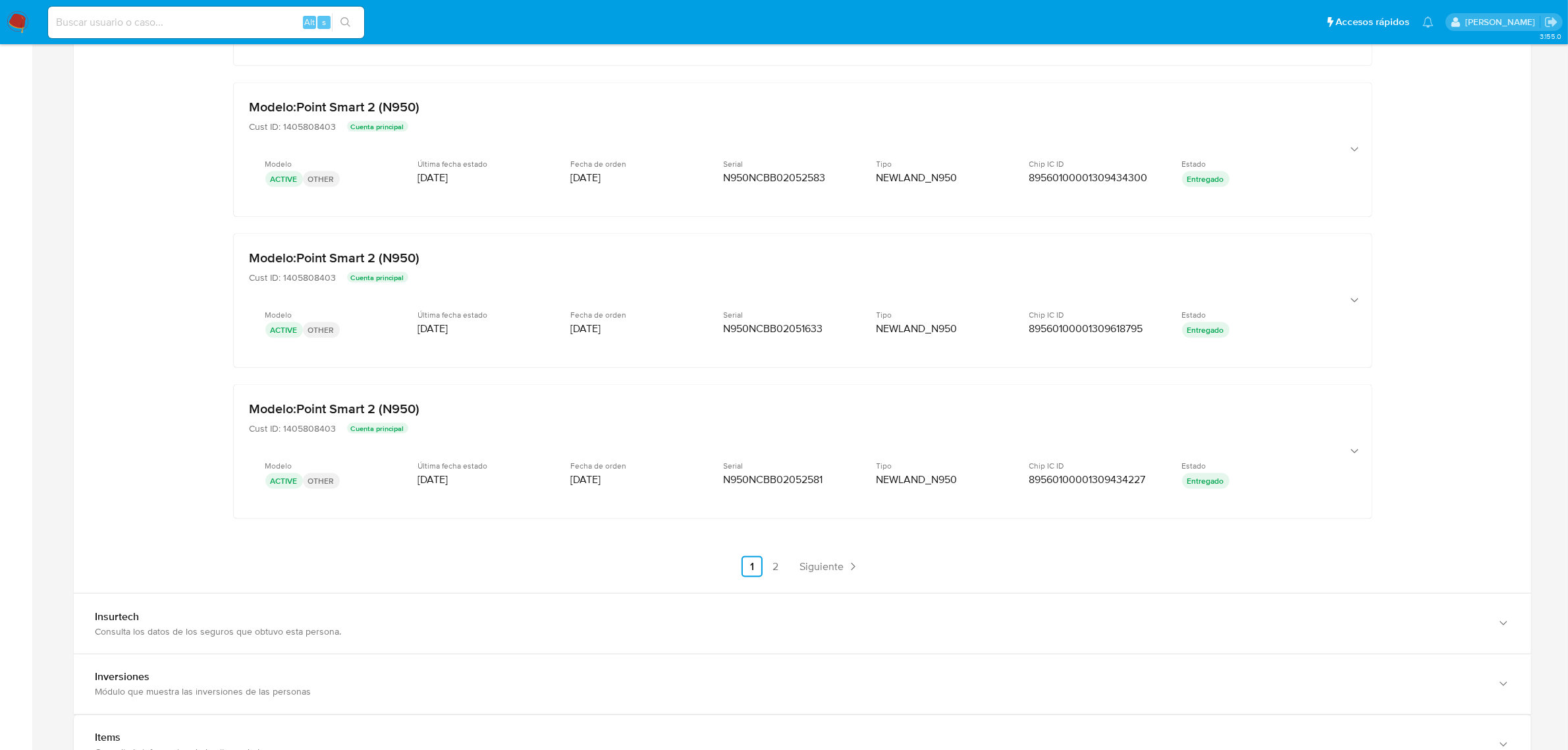
scroll to position [2445, 0]
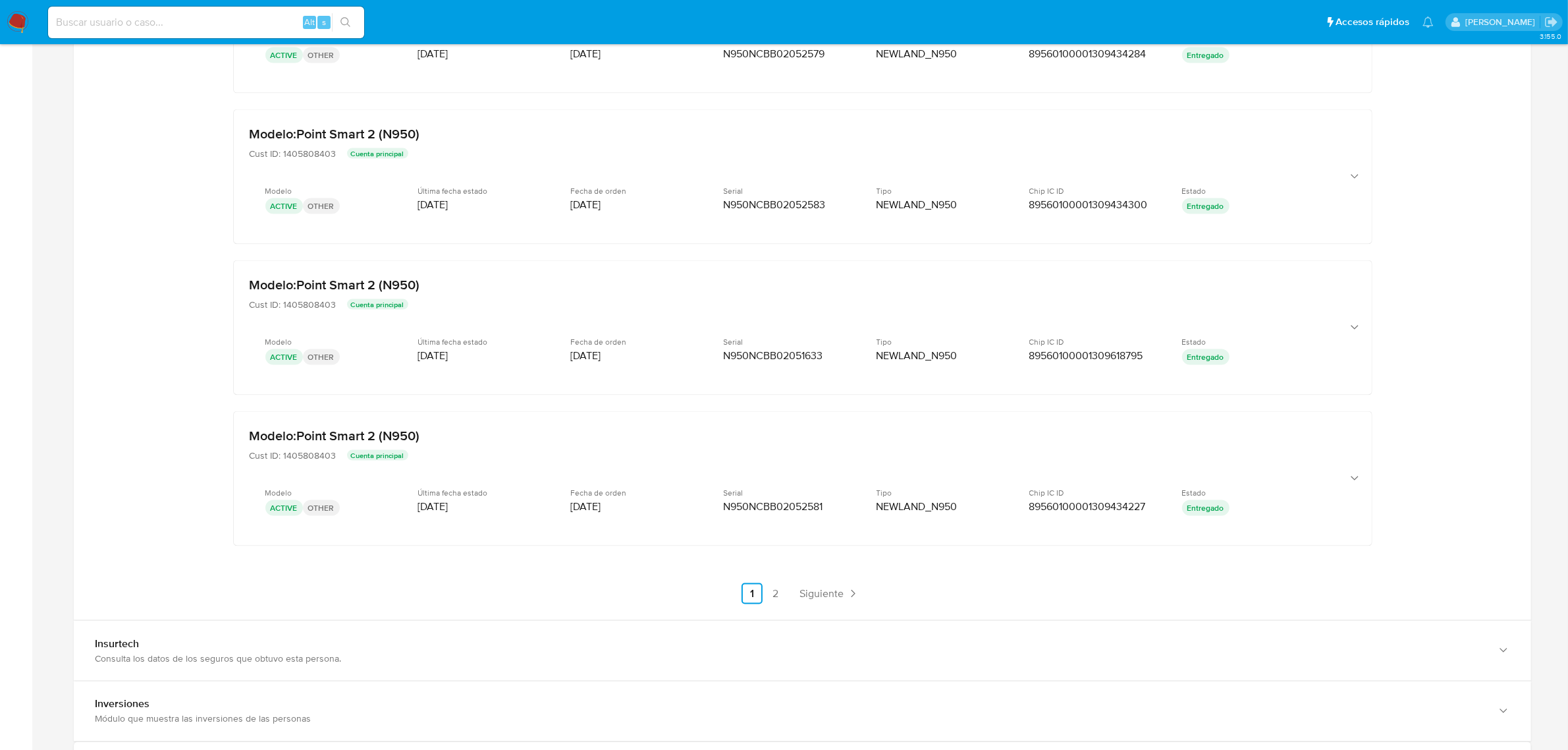
click at [225, 18] on input at bounding box center [205, 22] width 316 height 17
paste input "kAd6jBgKW5lZYQuQBMfmOwsA"
type input "kAd6jBgKW5lZYQuQBMfmOwsA"
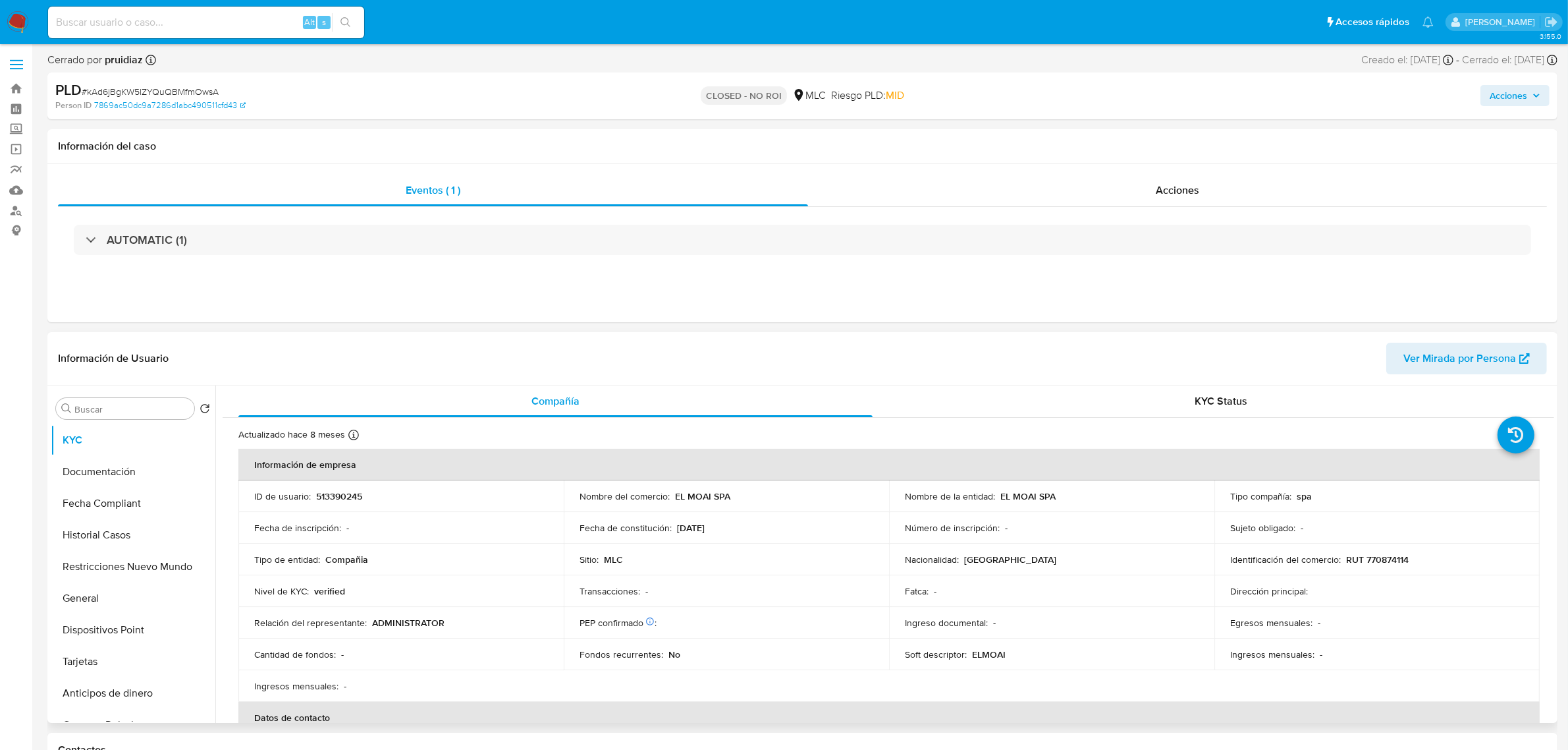
select select "10"
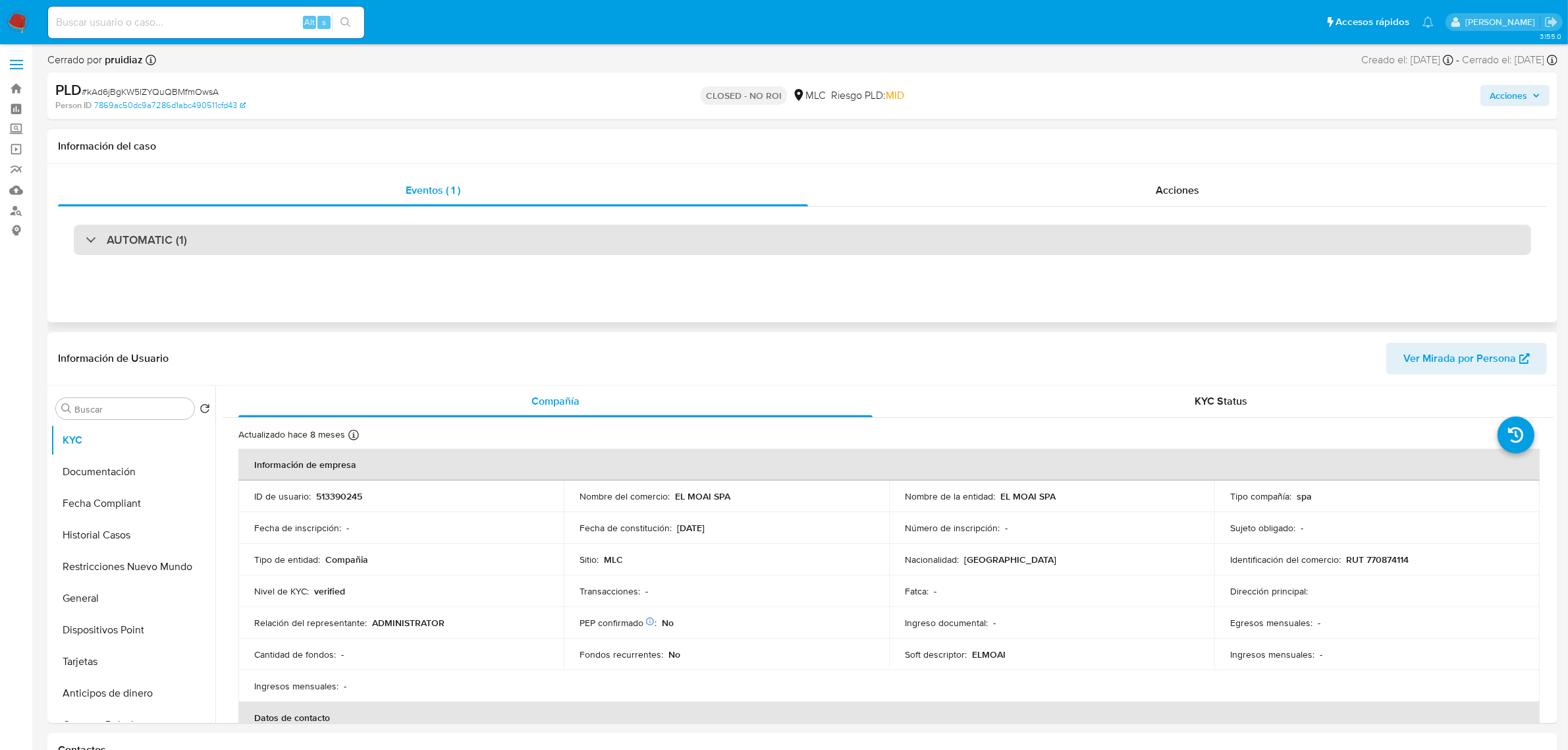
click at [407, 239] on div "AUTOMATIC (1)" at bounding box center [803, 240] width 1458 height 31
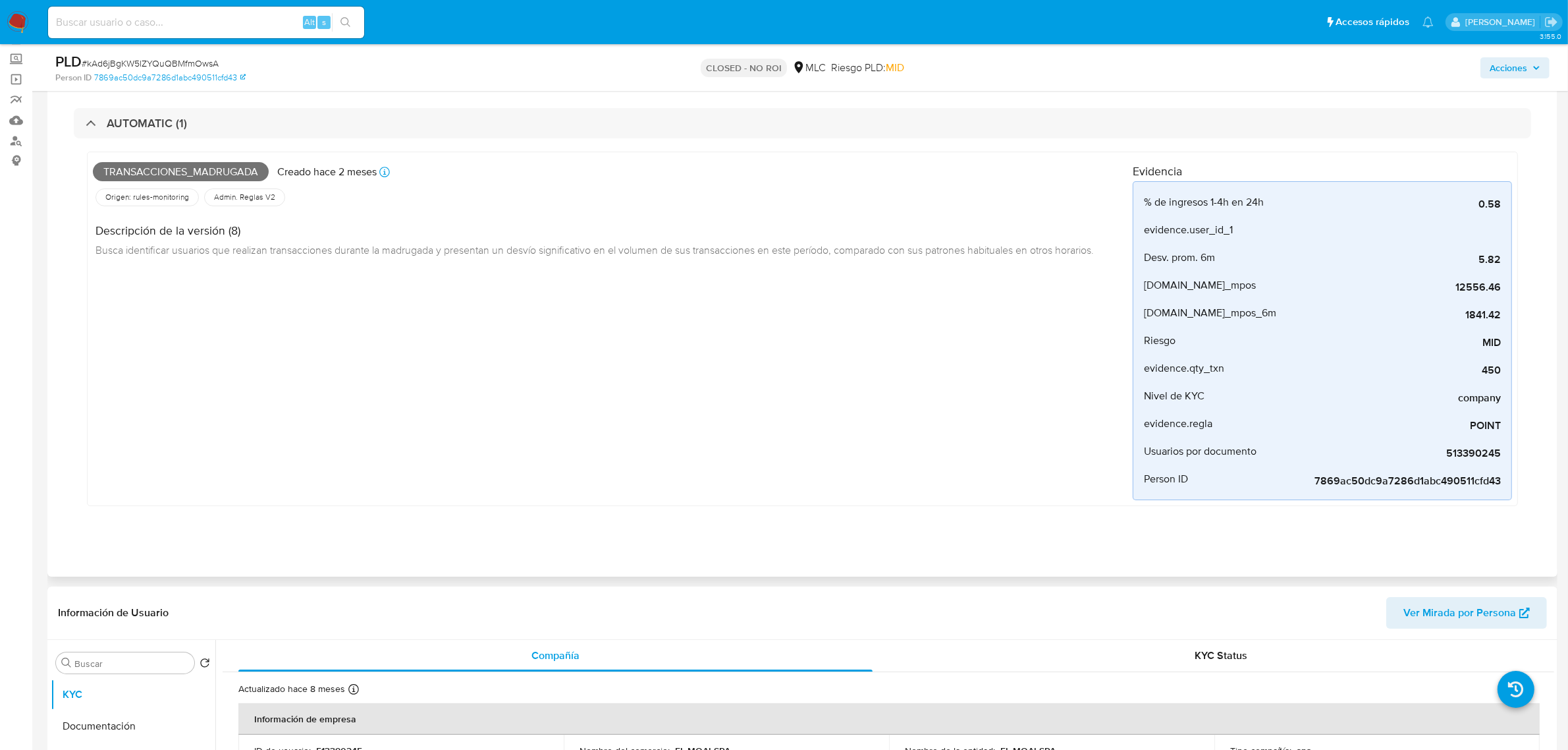
scroll to position [164, 0]
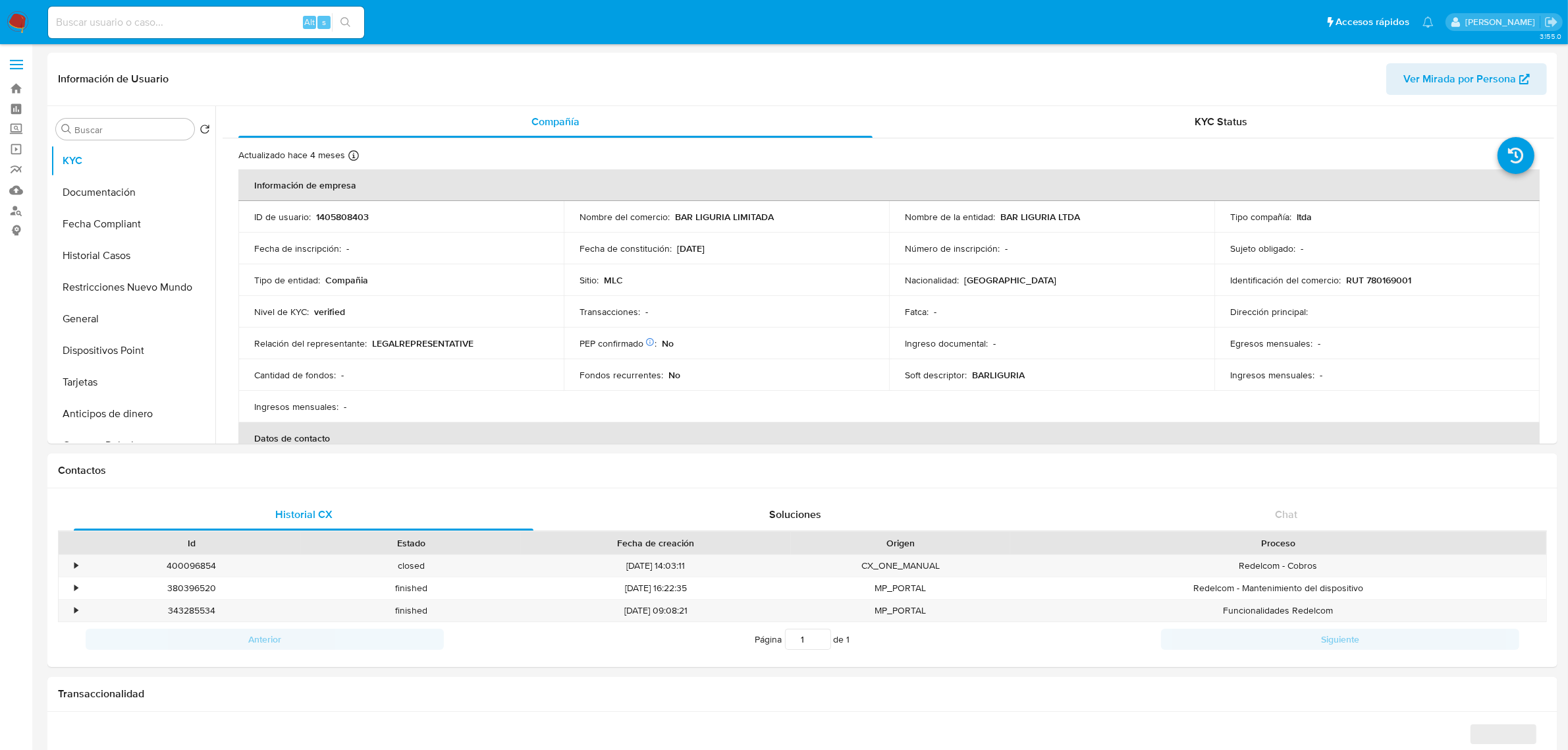
select select "10"
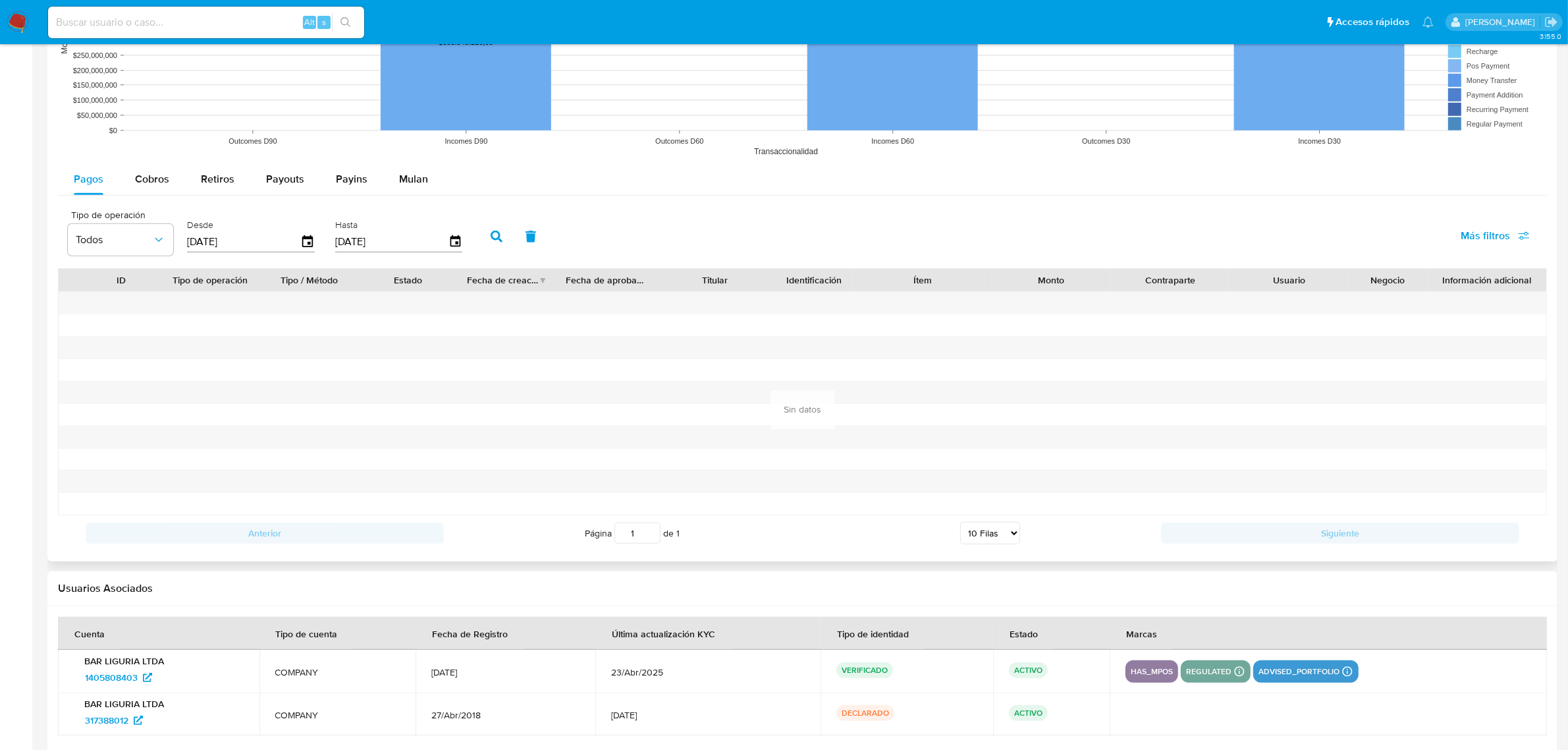
scroll to position [1141, 0]
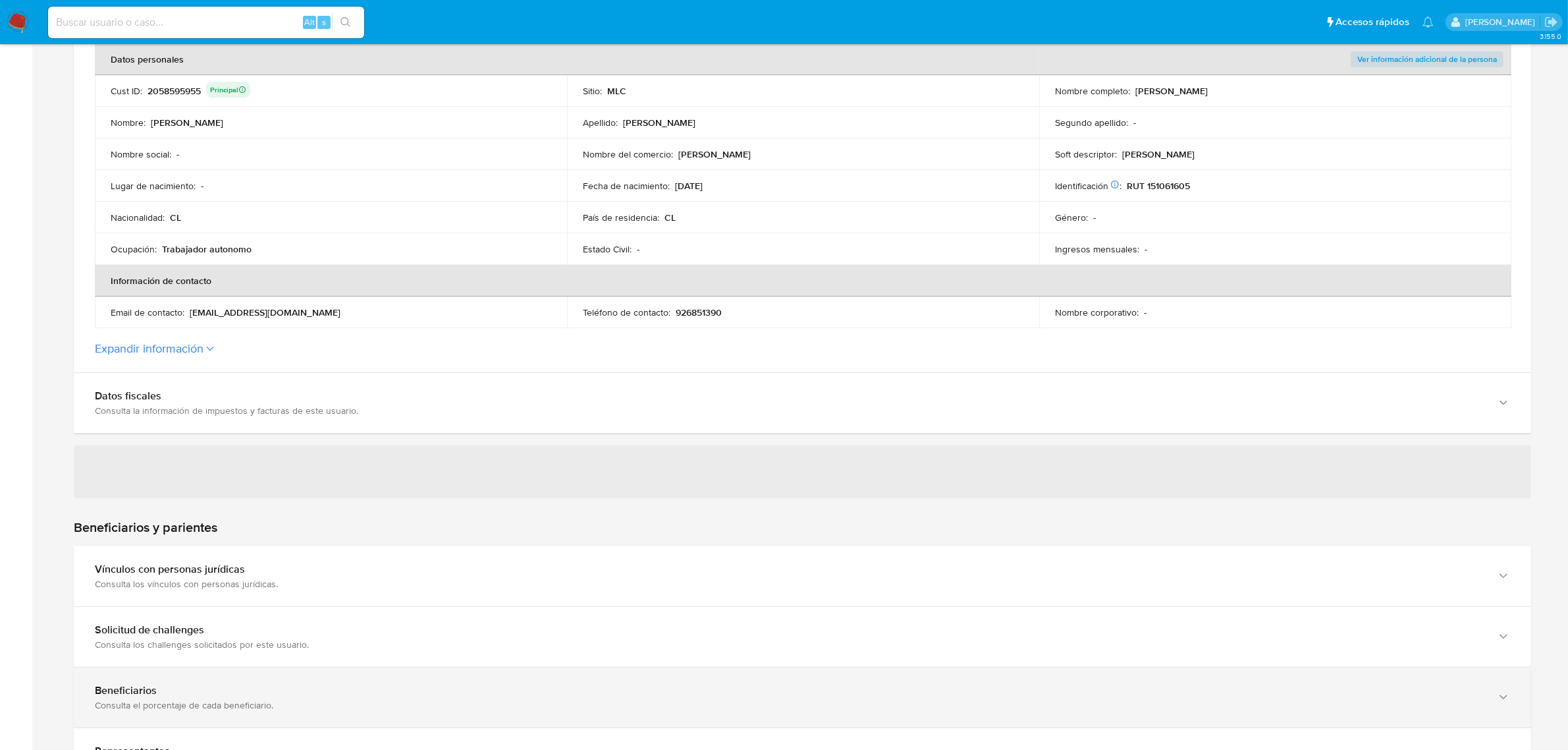
scroll to position [412, 0]
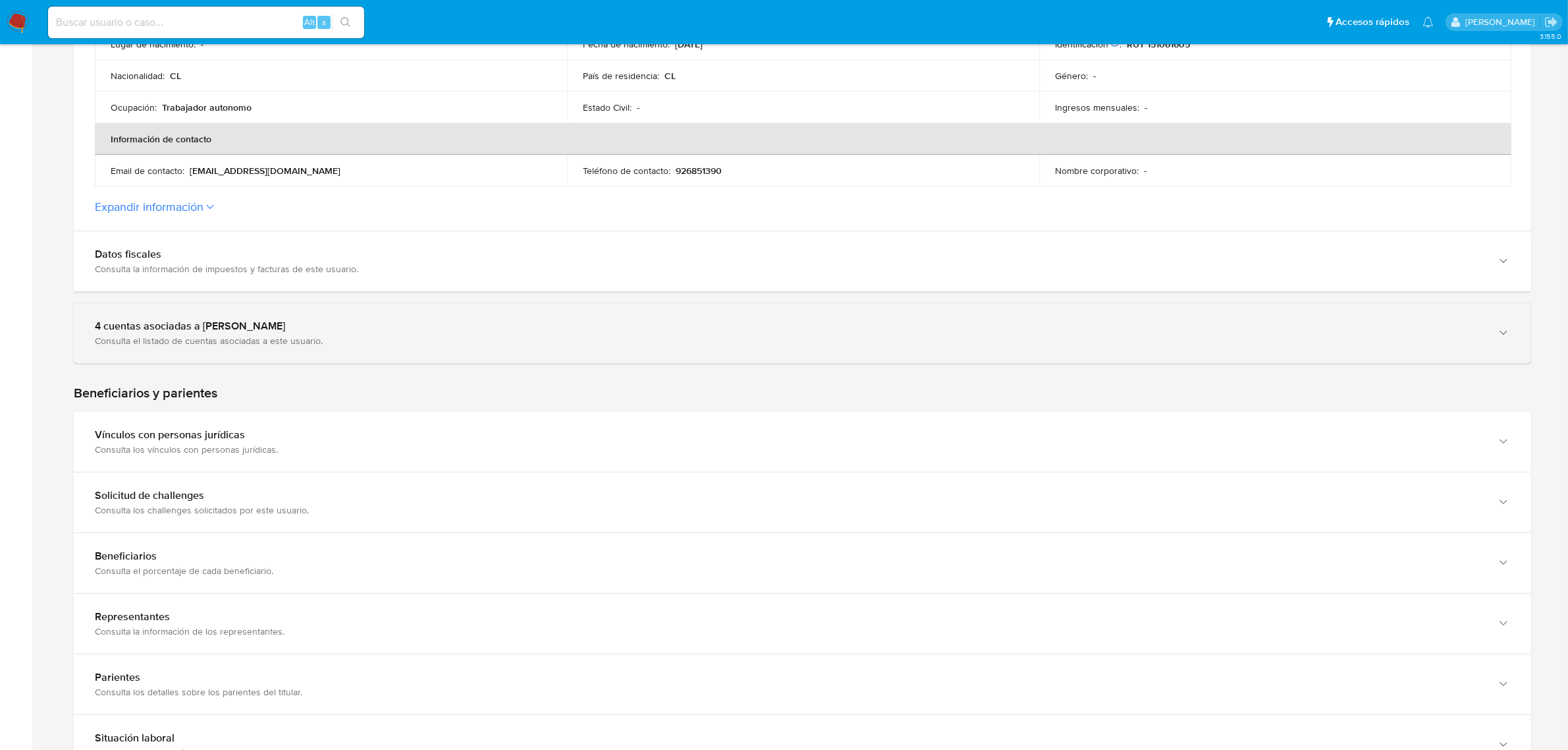
click at [699, 342] on div "Consulta el listado de cuentas asociadas a este usuario." at bounding box center [789, 340] width 1389 height 11
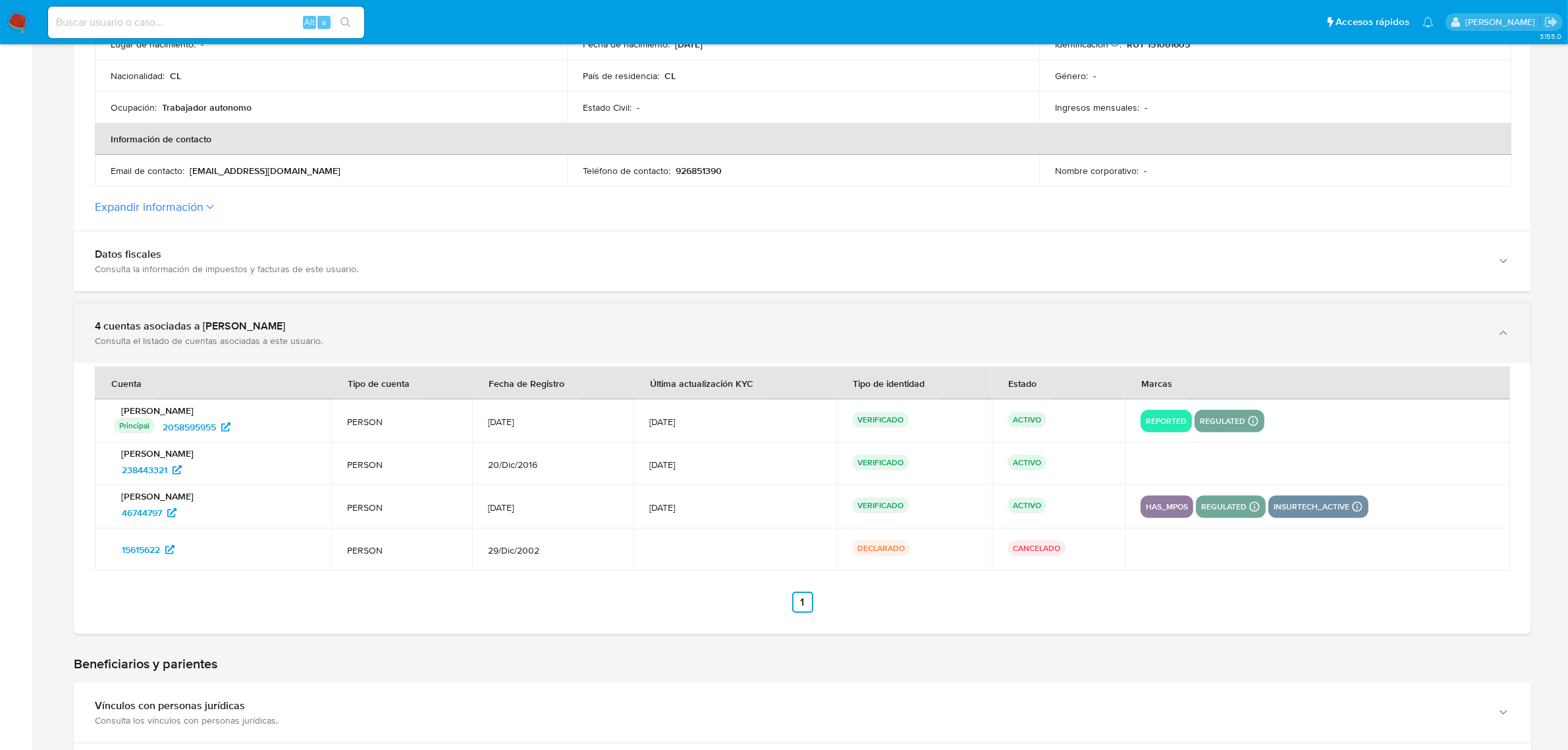
click at [699, 342] on div "Consulta el listado de cuentas asociadas a este usuario." at bounding box center [789, 340] width 1389 height 11
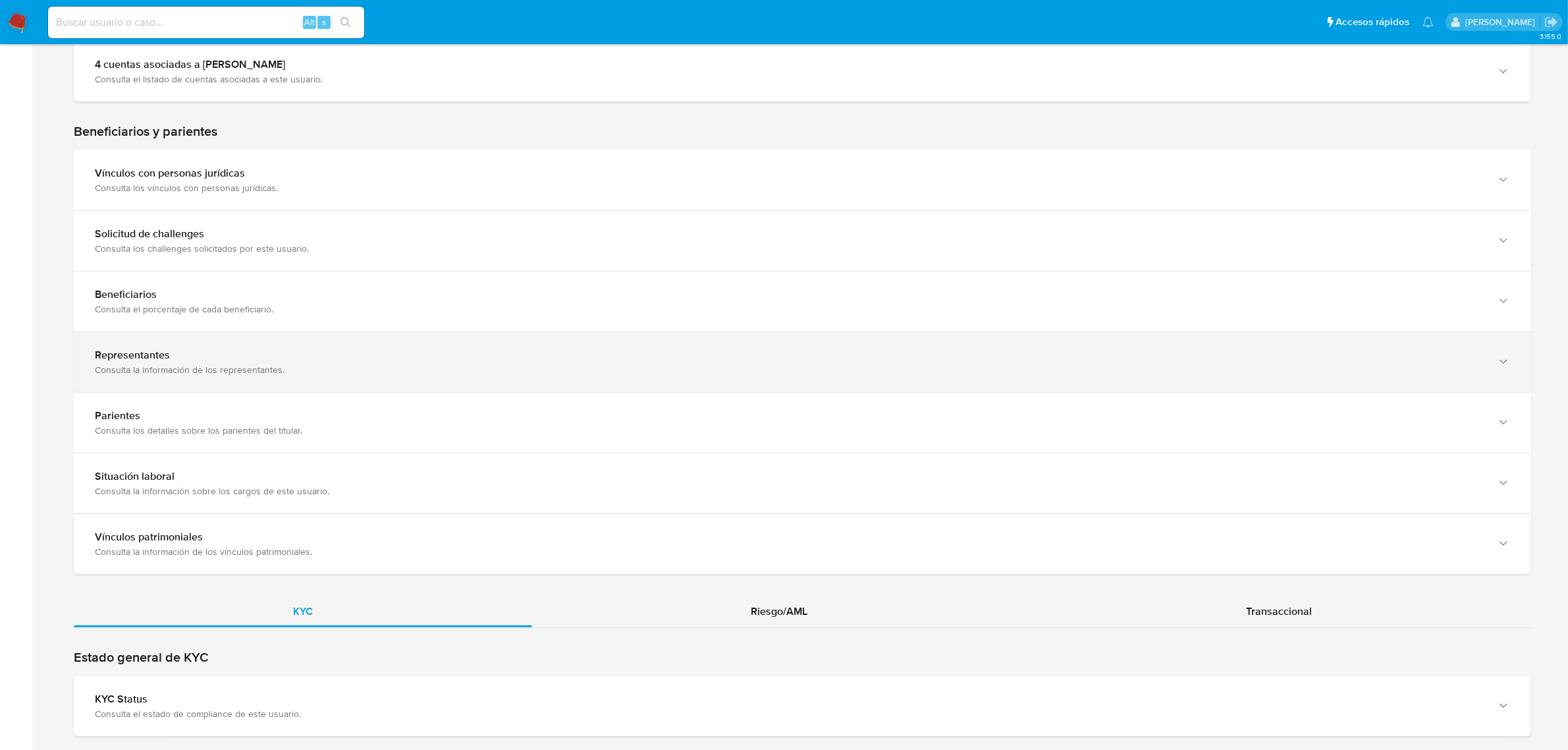
scroll to position [824, 0]
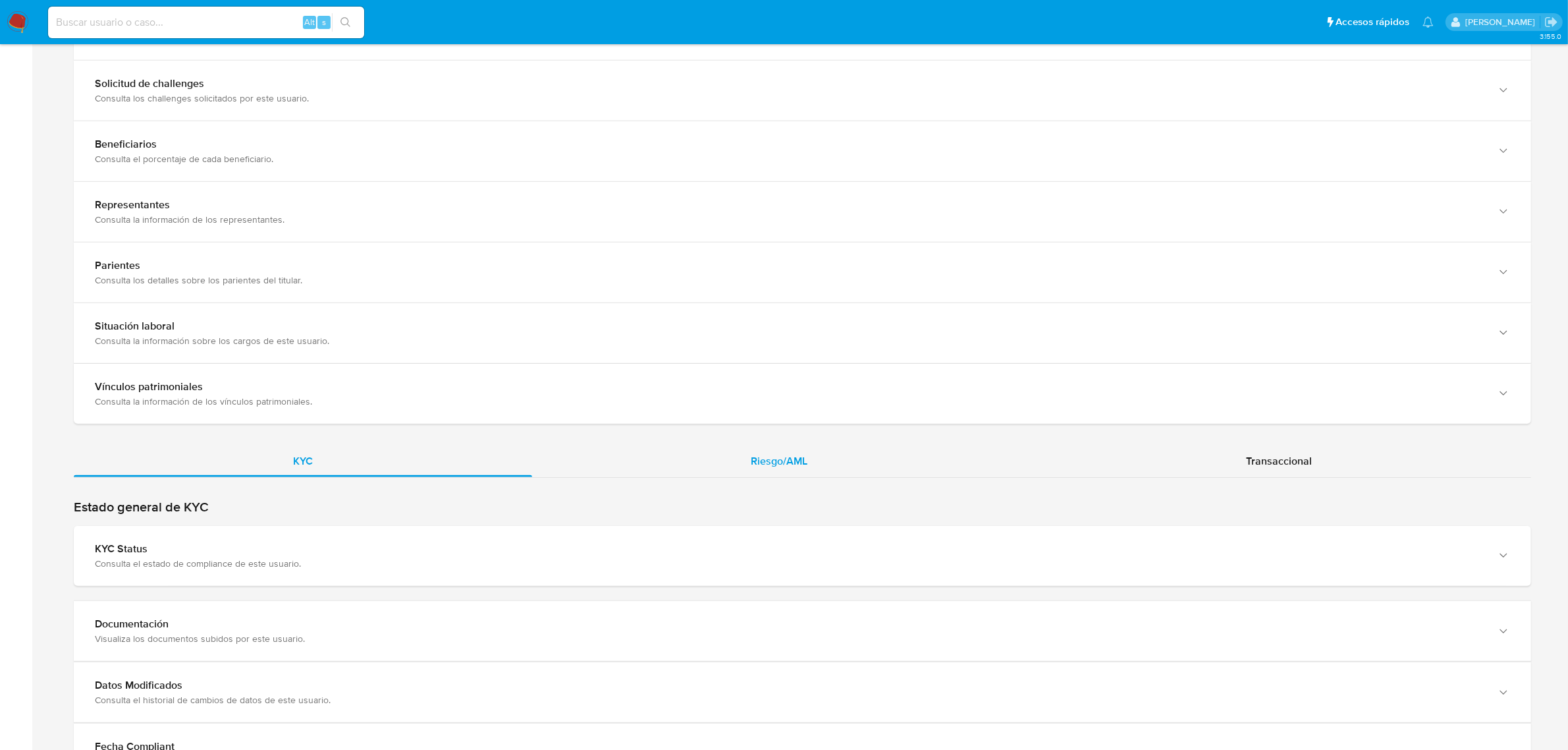
click at [728, 452] on div "Riesgo/AML" at bounding box center [780, 461] width 495 height 32
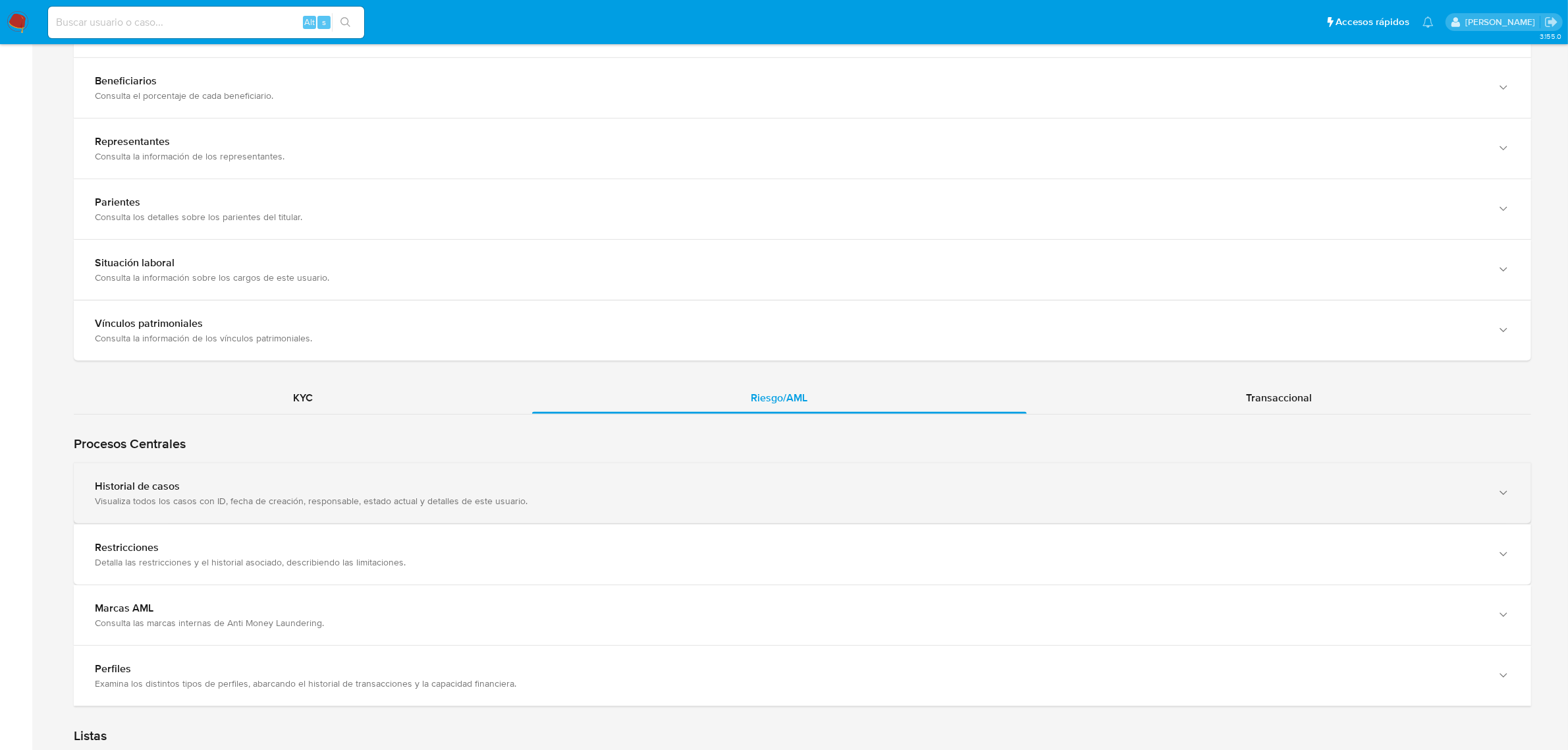
scroll to position [1070, 0]
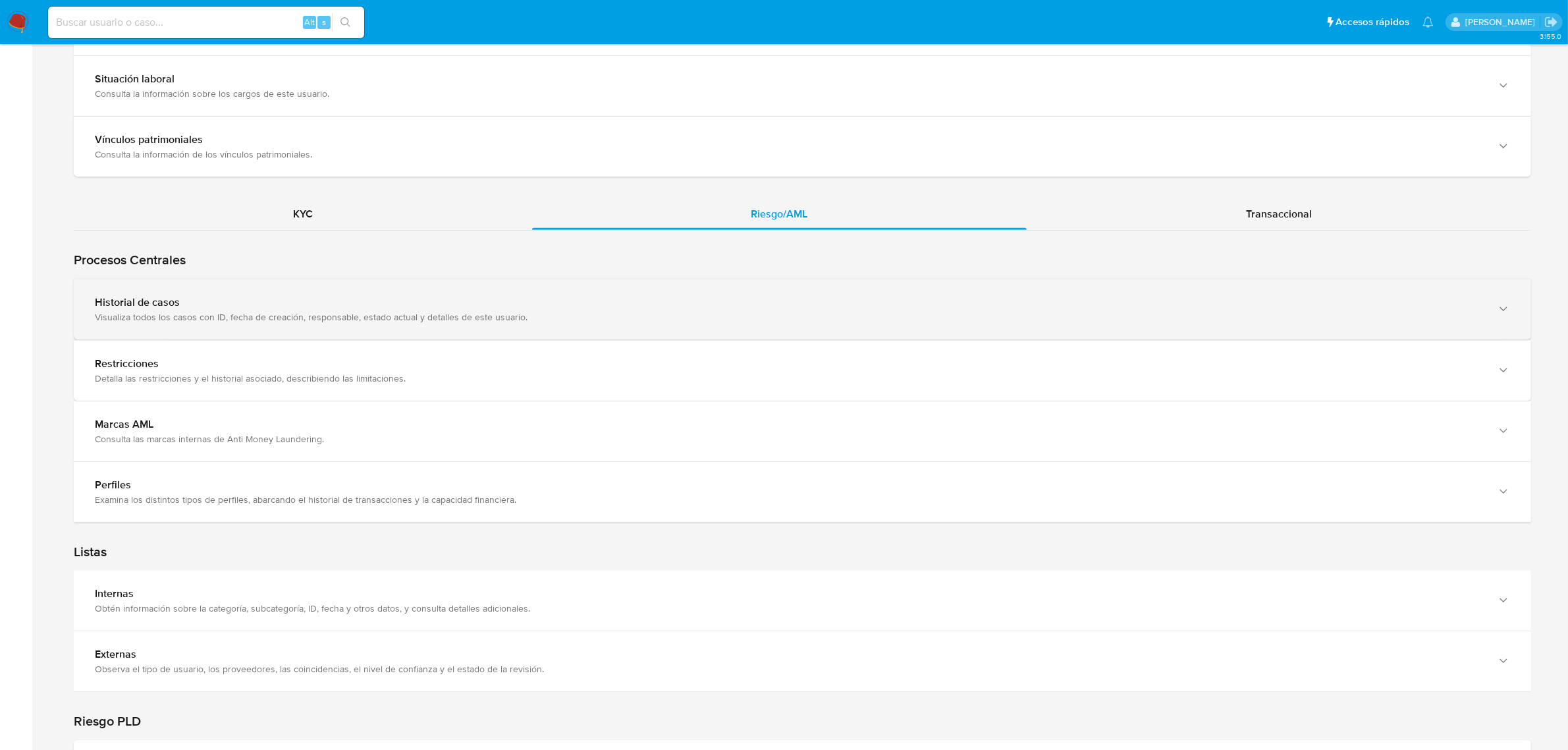
click at [402, 309] on div "Historial de casos" at bounding box center [789, 303] width 1389 height 13
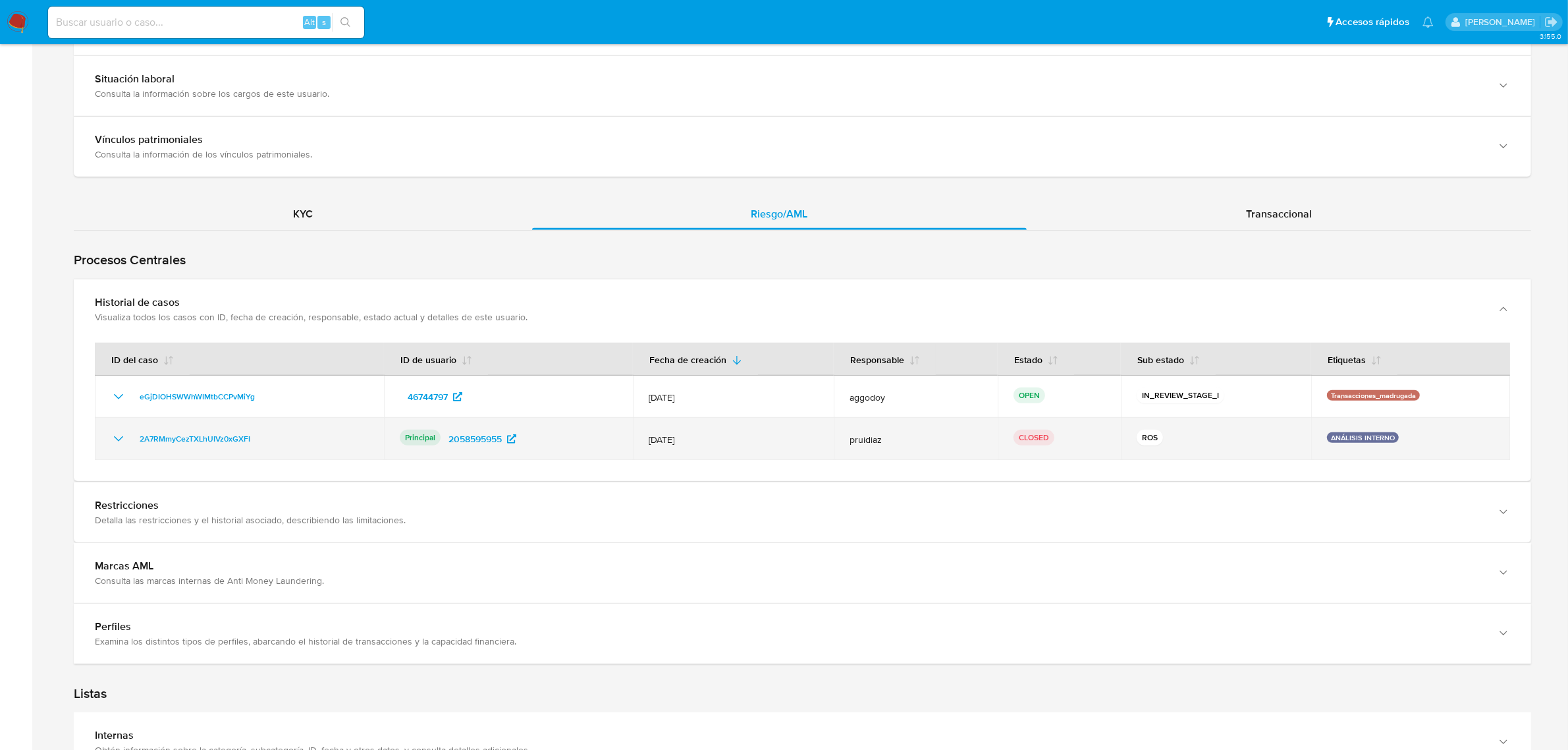
click at [870, 441] on span "pruidiaz" at bounding box center [915, 439] width 133 height 11
click at [156, 442] on span "2A7RMmyCezTXLhUIVz0xGXFI" at bounding box center [195, 439] width 111 height 16
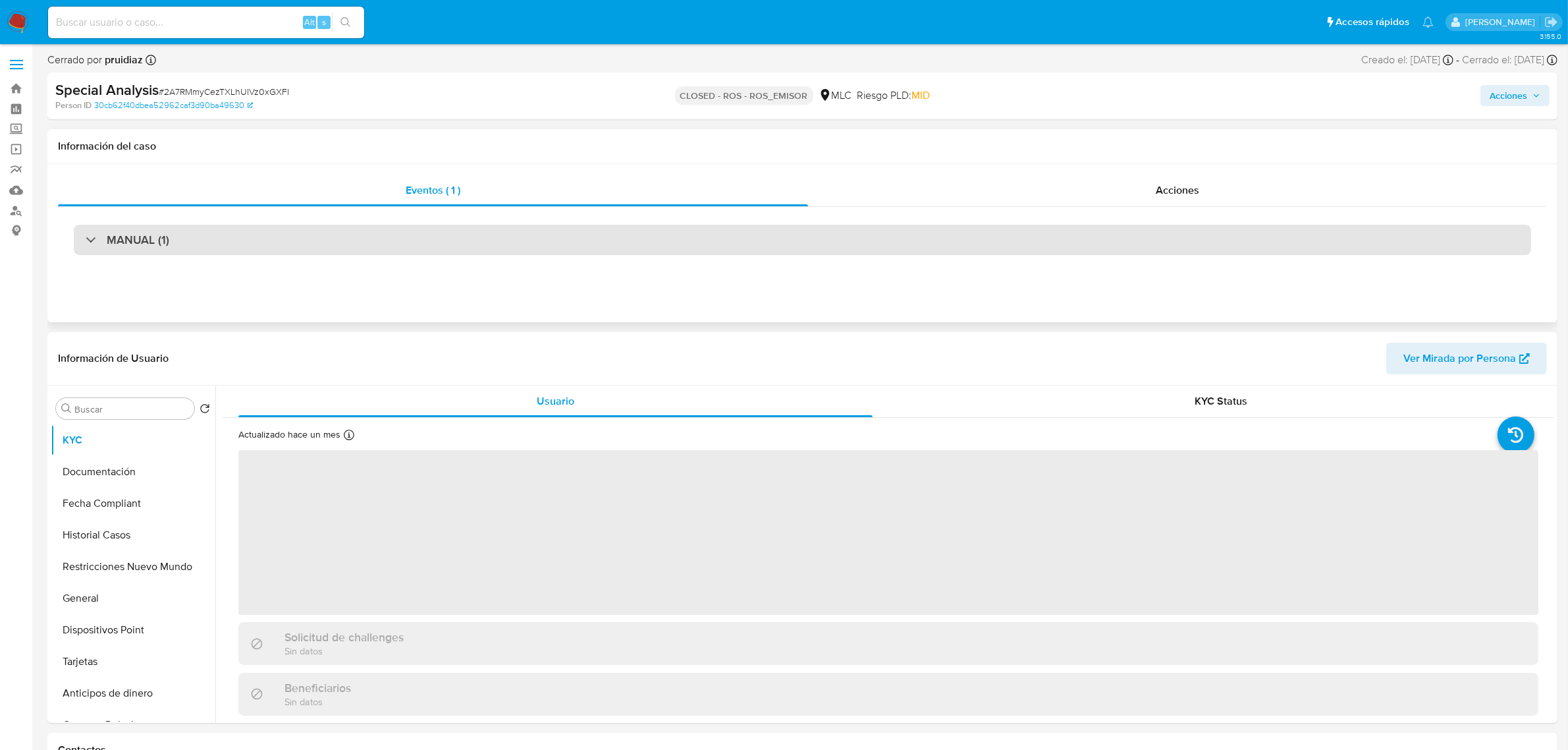
click at [519, 251] on div "MANUAL (1)" at bounding box center [803, 240] width 1458 height 31
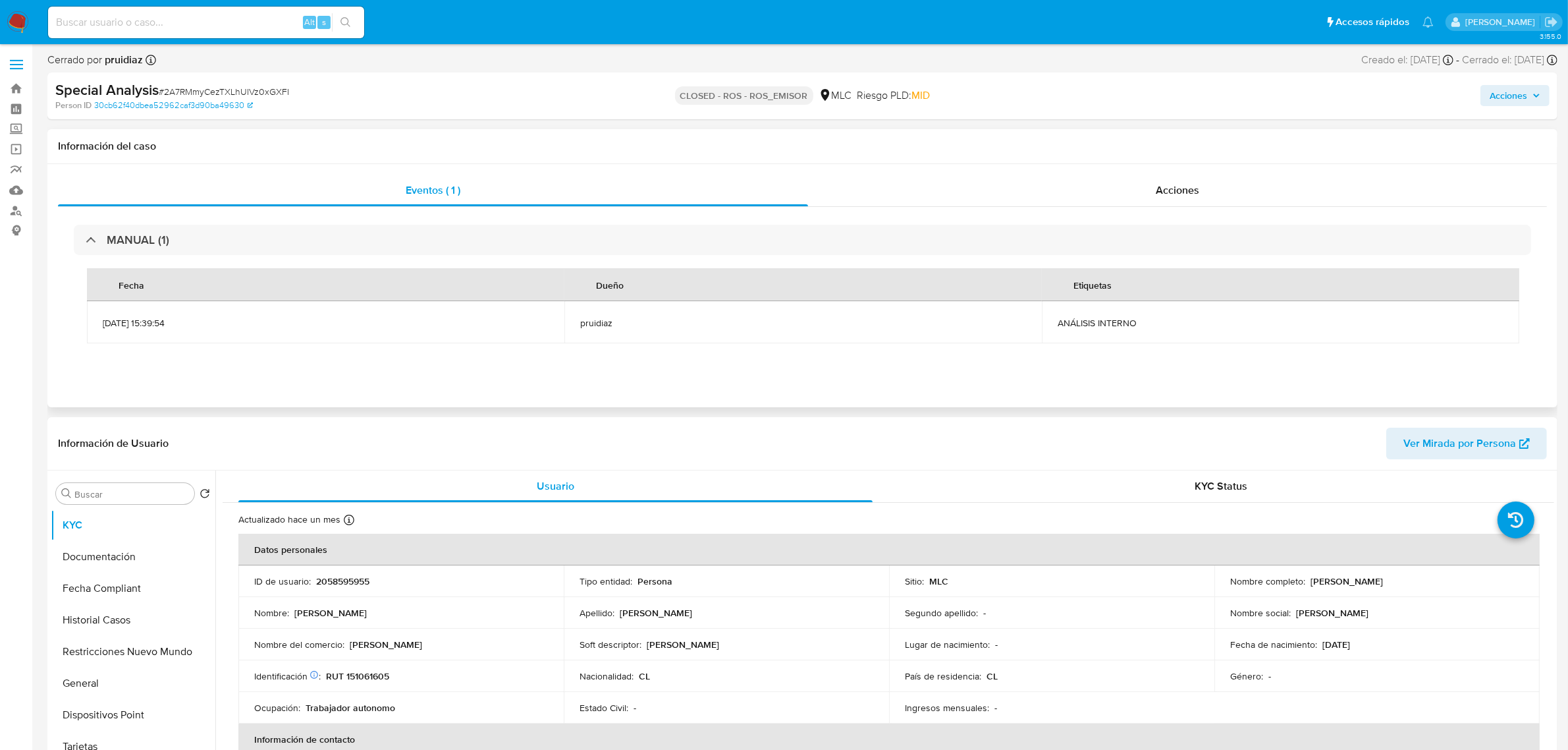
select select "10"
click at [1174, 192] on span "Acciones" at bounding box center [1178, 190] width 44 height 15
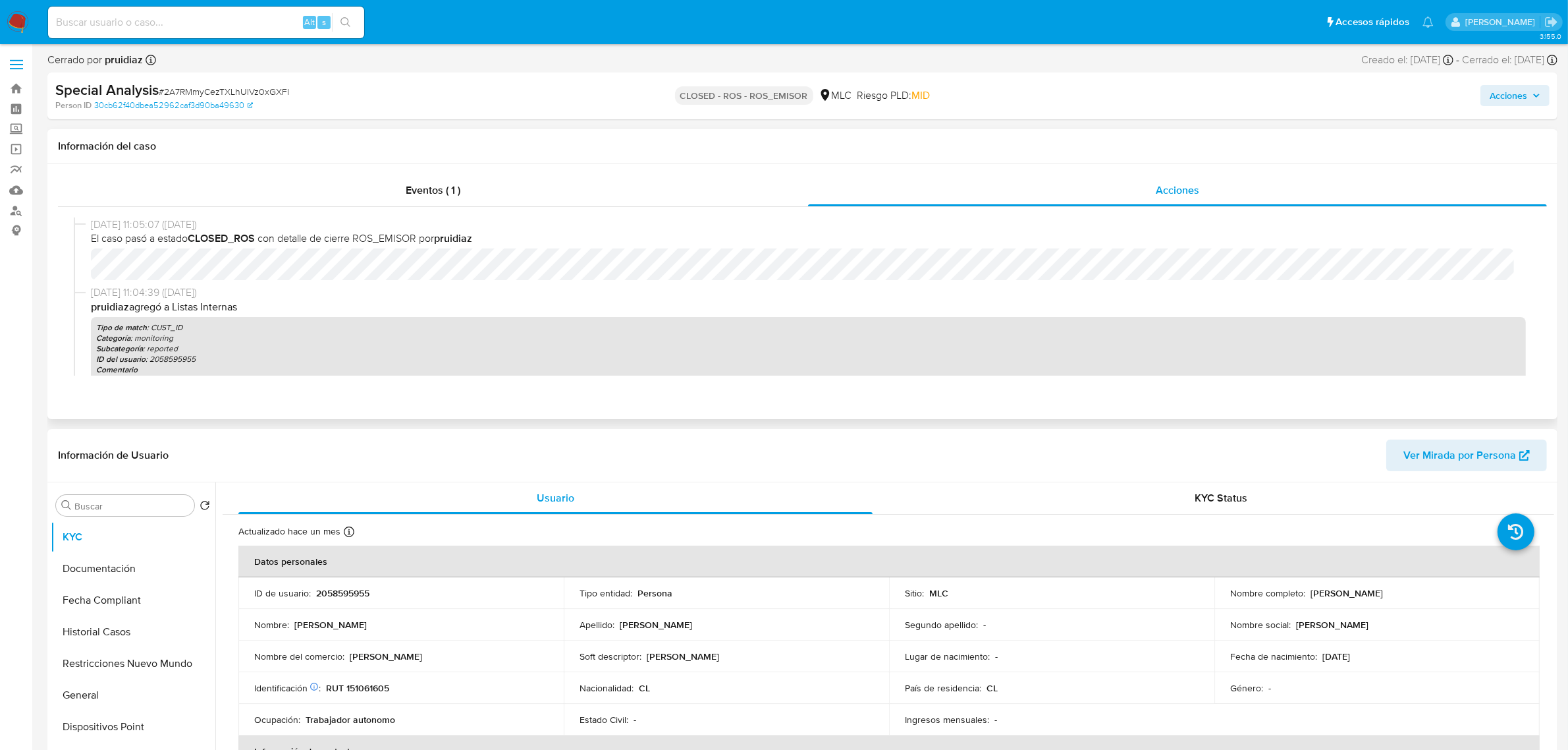
click at [152, 340] on p "Categoría : monitoring" at bounding box center [808, 337] width 1425 height 11
click at [162, 351] on p "Subcategoría : reported" at bounding box center [808, 348] width 1425 height 11
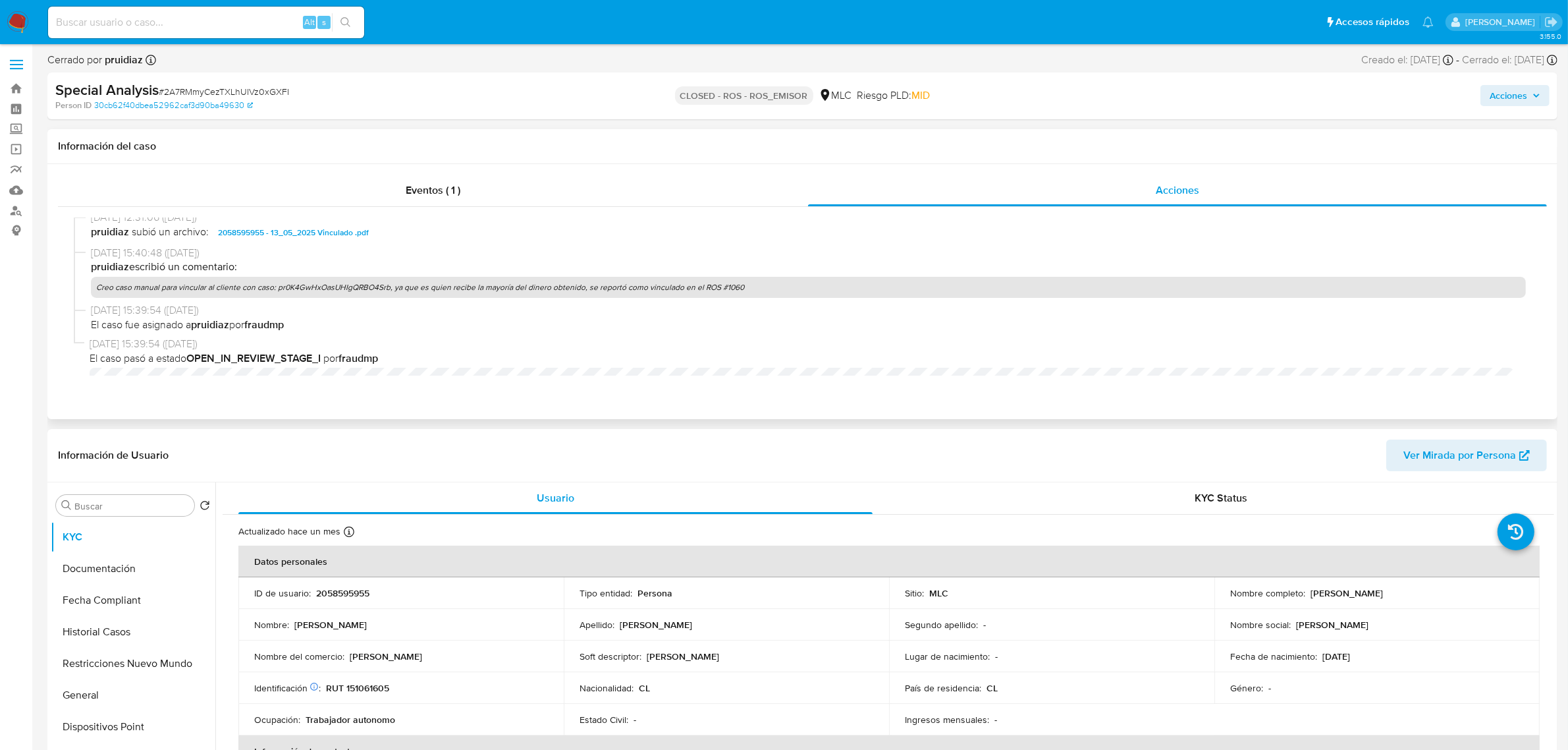
scroll to position [656, 0]
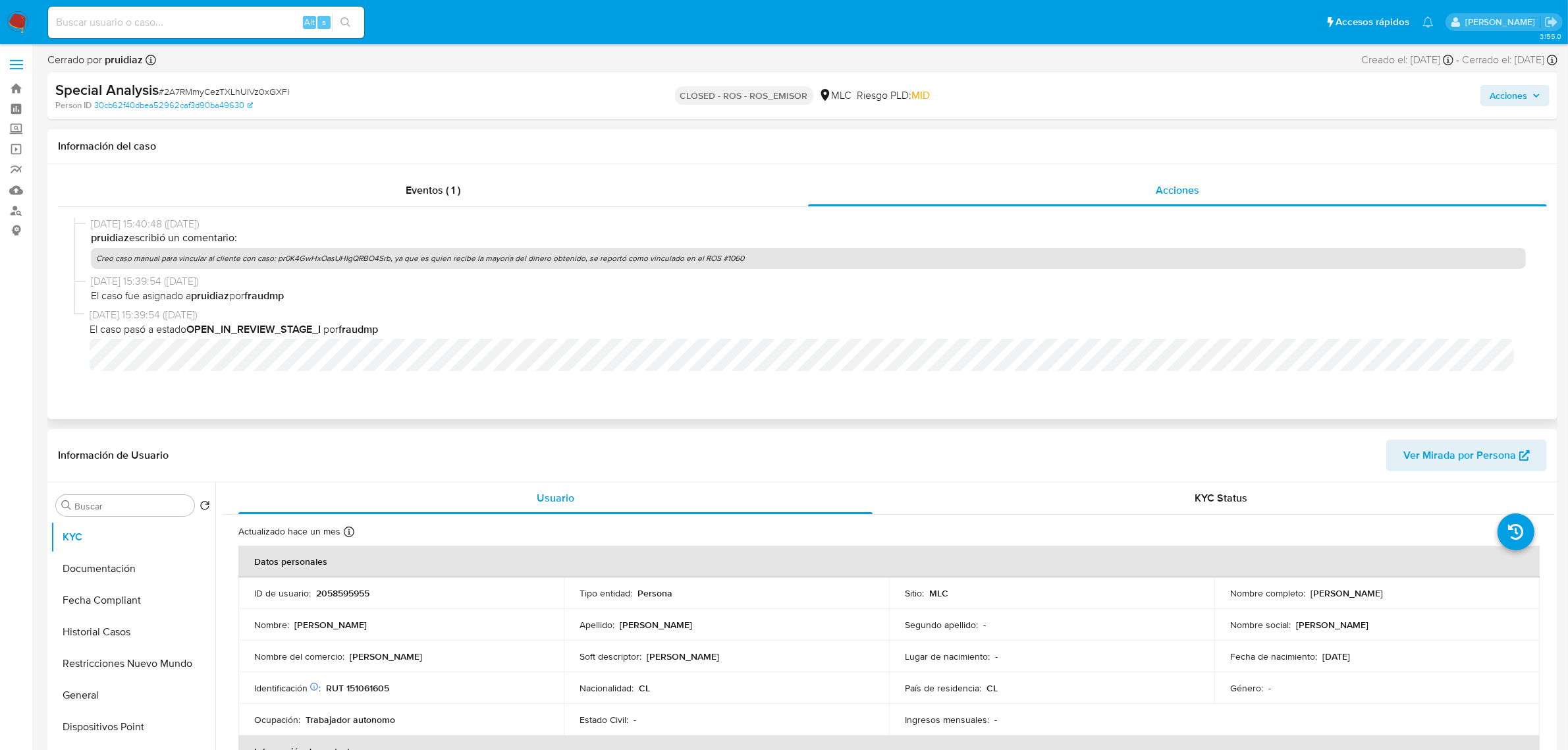
click at [344, 258] on p "Creo caso manual para vincular al cliente con caso: pr0K4GwHxOasUHIgQRBO4Srb, y…" at bounding box center [808, 258] width 1435 height 21
drag, startPoint x: 481, startPoint y: 255, endPoint x: 745, endPoint y: 260, distance: 264.0
click at [745, 260] on p "Creo caso manual para vincular al cliente con caso: pr0K4GwHxOasUHIgQRBO4Srb, y…" at bounding box center [808, 258] width 1435 height 21
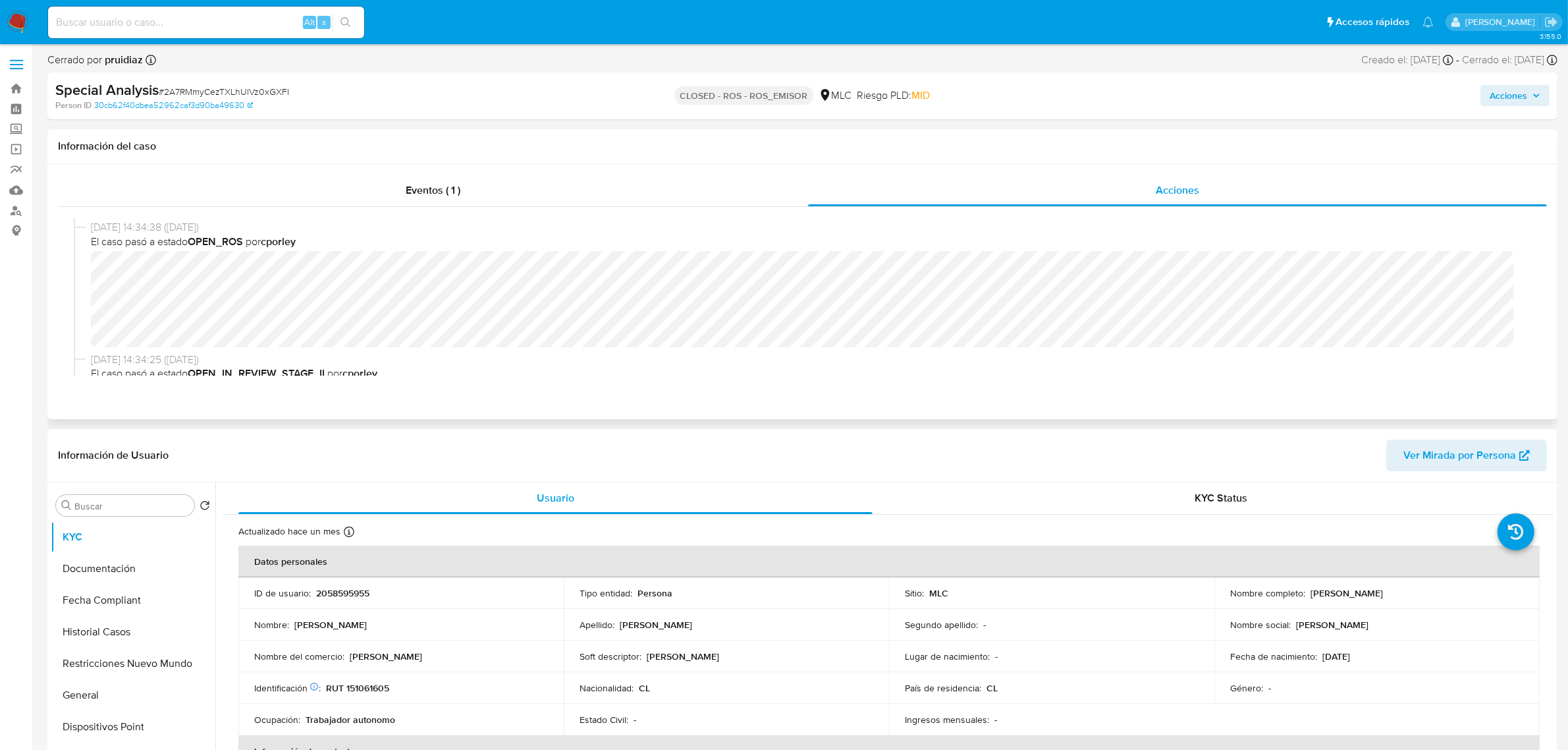
scroll to position [0, 0]
